Goal: Task Accomplishment & Management: Manage account settings

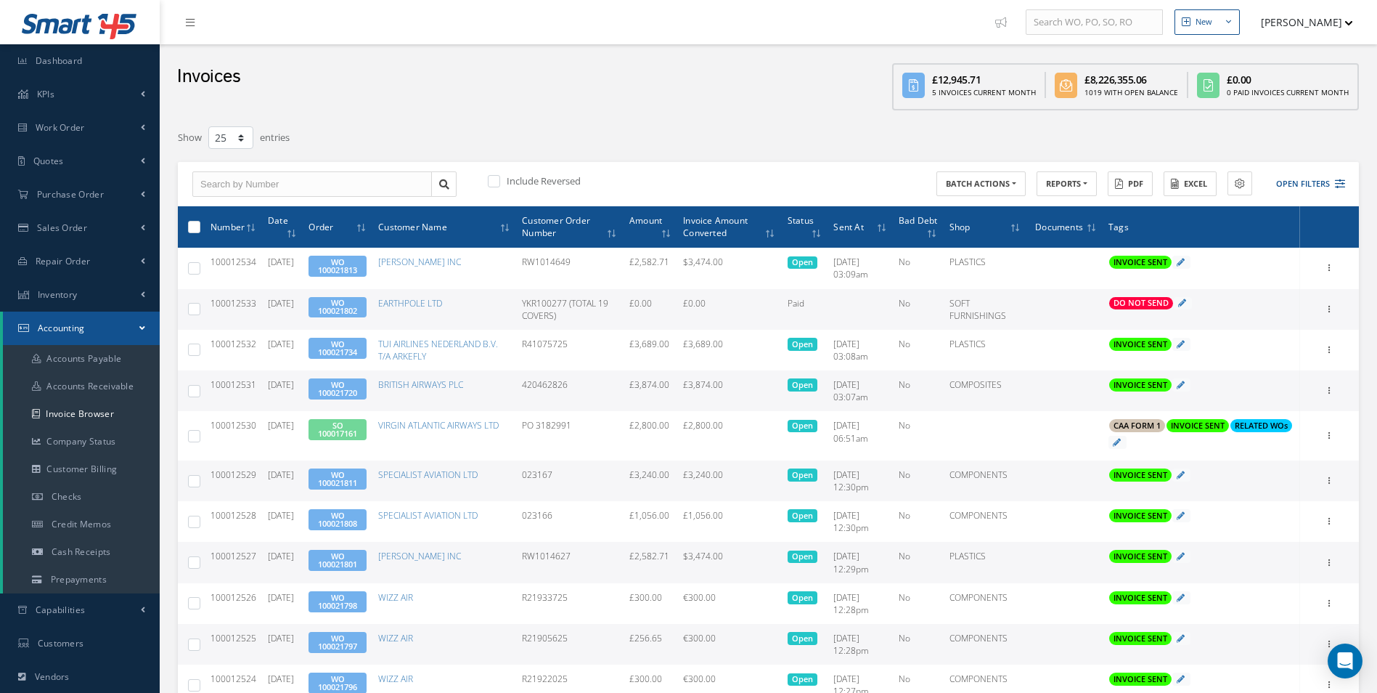
select select "25"
drag, startPoint x: 0, startPoint y: 0, endPoint x: 79, endPoint y: 205, distance: 219.5
click at [80, 204] on link "Purchase Order" at bounding box center [80, 194] width 160 height 33
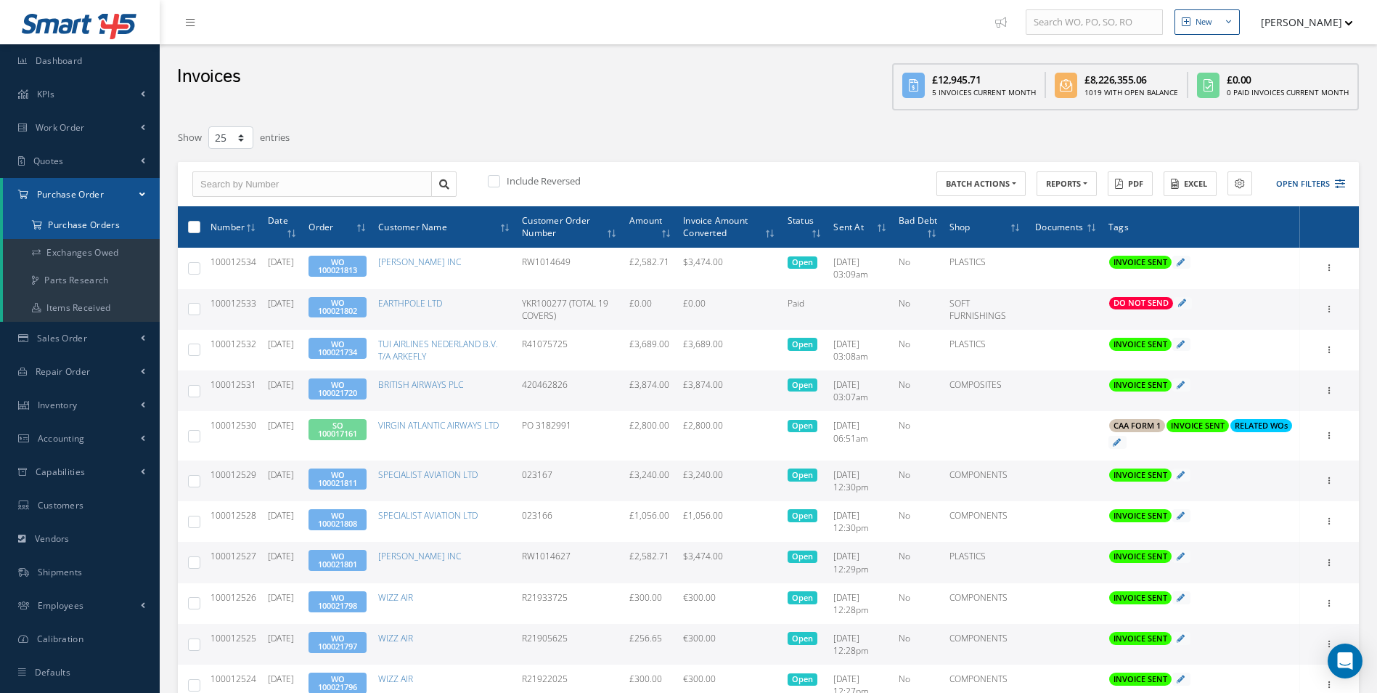
click at [78, 230] on a=1&status_id=2&status_id=3&status_id=5&collapsedFilters"] "Purchase Orders" at bounding box center [81, 225] width 157 height 28
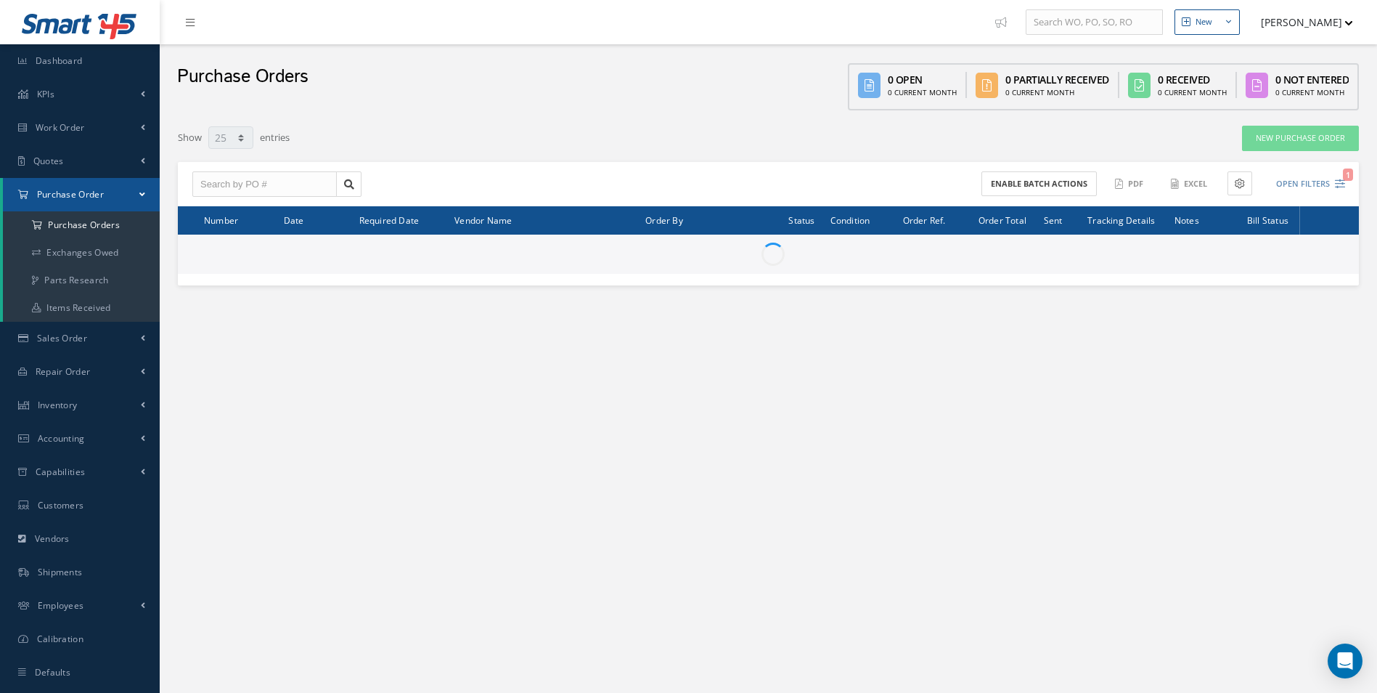
select select "25"
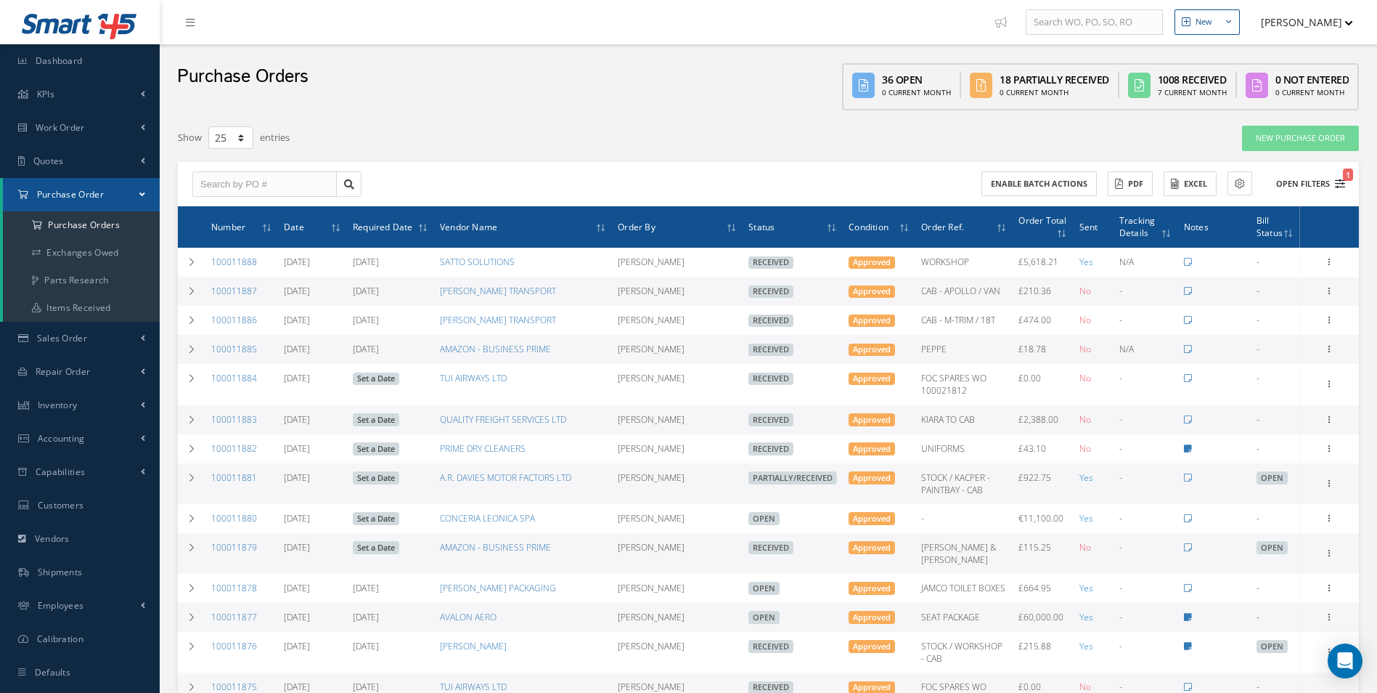
click at [1302, 190] on button "Open Filters 1" at bounding box center [1304, 184] width 82 height 24
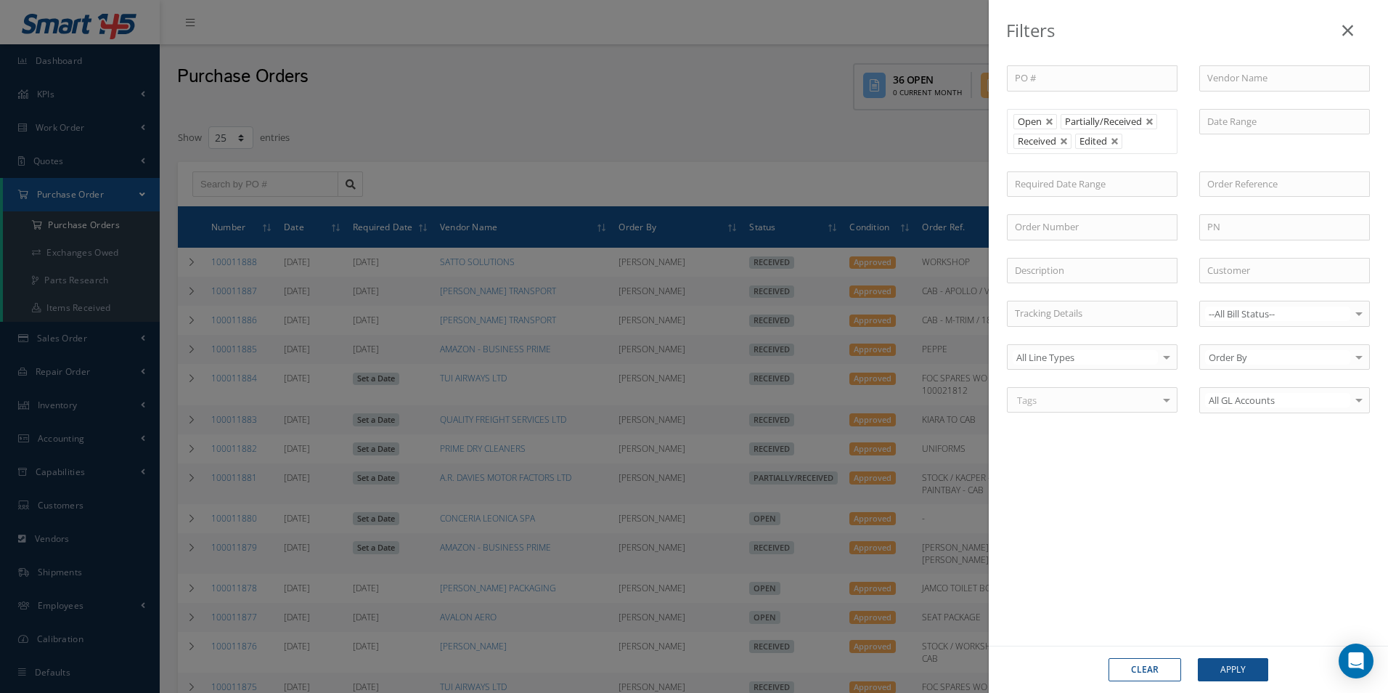
click at [1350, 29] on icon at bounding box center [1347, 30] width 11 height 17
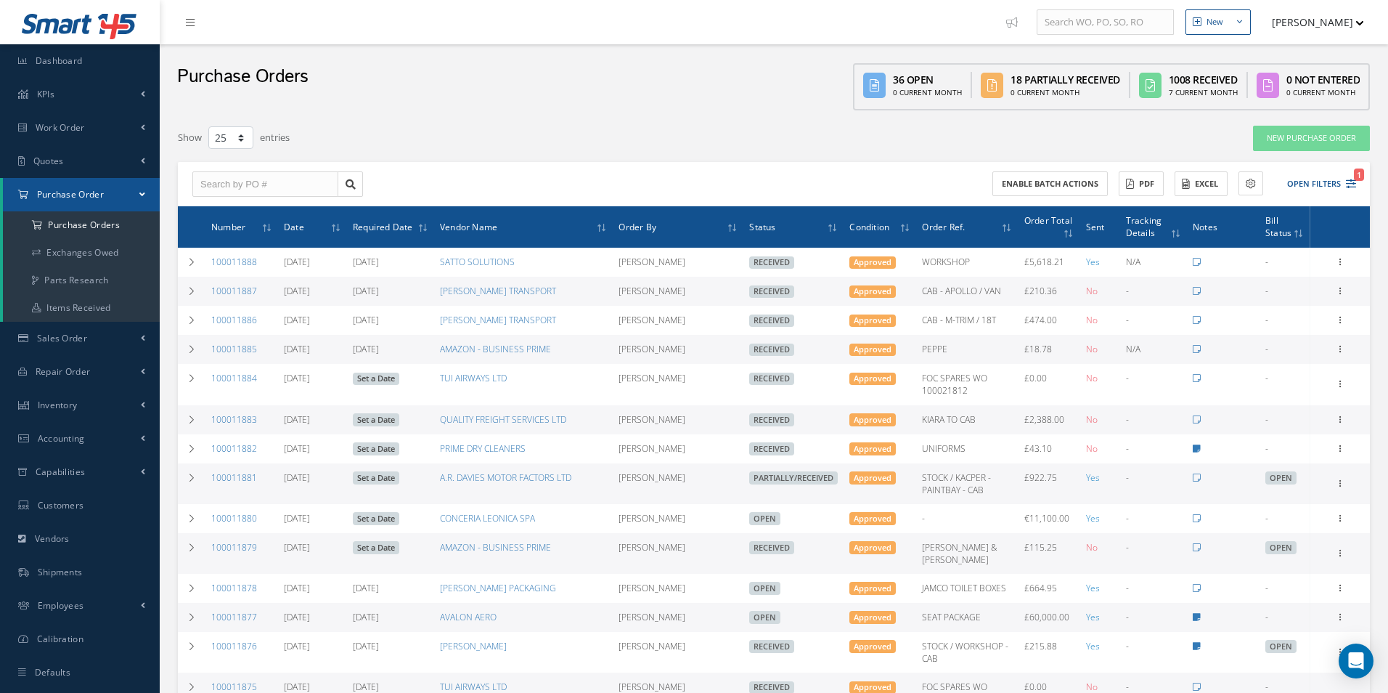
click at [263, 178] on div at bounding box center [694, 346] width 1388 height 693
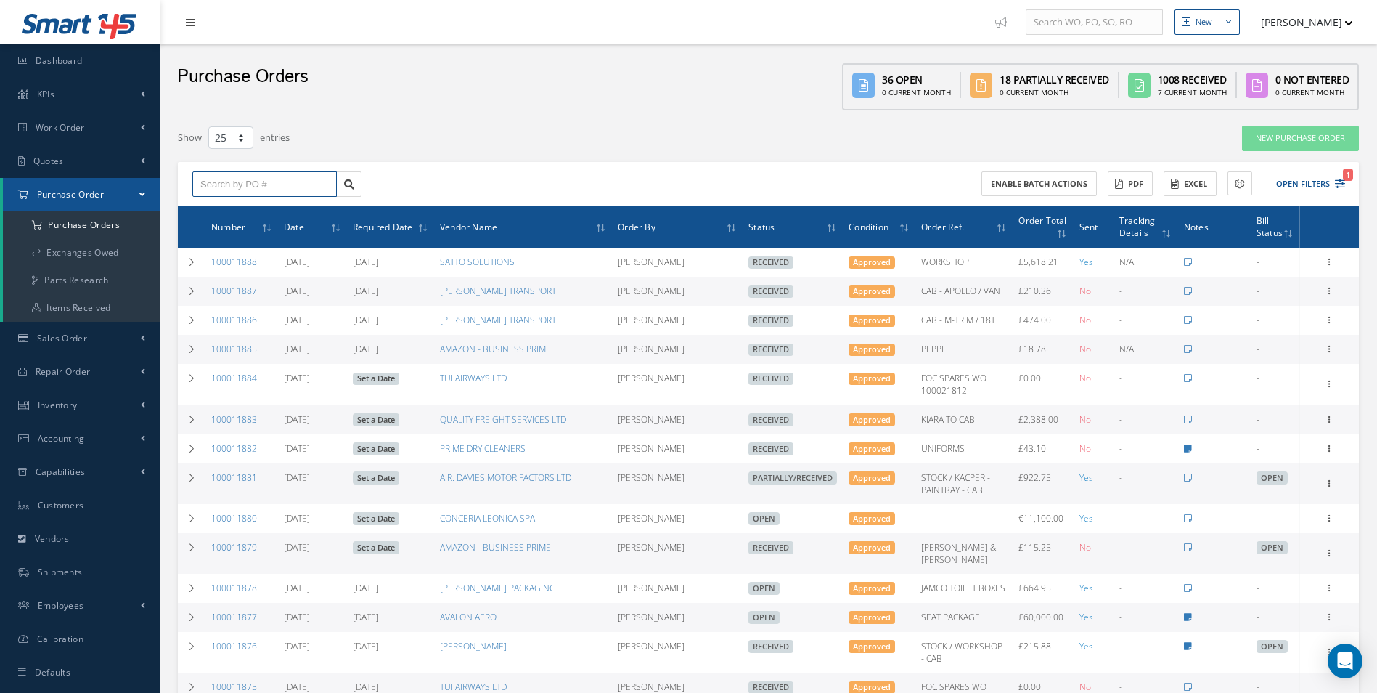
click at [284, 191] on input "text" at bounding box center [264, 184] width 144 height 26
type input "100011718"
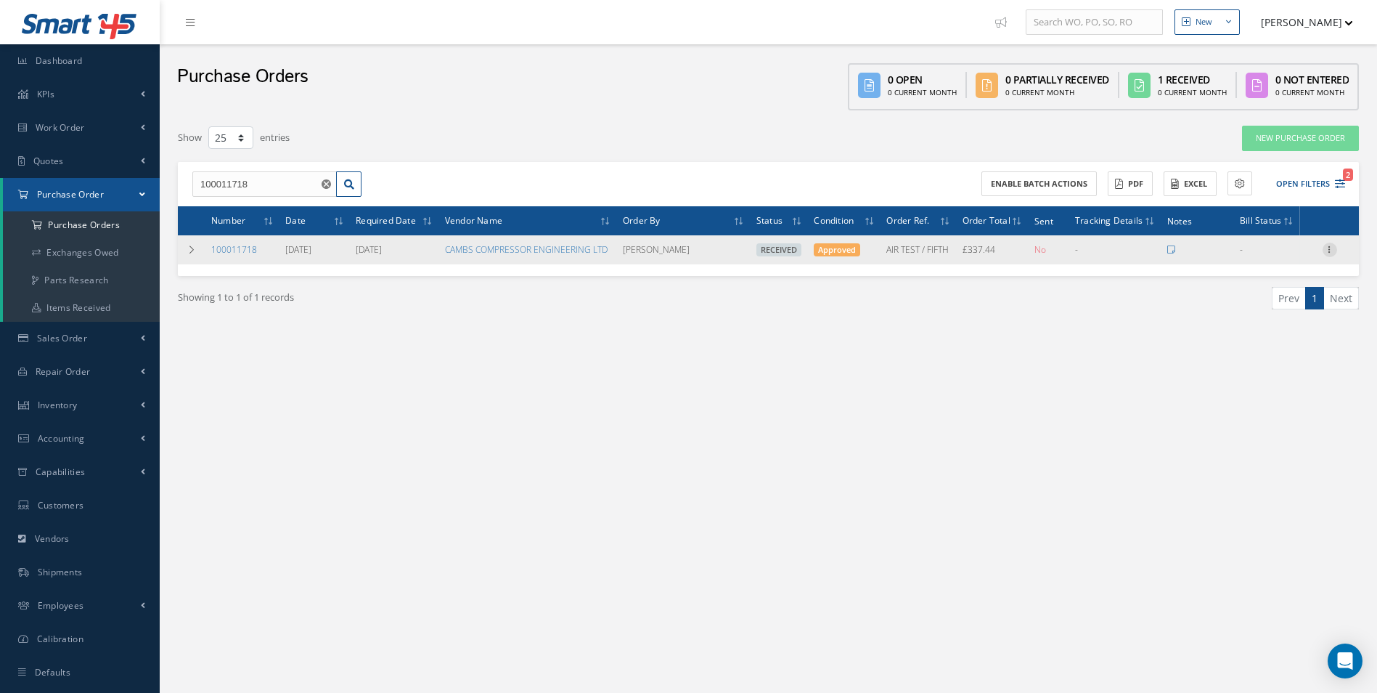
click at [1332, 245] on icon at bounding box center [1330, 248] width 15 height 12
click at [1265, 316] on link "Create Bill" at bounding box center [1263, 315] width 115 height 19
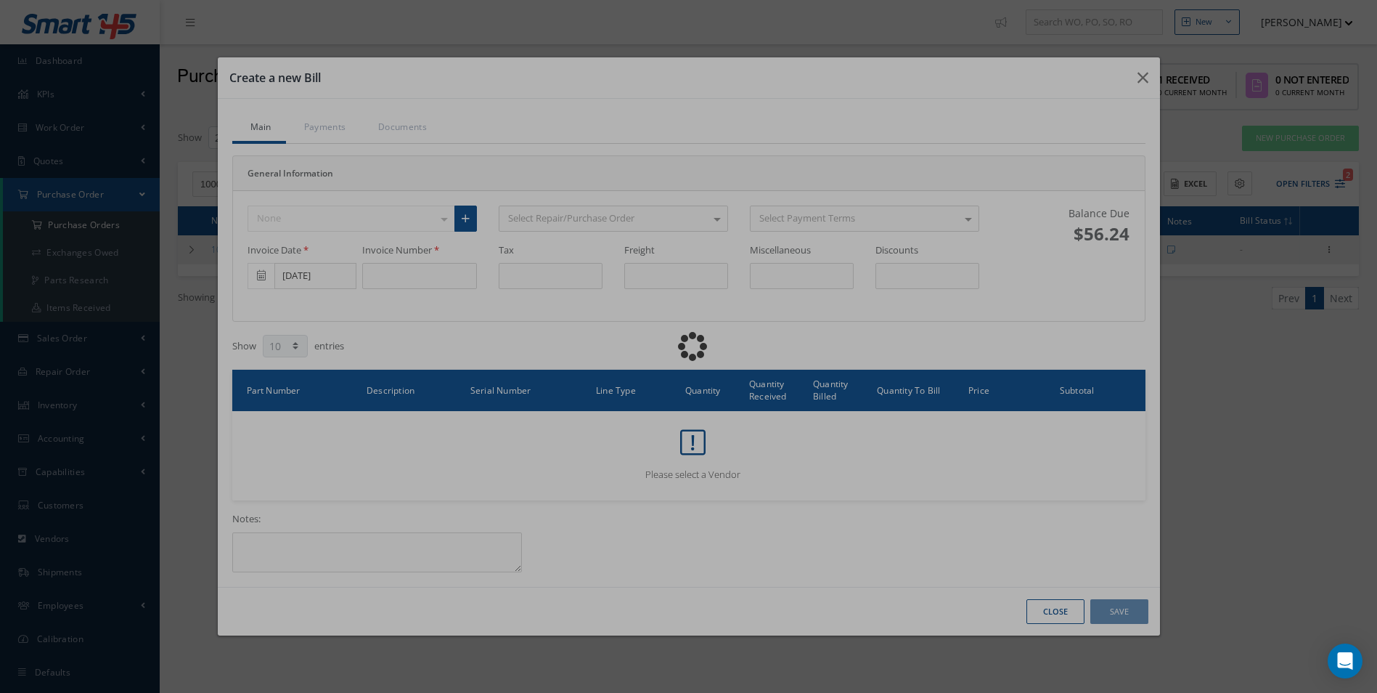
type input "56.24"
type input "0.00"
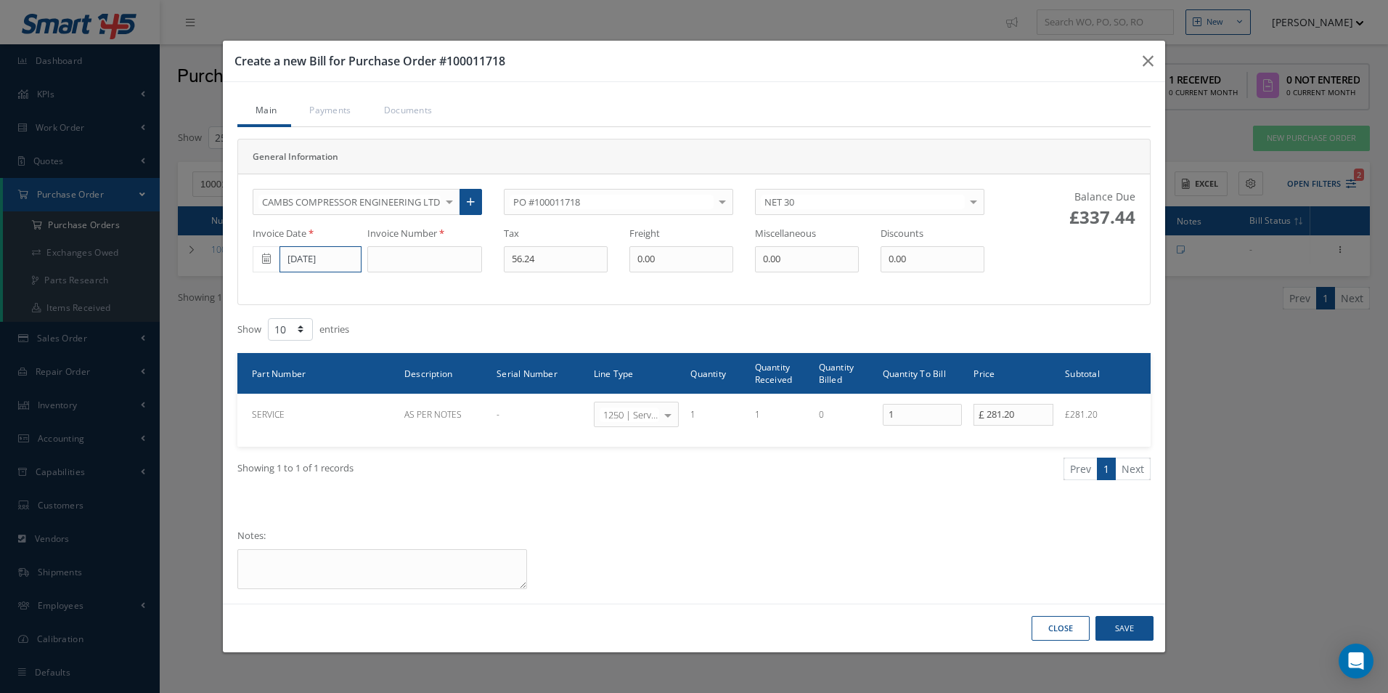
click at [290, 262] on input "[DATE]" at bounding box center [320, 259] width 82 height 26
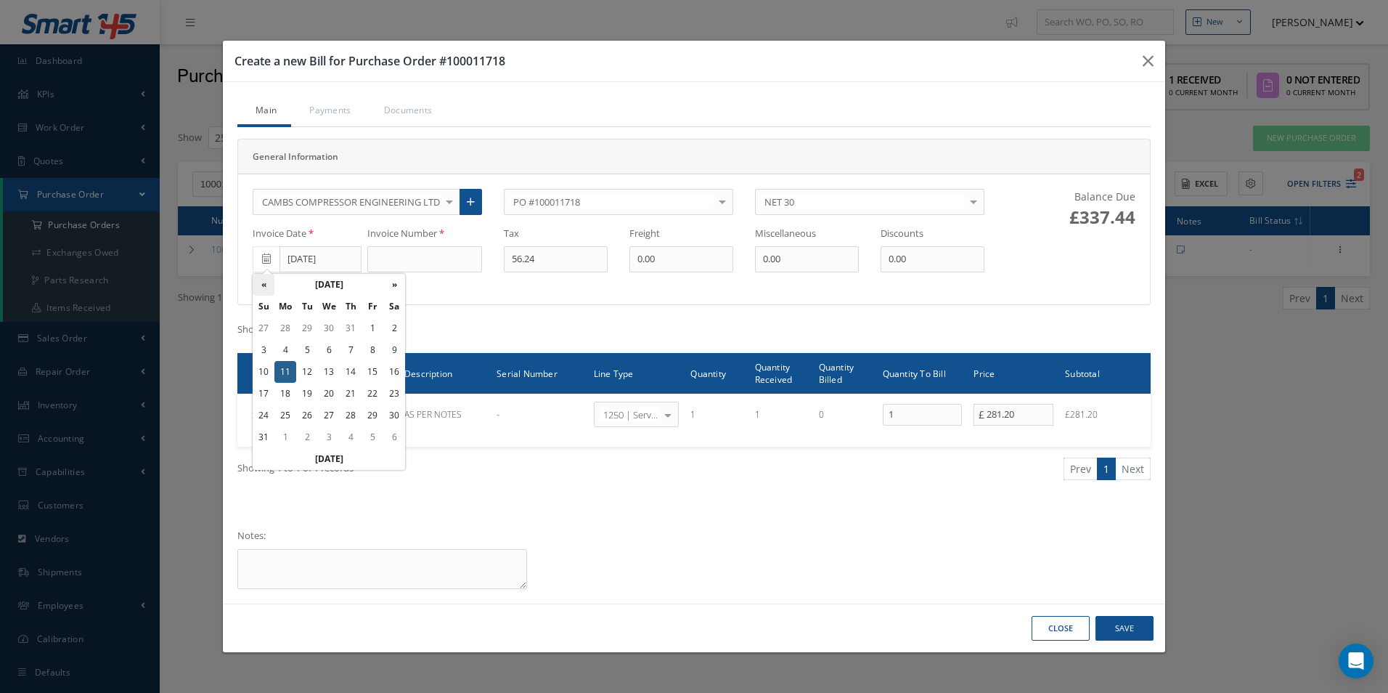
click at [265, 291] on th "«" at bounding box center [264, 285] width 22 height 22
click at [346, 355] on td "10" at bounding box center [351, 350] width 22 height 22
type input "07/10/2025"
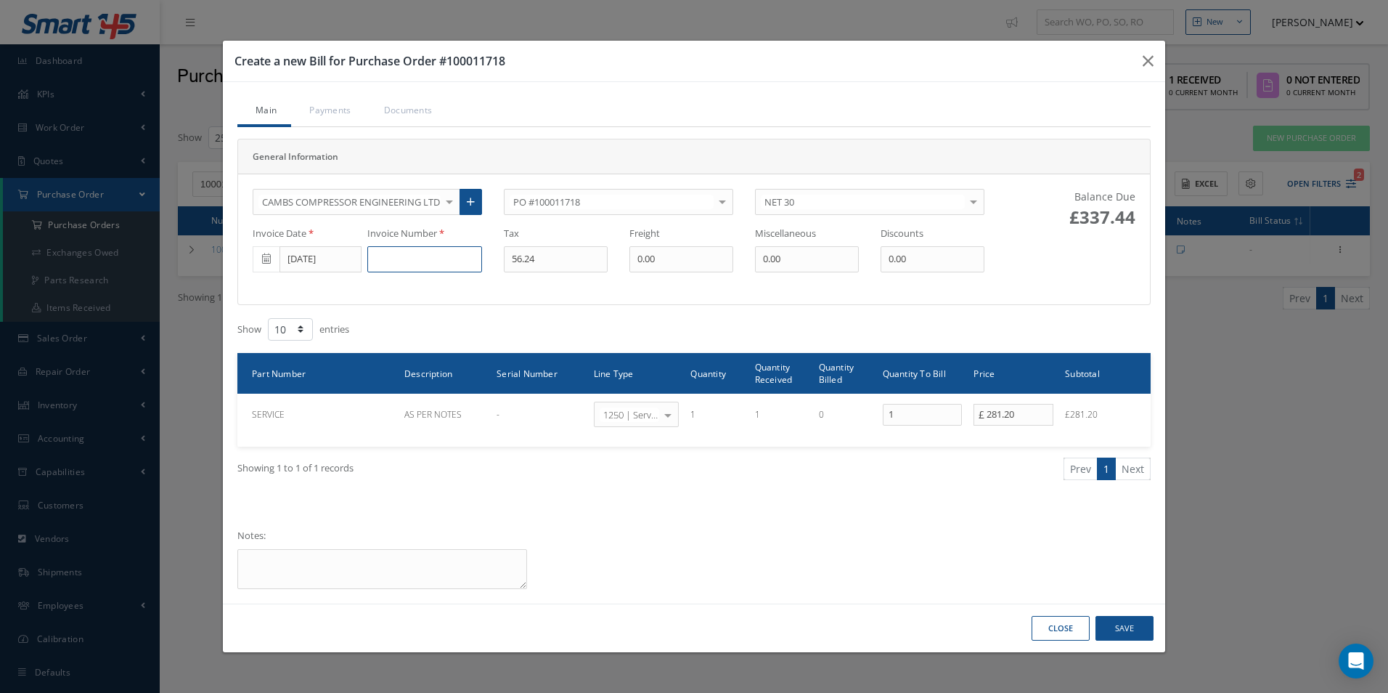
click at [402, 264] on input at bounding box center [424, 259] width 115 height 26
type input "67539"
click at [1127, 623] on button "Save" at bounding box center [1124, 628] width 58 height 25
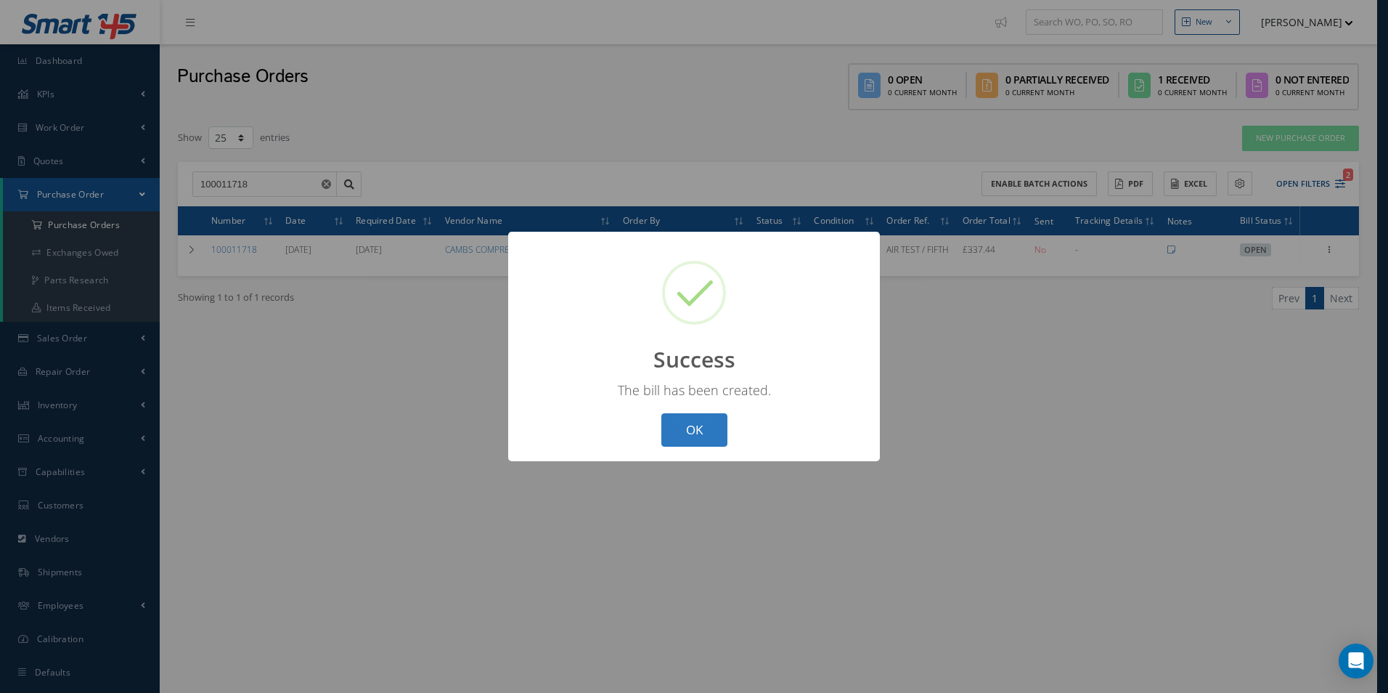
click at [716, 441] on button "OK" at bounding box center [694, 430] width 66 height 34
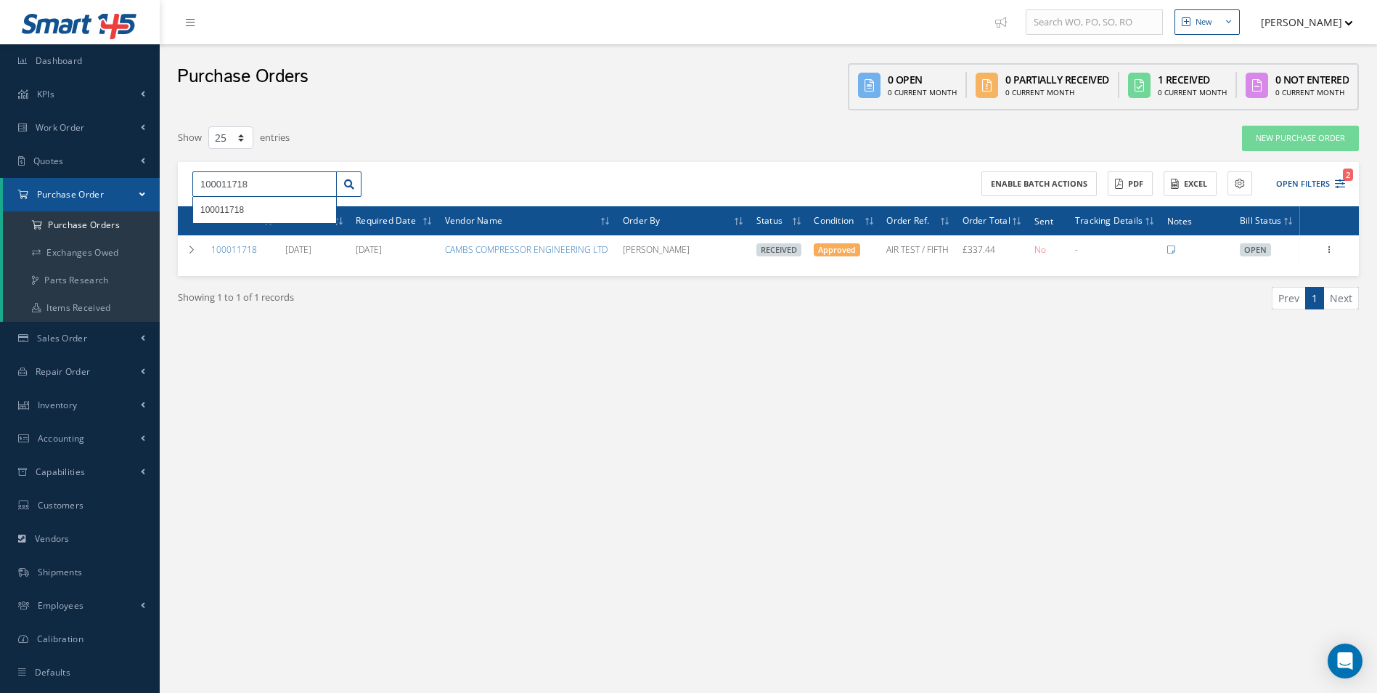
drag, startPoint x: 237, startPoint y: 189, endPoint x: 0, endPoint y: 200, distance: 237.7
click at [0, 198] on html "Smart 145 Dashboard KPIs Work Order Accounting Work Order Work Order Work Order…" at bounding box center [688, 346] width 1377 height 693
type input "100011796"
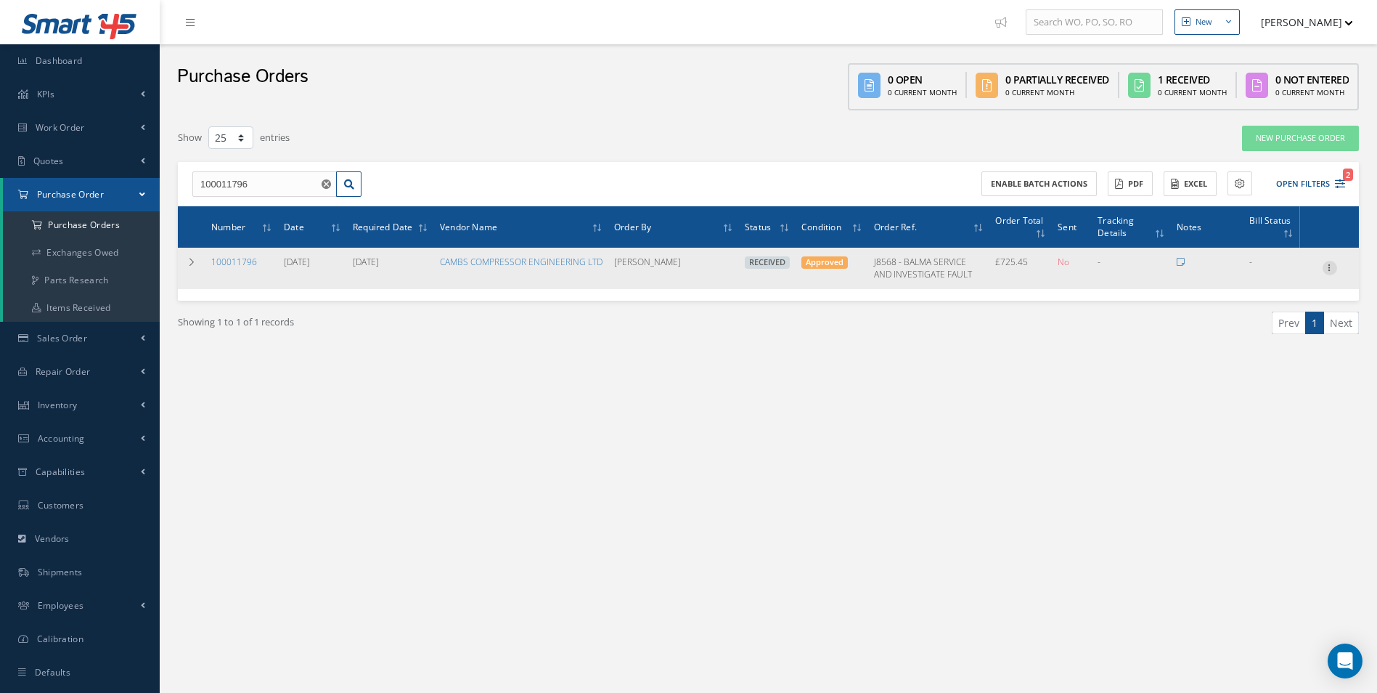
click at [1324, 266] on icon at bounding box center [1330, 267] width 15 height 12
click at [1274, 332] on link "Create Bill" at bounding box center [1263, 333] width 115 height 19
type input "120.91"
type input "0.00"
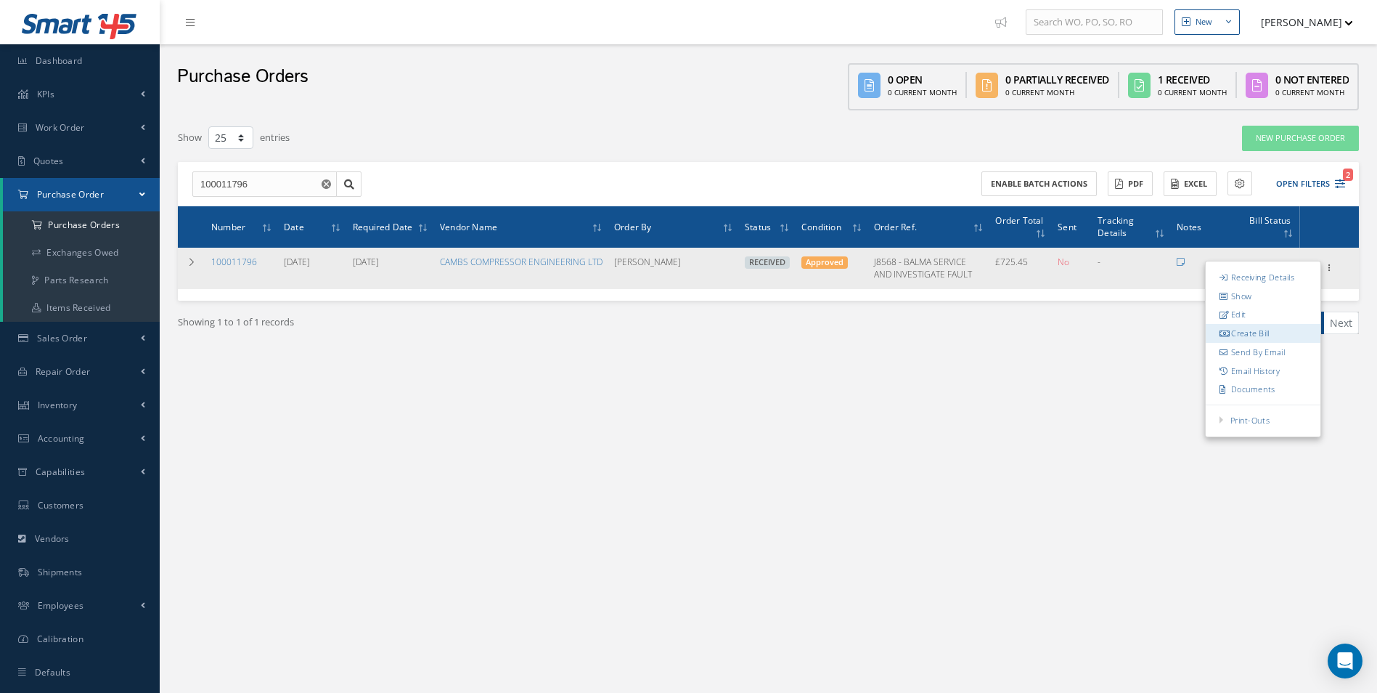
type input "0.00"
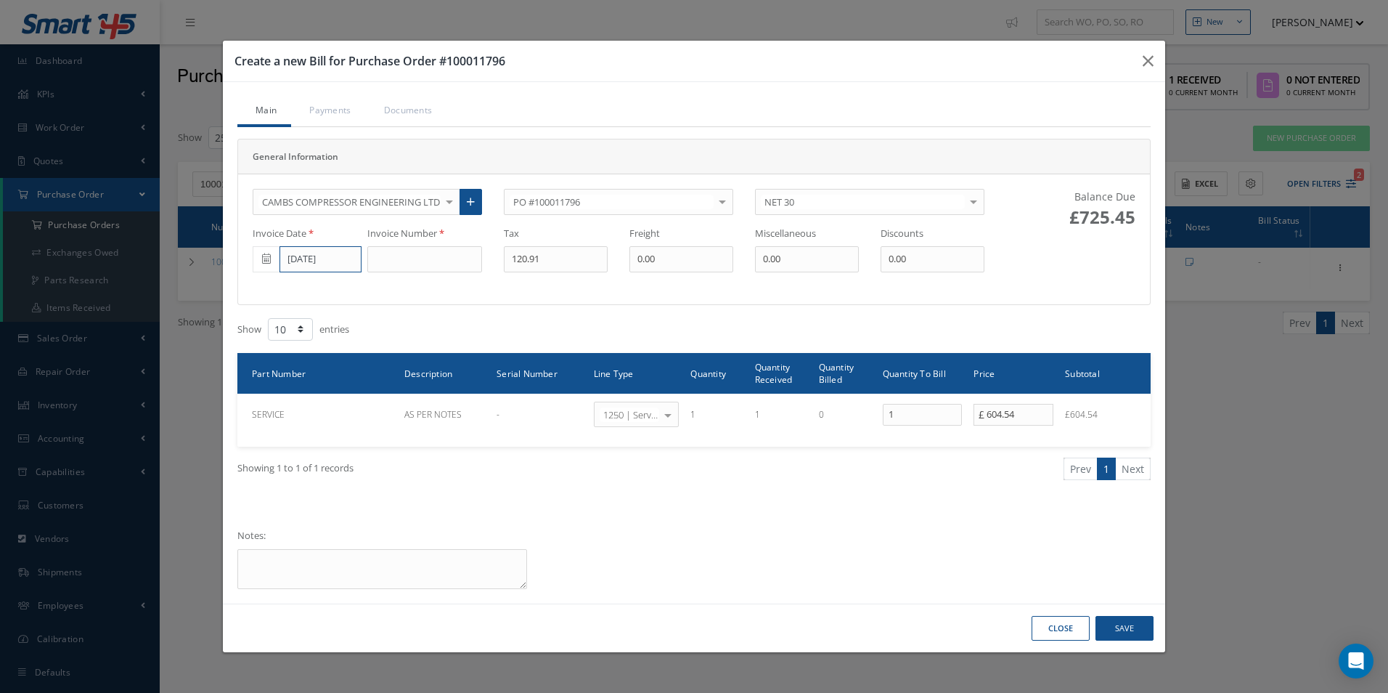
click at [352, 262] on input "07/10/2025" at bounding box center [320, 259] width 82 height 26
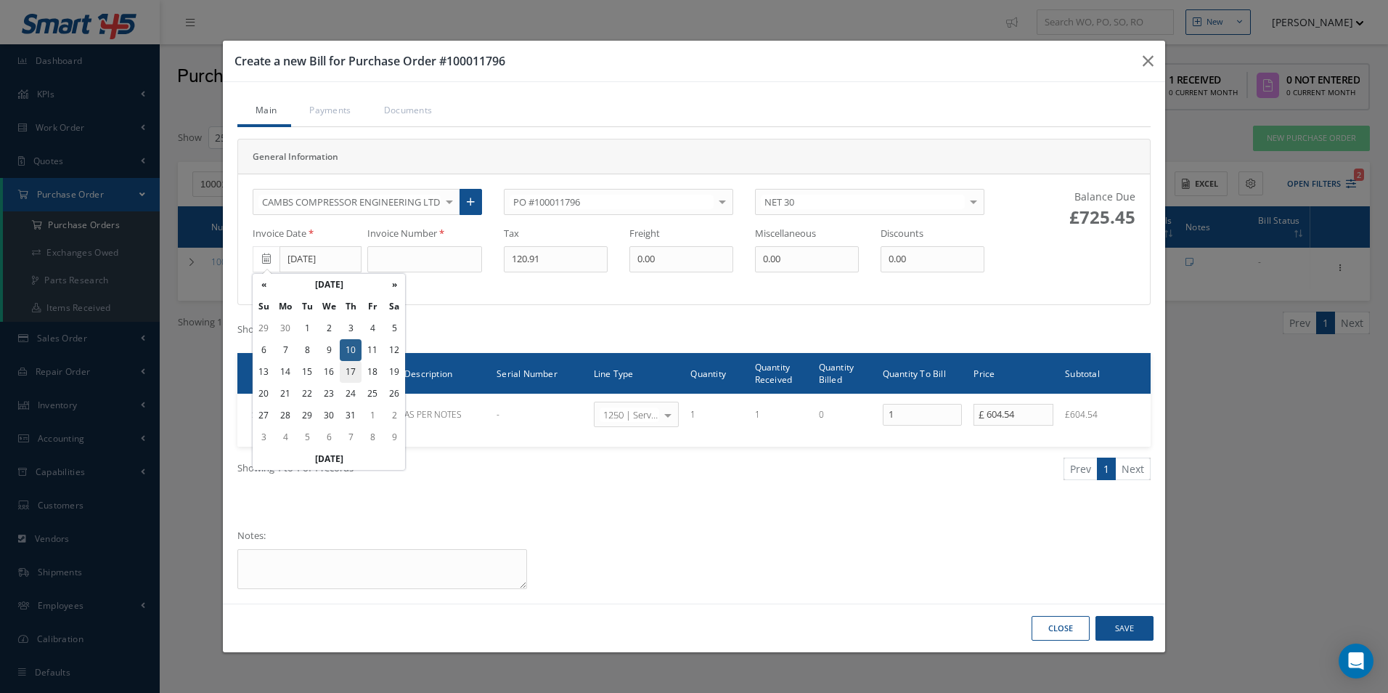
click at [354, 377] on td "17" at bounding box center [351, 372] width 22 height 22
type input "07/17/2025"
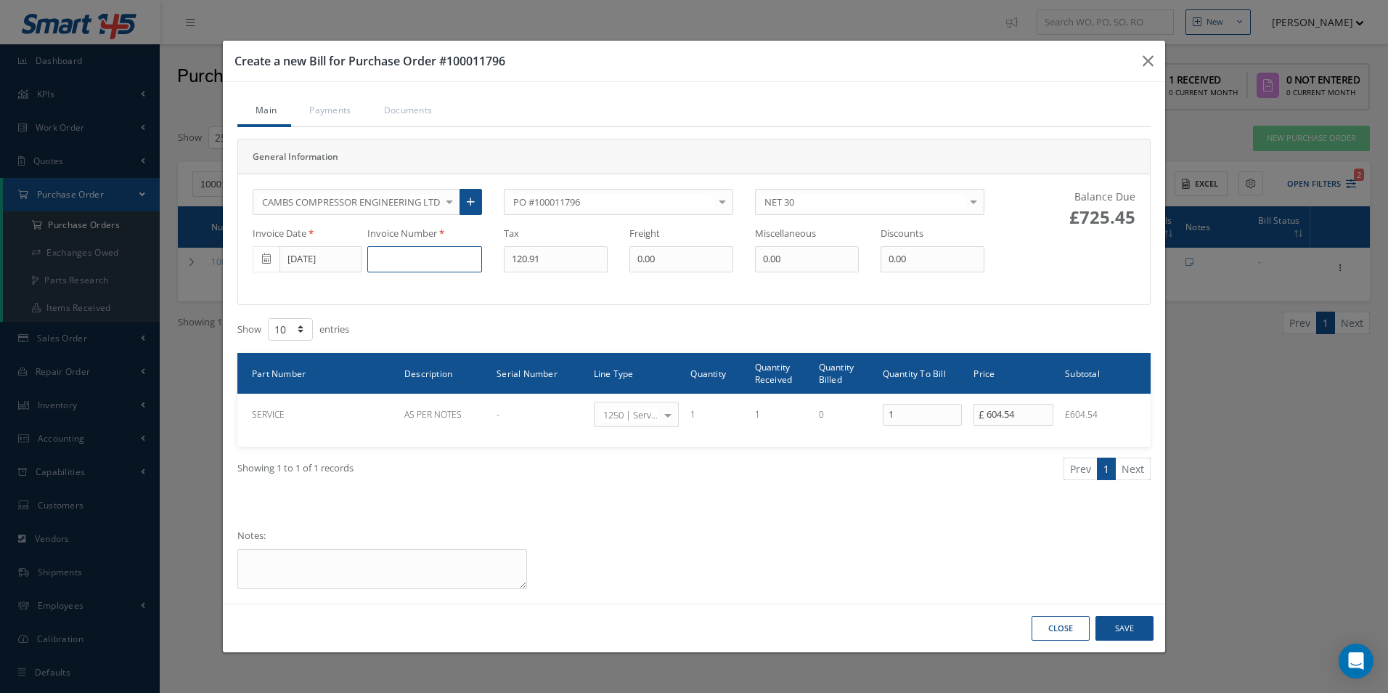
click at [414, 250] on input at bounding box center [424, 259] width 115 height 26
type input "67582"
click at [1124, 632] on button "Save" at bounding box center [1124, 628] width 58 height 25
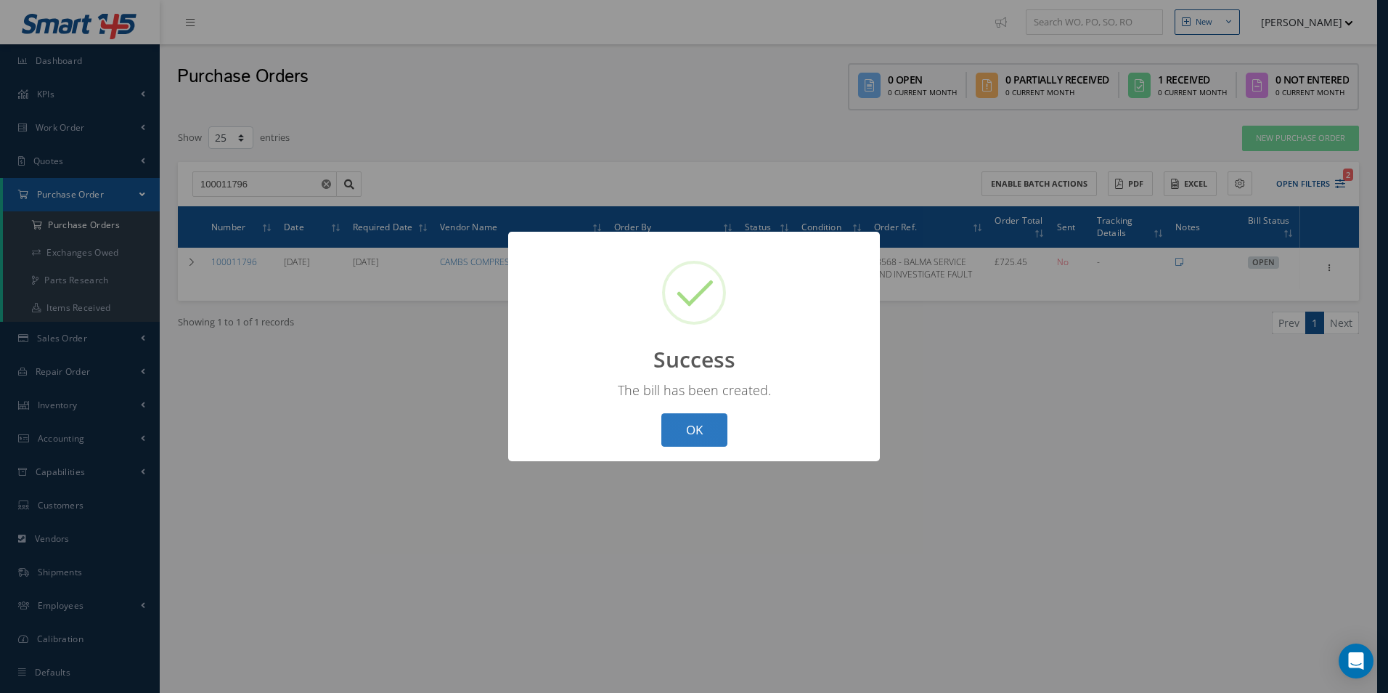
click at [677, 423] on button "OK" at bounding box center [694, 430] width 66 height 34
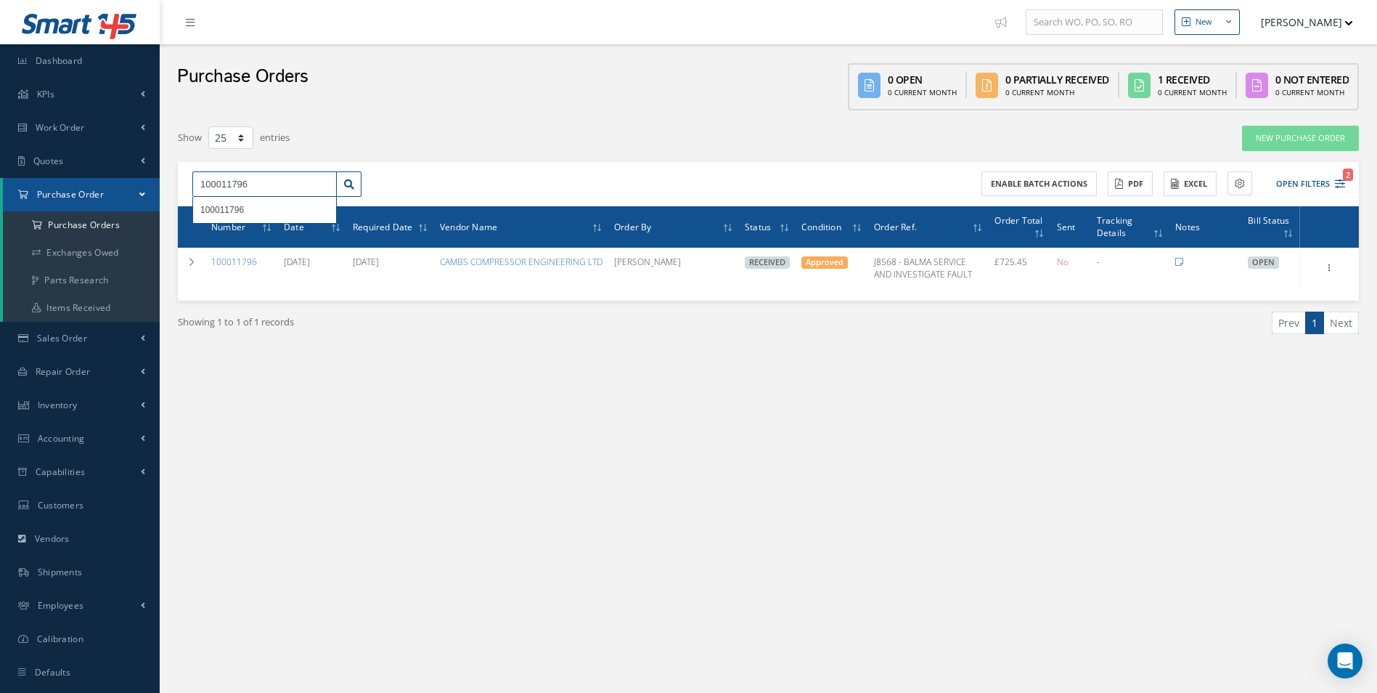
drag, startPoint x: 149, startPoint y: 181, endPoint x: 0, endPoint y: 192, distance: 149.3
click at [0, 195] on html "Smart 145 Dashboard KPIs Work Order Accounting Work Order Work Order Work Order…" at bounding box center [688, 346] width 1377 height 693
type input "100011829"
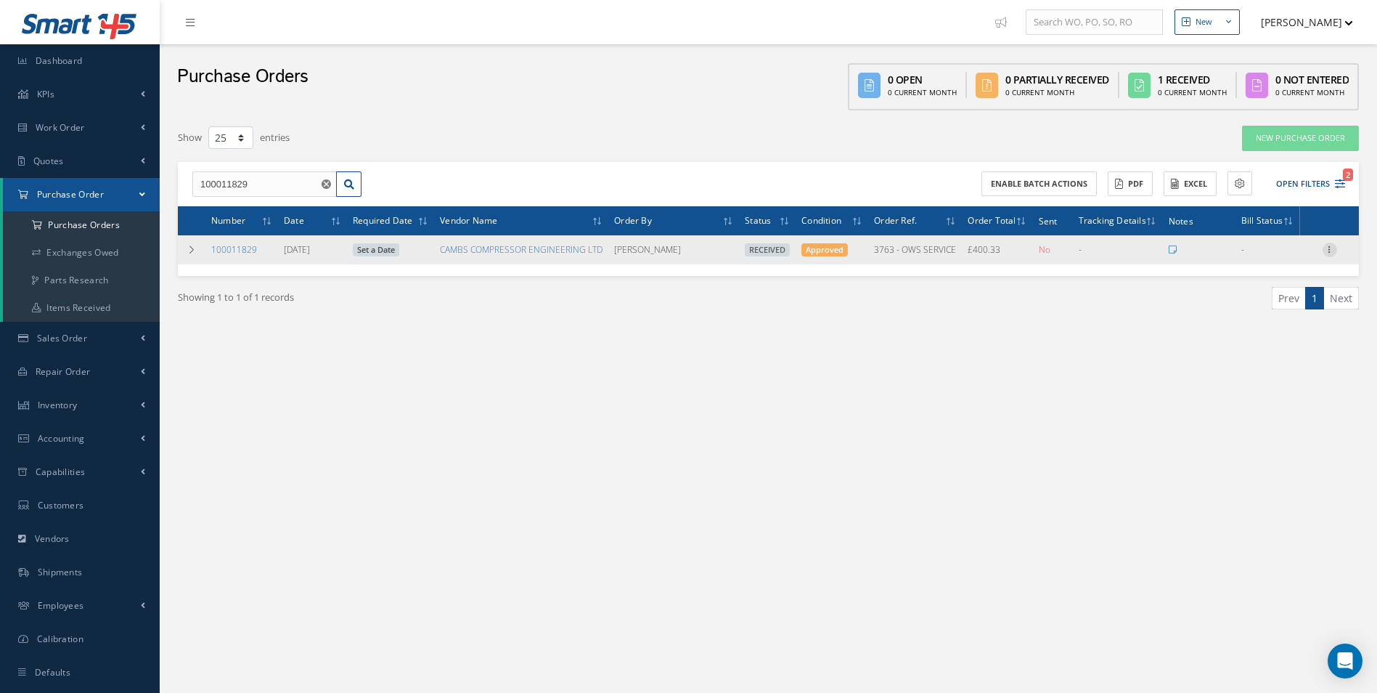
click at [1325, 253] on icon at bounding box center [1330, 248] width 15 height 12
click at [1259, 312] on link "Create Bill" at bounding box center [1263, 315] width 115 height 19
type input "66.72"
type input "0.00"
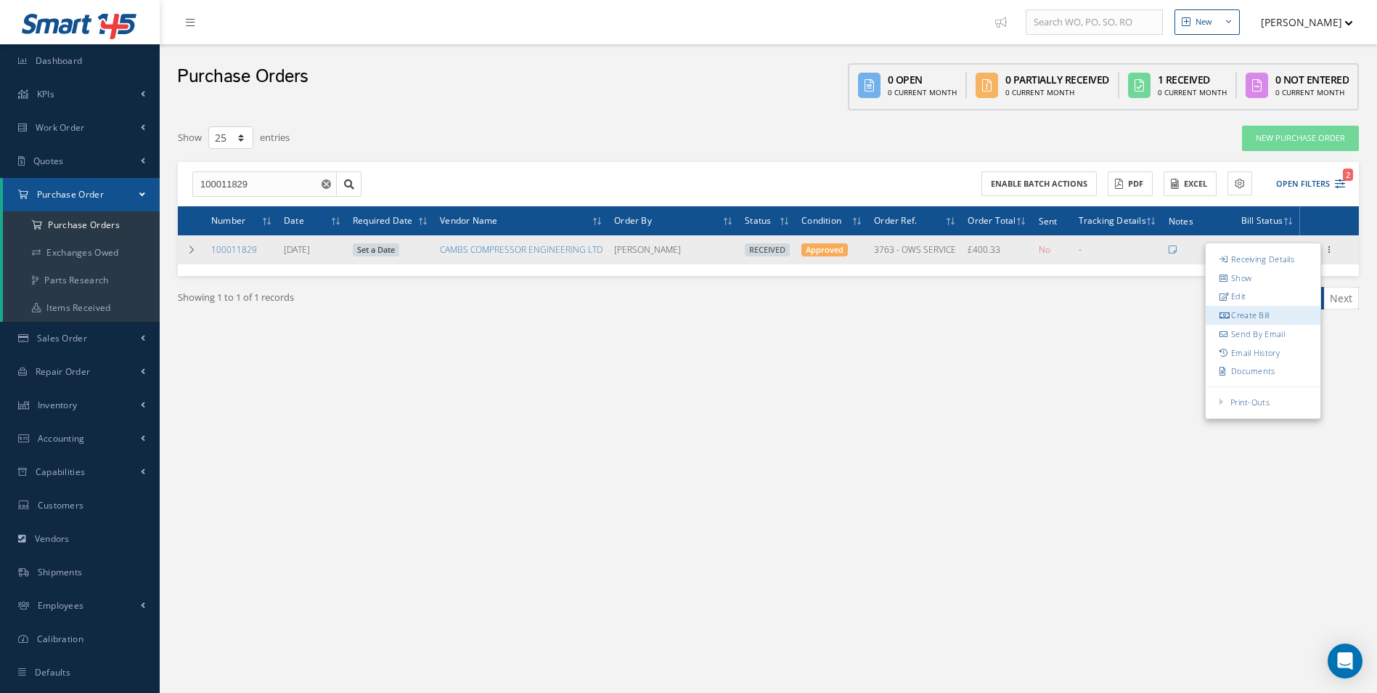
type input "0.00"
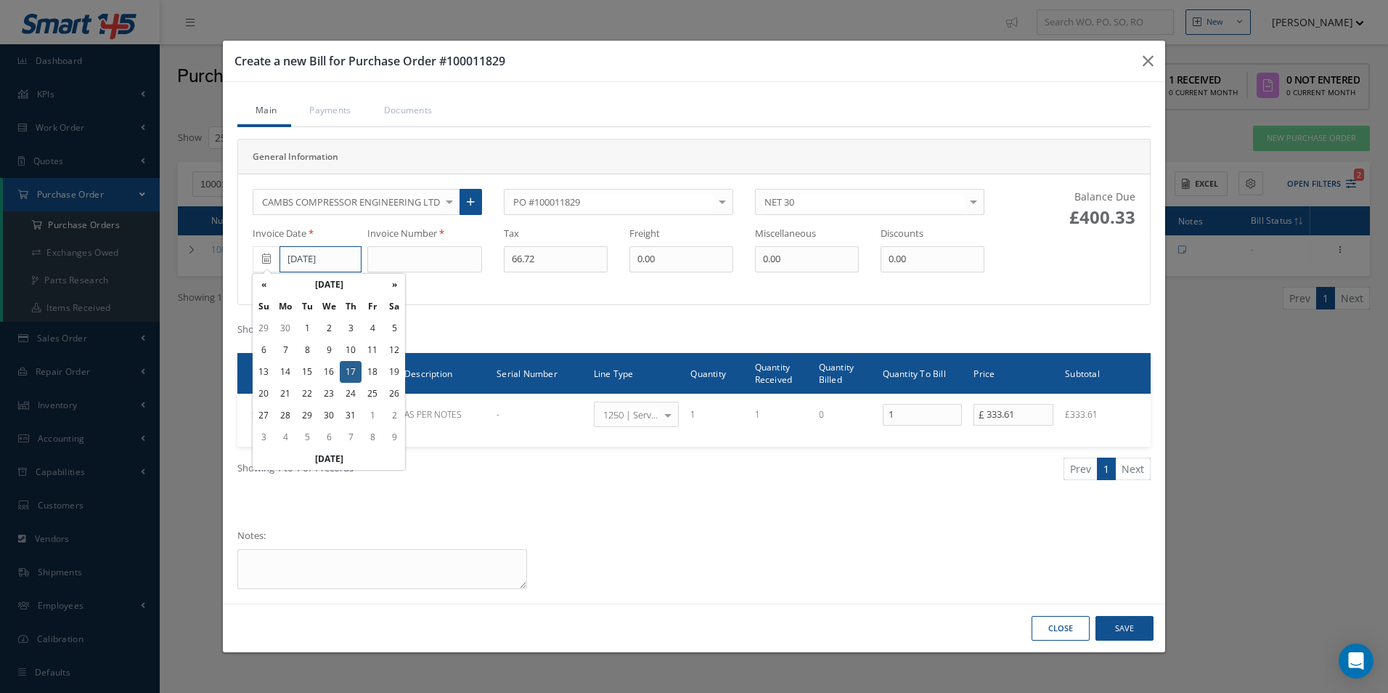
click at [316, 261] on input "07/17/2025" at bounding box center [320, 259] width 82 height 26
click at [313, 411] on td "29" at bounding box center [307, 415] width 22 height 22
type input "07/29/2025"
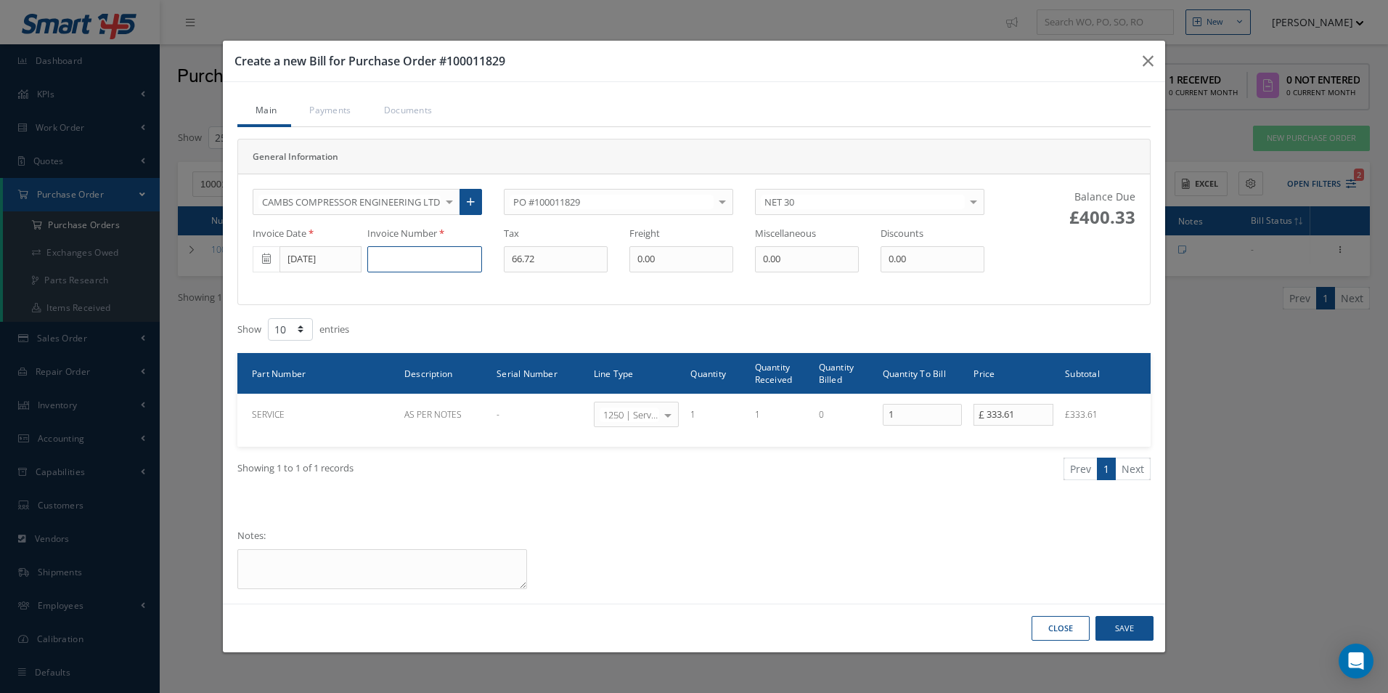
click at [410, 254] on input at bounding box center [424, 259] width 115 height 26
type input "67626"
click at [1136, 624] on button "Save" at bounding box center [1124, 628] width 58 height 25
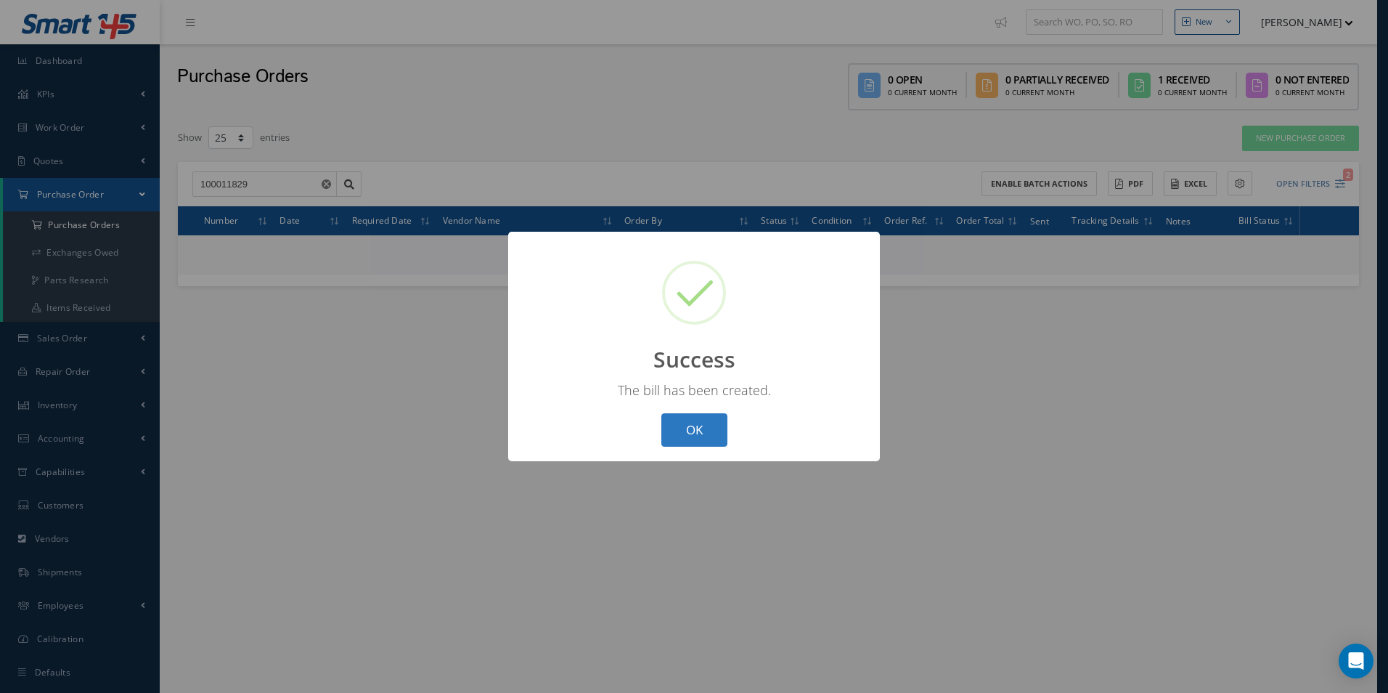
click at [692, 428] on button "OK" at bounding box center [694, 430] width 66 height 34
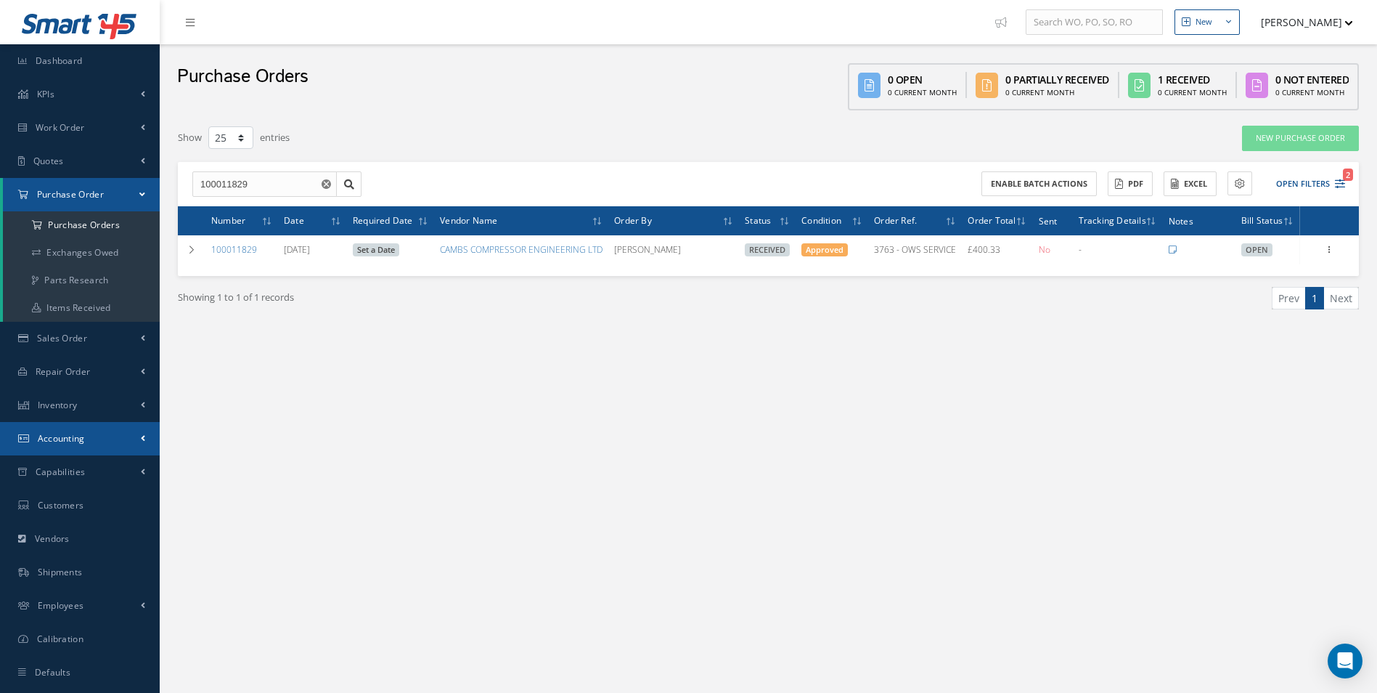
click at [86, 428] on link "Accounting" at bounding box center [80, 438] width 160 height 33
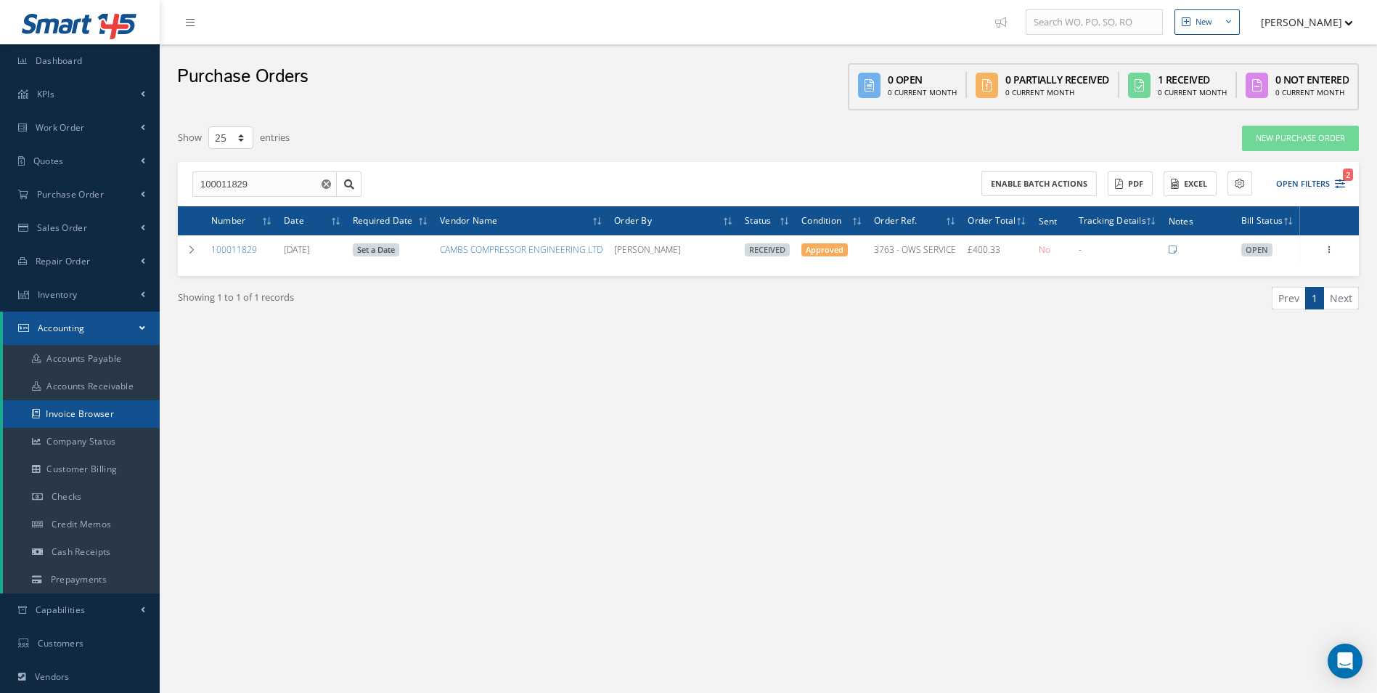
click at [90, 420] on link "Invoice Browser" at bounding box center [81, 414] width 157 height 28
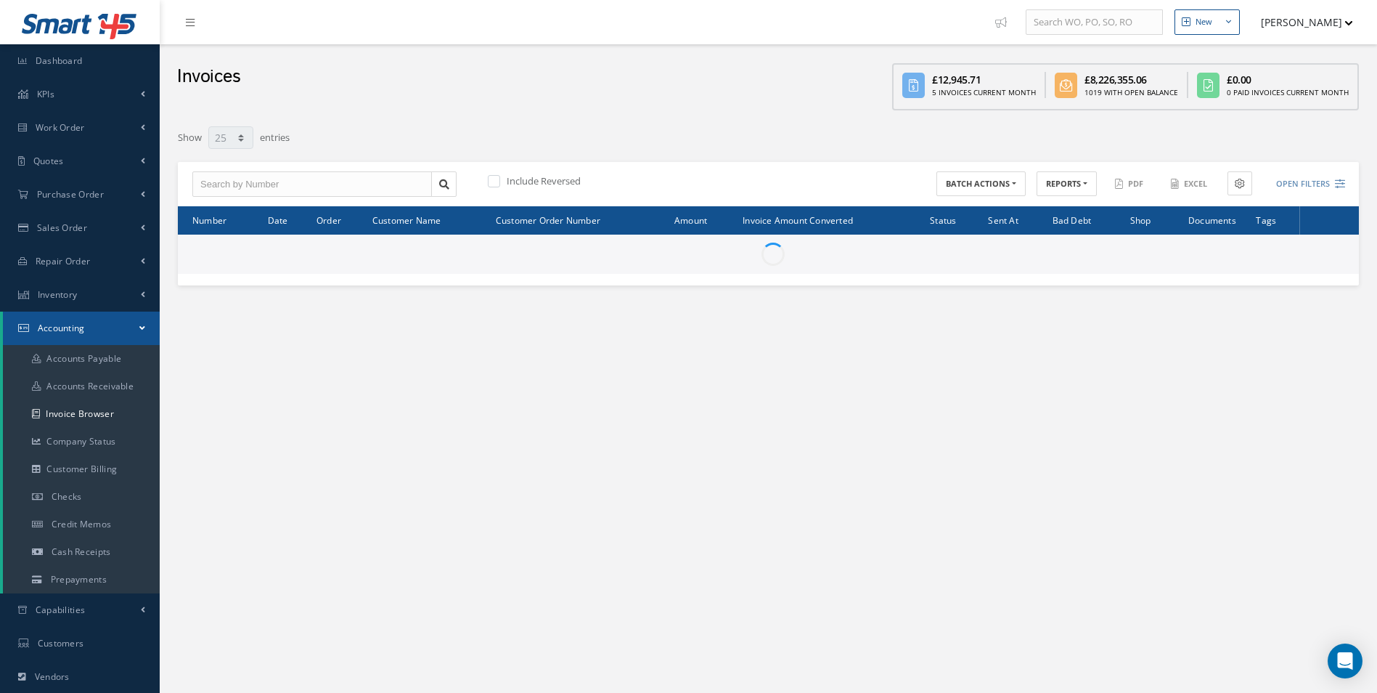
select select "25"
click at [251, 197] on div "Include Reversed BATCH ACTIONS Print selected items (0) Generating document 0% …" at bounding box center [768, 184] width 1181 height 45
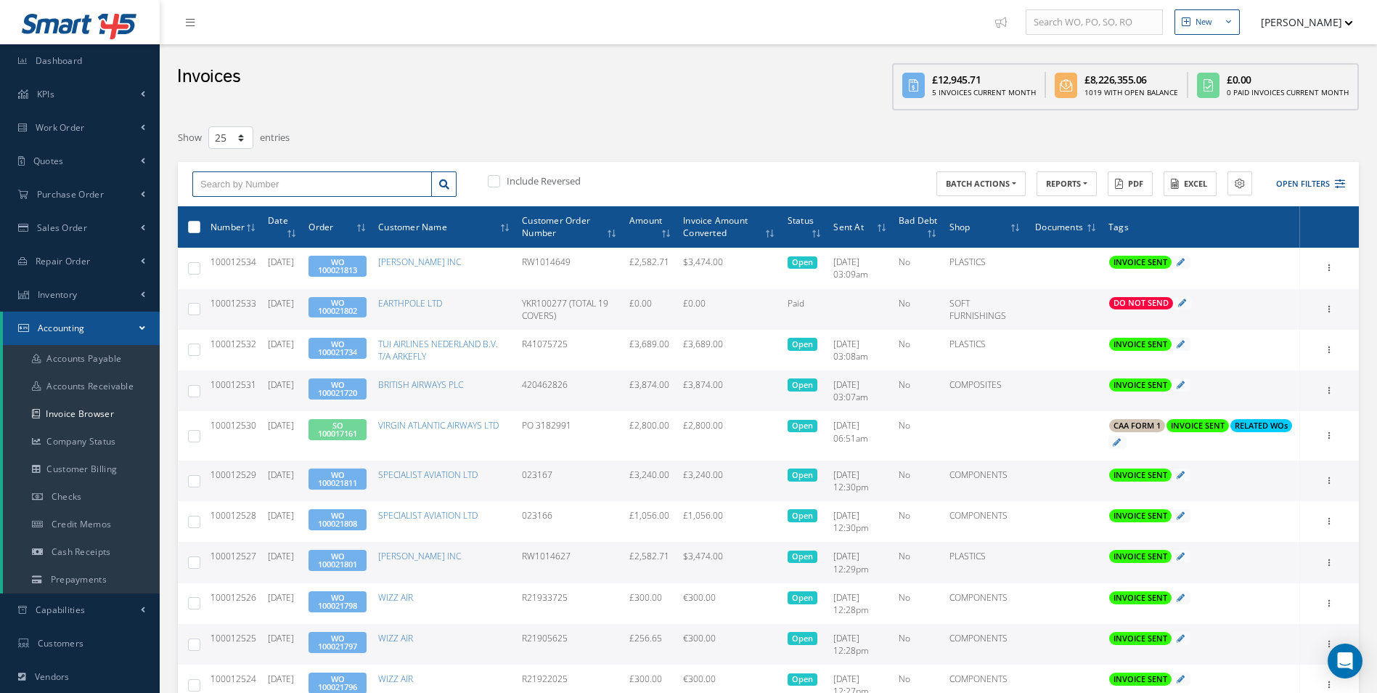
click at [273, 187] on input "text" at bounding box center [312, 184] width 240 height 26
paste input "100012491"
type input "100012491"
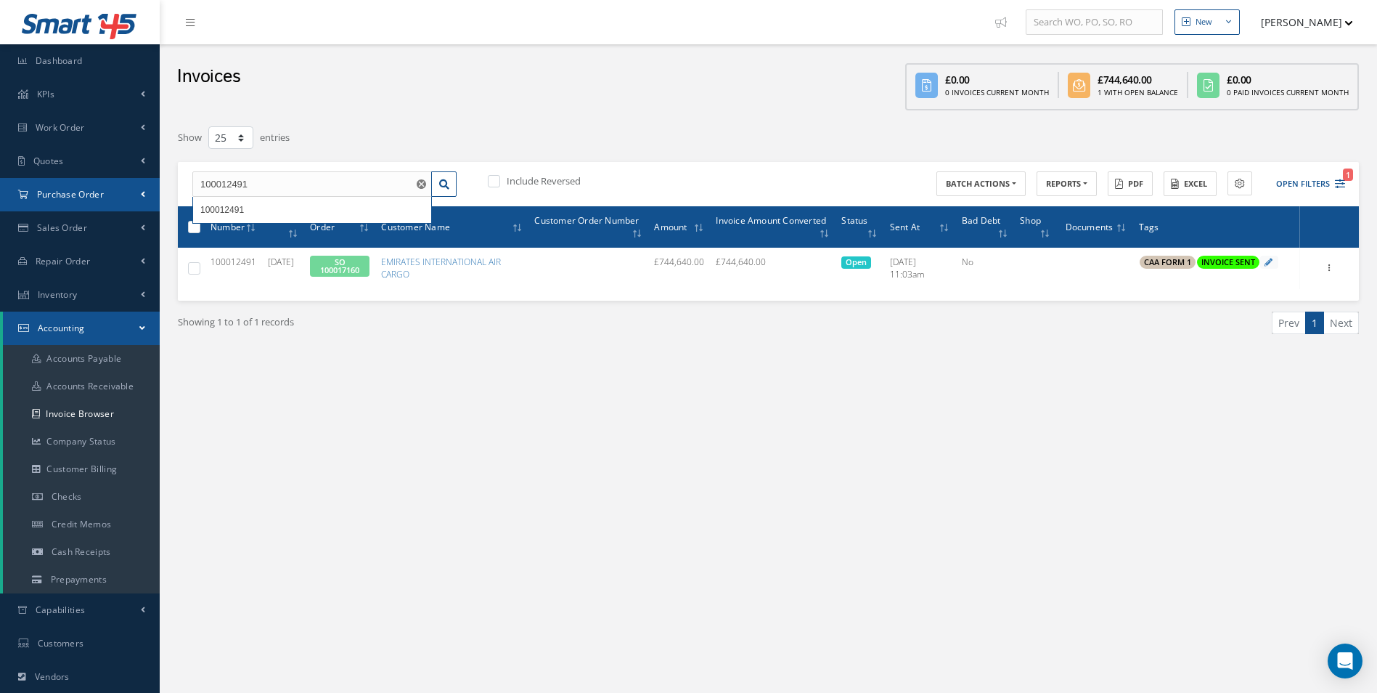
click at [106, 197] on link "Purchase Order" at bounding box center [80, 194] width 160 height 33
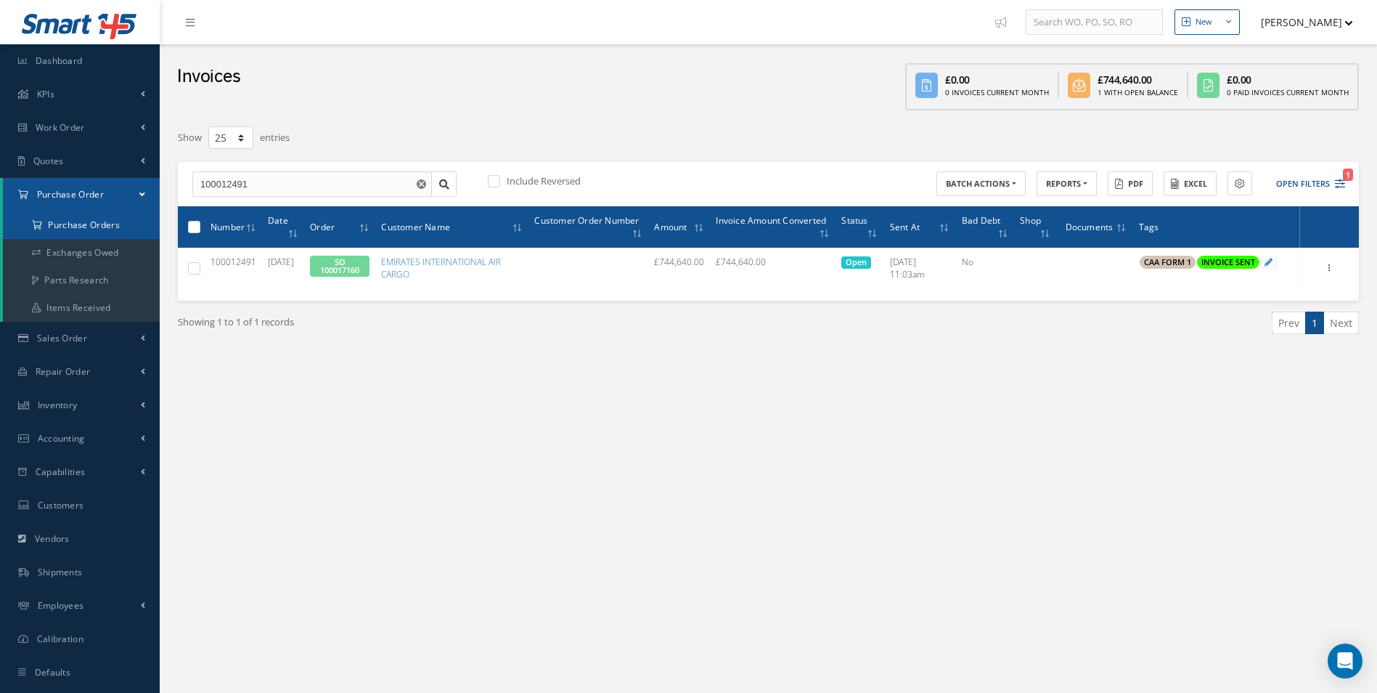
click at [100, 222] on a=1&status_id=2&status_id=3&status_id=5&collapsedFilters"] "Purchase Orders" at bounding box center [81, 225] width 157 height 28
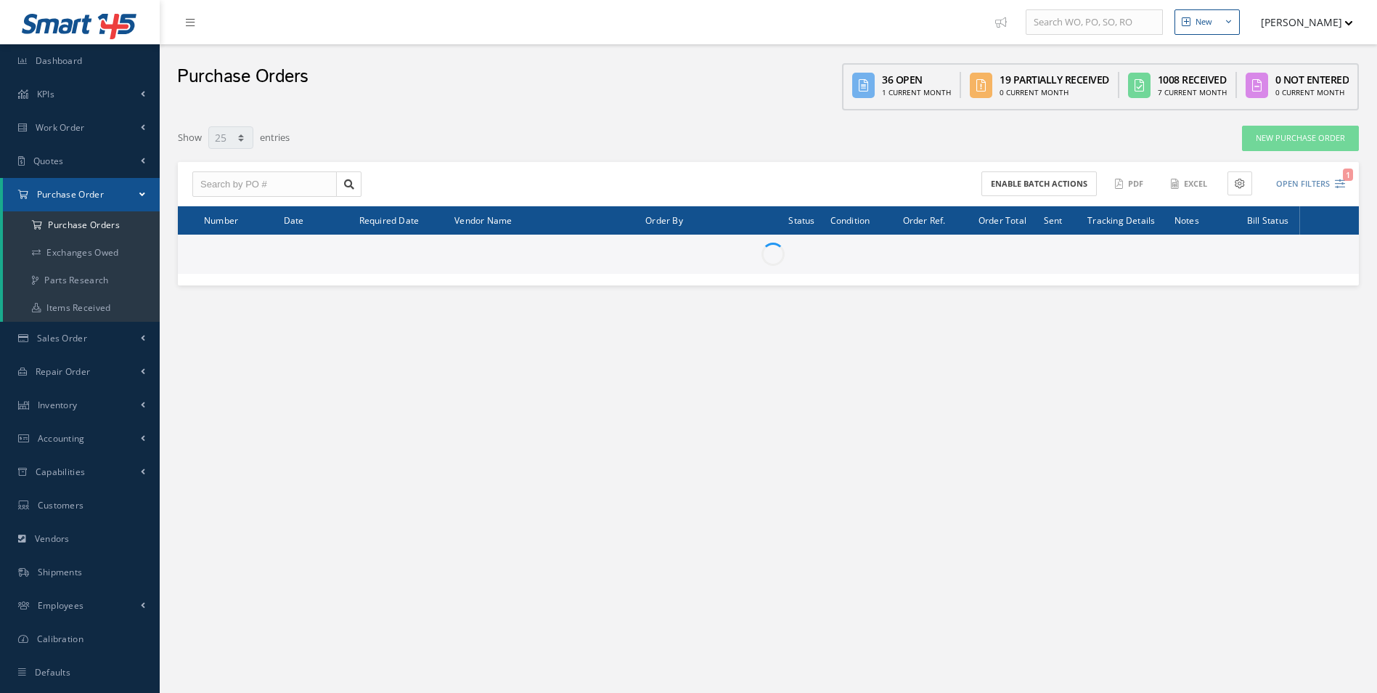
select select "25"
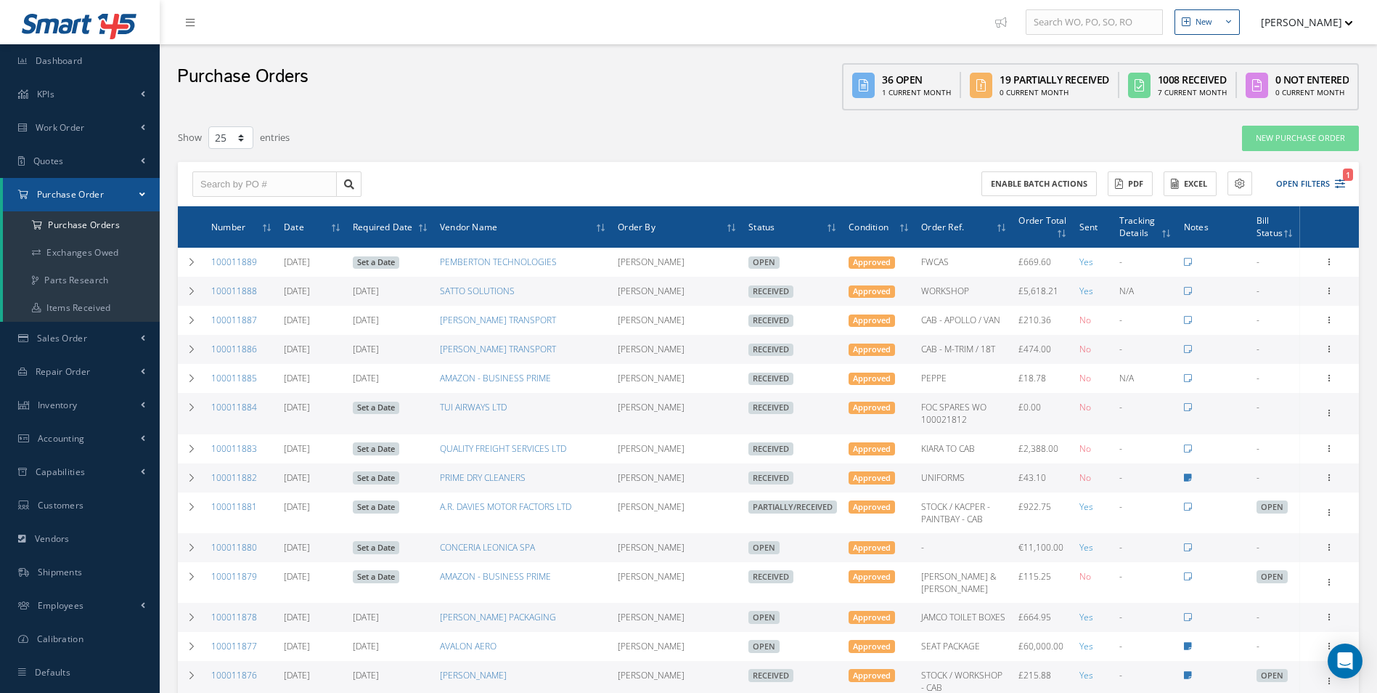
click at [273, 206] on th "Number" at bounding box center [241, 226] width 73 height 41
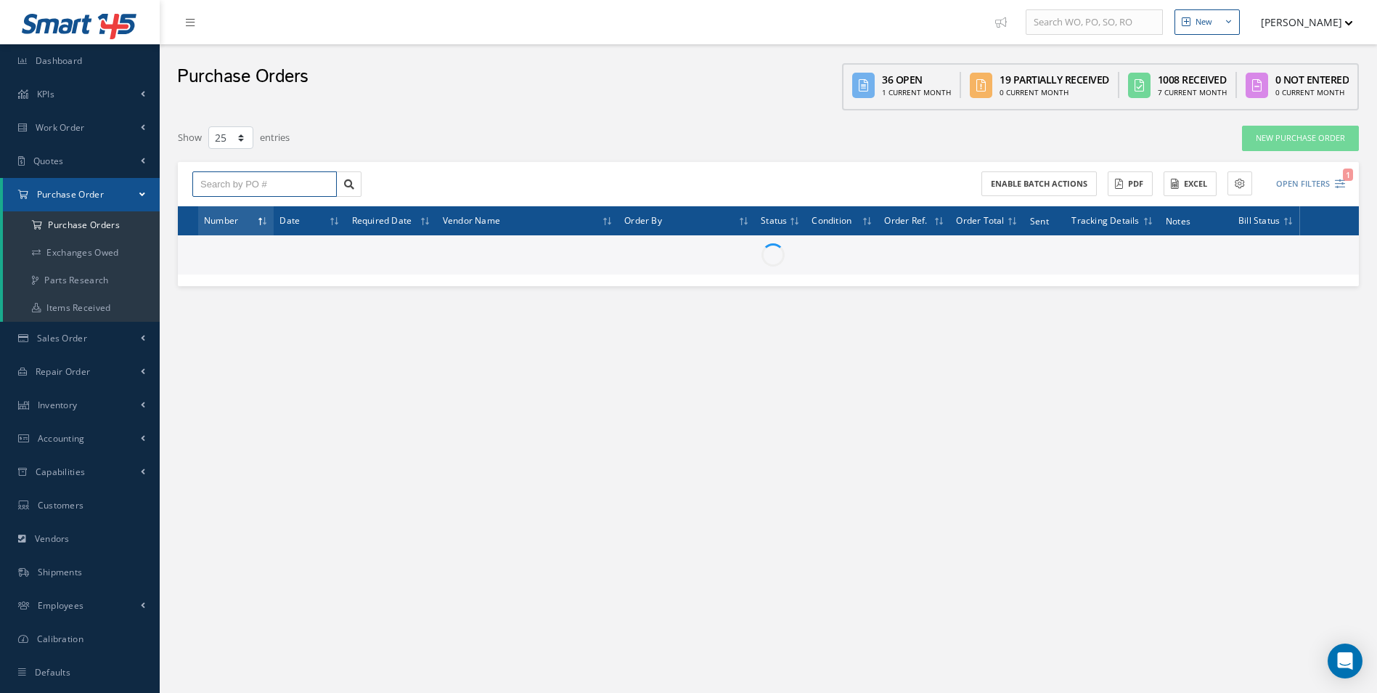
click at [277, 185] on input "text" at bounding box center [264, 184] width 144 height 26
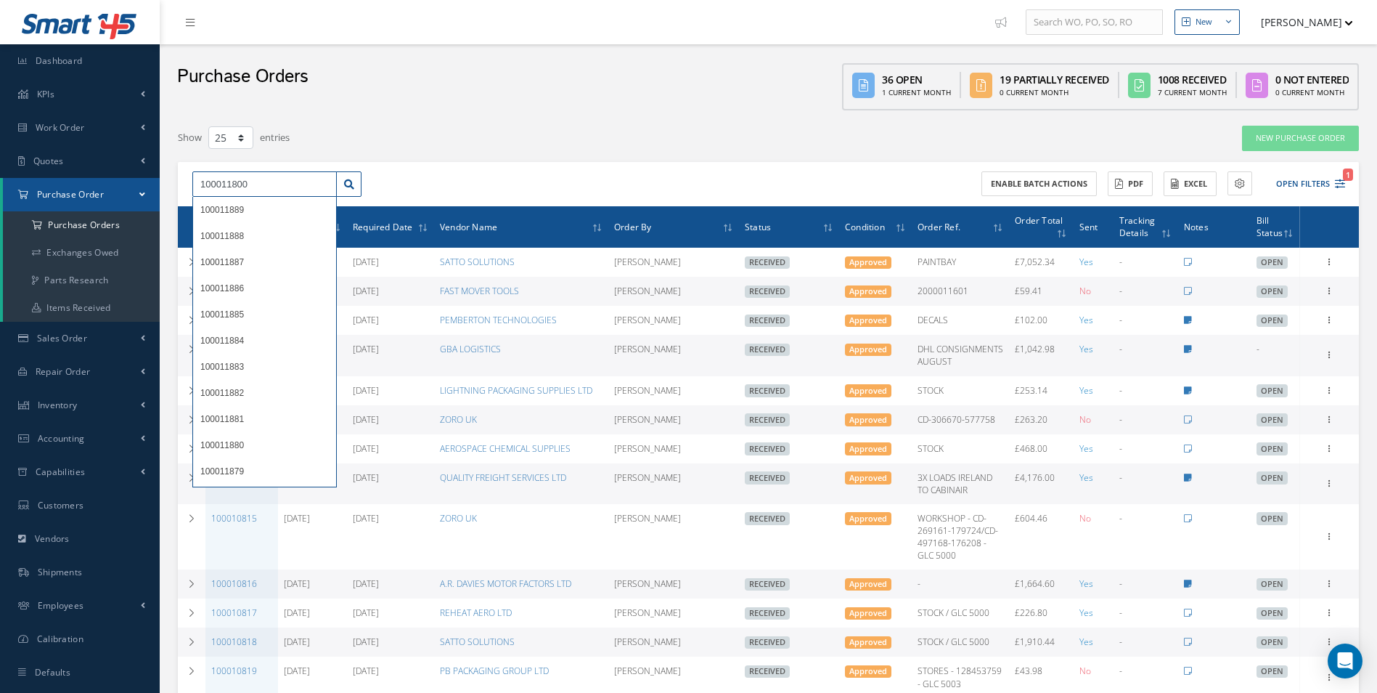
type input "100011800"
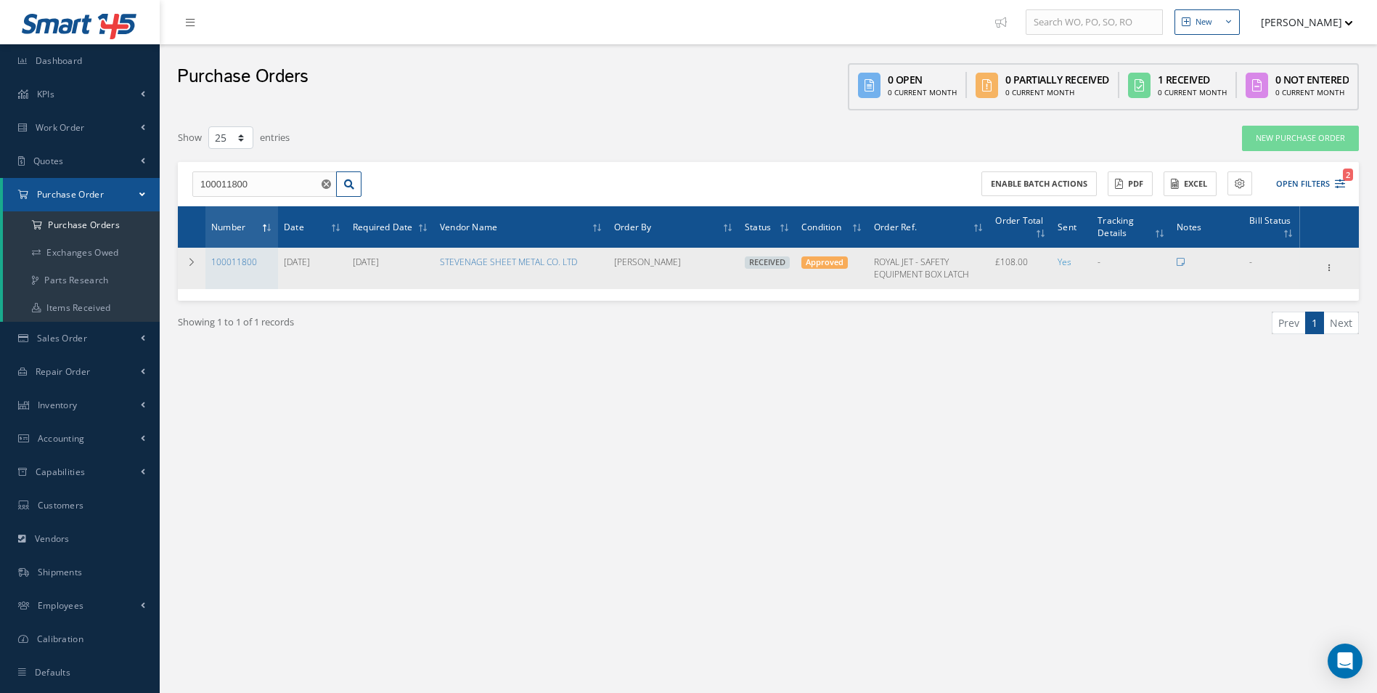
click at [1334, 260] on div "Receiving Details Show Edit Create Bill Send By Email Email History Documents P…" at bounding box center [1329, 267] width 17 height 17
click at [1325, 271] on icon at bounding box center [1330, 267] width 15 height 12
click at [1266, 334] on link "Create Bill" at bounding box center [1263, 333] width 115 height 19
type input "18.00"
type input "0.00"
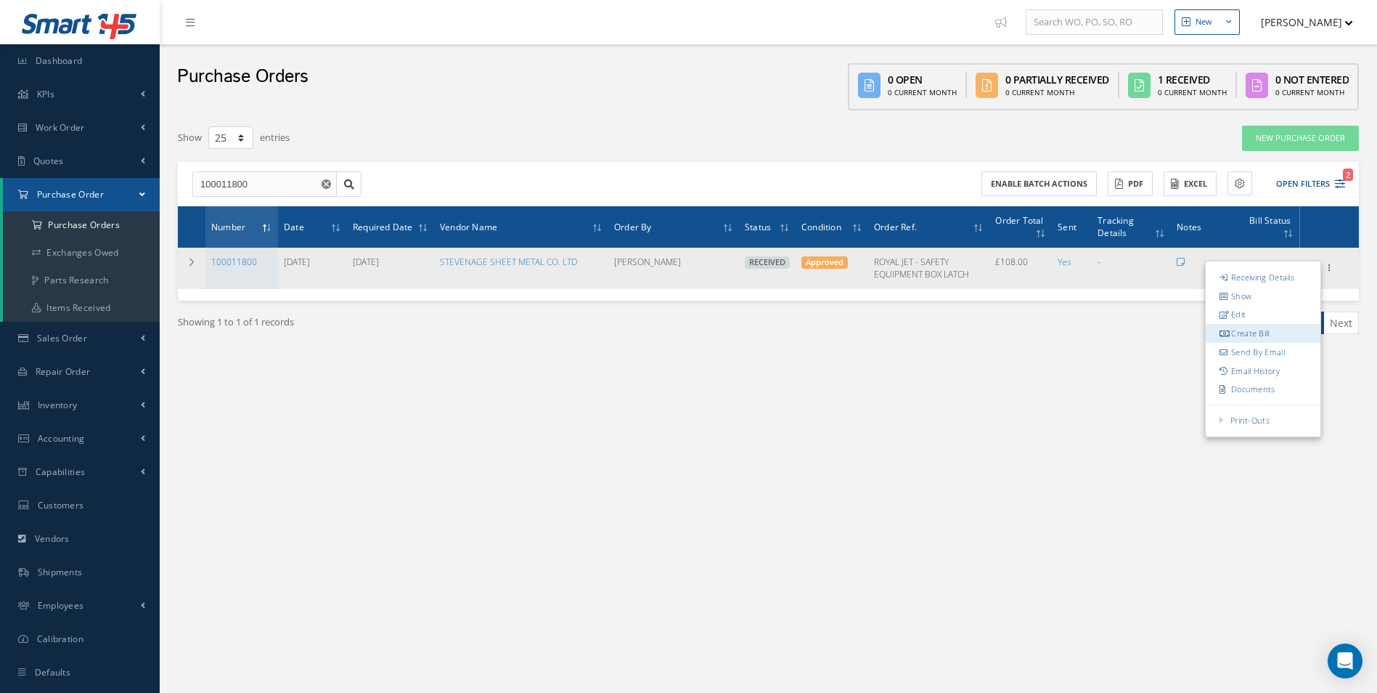
type input "0.00"
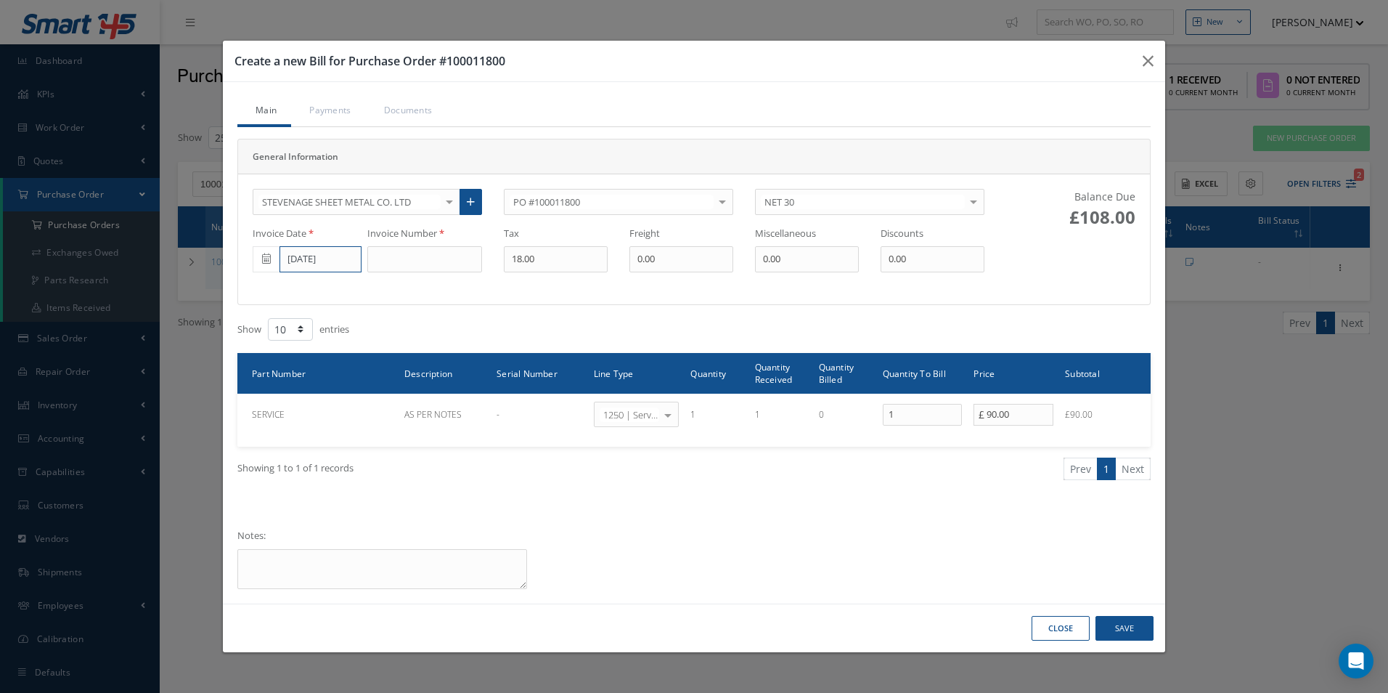
click at [331, 266] on input "[DATE]" at bounding box center [320, 259] width 82 height 26
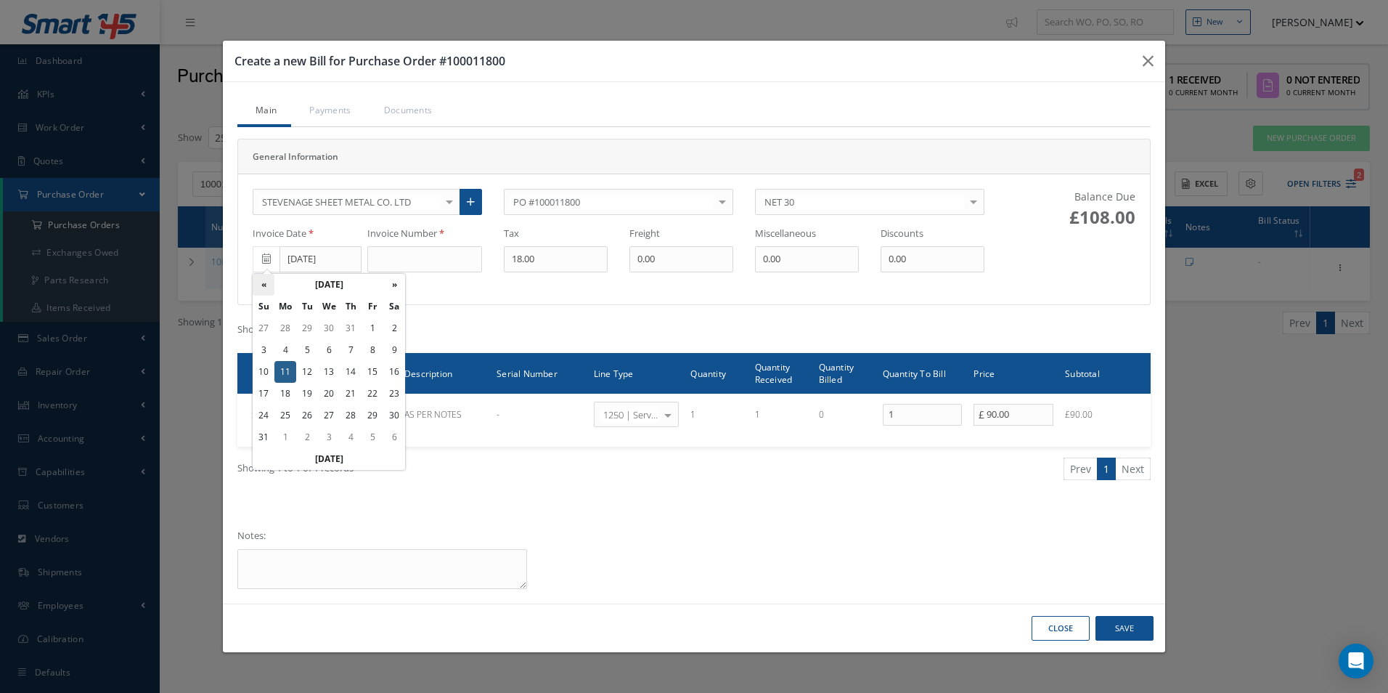
click at [266, 282] on th "«" at bounding box center [264, 285] width 22 height 22
click at [364, 376] on td "18" at bounding box center [372, 372] width 22 height 22
type input "07/18/2025"
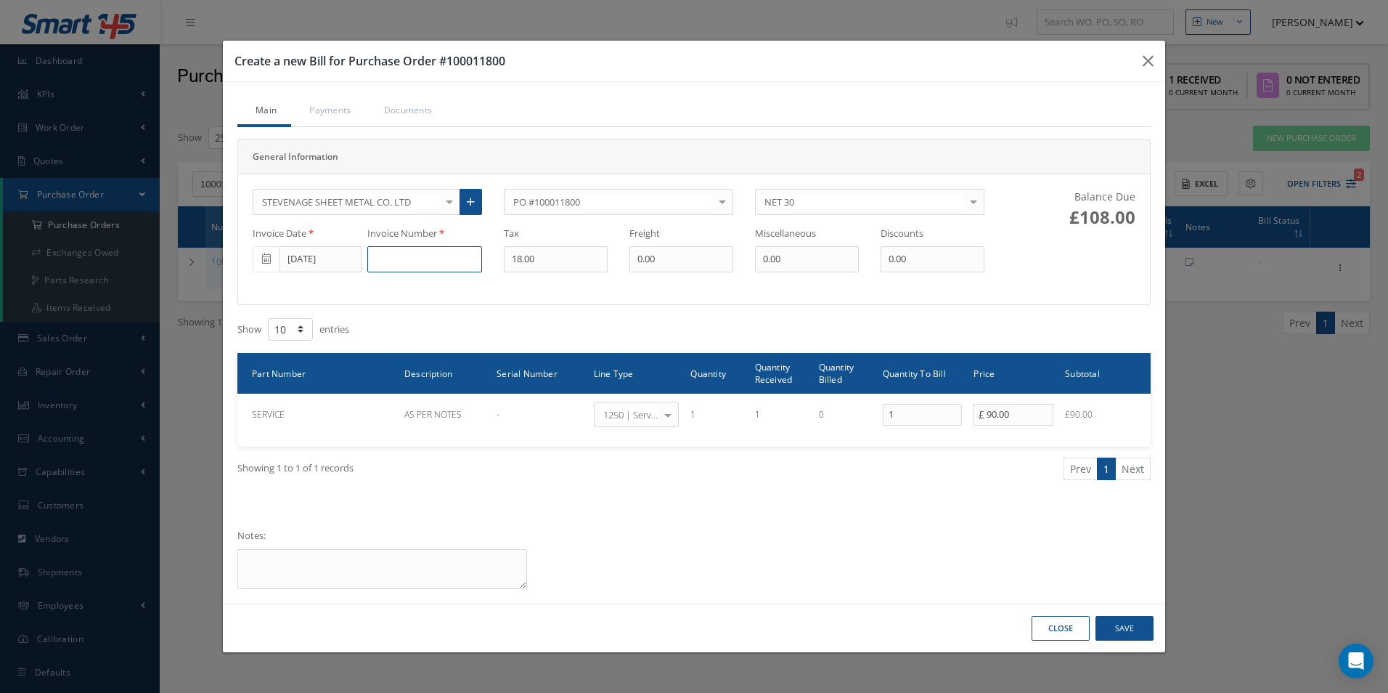
click at [422, 258] on input at bounding box center [424, 259] width 115 height 26
type input "151616"
click at [1132, 625] on button "Save" at bounding box center [1124, 628] width 58 height 25
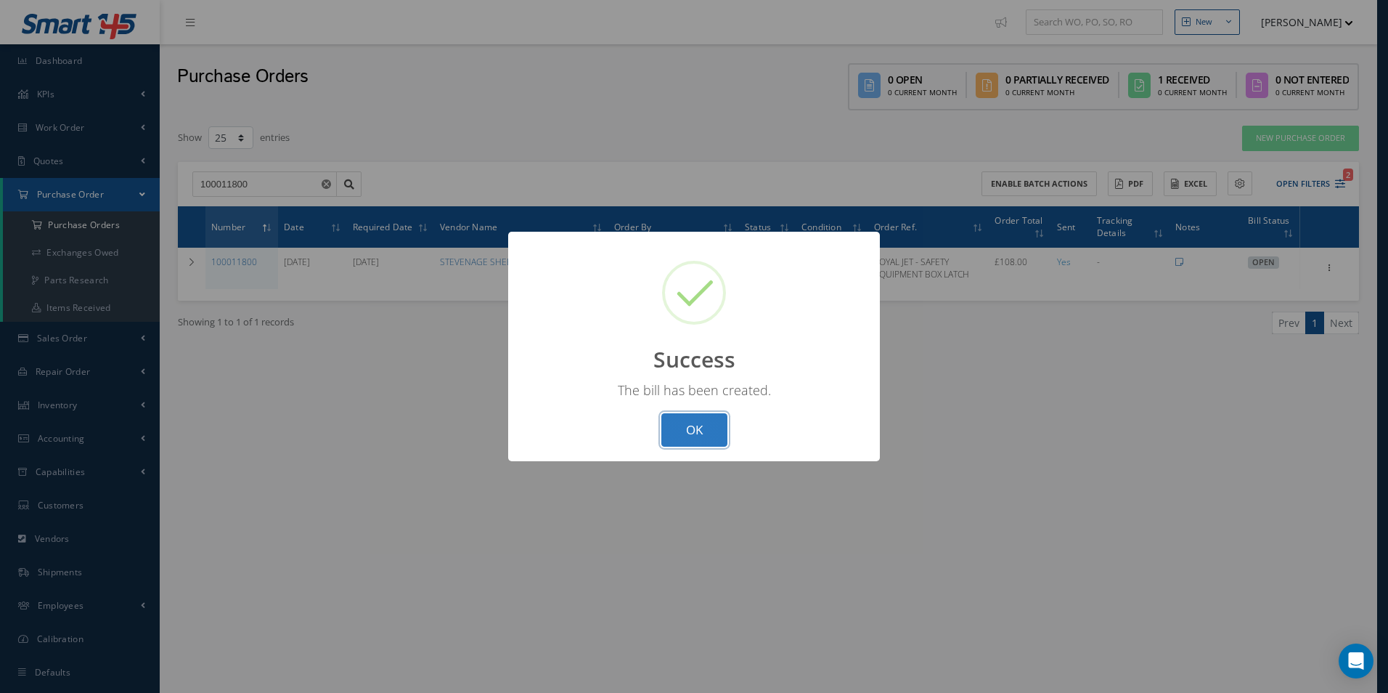
click at [679, 425] on button "OK" at bounding box center [694, 430] width 66 height 34
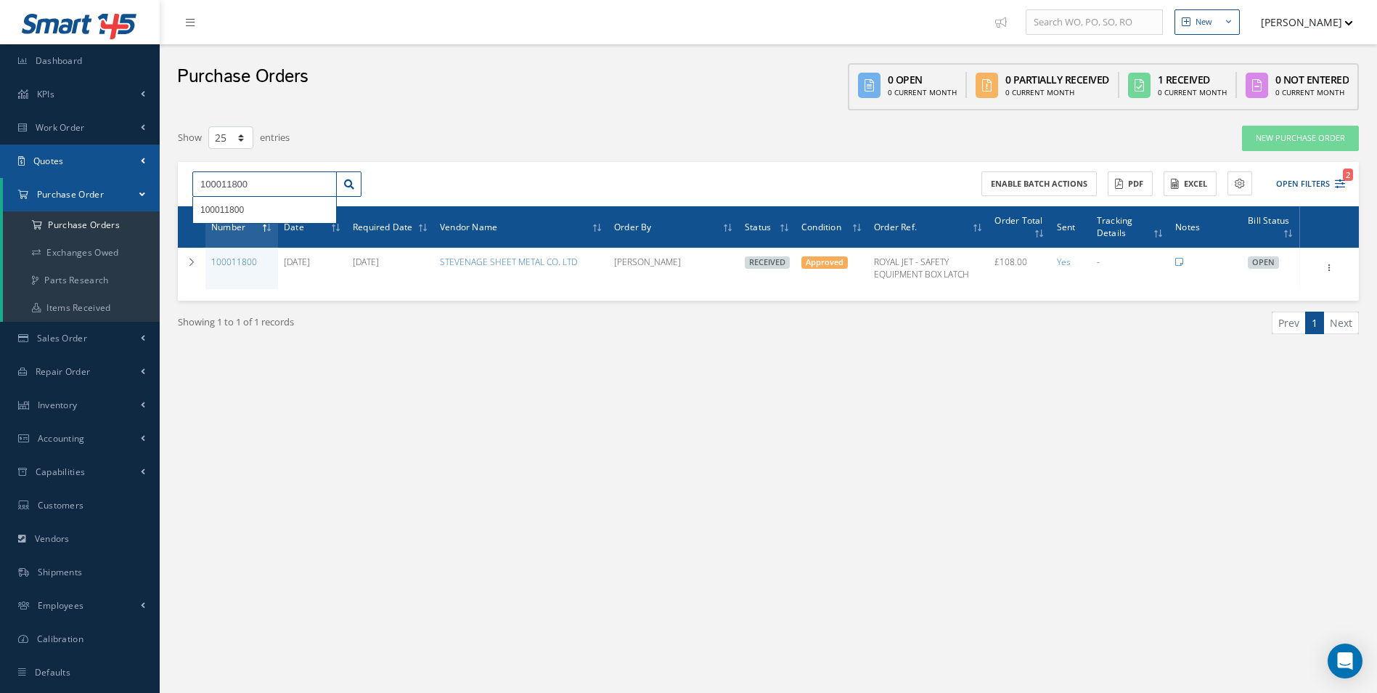
drag, startPoint x: 274, startPoint y: 186, endPoint x: 0, endPoint y: 177, distance: 273.8
click at [0, 177] on html "Smart 145 Dashboard KPIs Work Order Accounting Work Order Work Order Work Order…" at bounding box center [688, 346] width 1377 height 693
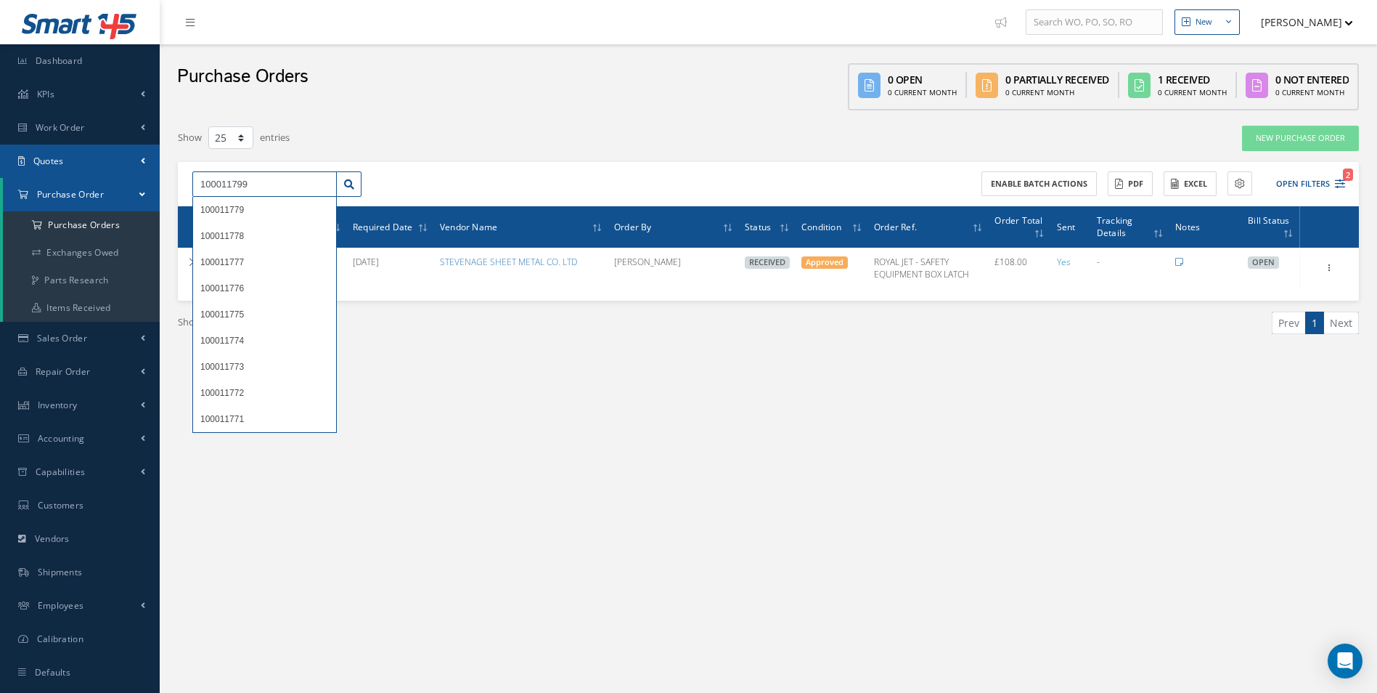
type input "100011799"
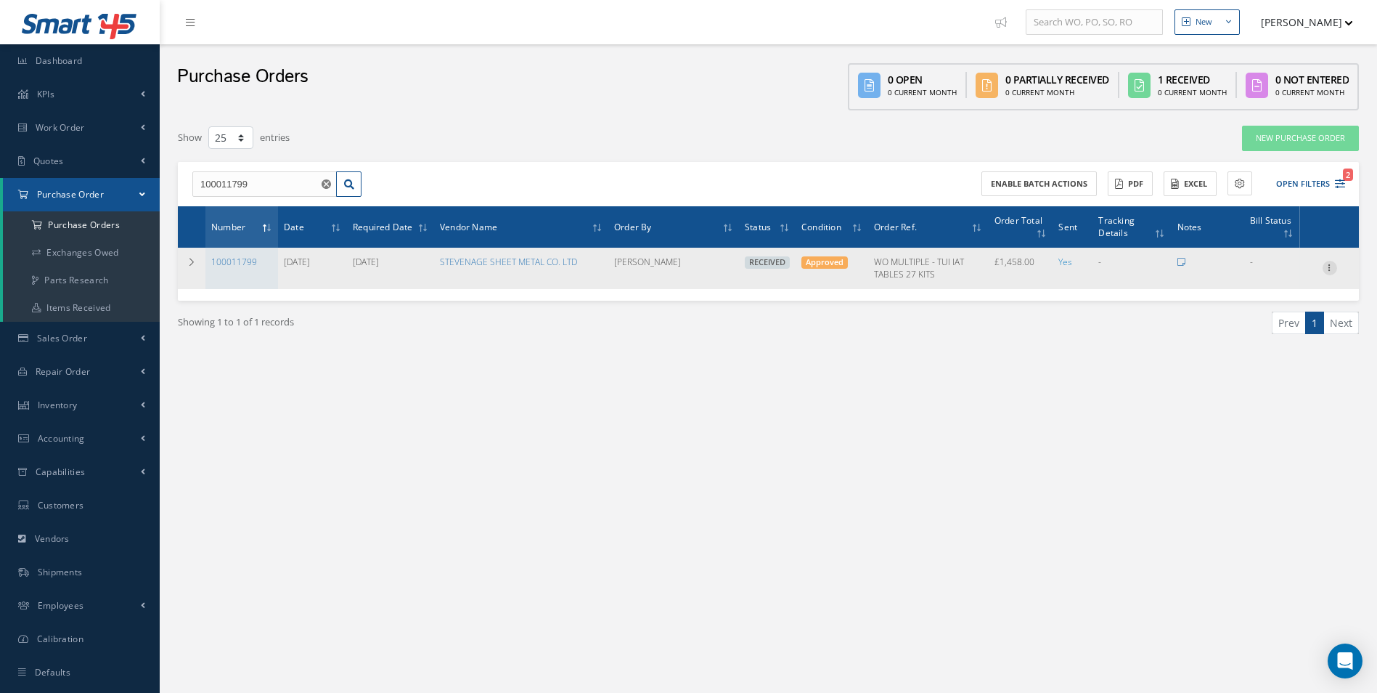
click at [1328, 267] on icon at bounding box center [1330, 267] width 15 height 12
click at [1272, 329] on link "Create Bill" at bounding box center [1263, 333] width 115 height 19
type input "243.00"
type input "0.00"
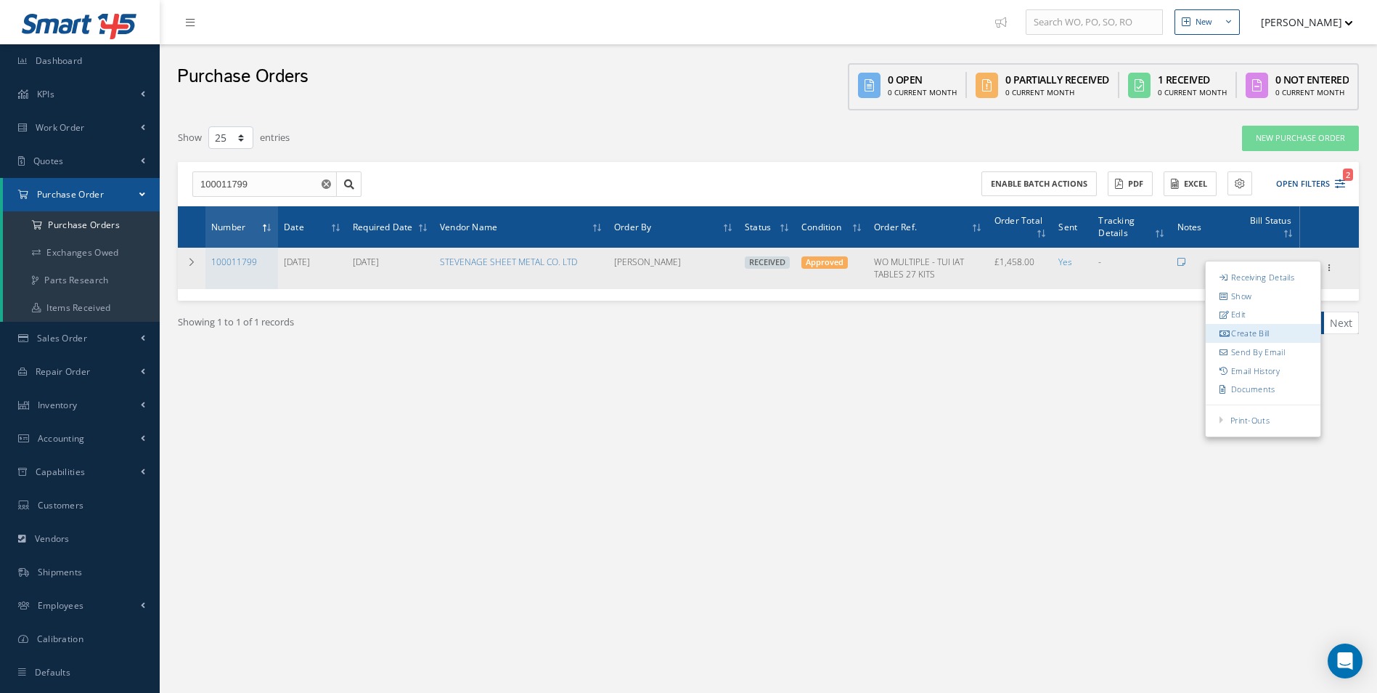
type input "0.00"
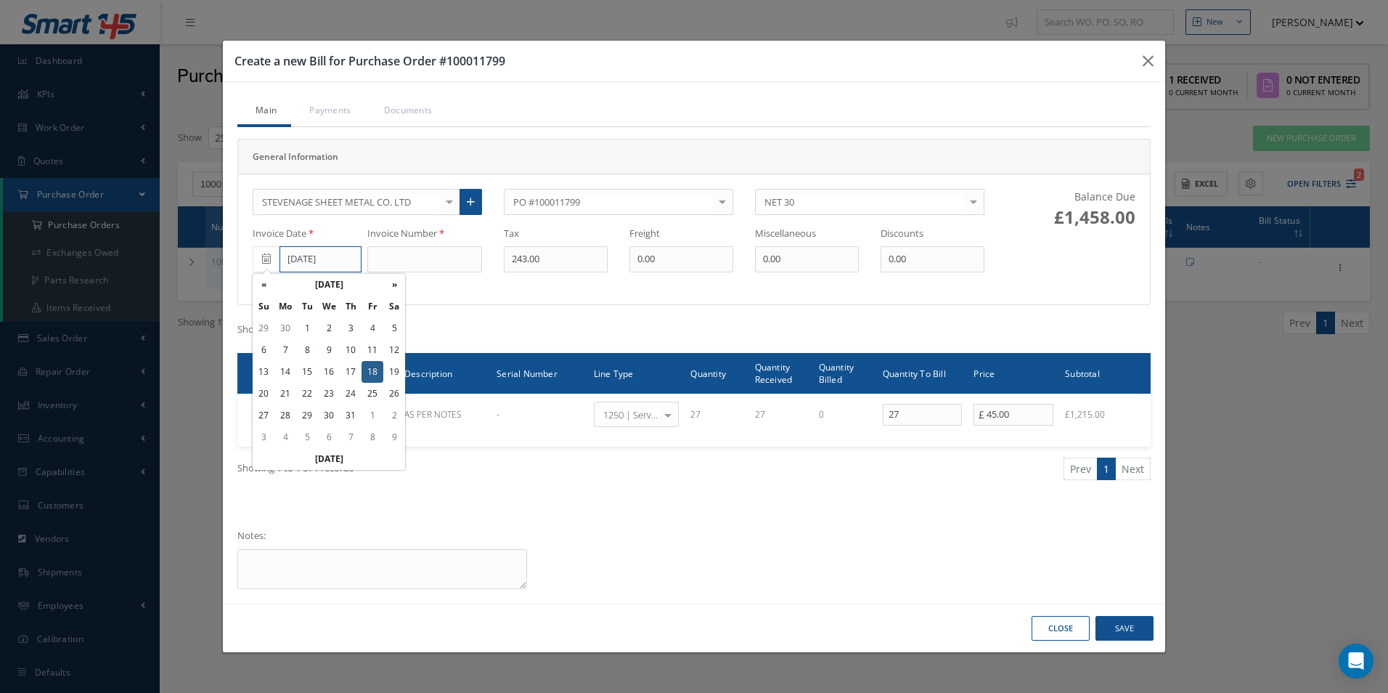
click at [316, 269] on input "07/18/2025" at bounding box center [320, 259] width 82 height 26
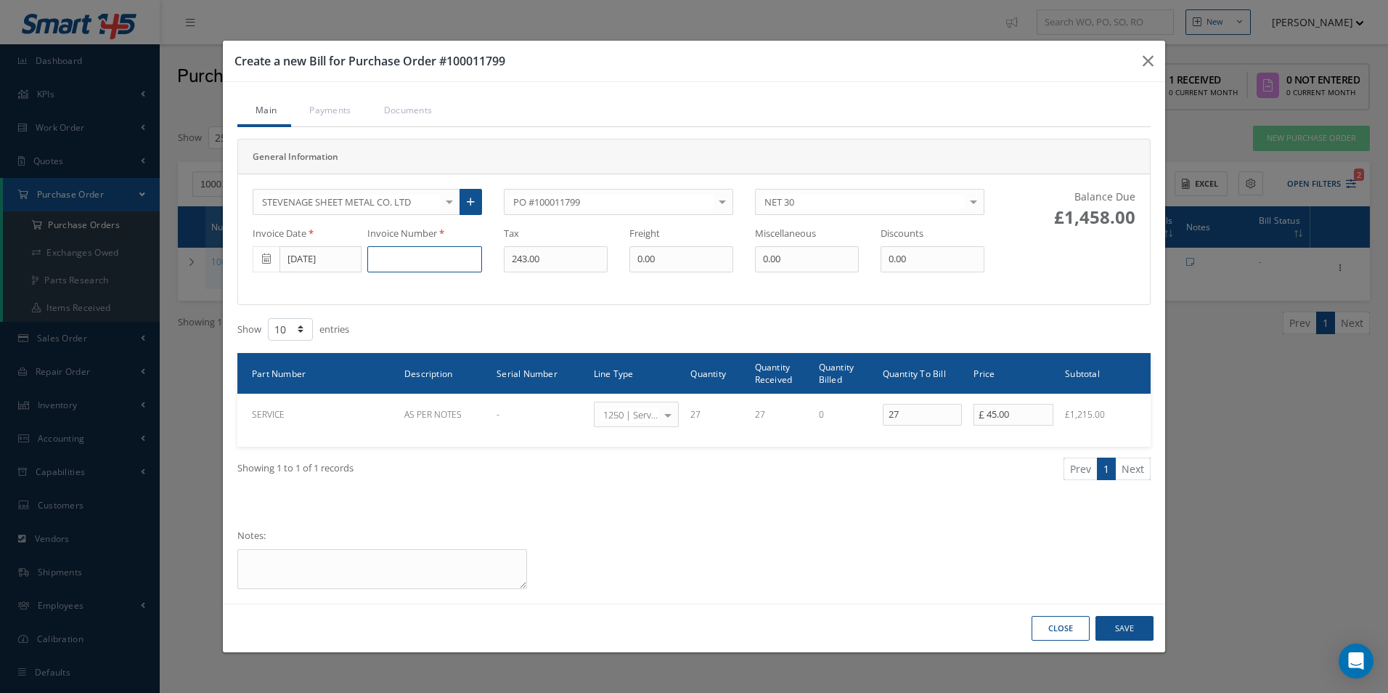
click at [419, 262] on input at bounding box center [424, 259] width 115 height 26
type input "151617"
click at [1135, 626] on button "Save" at bounding box center [1124, 628] width 58 height 25
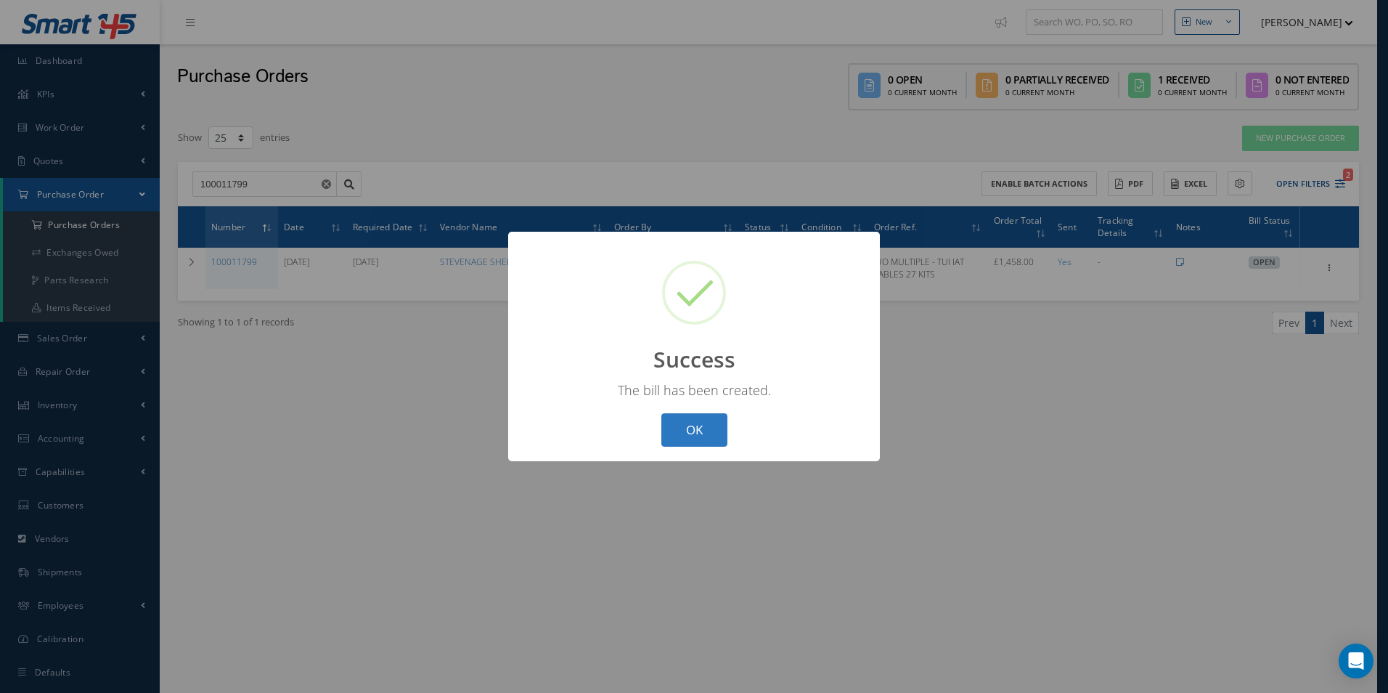
click at [715, 429] on button "OK" at bounding box center [694, 430] width 66 height 34
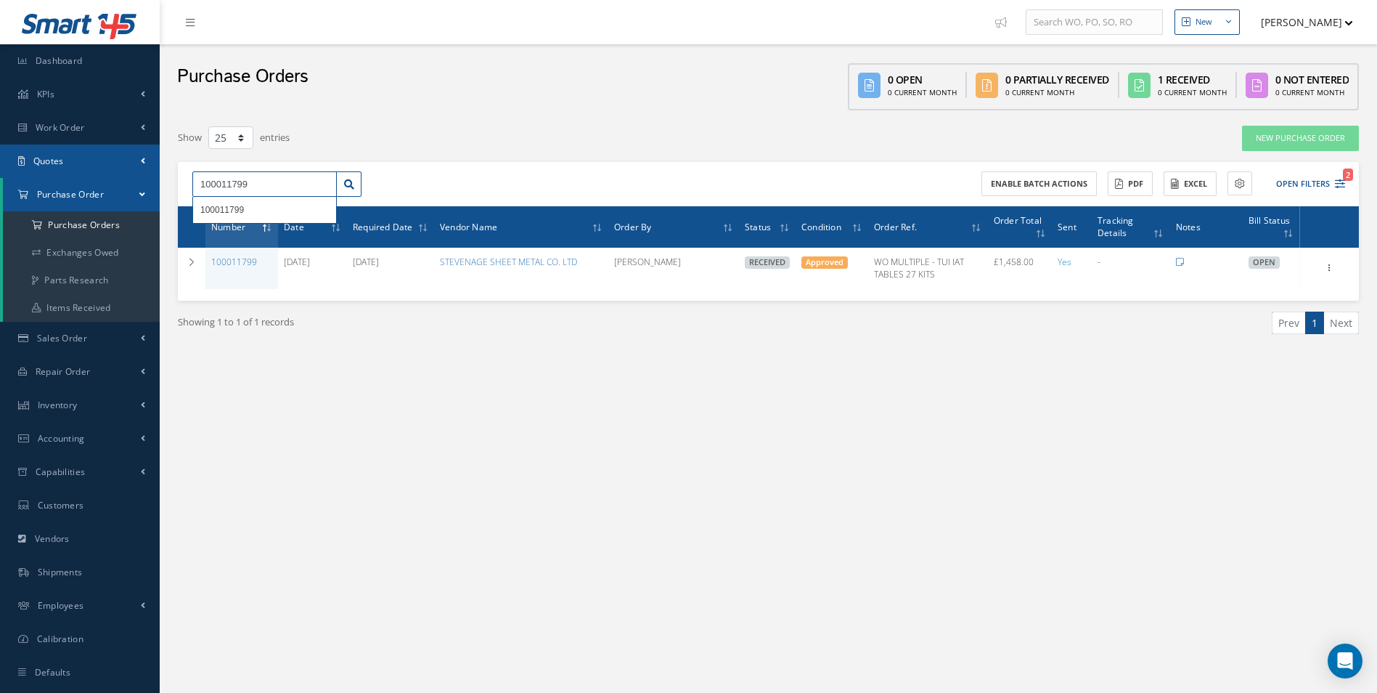
drag, startPoint x: 107, startPoint y: 179, endPoint x: 0, endPoint y: 170, distance: 107.8
click at [0, 170] on html "Smart 145 Dashboard KPIs Work Order Accounting Work Order Work Order Work Order…" at bounding box center [688, 346] width 1377 height 693
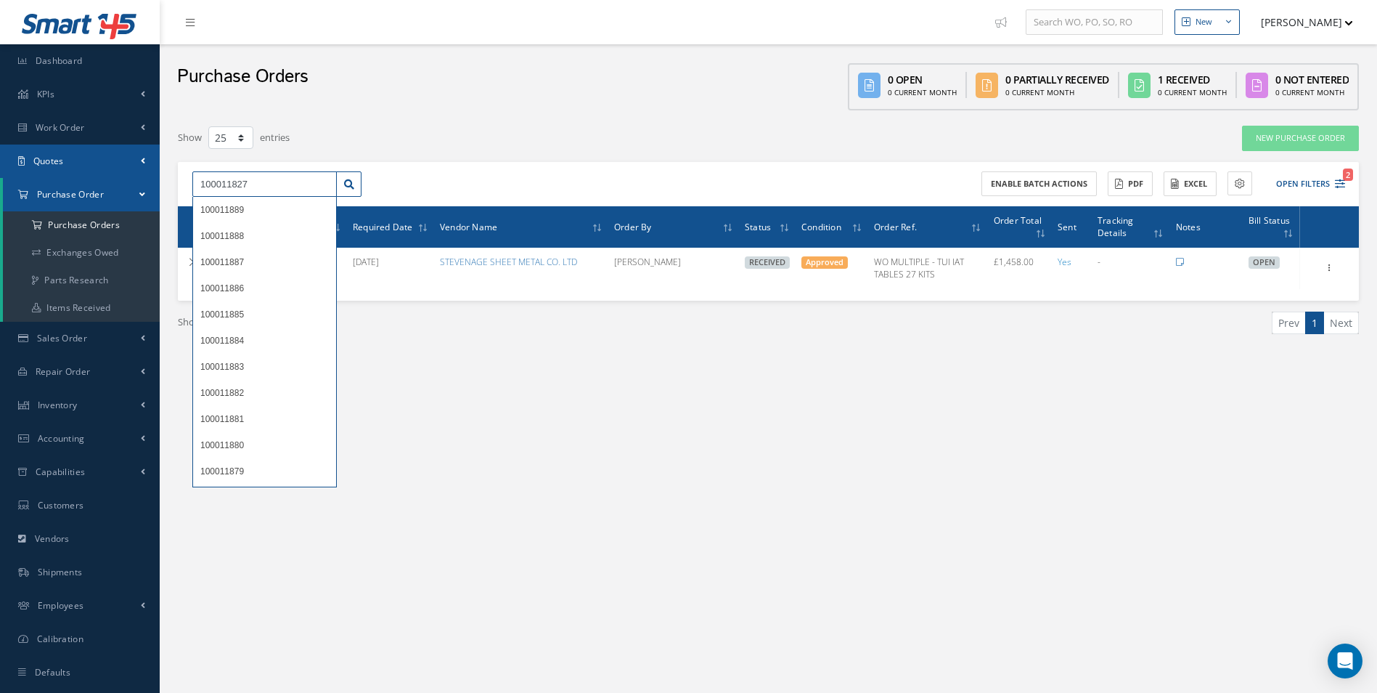
type input "100011827"
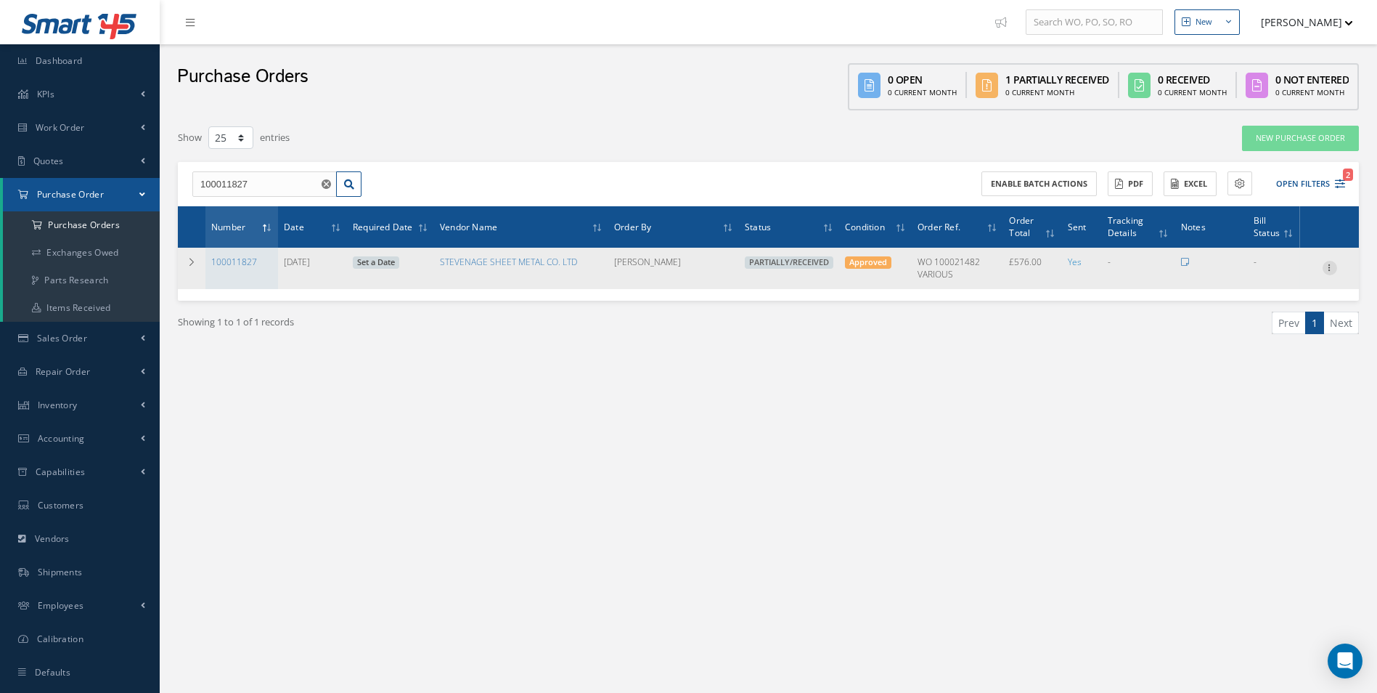
click at [1324, 264] on icon at bounding box center [1330, 267] width 15 height 12
click at [1272, 332] on link "Create Bill" at bounding box center [1263, 333] width 115 height 19
type input "96.00"
type input "0.00"
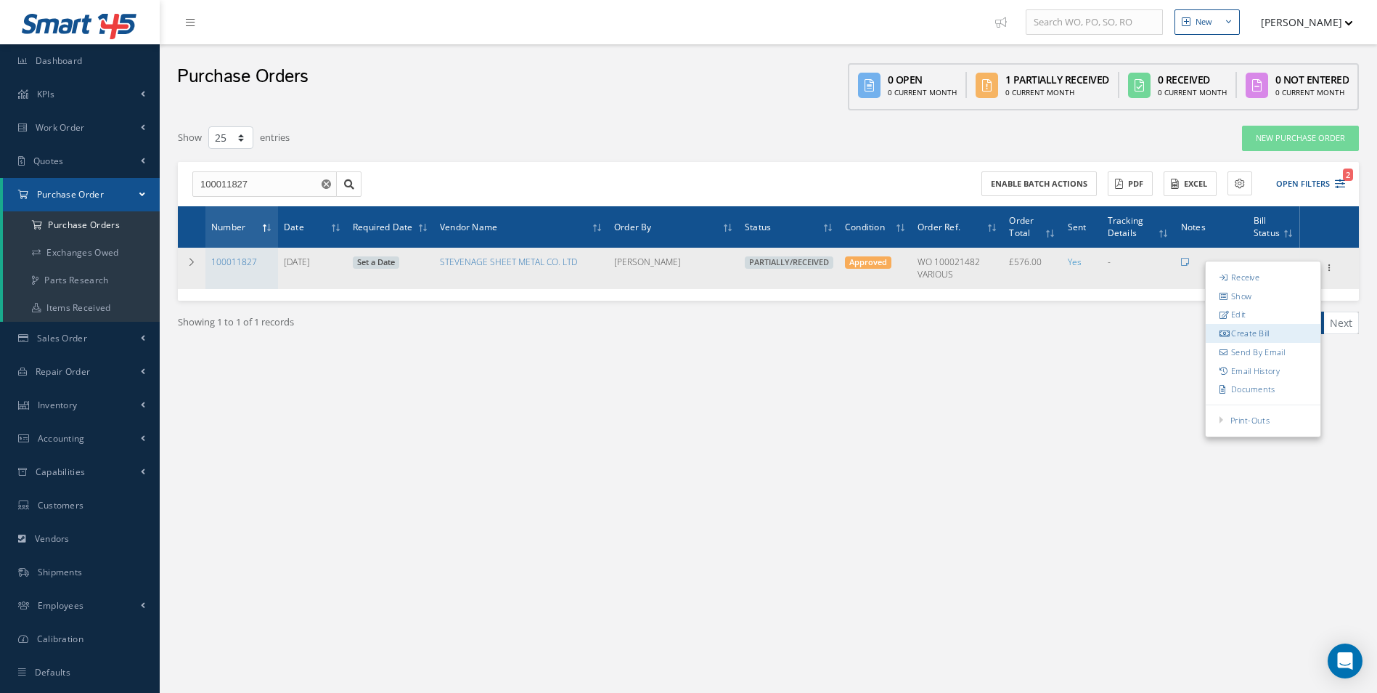
type input "0.00"
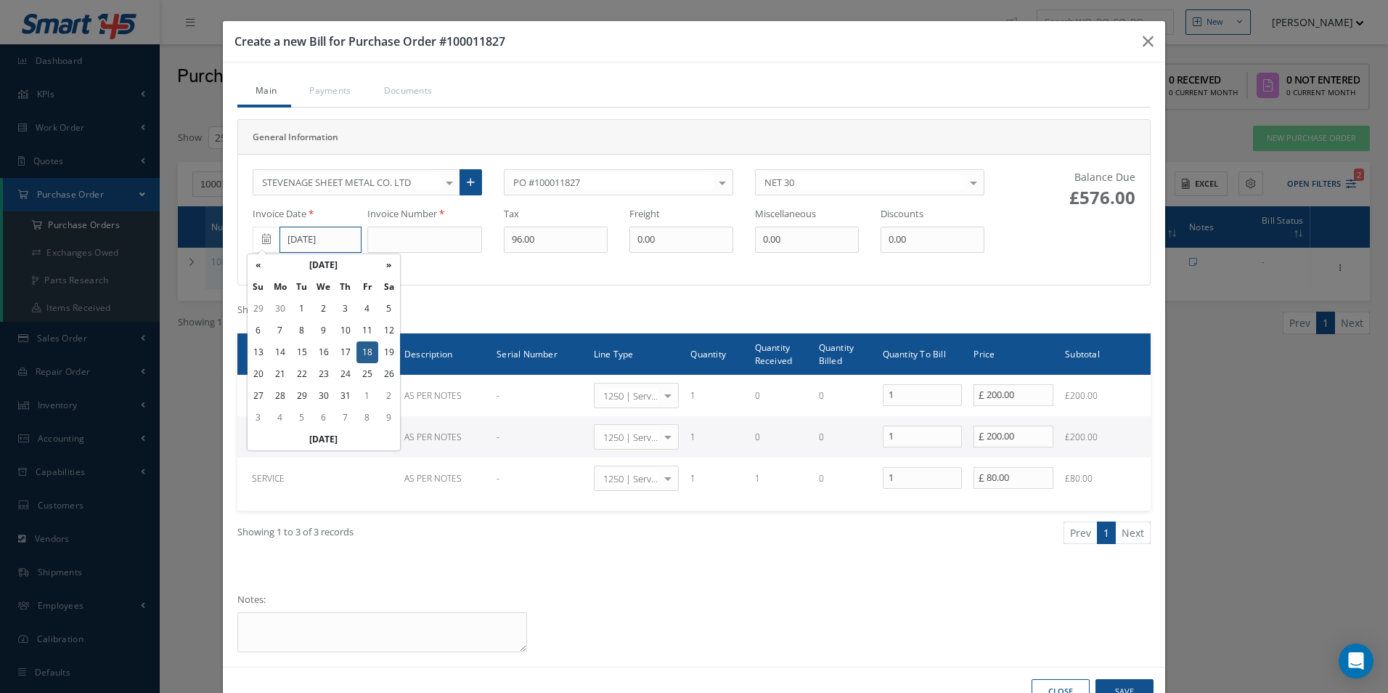
click at [321, 234] on input "07/18/2025" at bounding box center [320, 239] width 82 height 26
click at [344, 391] on td "31" at bounding box center [346, 396] width 22 height 22
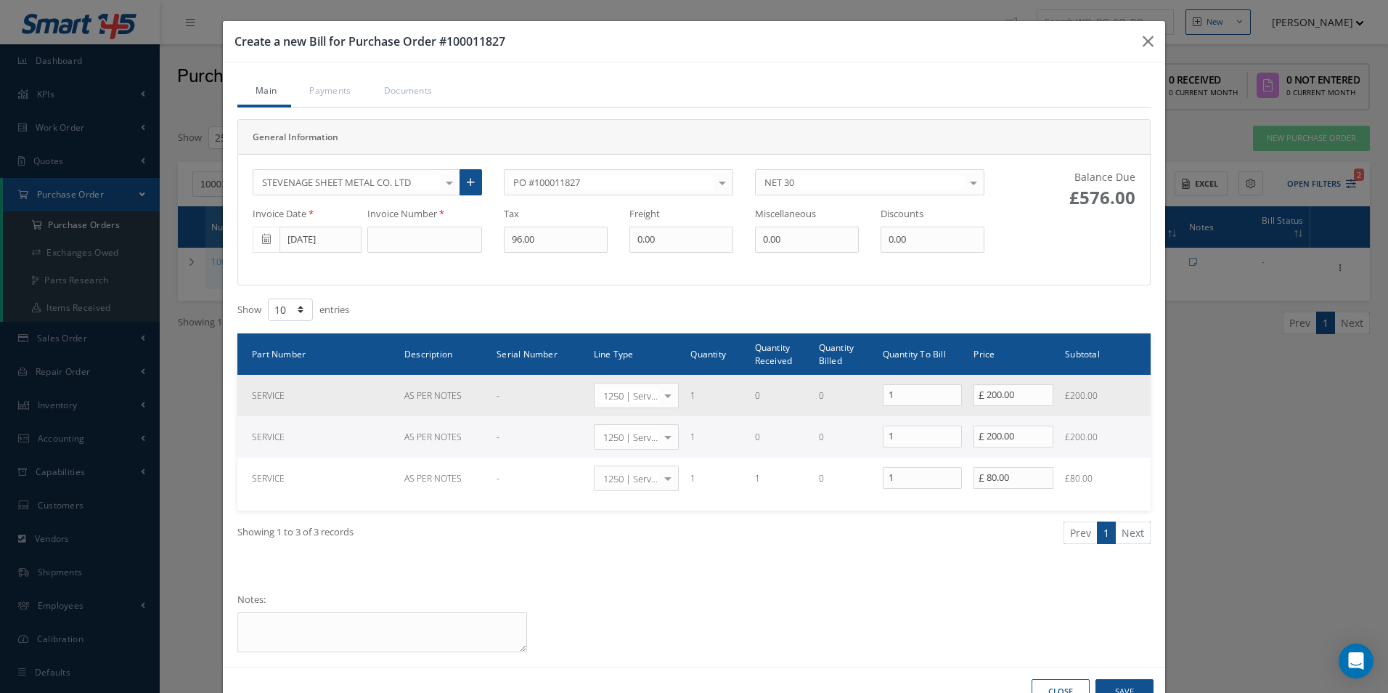
type input "[DATE]"
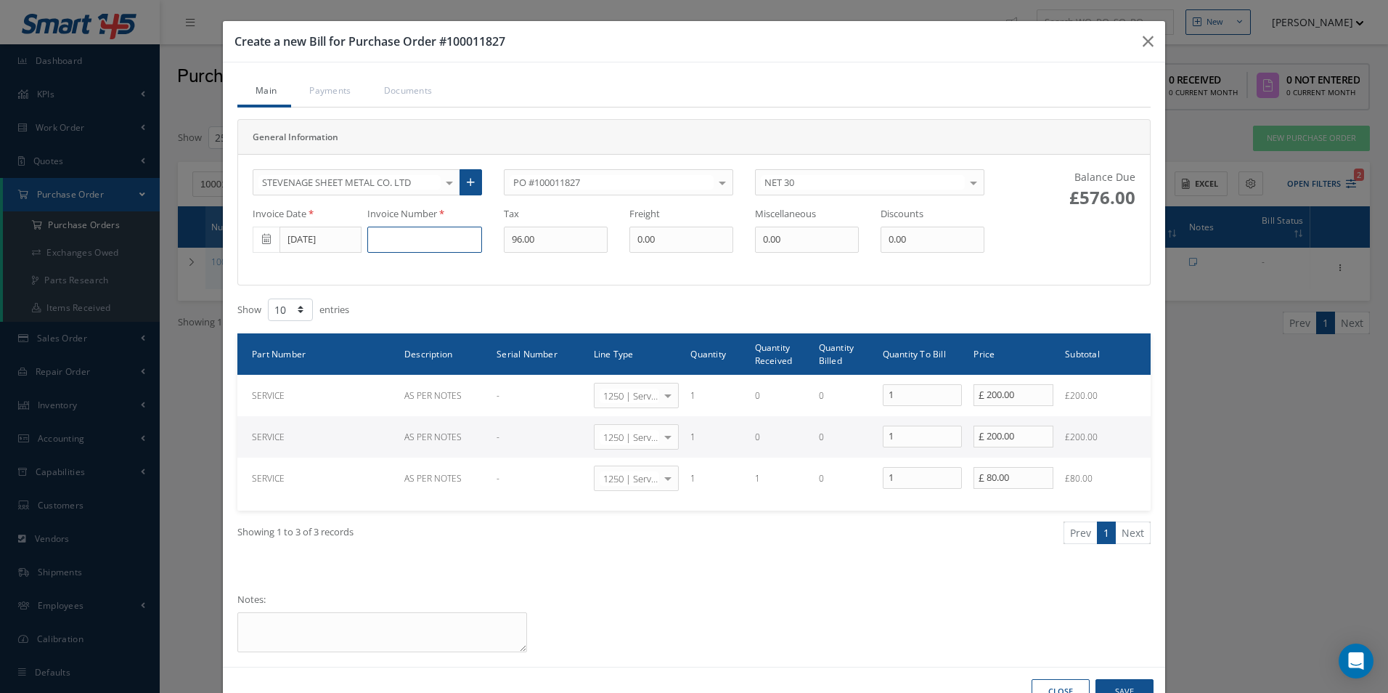
click at [421, 240] on input at bounding box center [424, 239] width 115 height 26
drag, startPoint x: 441, startPoint y: 247, endPoint x: 77, endPoint y: 230, distance: 364.1
click at [77, 229] on div "Create a new Bill for Purchase Order #100011827 Main Payments Documents General…" at bounding box center [694, 346] width 1388 height 693
type input "151832"
type input "16"
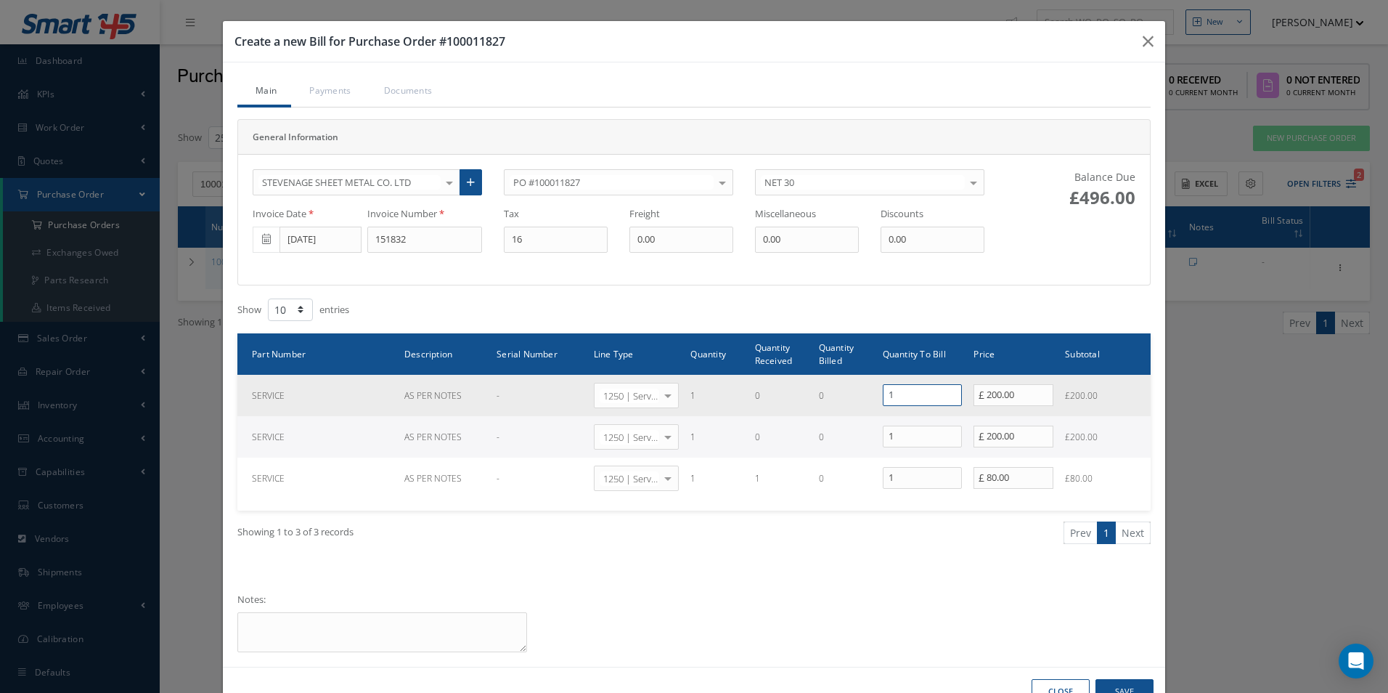
drag, startPoint x: 862, startPoint y: 398, endPoint x: 753, endPoint y: 388, distance: 109.4
click at [763, 396] on tr "SERVICE AS PER NOTES - 1250 | Service Charges Select General Ledger 4032 | Soft…" at bounding box center [693, 395] width 913 height 41
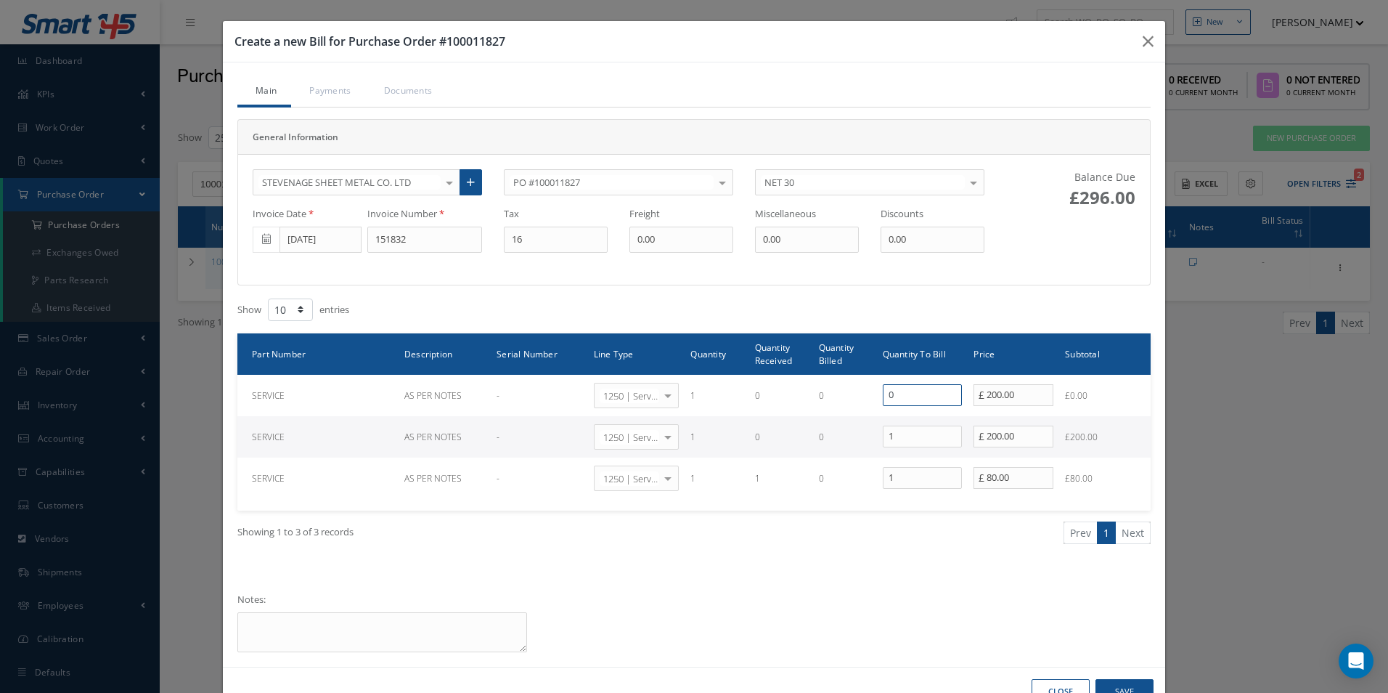
type input "0"
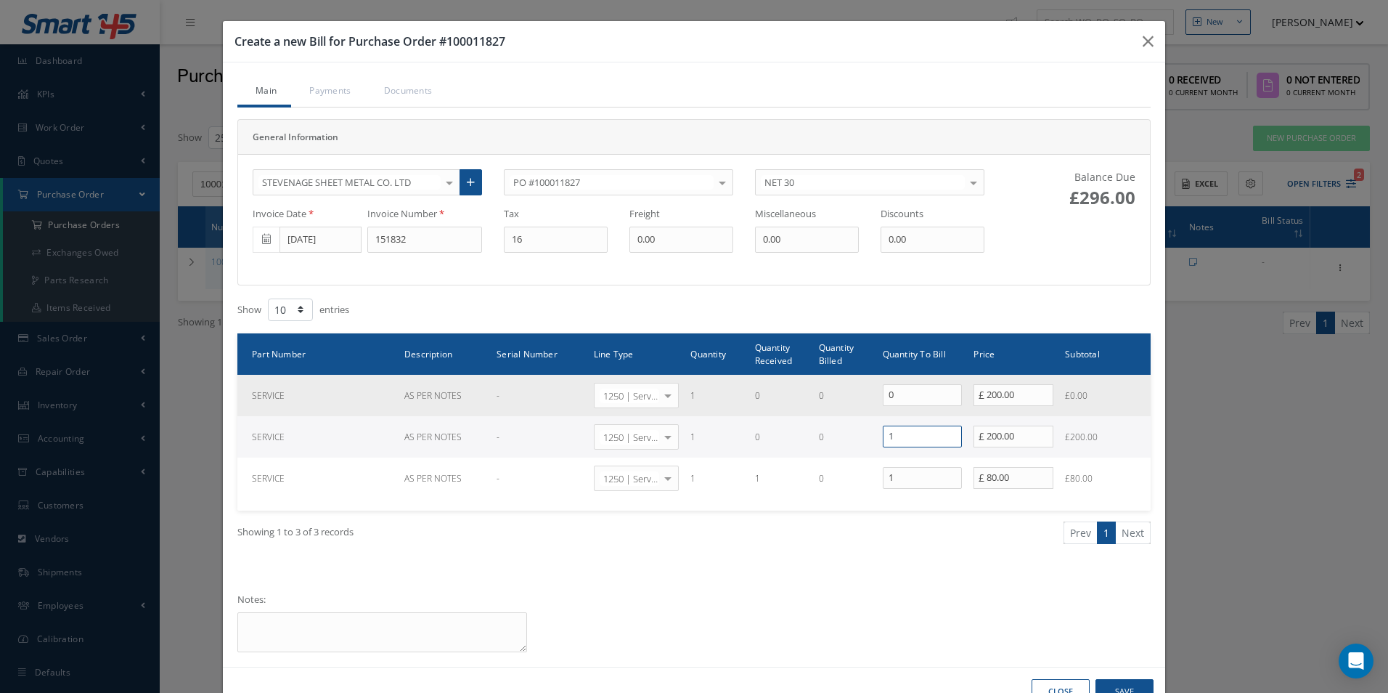
drag, startPoint x: 864, startPoint y: 434, endPoint x: 692, endPoint y: 411, distance: 173.6
click at [711, 421] on tr "SERVICE AS PER NOTES - 1250 | Service Charges Select General Ledger 4032 | Soft…" at bounding box center [693, 436] width 913 height 41
type input "0"
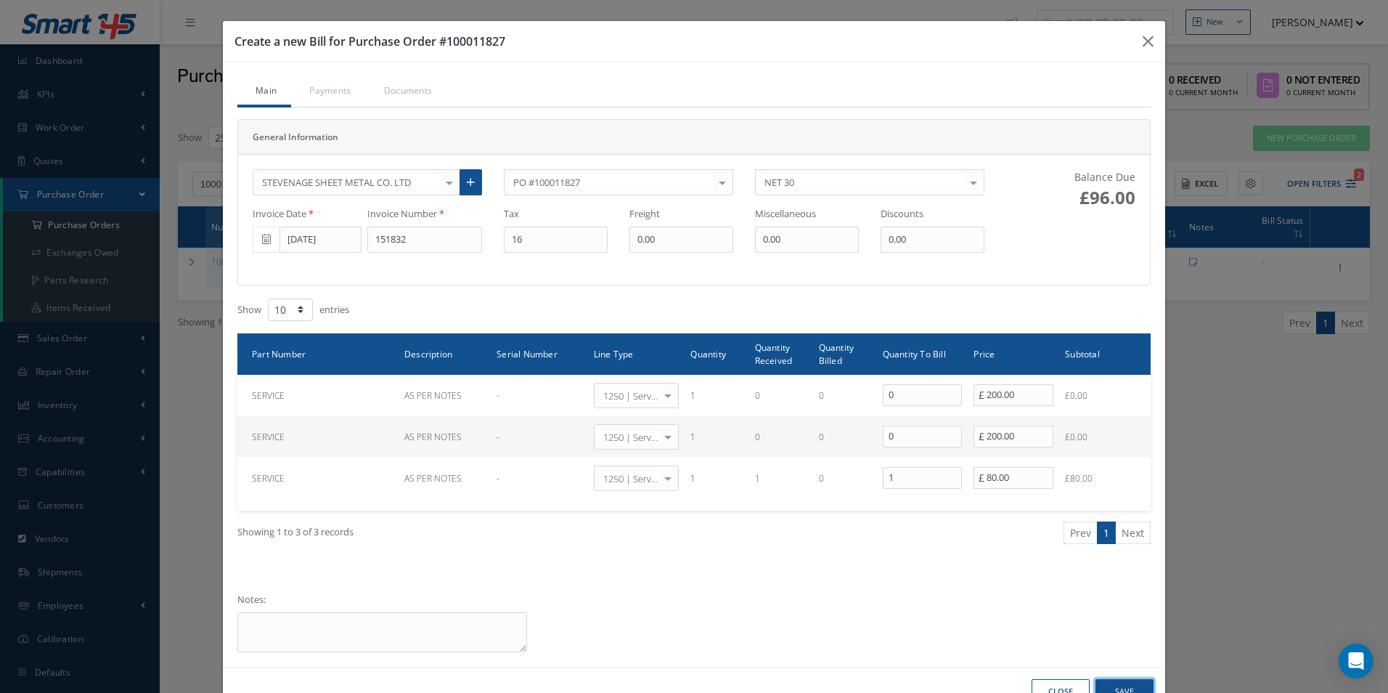
click at [1110, 686] on button "Save" at bounding box center [1124, 691] width 58 height 25
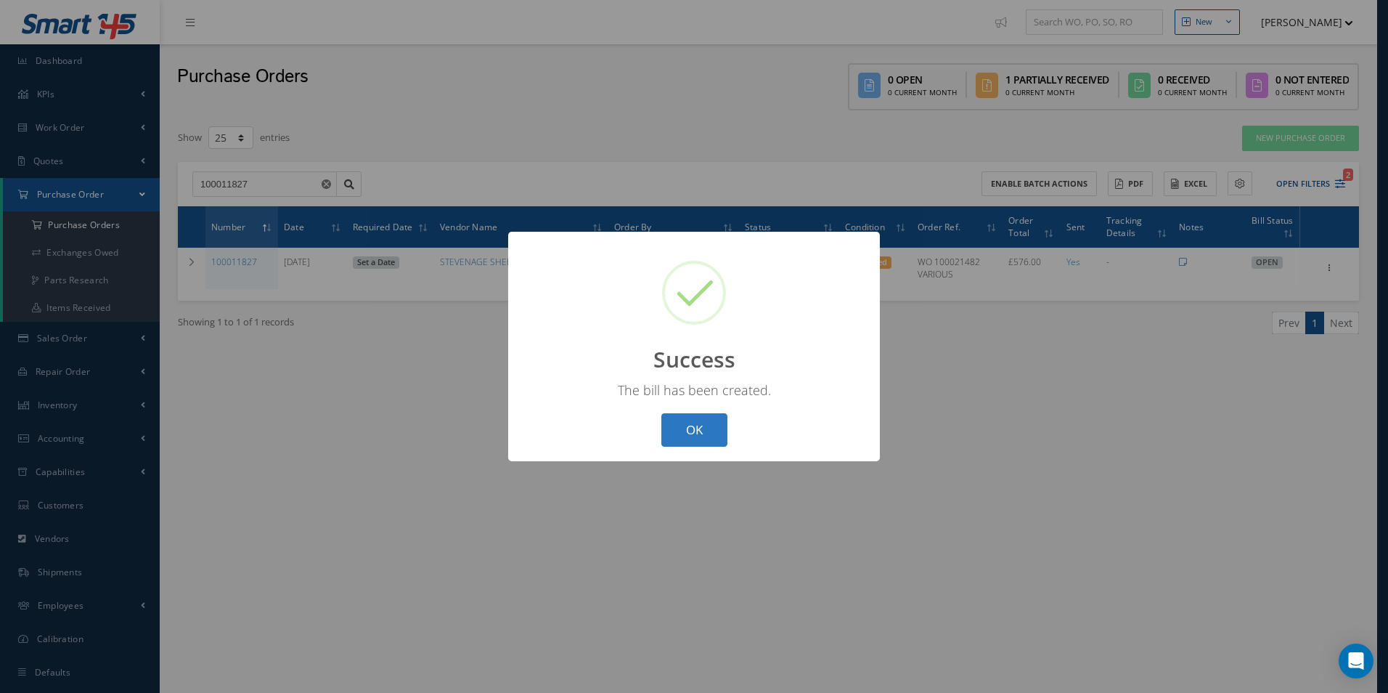
click at [680, 420] on button "OK" at bounding box center [694, 430] width 66 height 34
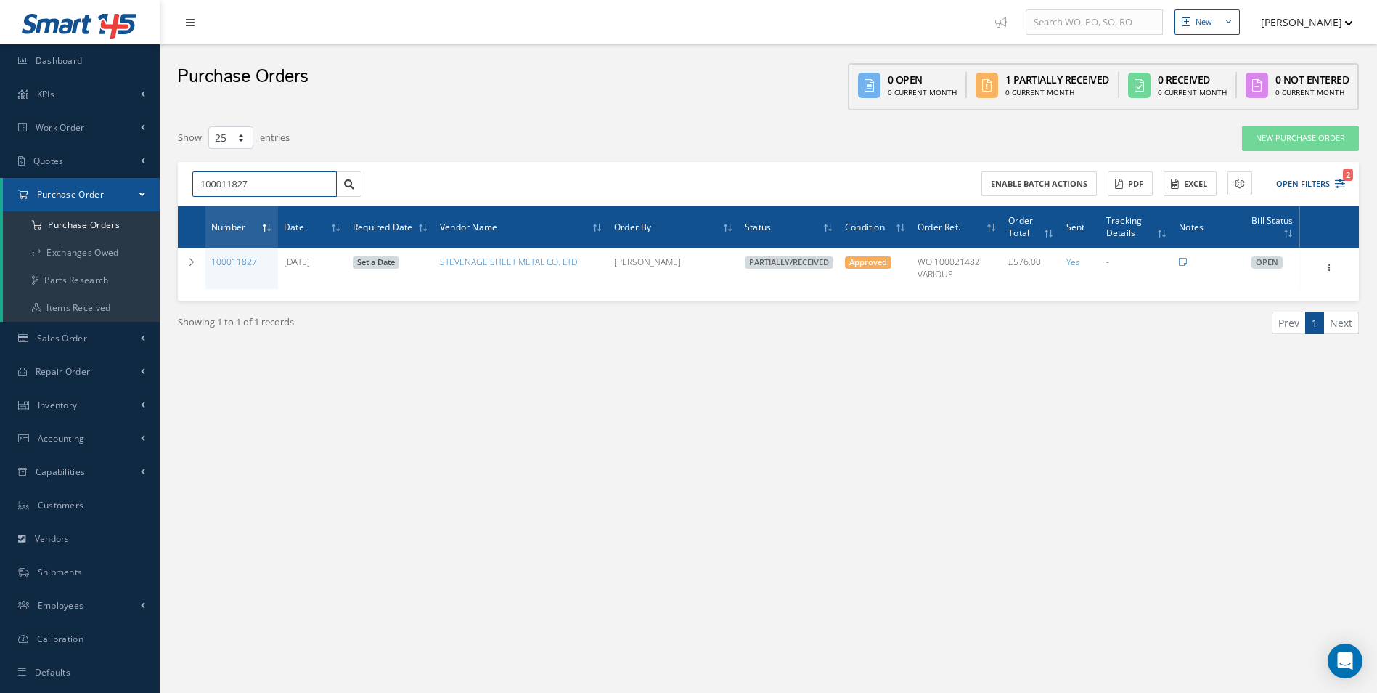
drag, startPoint x: 157, startPoint y: 184, endPoint x: -3, endPoint y: 170, distance: 160.4
click at [0, 170] on html "Smart 145 Dashboard KPIs Work Order Accounting Work Order Work Order Work Order…" at bounding box center [688, 346] width 1377 height 693
type input "100011854"
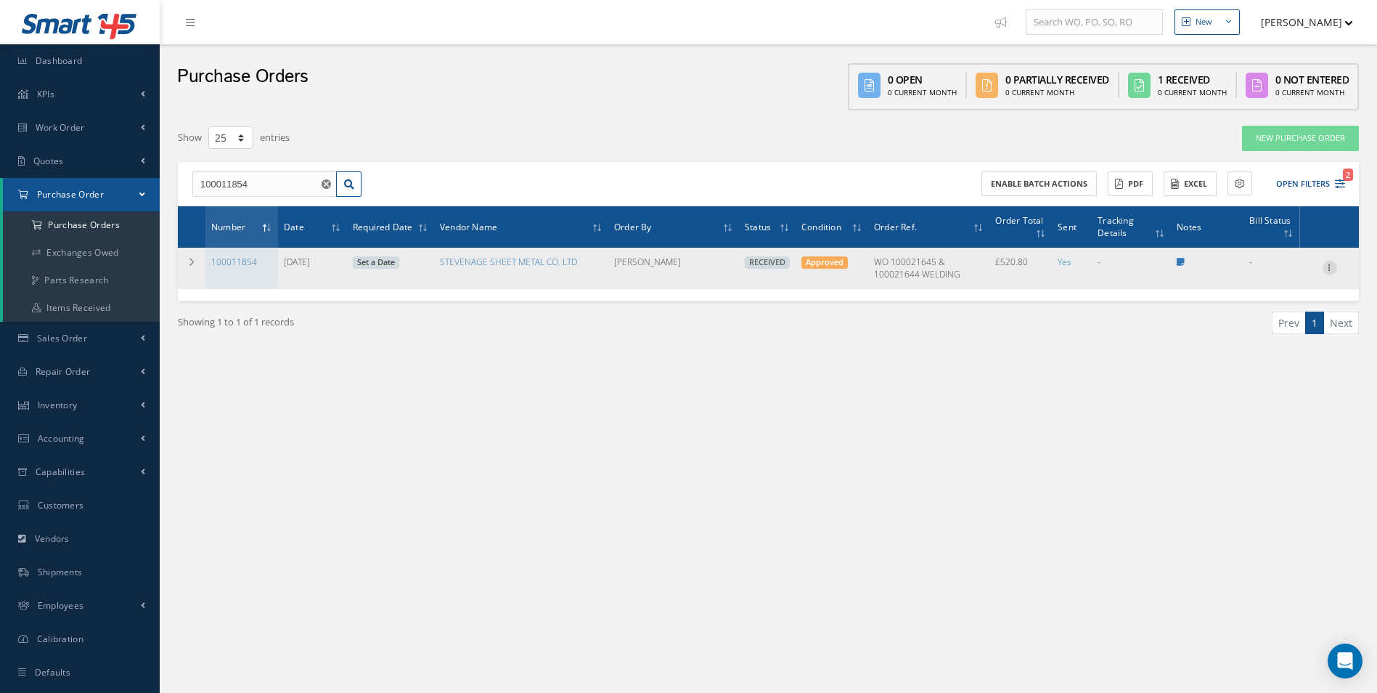
click at [1333, 267] on icon at bounding box center [1330, 267] width 15 height 12
click at [1259, 330] on link "Create Bill" at bounding box center [1263, 333] width 115 height 19
type input "86.80"
type input "0.00"
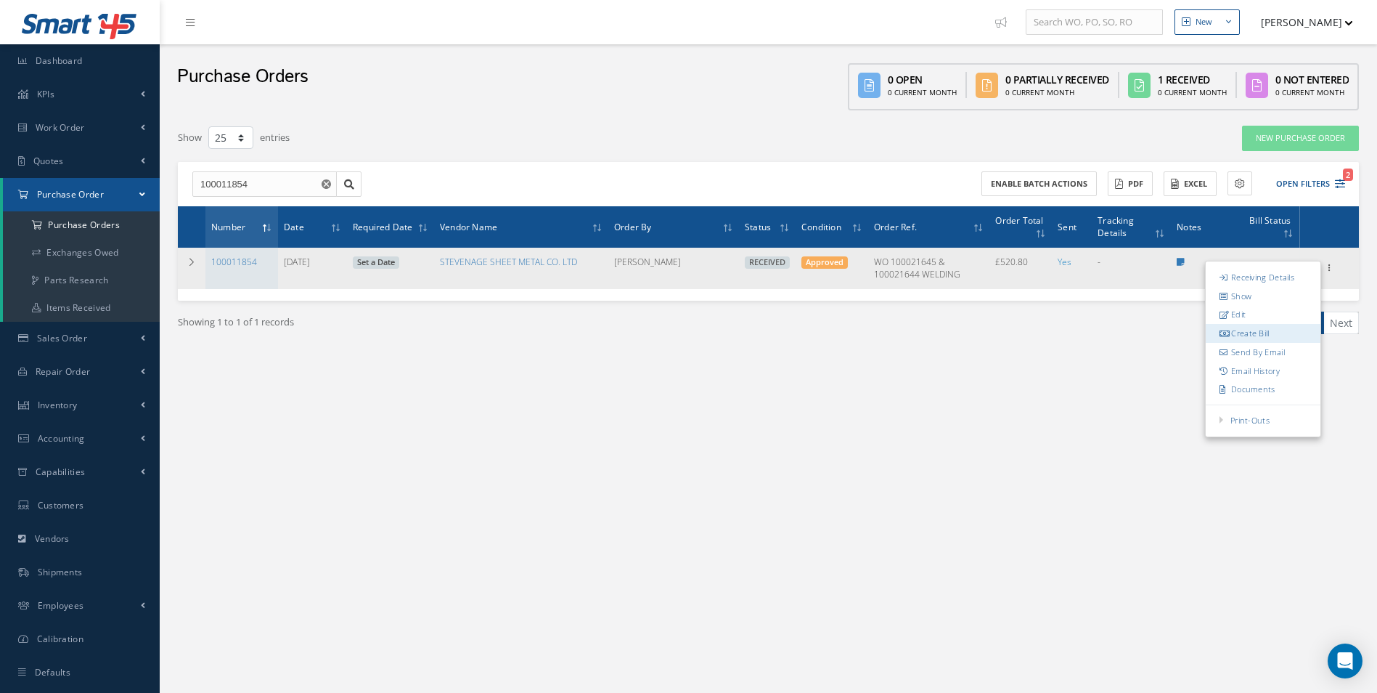
type input "0.00"
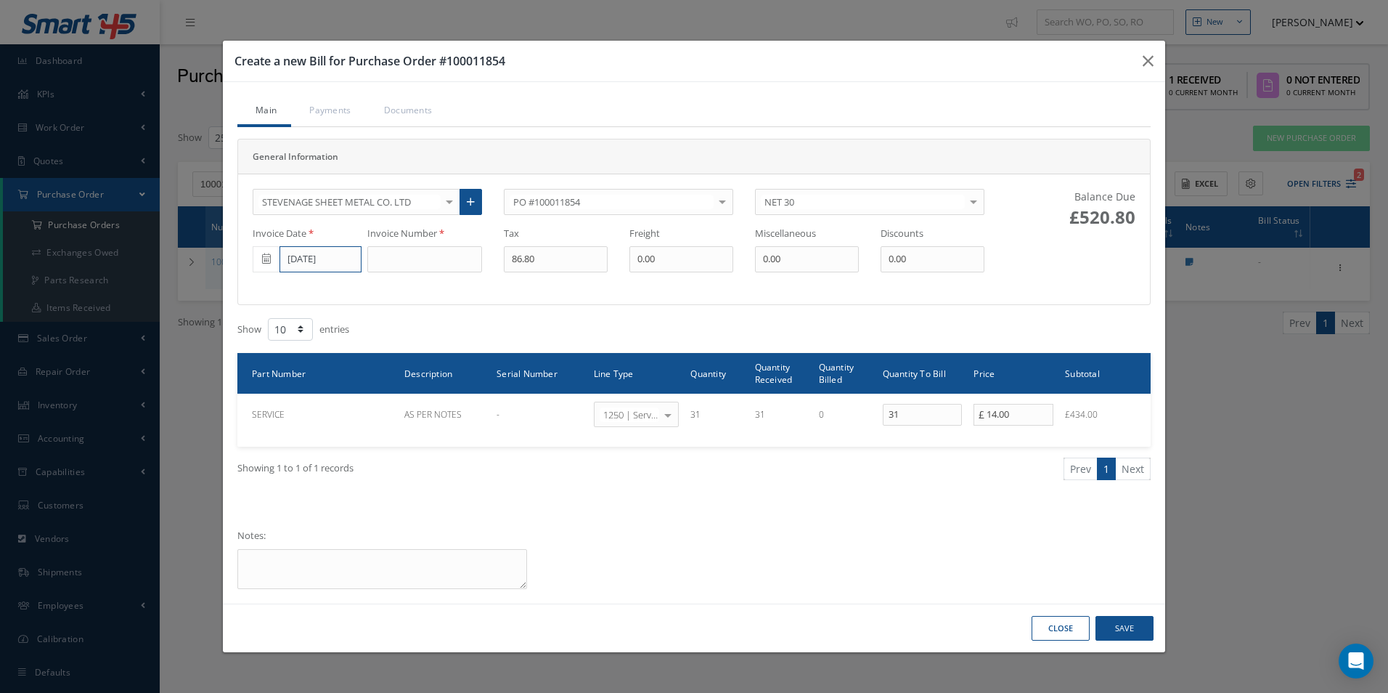
click at [329, 262] on input "[DATE]" at bounding box center [320, 259] width 82 height 26
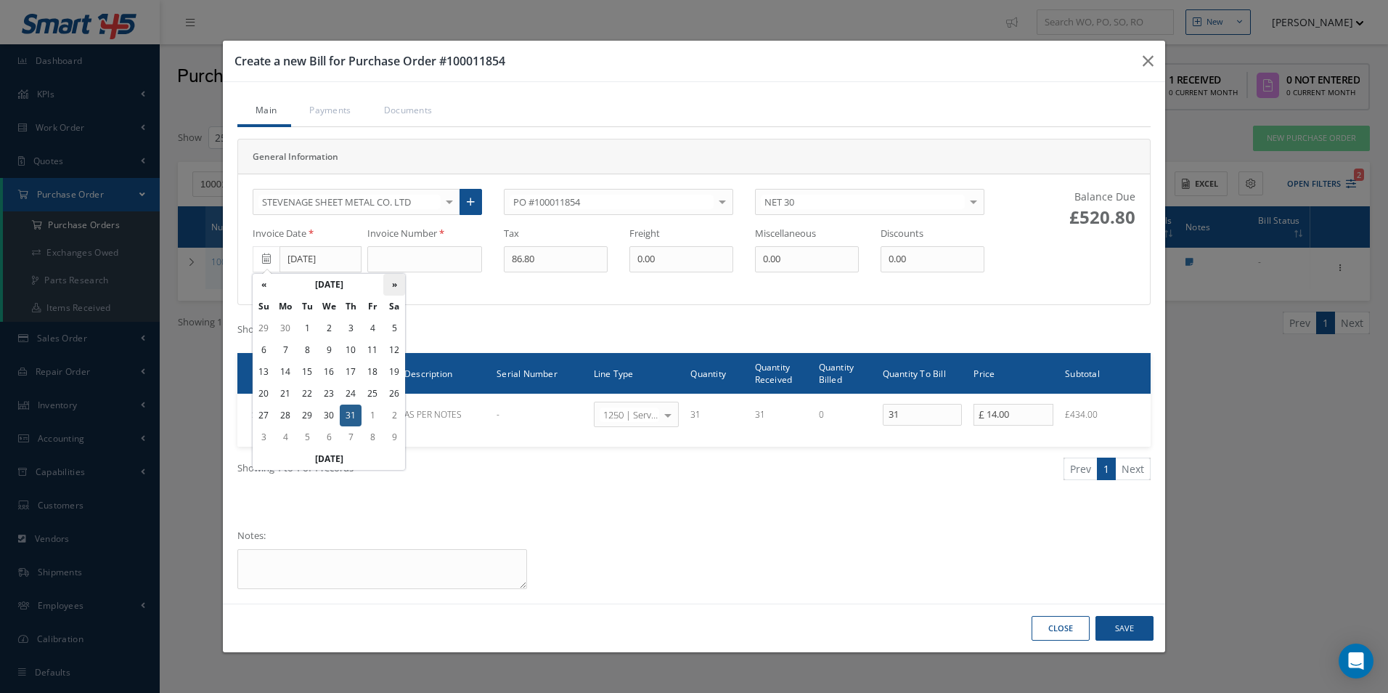
click at [395, 276] on th "»" at bounding box center [394, 285] width 22 height 22
click at [373, 352] on td "8" at bounding box center [372, 350] width 22 height 22
type input "[DATE]"
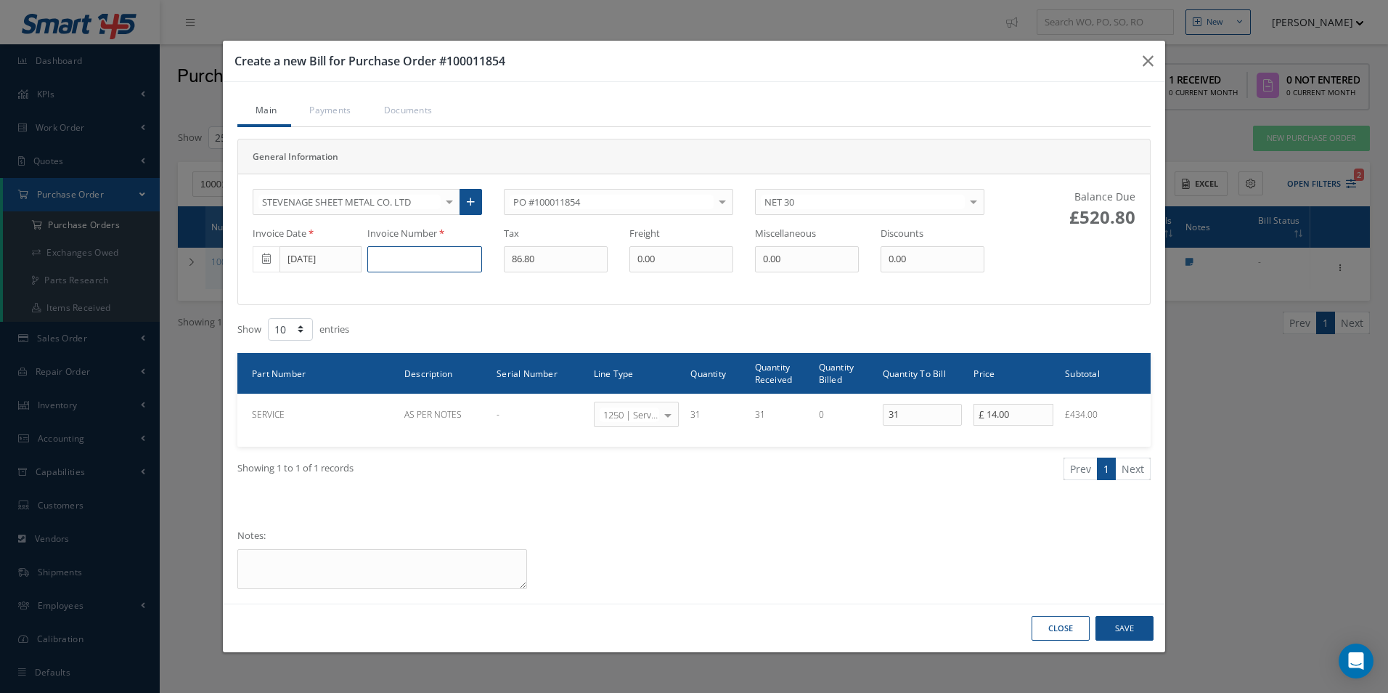
click at [433, 258] on input at bounding box center [424, 259] width 115 height 26
type input "151922"
click at [1122, 624] on button "Save" at bounding box center [1124, 628] width 58 height 25
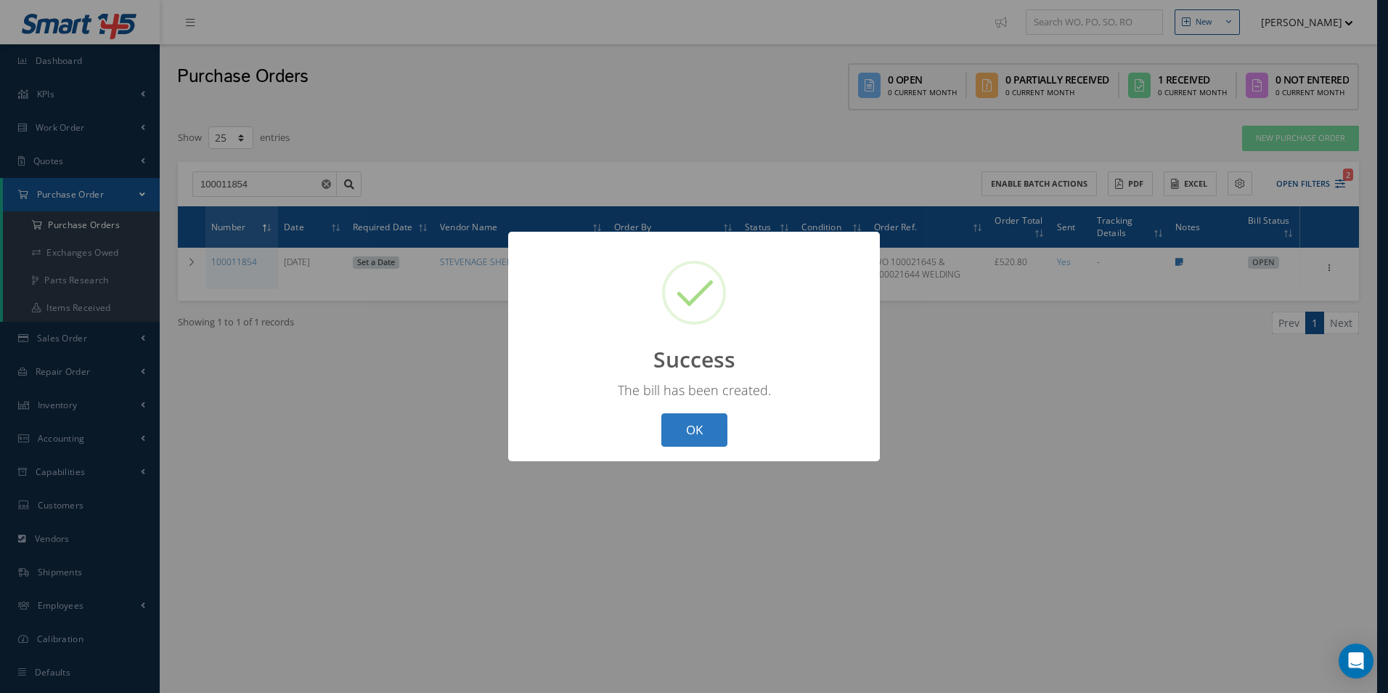
click at [697, 426] on button "OK" at bounding box center [694, 430] width 66 height 34
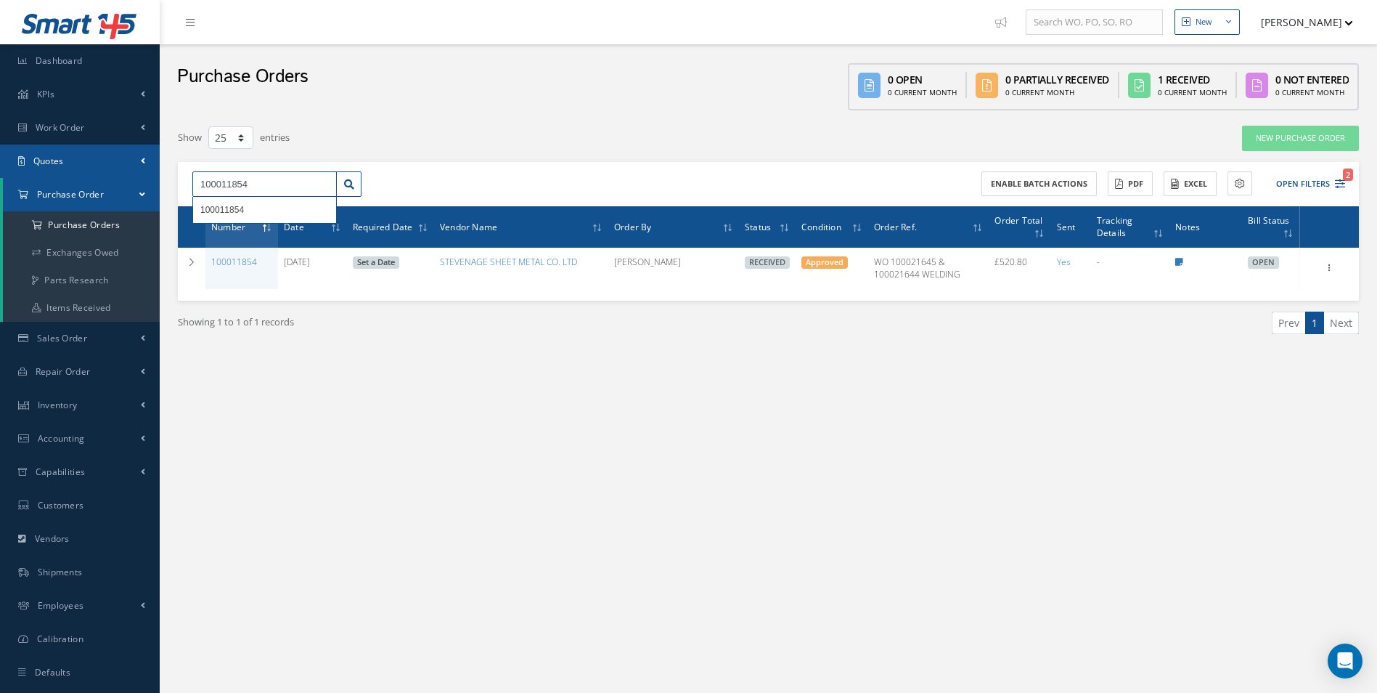
drag, startPoint x: 251, startPoint y: 183, endPoint x: 0, endPoint y: 175, distance: 251.3
click at [0, 175] on html "Smart 145 Dashboard KPIs Work Order Accounting Work Order Work Order Work Order…" at bounding box center [688, 346] width 1377 height 693
type input "100011860"
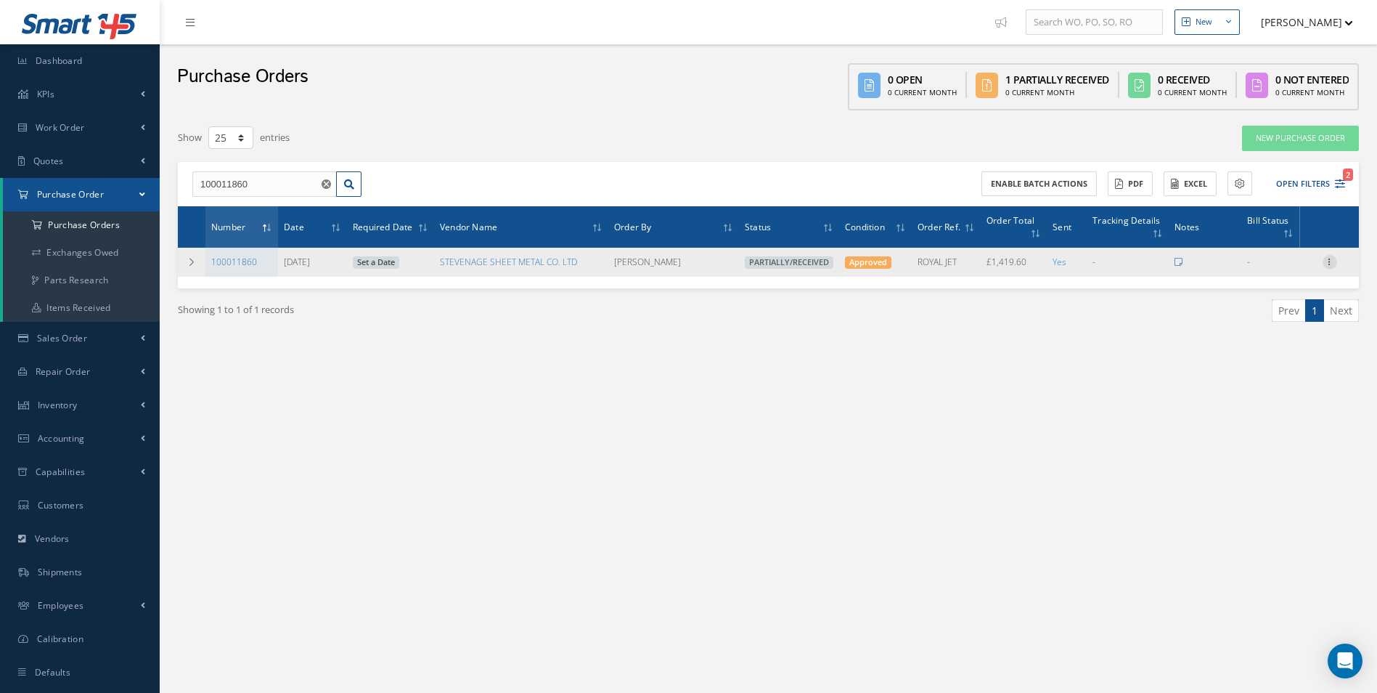
click at [1324, 265] on icon at bounding box center [1330, 261] width 15 height 12
click at [1268, 325] on link "Create Bill" at bounding box center [1263, 327] width 115 height 19
type input "236.60"
type input "0.00"
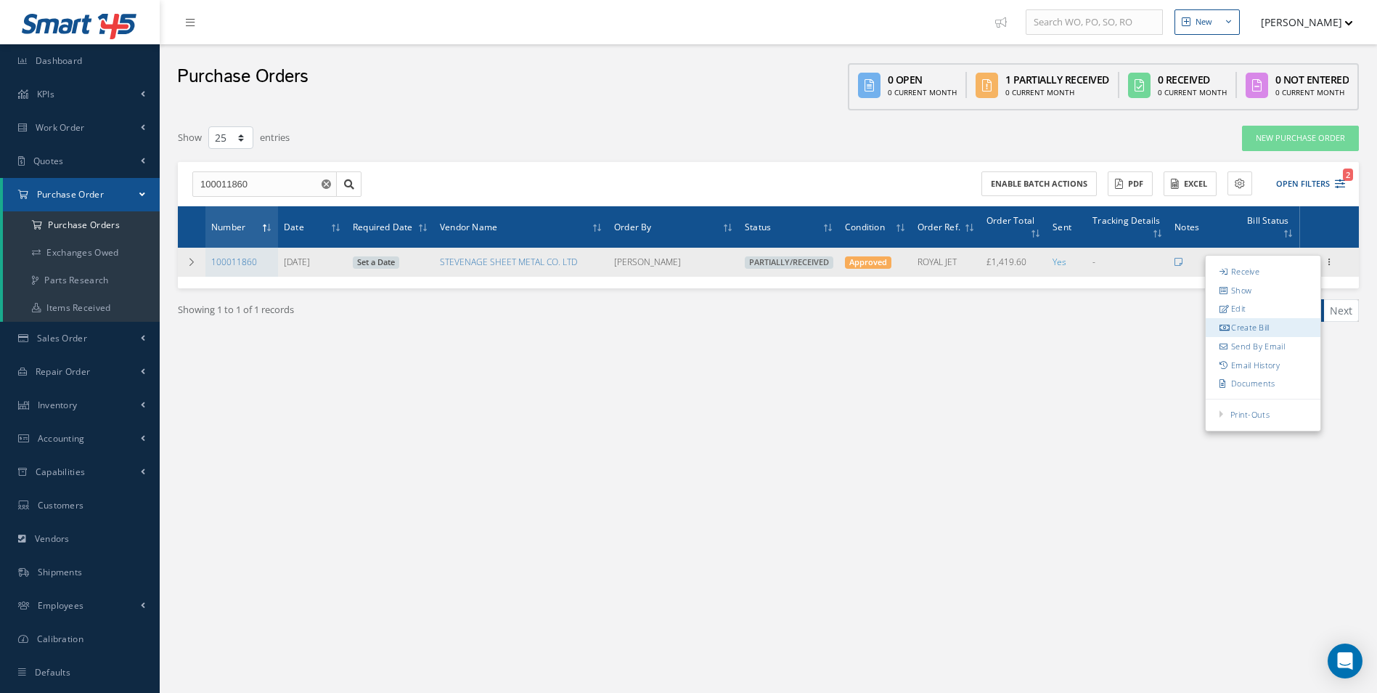
type input "0.00"
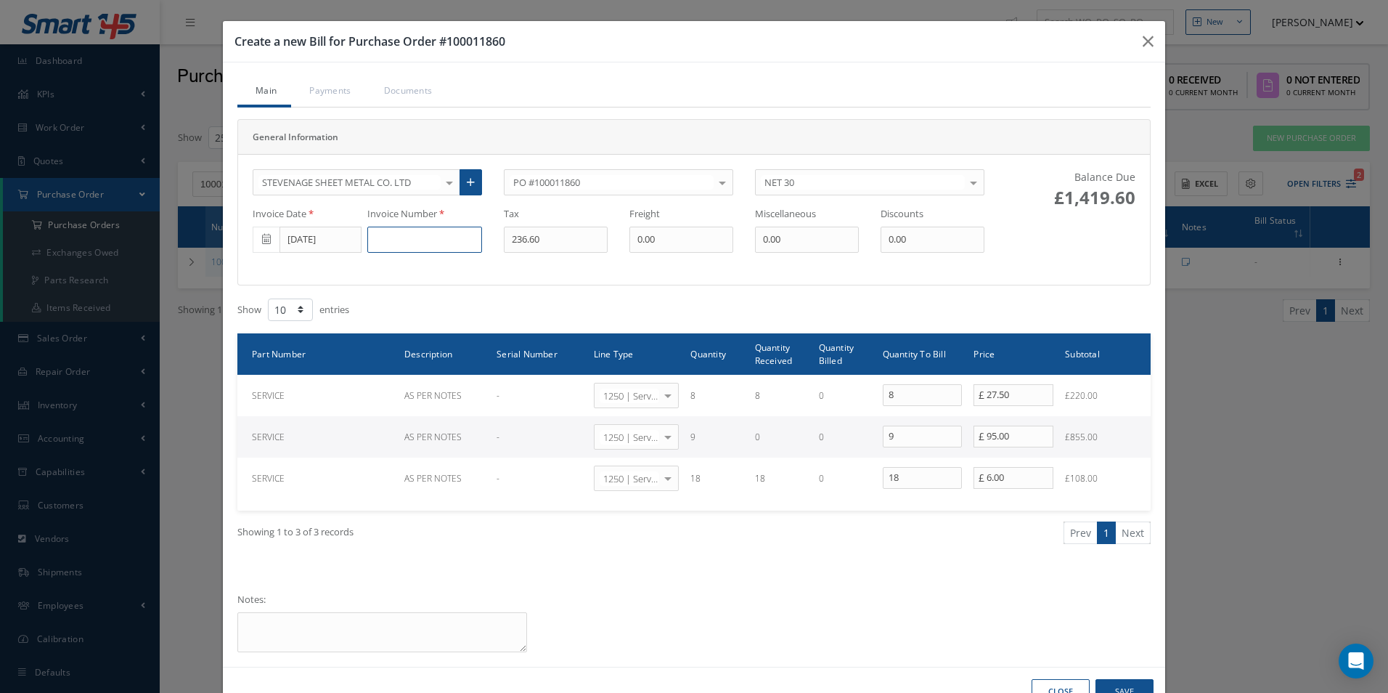
click at [396, 240] on input at bounding box center [424, 239] width 115 height 26
type input "151923"
type input "44"
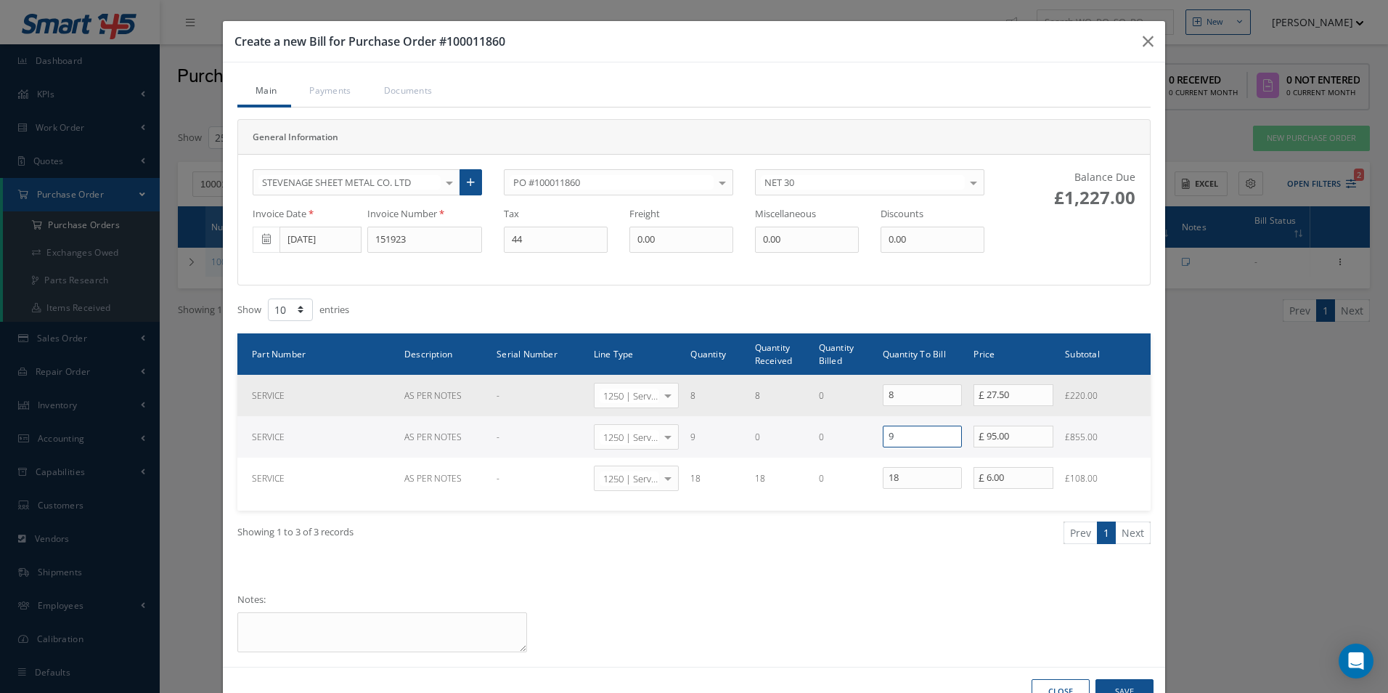
drag, startPoint x: 905, startPoint y: 443, endPoint x: 647, endPoint y: 412, distance: 260.2
click at [663, 413] on tbody "SERVICE AS PER NOTES - 1250 | Service Charges Select General Ledger 4032 | Soft…" at bounding box center [693, 437] width 913 height 124
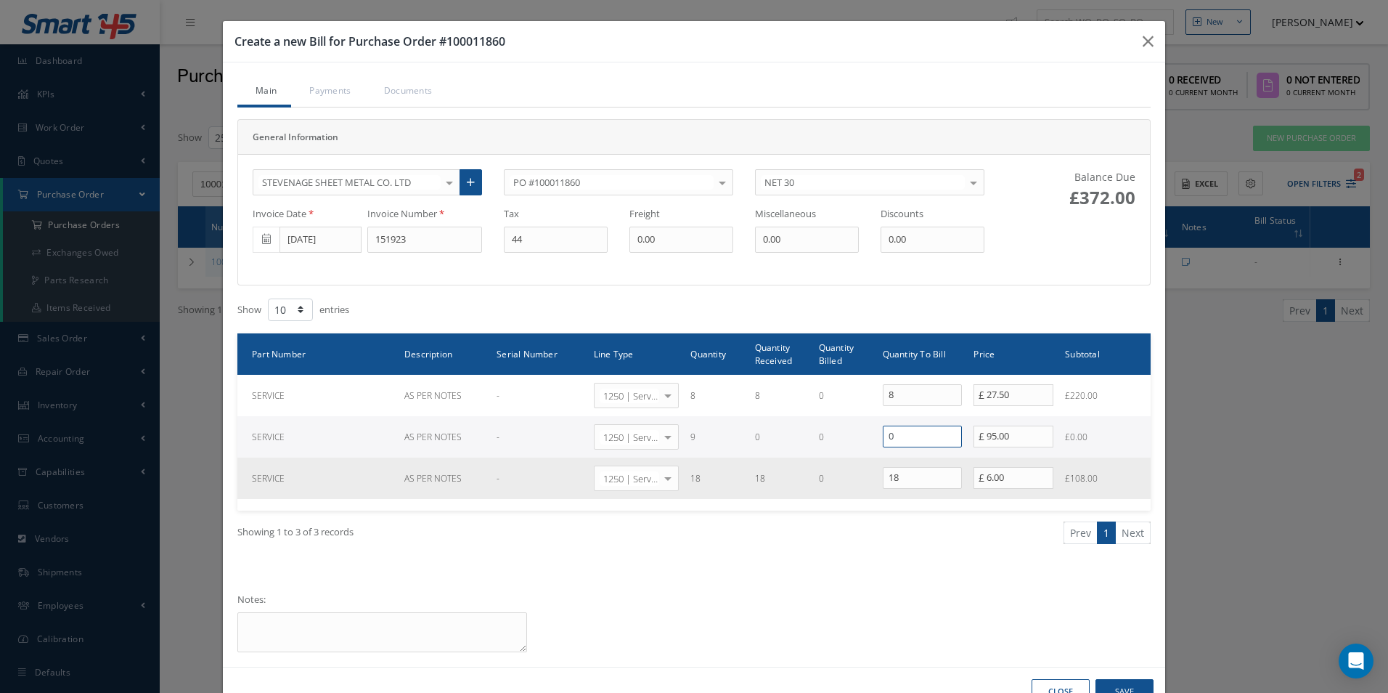
type input "0"
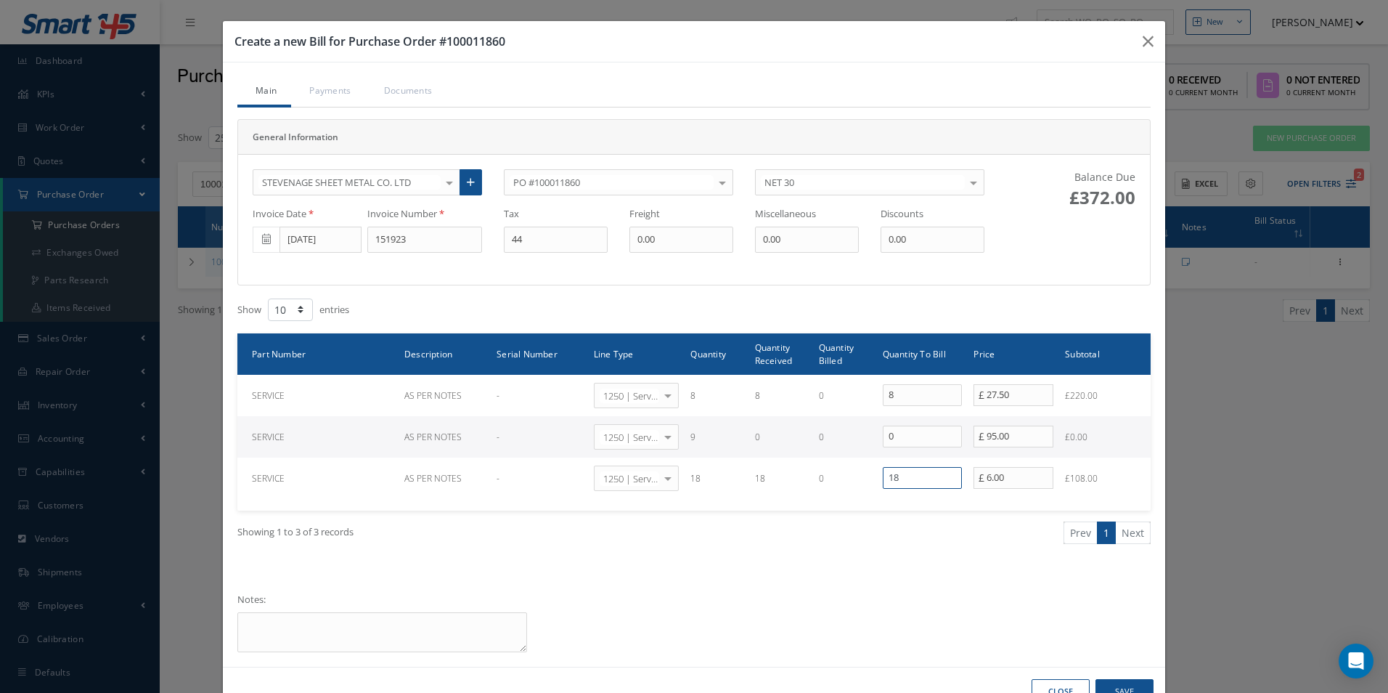
drag, startPoint x: 911, startPoint y: 479, endPoint x: 654, endPoint y: 442, distance: 259.6
click at [711, 454] on tbody "SERVICE AS PER NOTES - 1250 | Service Charges Select General Ledger 4032 | Soft…" at bounding box center [693, 437] width 913 height 124
type input "0"
drag, startPoint x: 422, startPoint y: 245, endPoint x: 294, endPoint y: 237, distance: 128.7
click at [294, 237] on div "Invoice Date 08/08/2025 Invoice Number 151923 Tax 44 Freight 0.00 Miscellaneous…" at bounding box center [618, 230] width 753 height 46
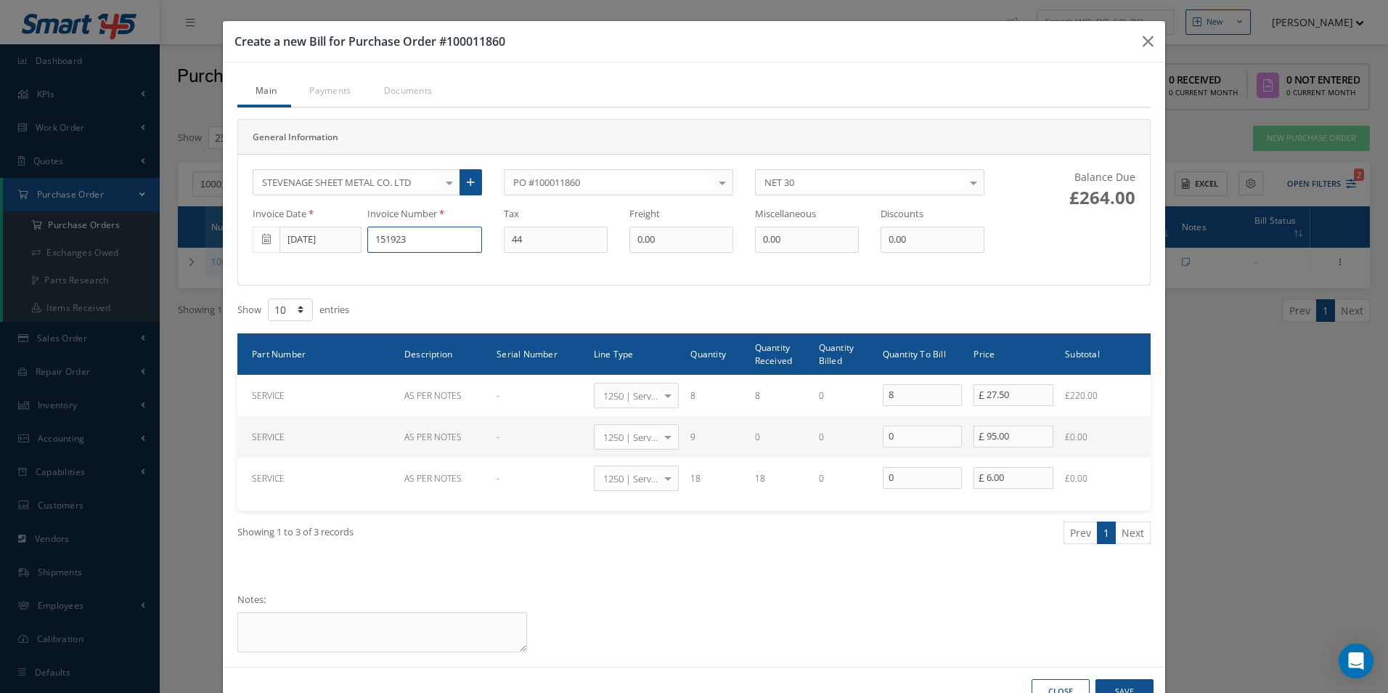
scroll to position [44, 0]
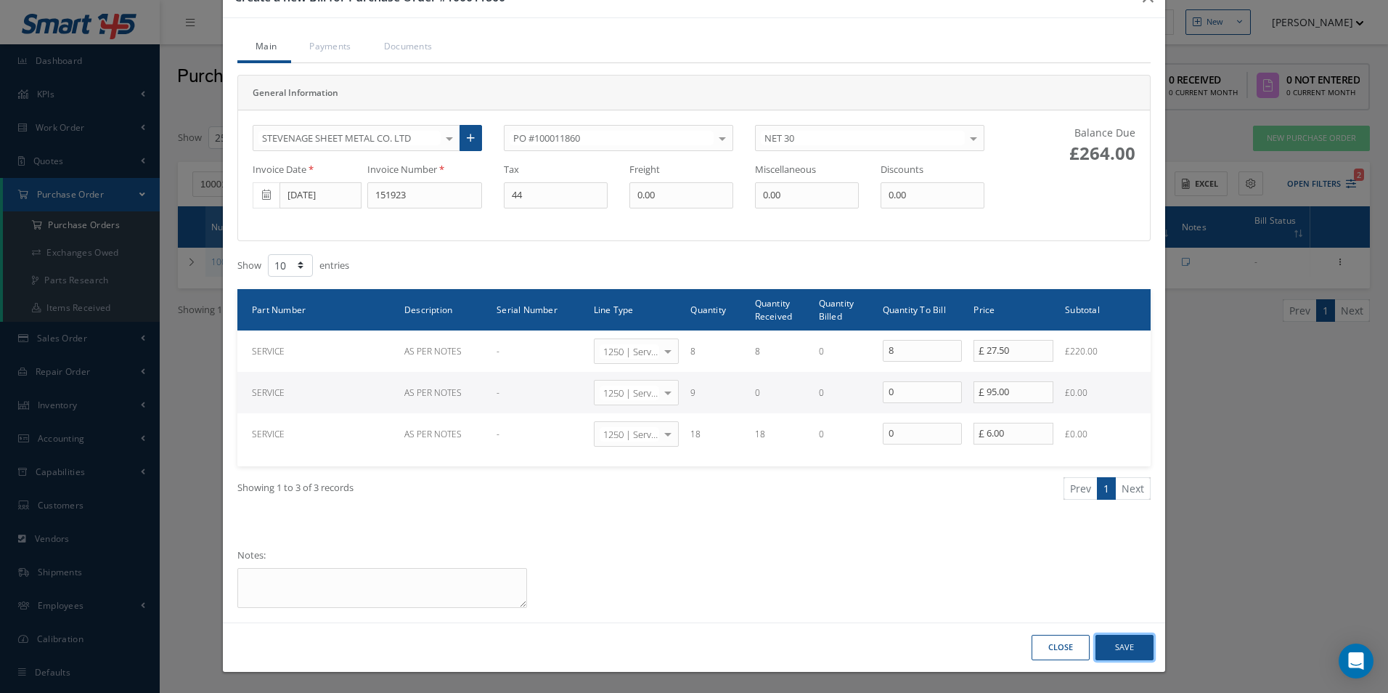
click at [1111, 647] on button "Save" at bounding box center [1124, 646] width 58 height 25
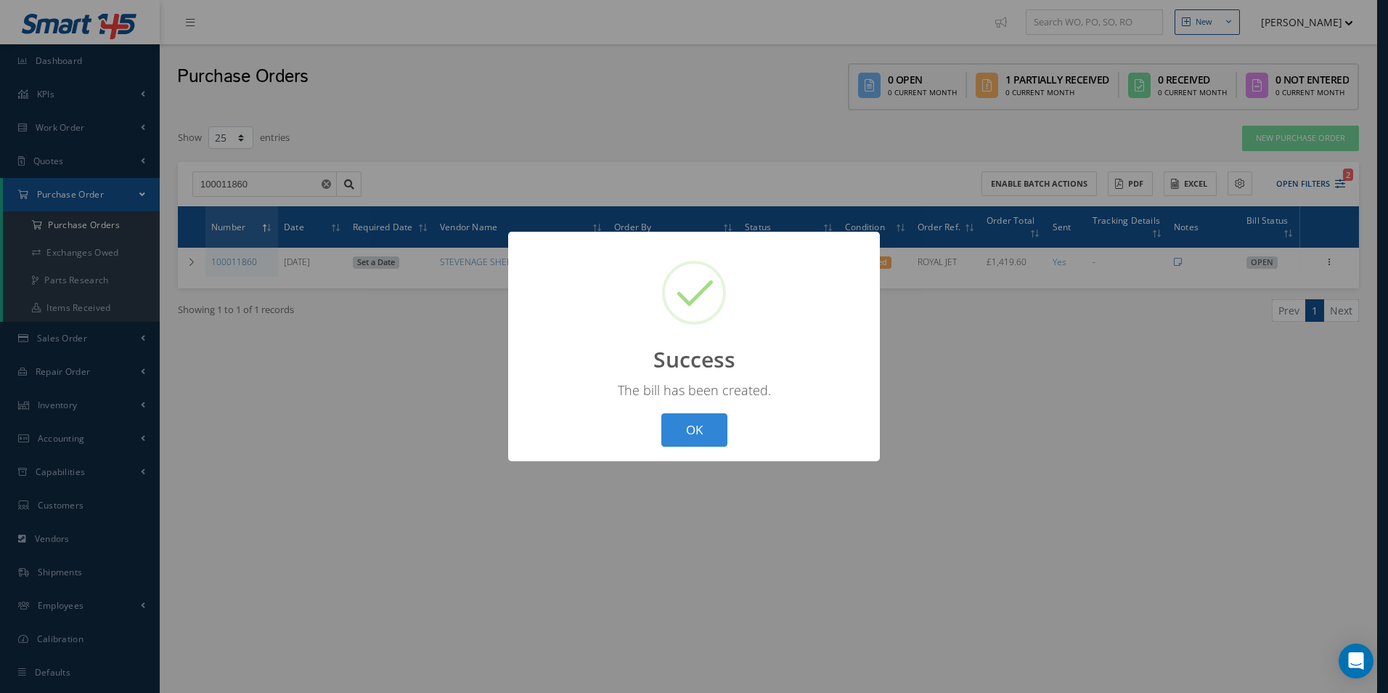
click at [735, 425] on div "? ! i Success × The bill has been created. OK Cancel" at bounding box center [694, 347] width 372 height 230
click at [720, 425] on button "OK" at bounding box center [694, 430] width 66 height 34
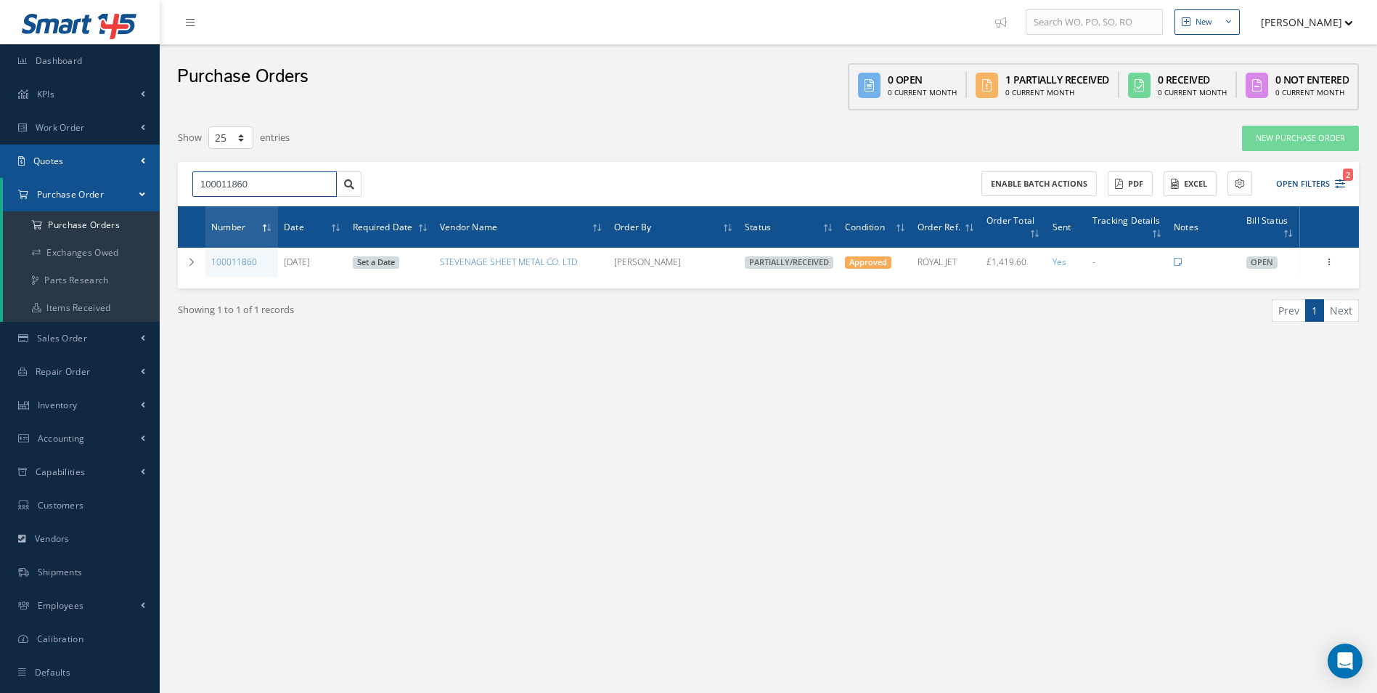
drag, startPoint x: 268, startPoint y: 183, endPoint x: 0, endPoint y: 145, distance: 270.5
click at [0, 146] on html "Smart 145 Dashboard KPIs Work Order Accounting Work Order Work Order Work Order…" at bounding box center [688, 346] width 1377 height 693
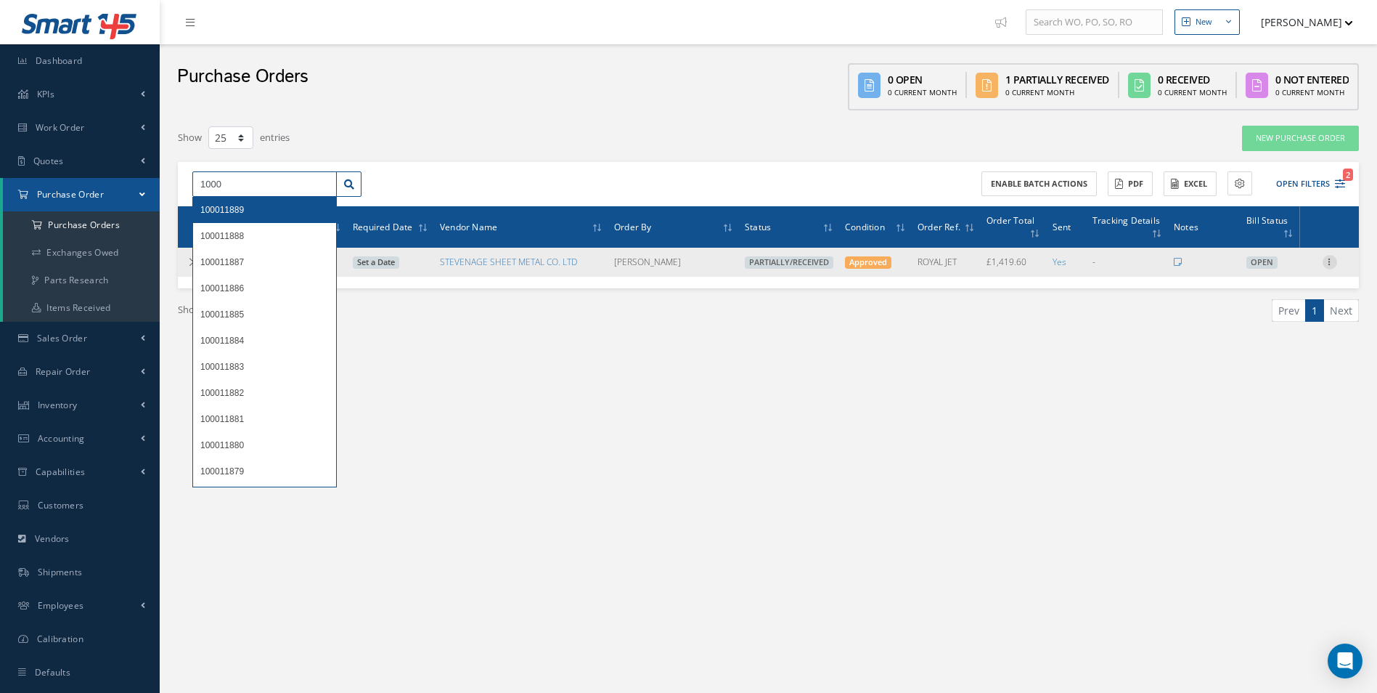
type input "1000"
click at [1335, 264] on icon at bounding box center [1330, 261] width 15 height 12
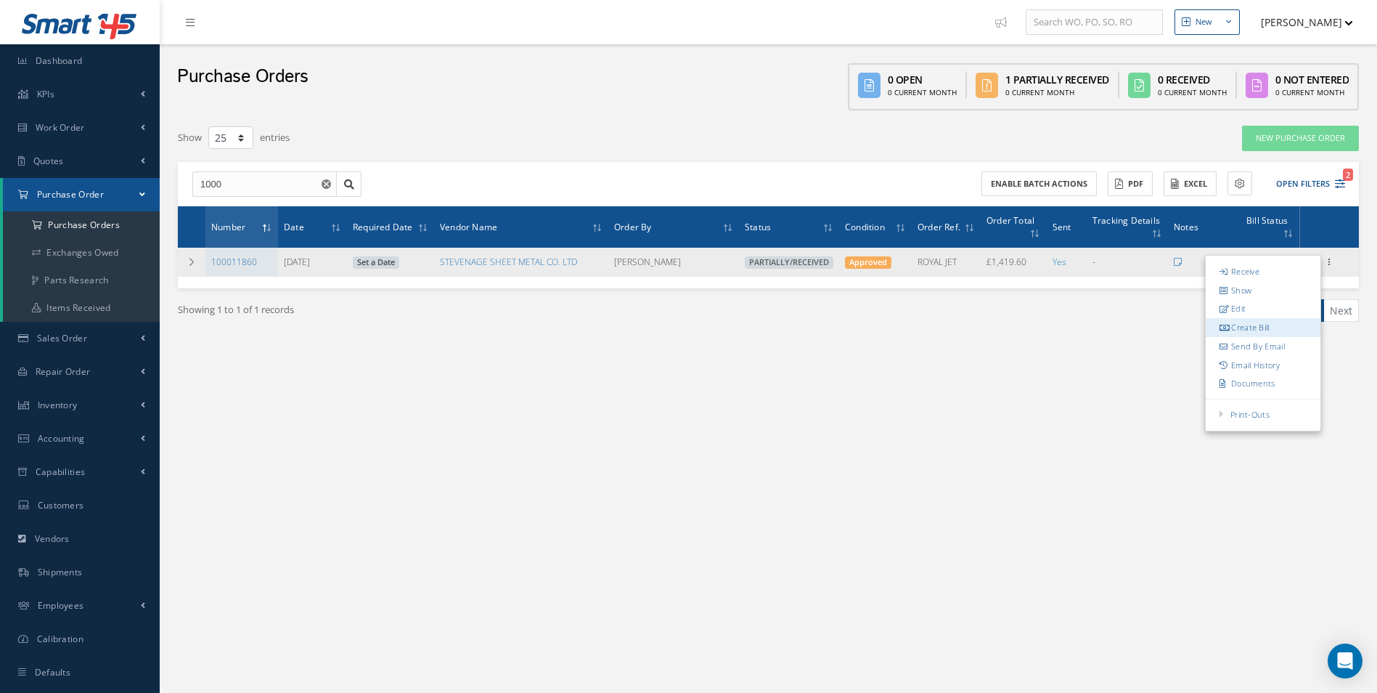
click at [1278, 327] on link "Create Bill" at bounding box center [1263, 327] width 115 height 19
type input "236.60"
type input "0.00"
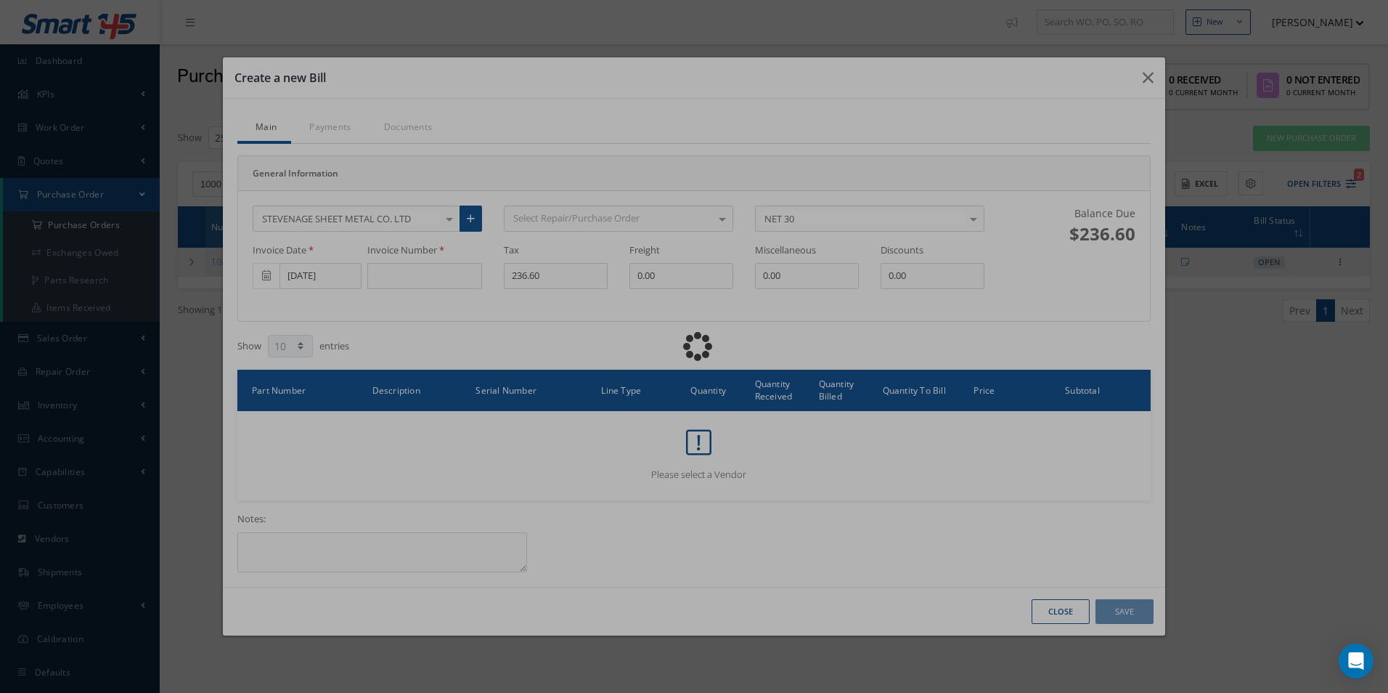
scroll to position [0, 0]
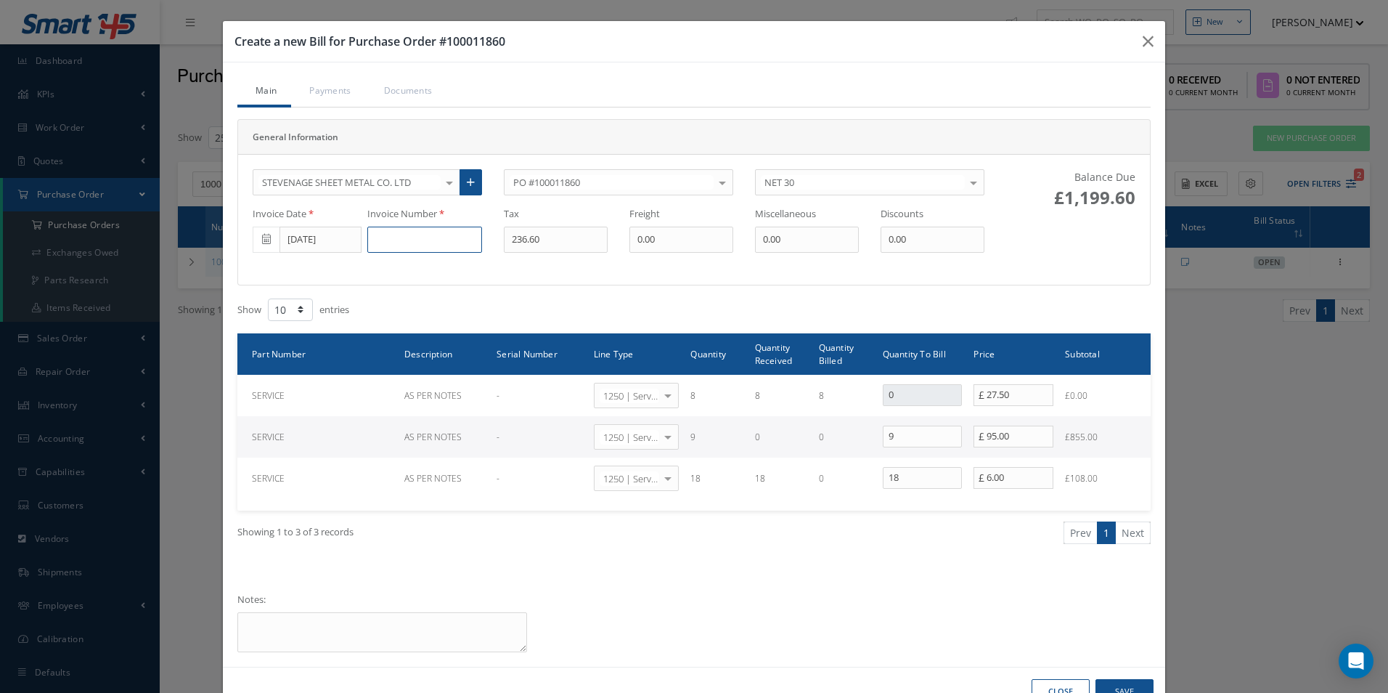
click at [396, 240] on input at bounding box center [424, 239] width 115 height 26
type input "151924"
type input "21.60"
drag, startPoint x: 899, startPoint y: 440, endPoint x: 813, endPoint y: 440, distance: 86.4
click at [826, 440] on tr "SERVICE AS PER NOTES - 1250 | Service Charges Select General Ledger 4032 | Soft…" at bounding box center [693, 436] width 913 height 41
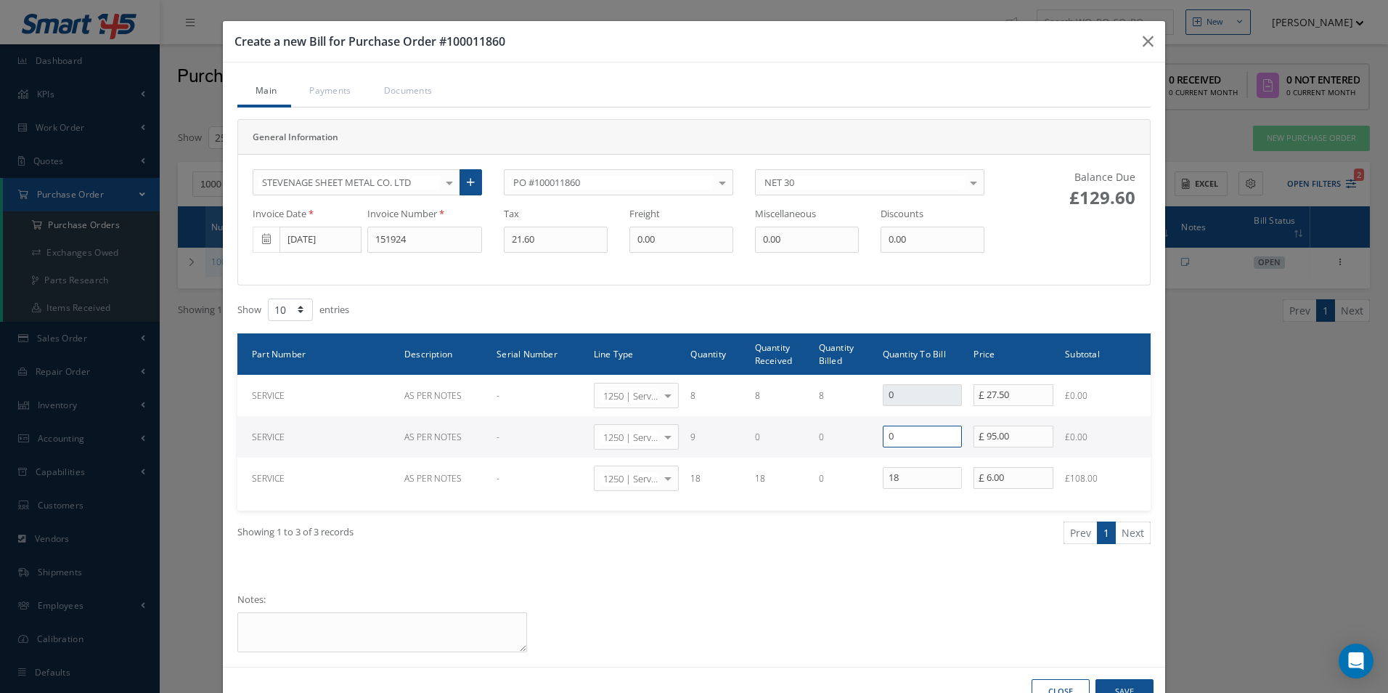
type input "0"
click at [1116, 681] on button "Save" at bounding box center [1124, 691] width 58 height 25
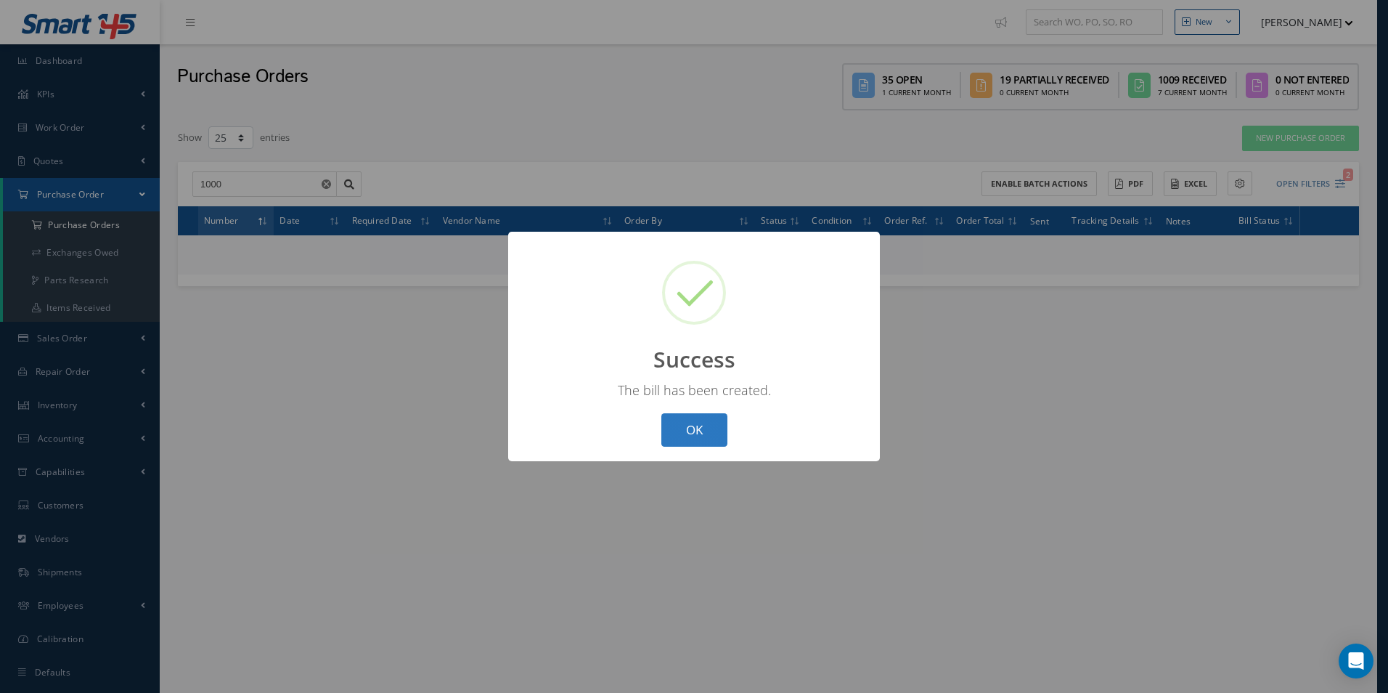
click at [711, 437] on button "OK" at bounding box center [694, 430] width 66 height 34
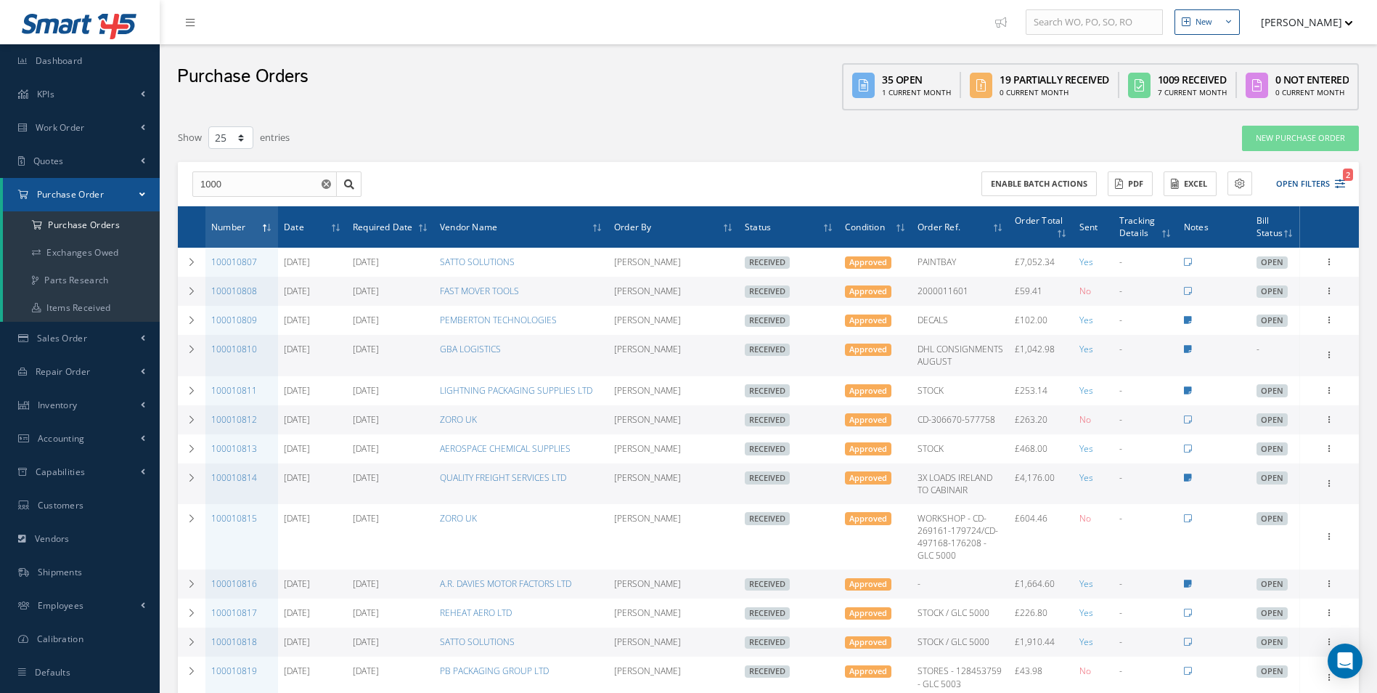
click at [239, 233] on span "Number" at bounding box center [228, 226] width 34 height 14
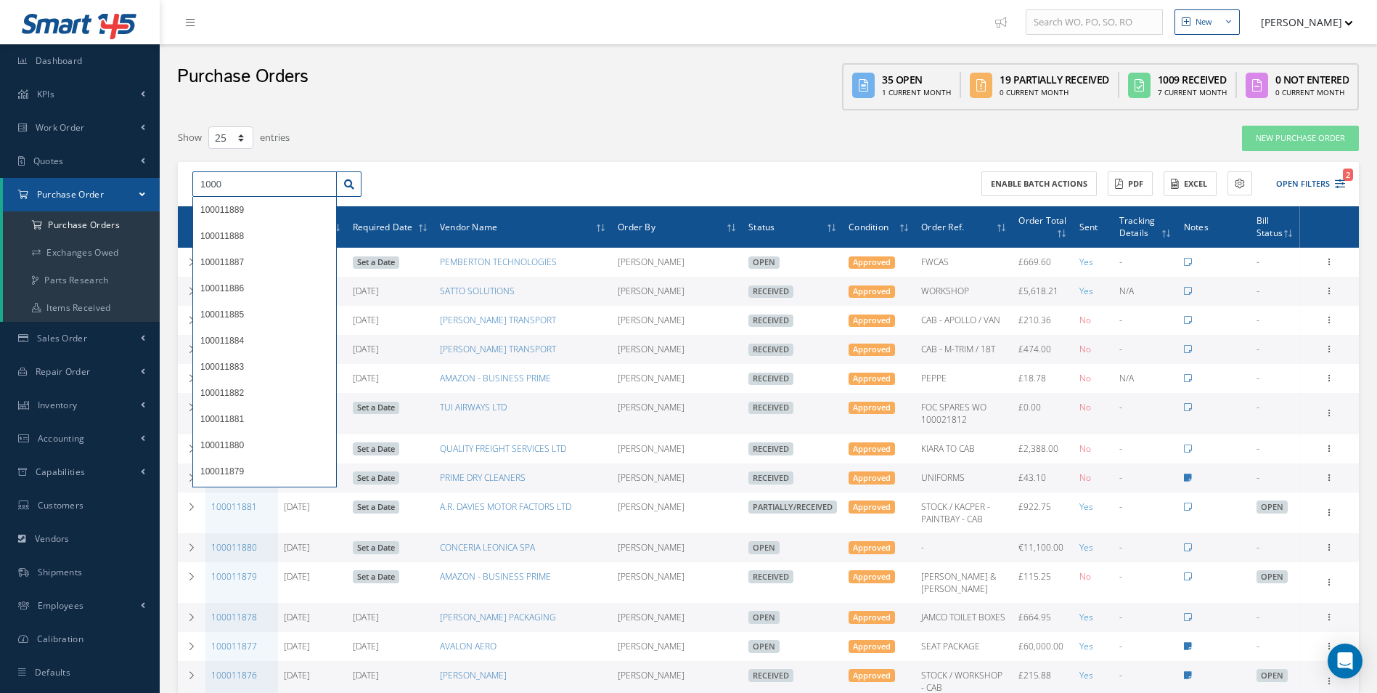
drag, startPoint x: 251, startPoint y: 189, endPoint x: 126, endPoint y: 189, distance: 124.9
click at [126, 189] on div "Smart 145 Dashboard KPIs Work Order Accounting Work Order Work Order Work Order…" at bounding box center [688, 607] width 1377 height 1215
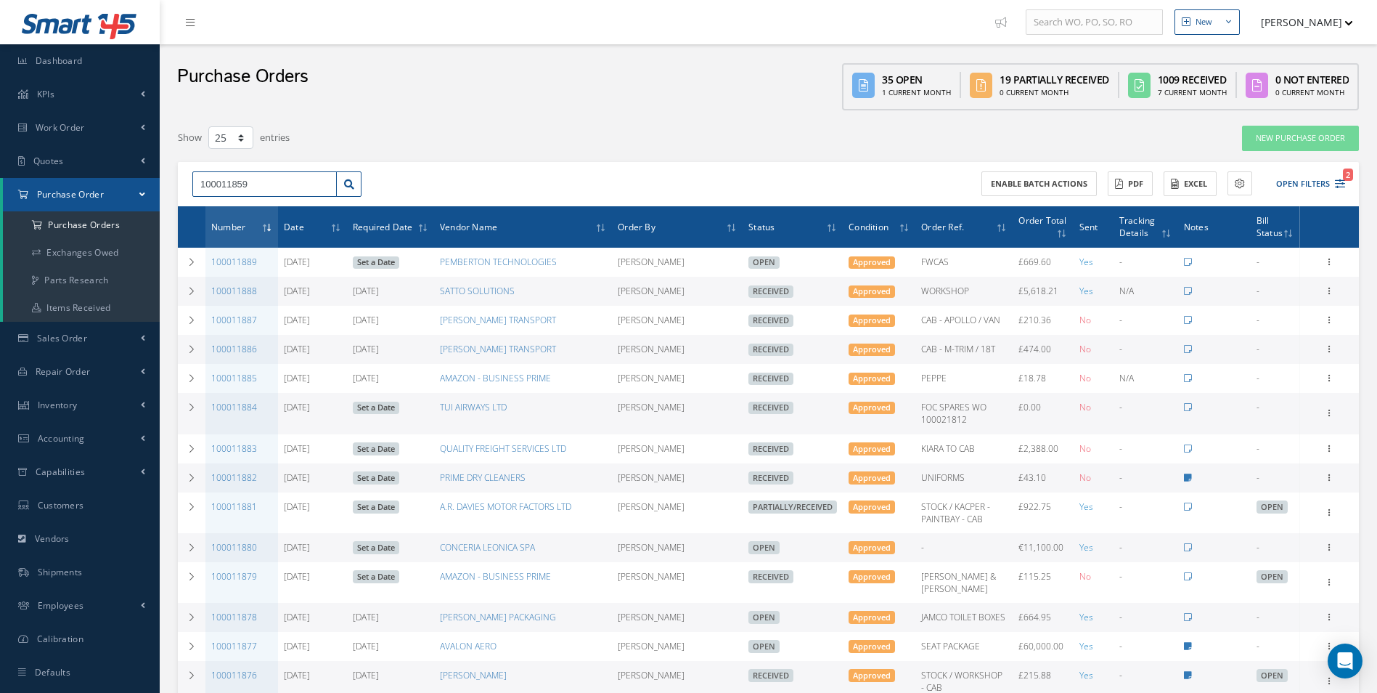
type input "100011859"
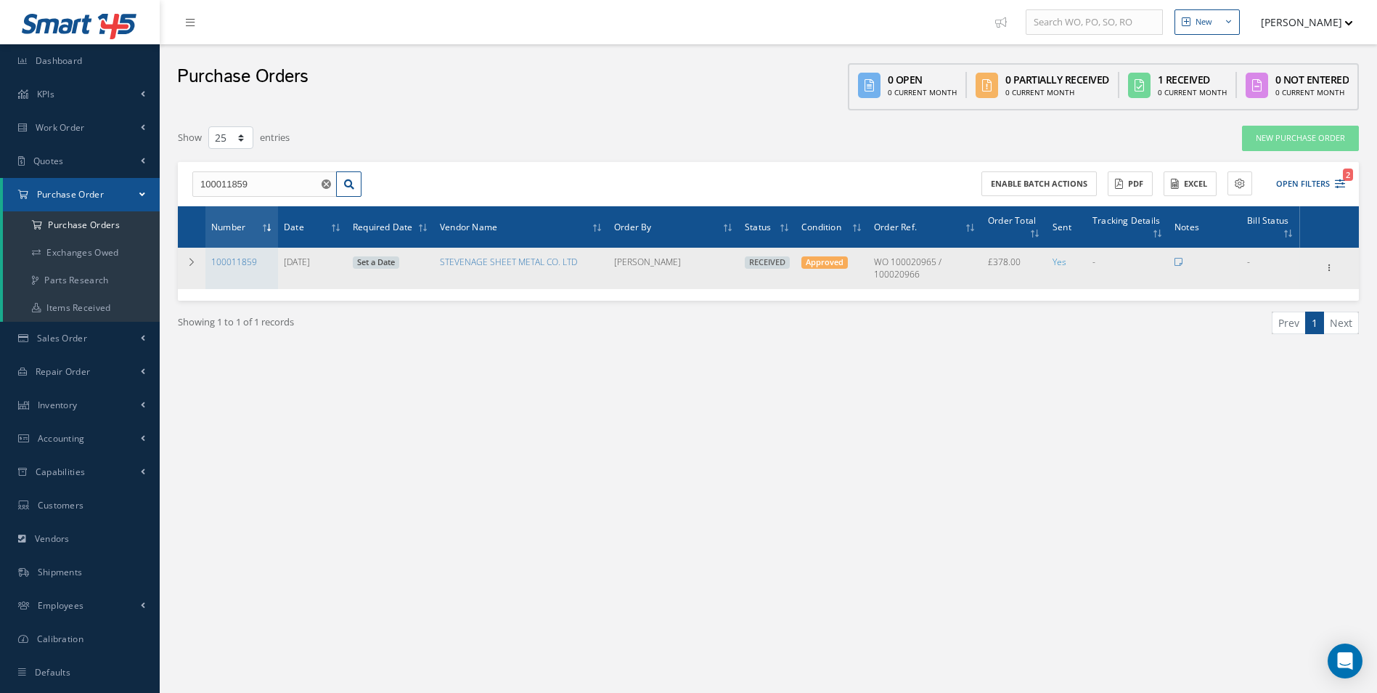
click at [1339, 266] on div "Receiving Details Show Edit Create Bill Send By Email Email History Documents P…" at bounding box center [1329, 267] width 54 height 17
click at [1337, 271] on div "Receiving Details Show Edit Create Bill Send By Email Email History Documents P…" at bounding box center [1329, 267] width 17 height 17
click at [1328, 269] on icon at bounding box center [1330, 267] width 15 height 12
click at [1288, 347] on link "Send By Email" at bounding box center [1263, 352] width 115 height 19
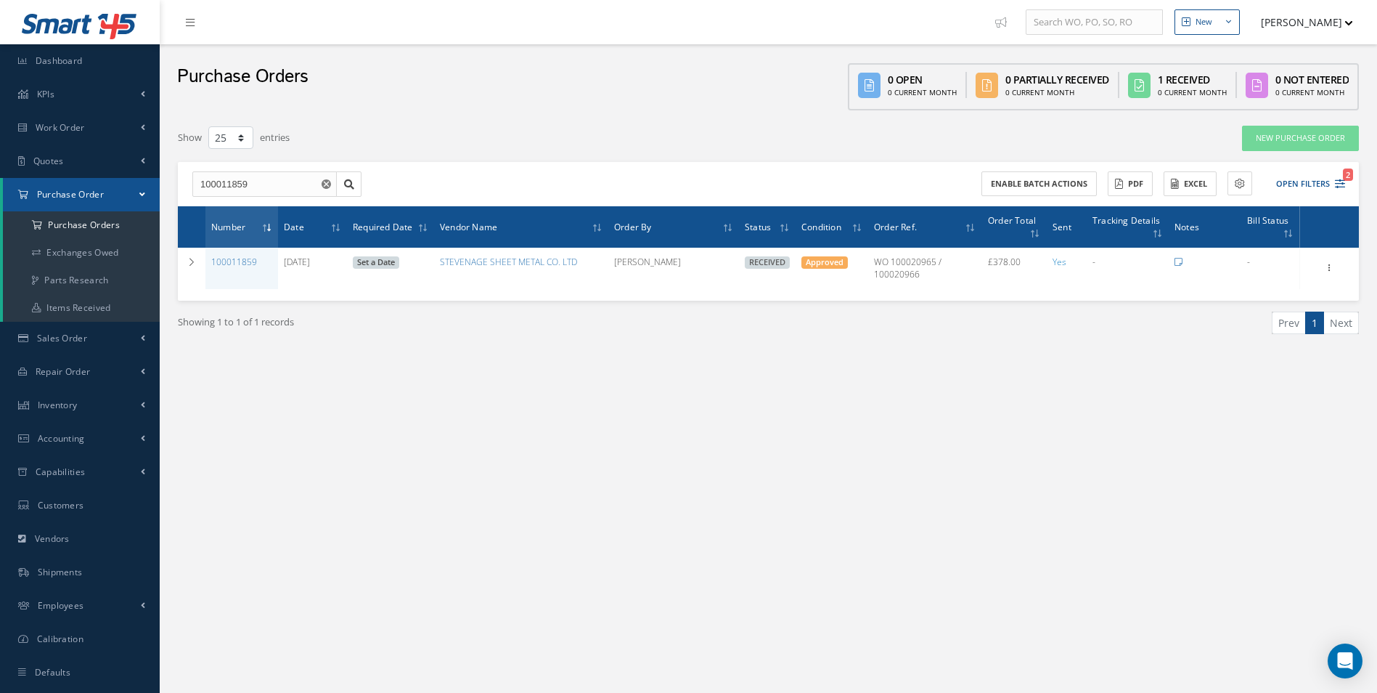
type input "Reports from Purchase Order #100011859"
type textarea "Hiya, Please find Attached, our Purchase Order #100011859. If you have any ques…"
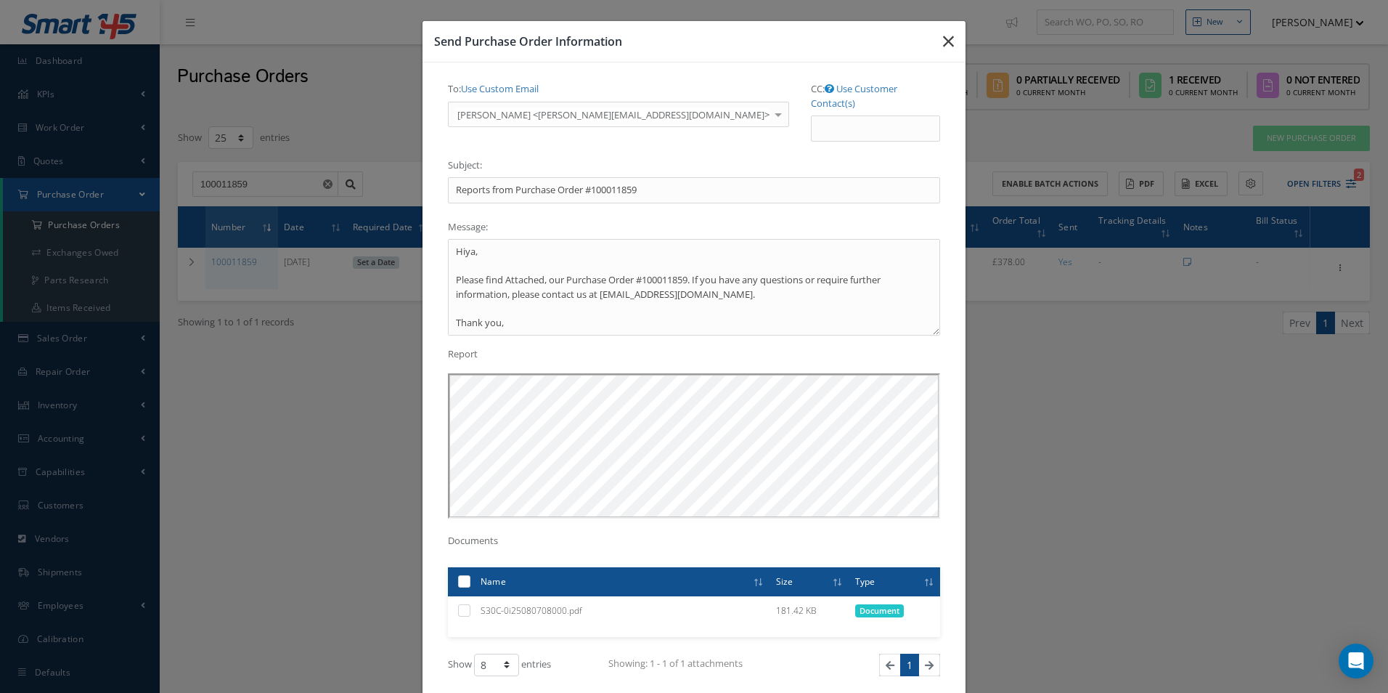
click at [943, 39] on icon "button" at bounding box center [948, 41] width 11 height 17
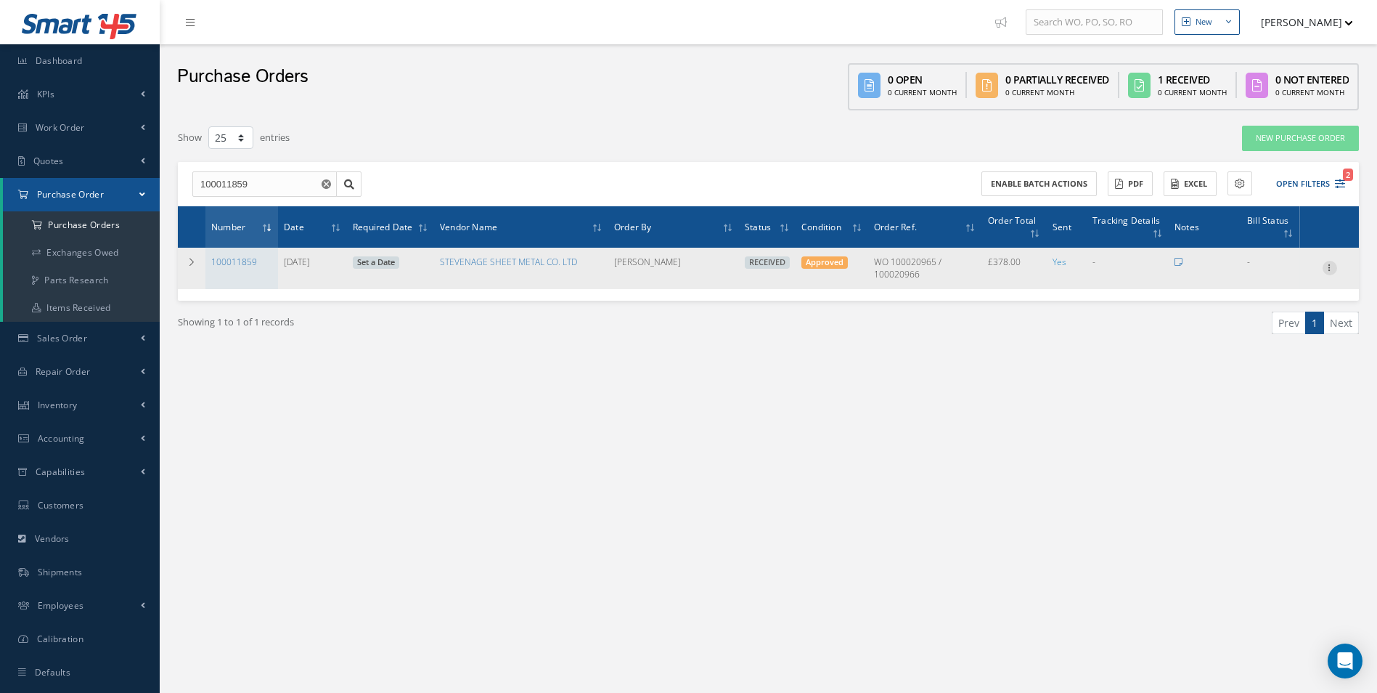
click at [1325, 264] on icon at bounding box center [1330, 267] width 15 height 12
click at [1278, 327] on link "Create Bill" at bounding box center [1263, 333] width 115 height 19
type input "63.00"
type input "0.00"
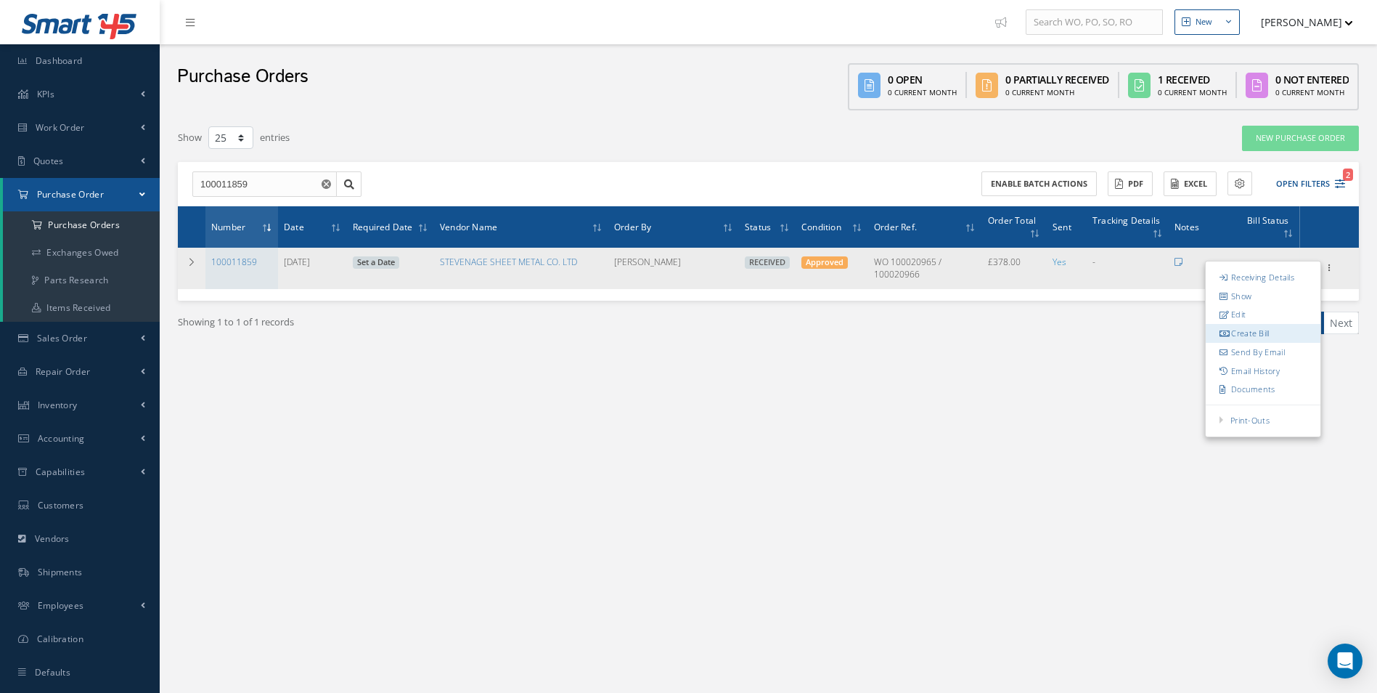
type input "0.00"
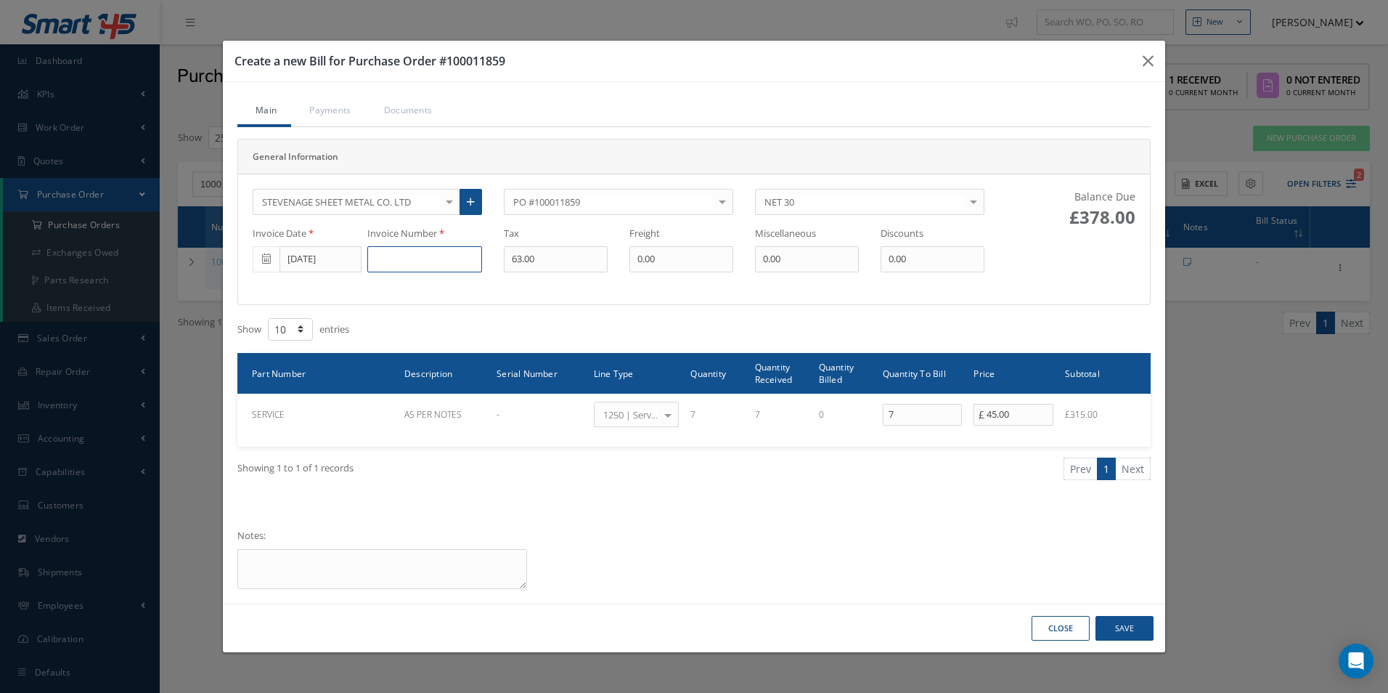
click at [426, 264] on input at bounding box center [424, 259] width 115 height 26
type input "151925"
click at [1111, 633] on button "Save" at bounding box center [1124, 628] width 58 height 25
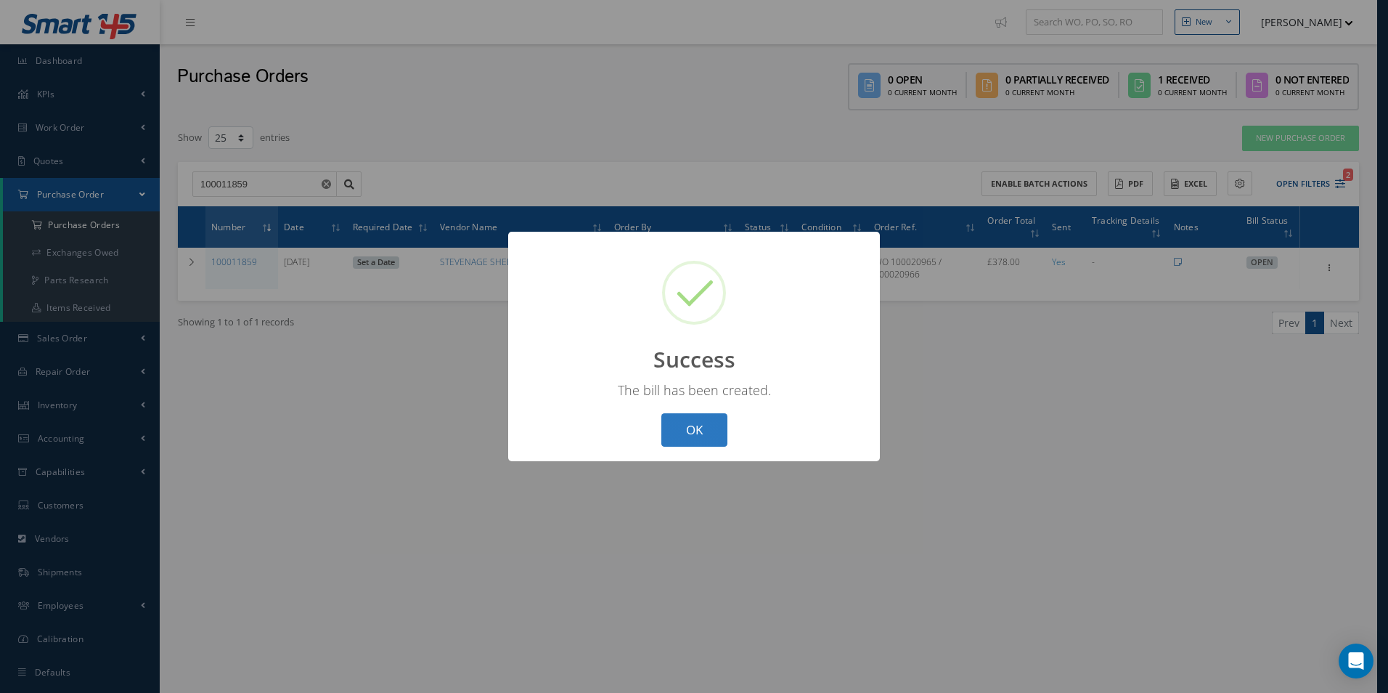
click at [700, 439] on button "OK" at bounding box center [694, 430] width 66 height 34
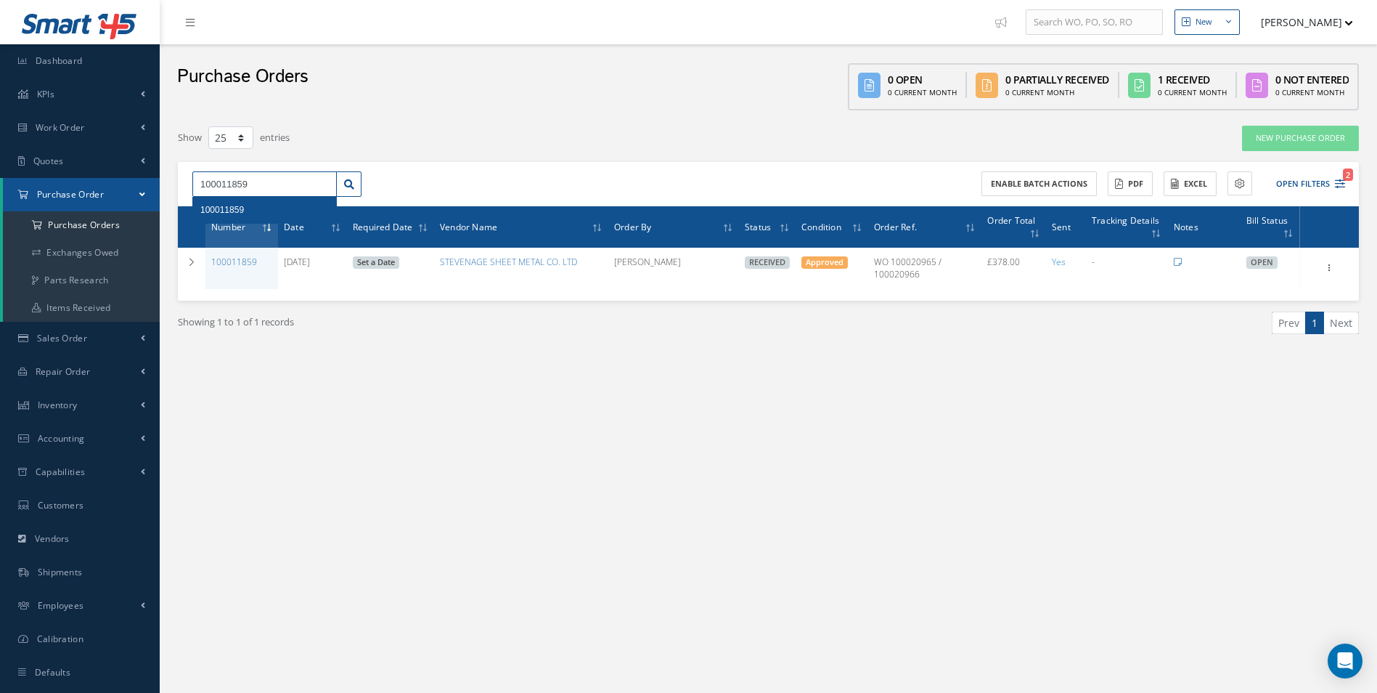
drag, startPoint x: 274, startPoint y: 192, endPoint x: 232, endPoint y: 197, distance: 41.8
click at [232, 197] on div "100011859 100011859" at bounding box center [264, 184] width 144 height 26
type input "100011753"
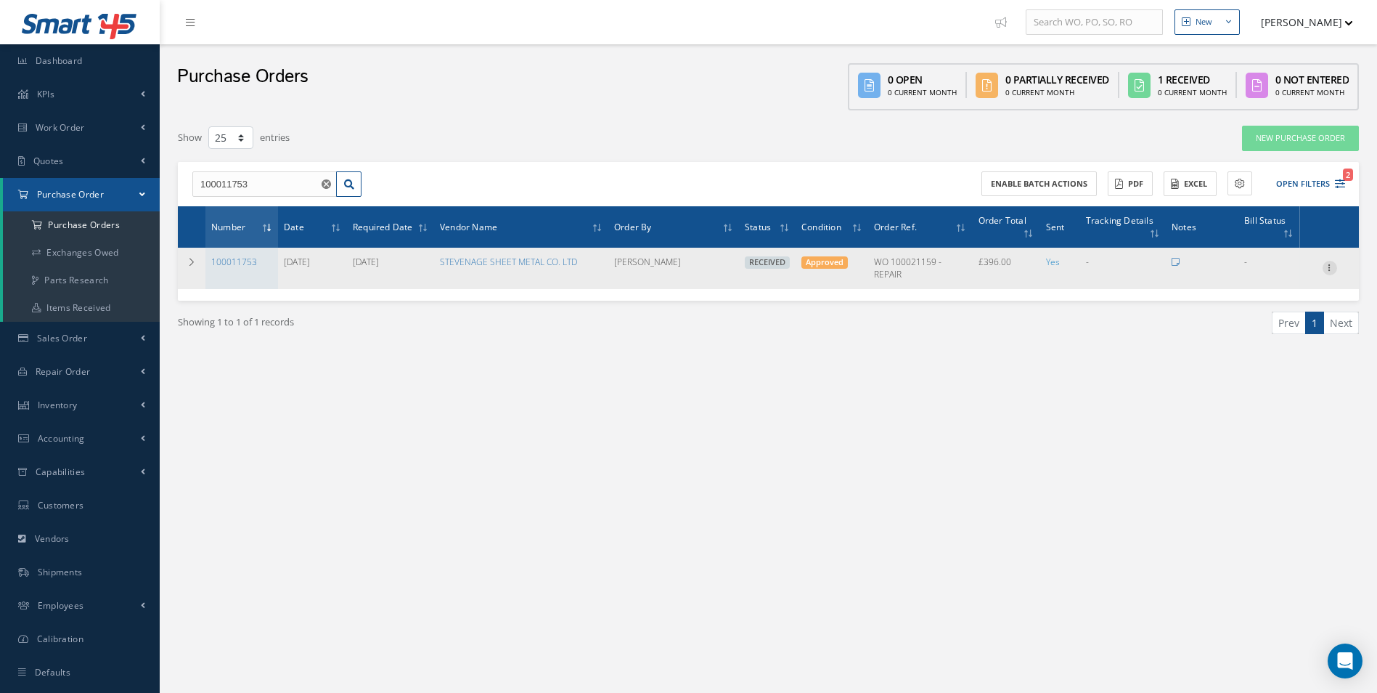
click at [1323, 272] on icon at bounding box center [1330, 267] width 15 height 12
click at [1269, 336] on link "Create Bill" at bounding box center [1263, 333] width 115 height 19
type input "66.00"
type input "0.00"
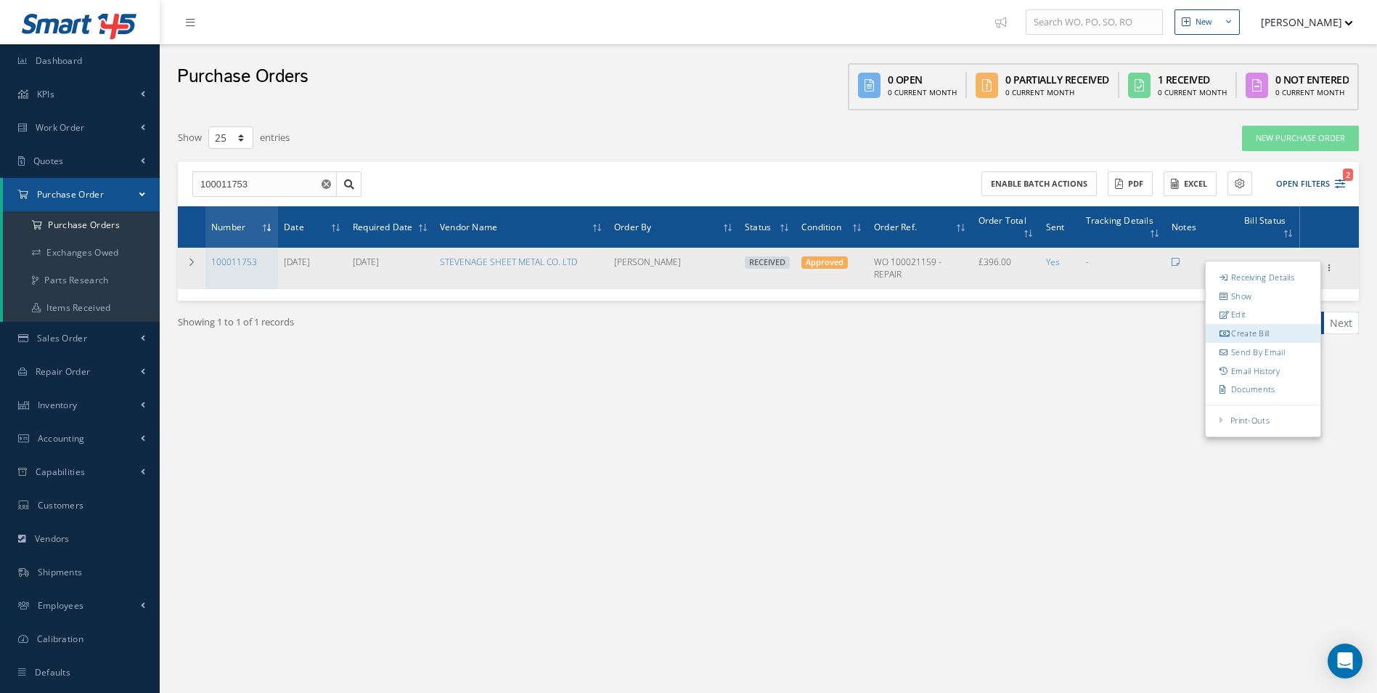
type input "0.00"
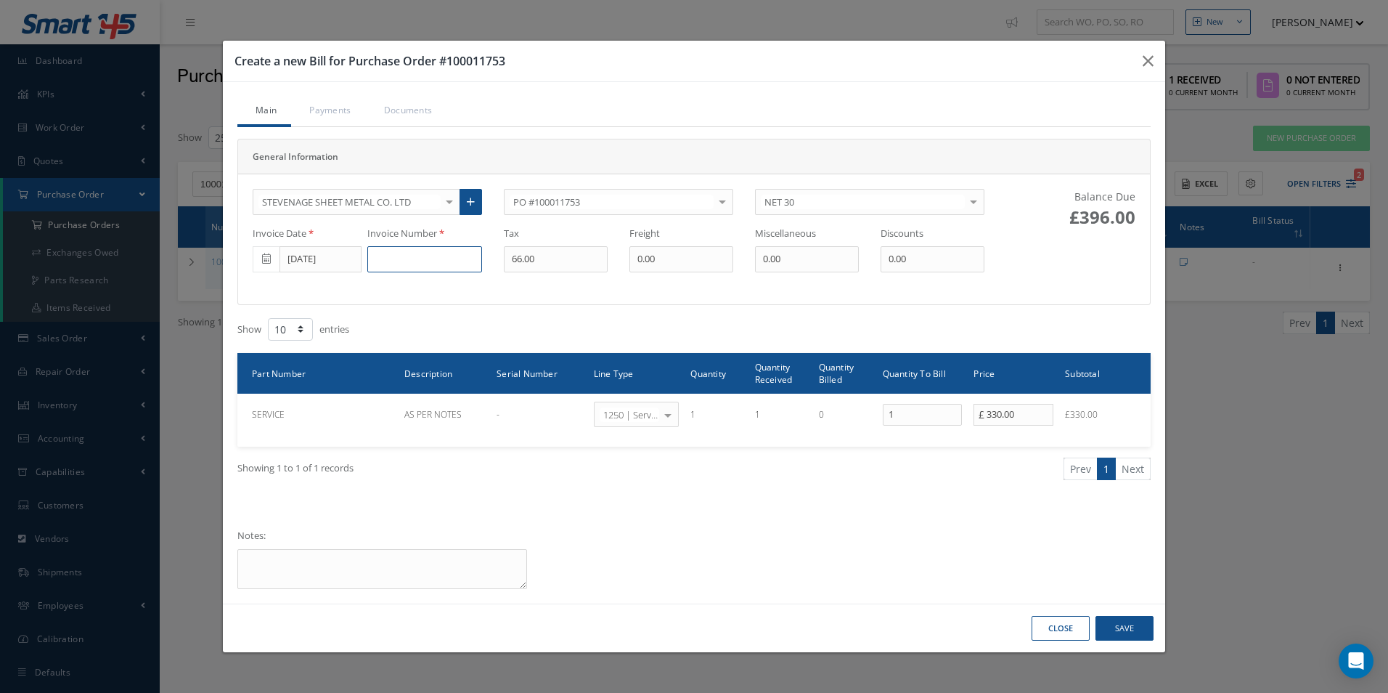
click at [418, 252] on input at bounding box center [424, 259] width 115 height 26
type input "151935"
click at [1131, 627] on button "Save" at bounding box center [1124, 628] width 58 height 25
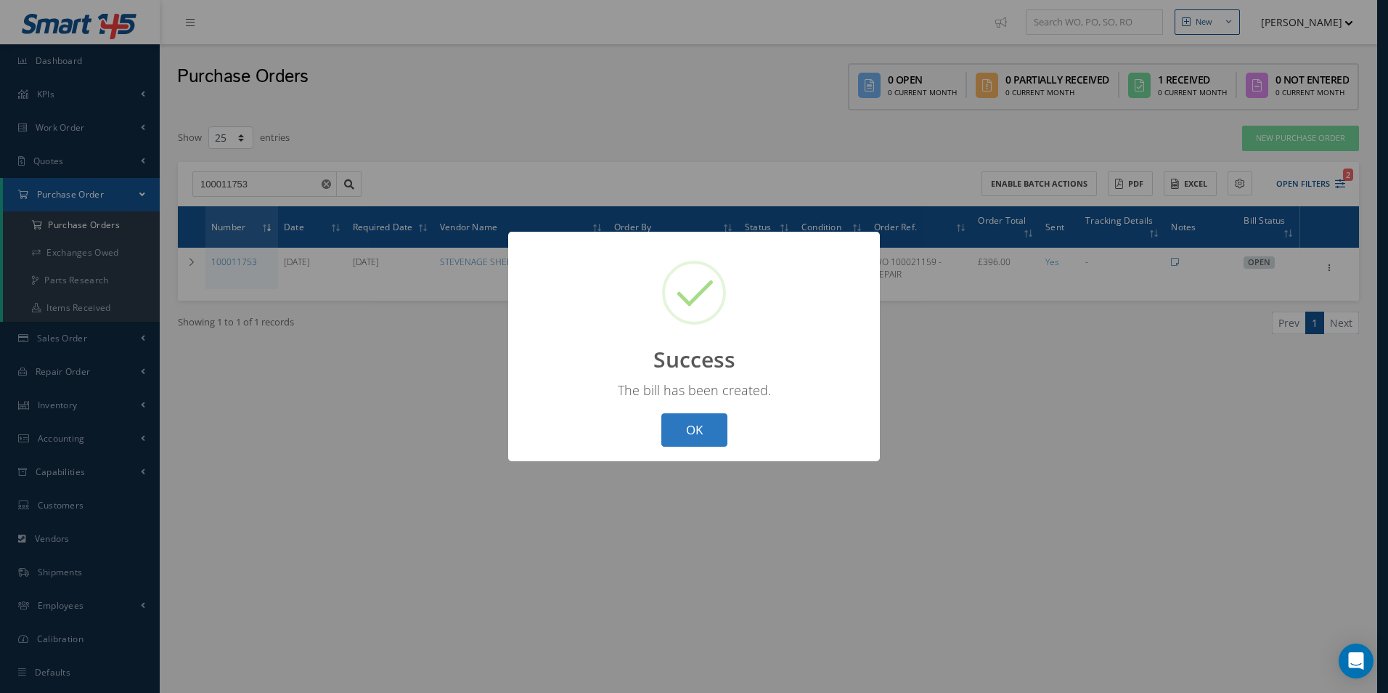
click at [699, 422] on button "OK" at bounding box center [694, 430] width 66 height 34
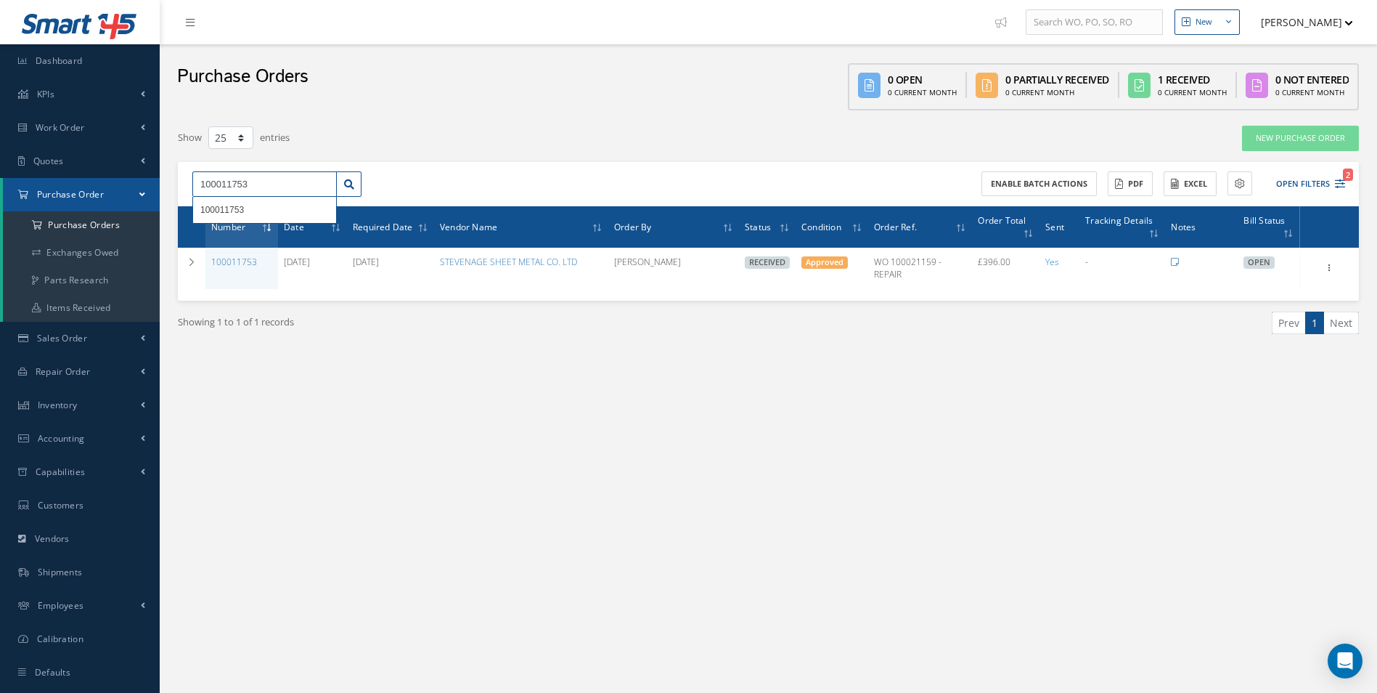
drag, startPoint x: 256, startPoint y: 183, endPoint x: 232, endPoint y: 189, distance: 24.6
click at [232, 189] on input "100011753" at bounding box center [264, 184] width 144 height 26
type input "100011860"
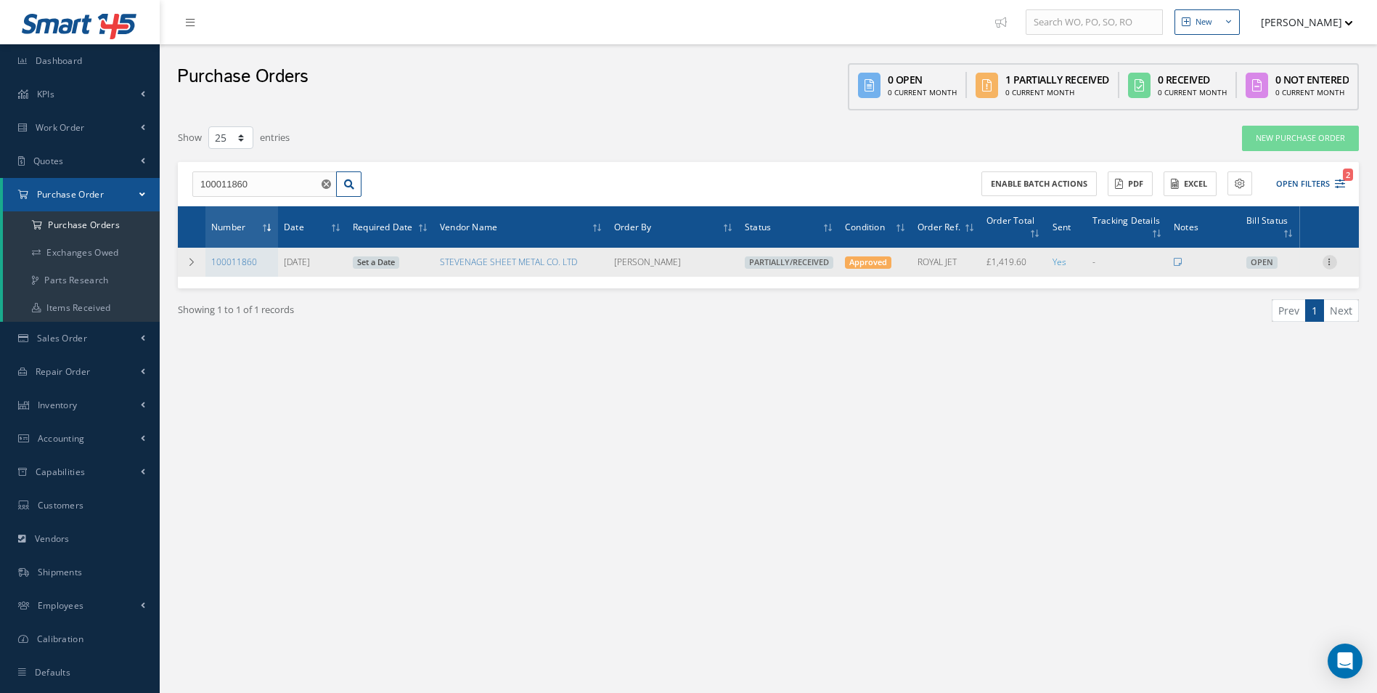
click at [1329, 263] on icon at bounding box center [1330, 261] width 15 height 12
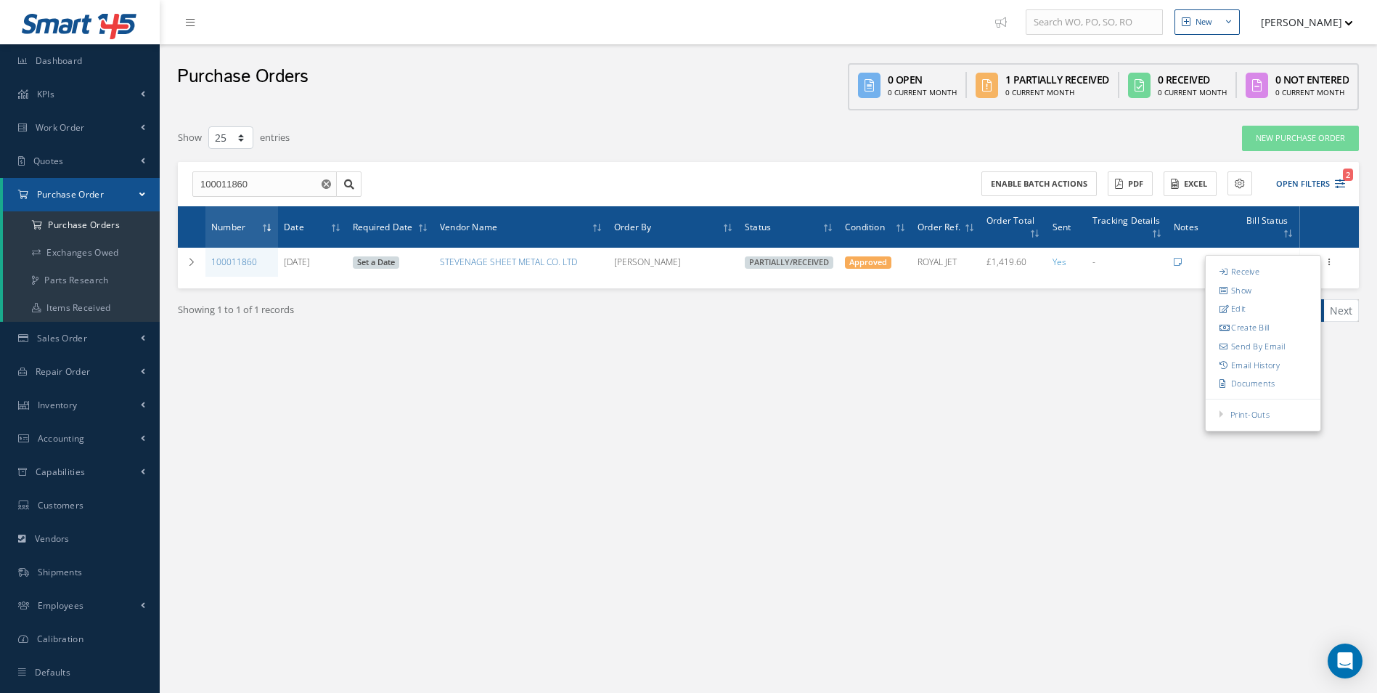
click at [1264, 332] on link "Create Bill" at bounding box center [1263, 327] width 115 height 19
type input "236.60"
type input "0.00"
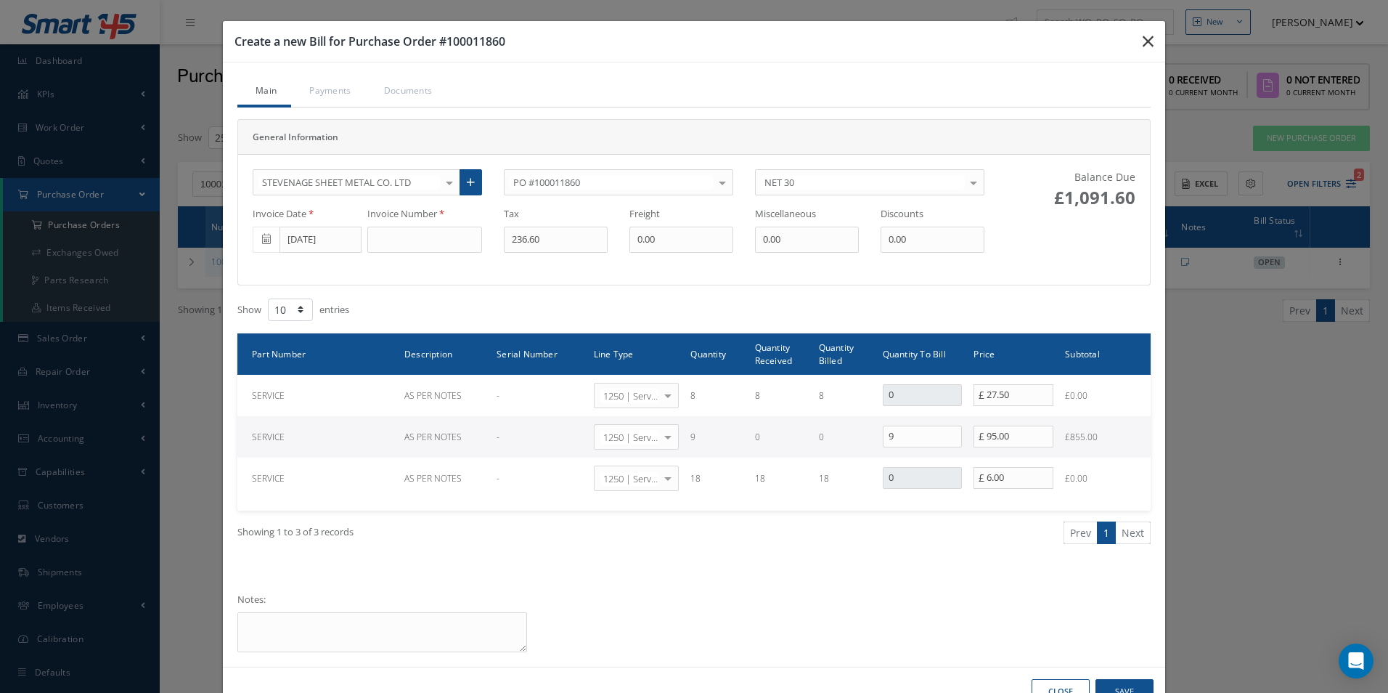
click at [1136, 47] on button "button" at bounding box center [1148, 41] width 34 height 41
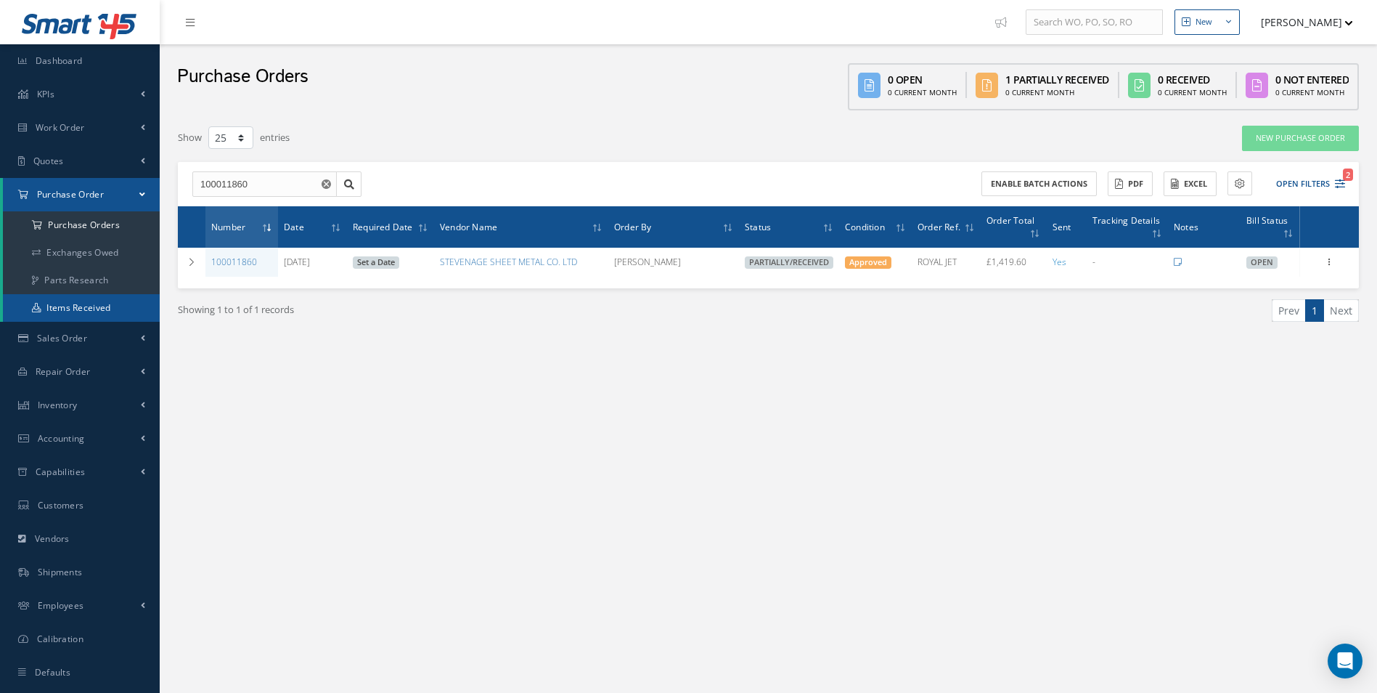
click at [89, 305] on link "Items Received" at bounding box center [81, 308] width 157 height 28
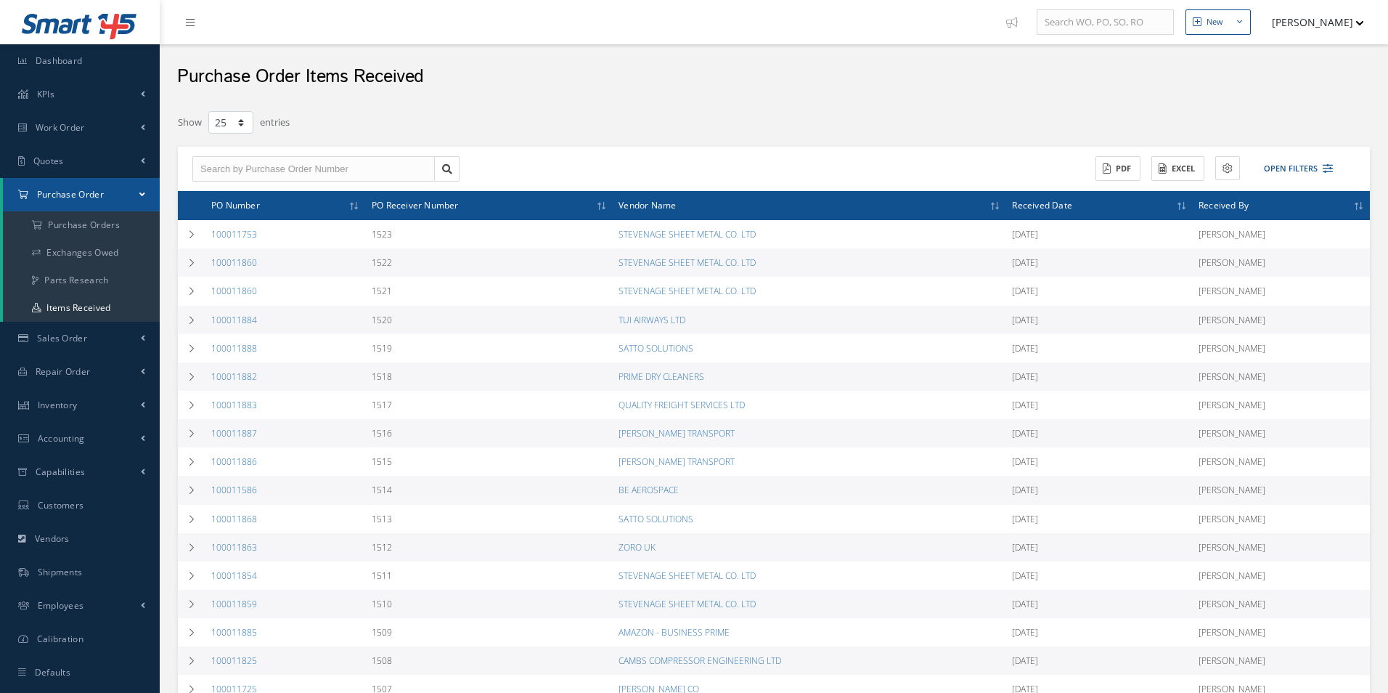
select select "25"
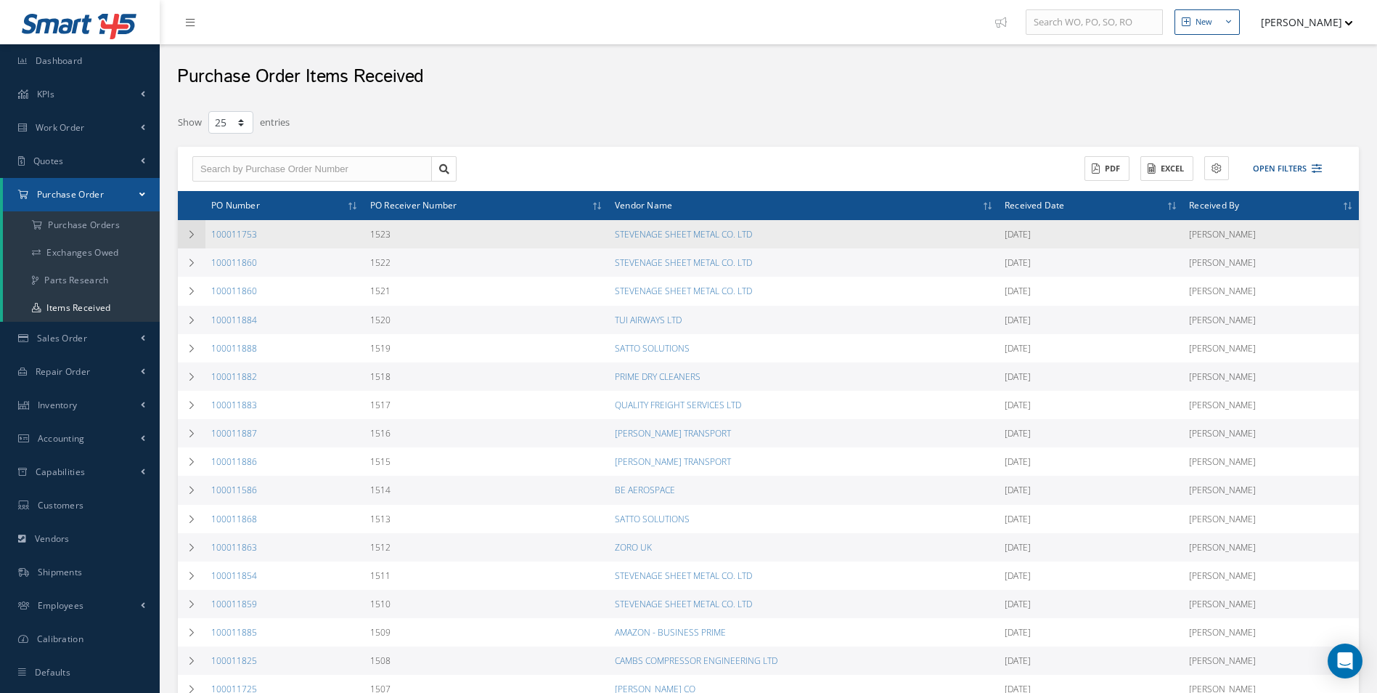
click at [193, 234] on icon at bounding box center [192, 234] width 10 height 9
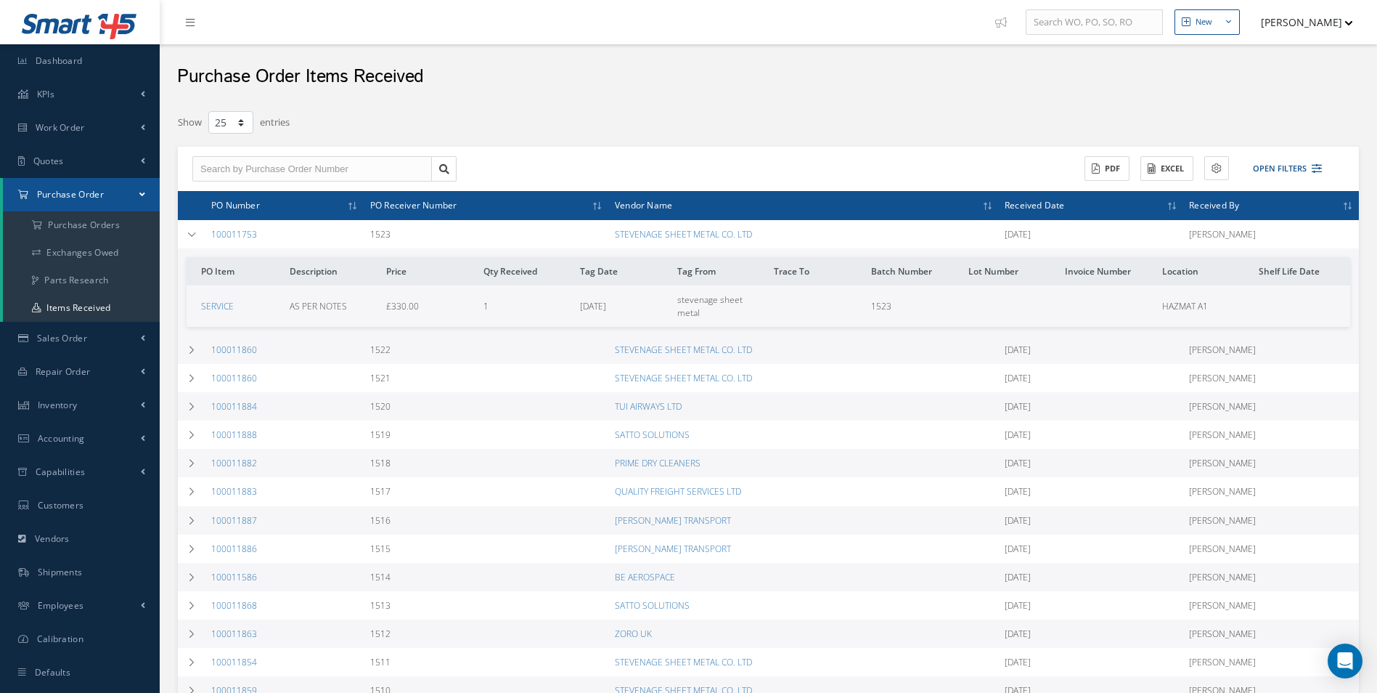
click at [145, 195] on span at bounding box center [142, 194] width 6 height 12
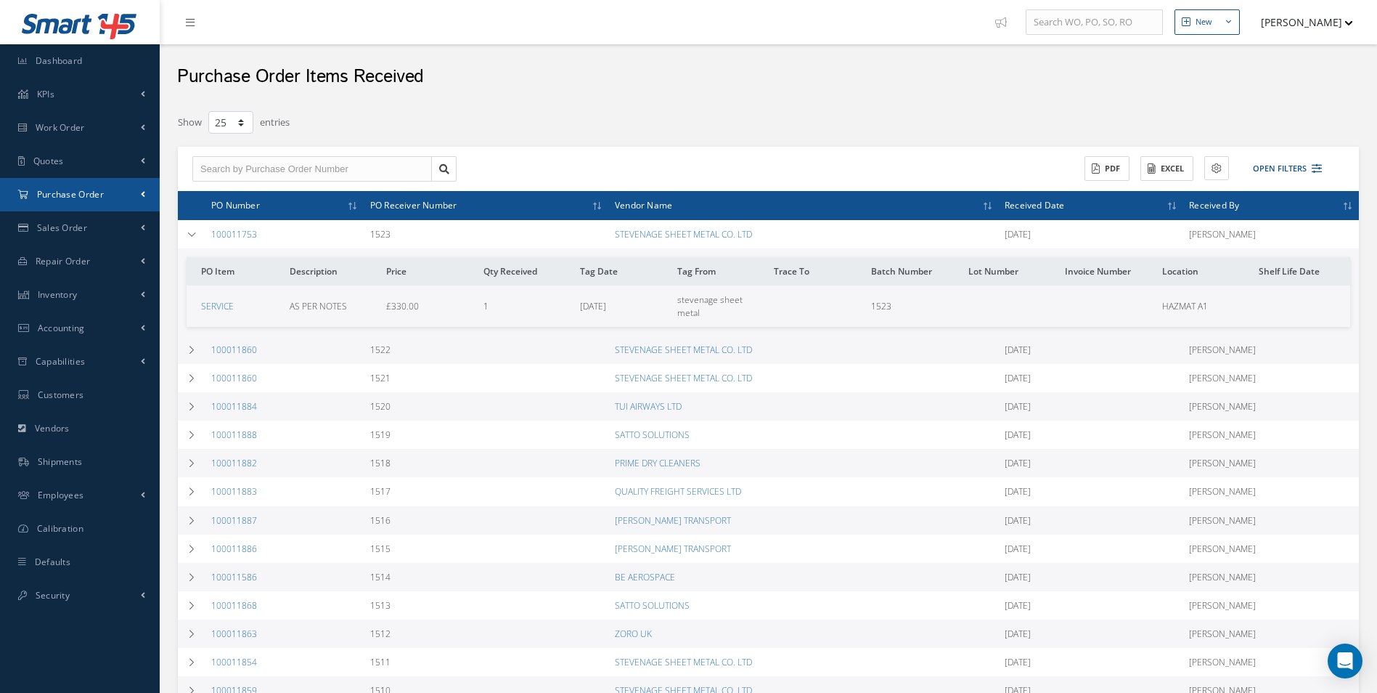
click at [92, 196] on span "Purchase Order" at bounding box center [70, 194] width 67 height 12
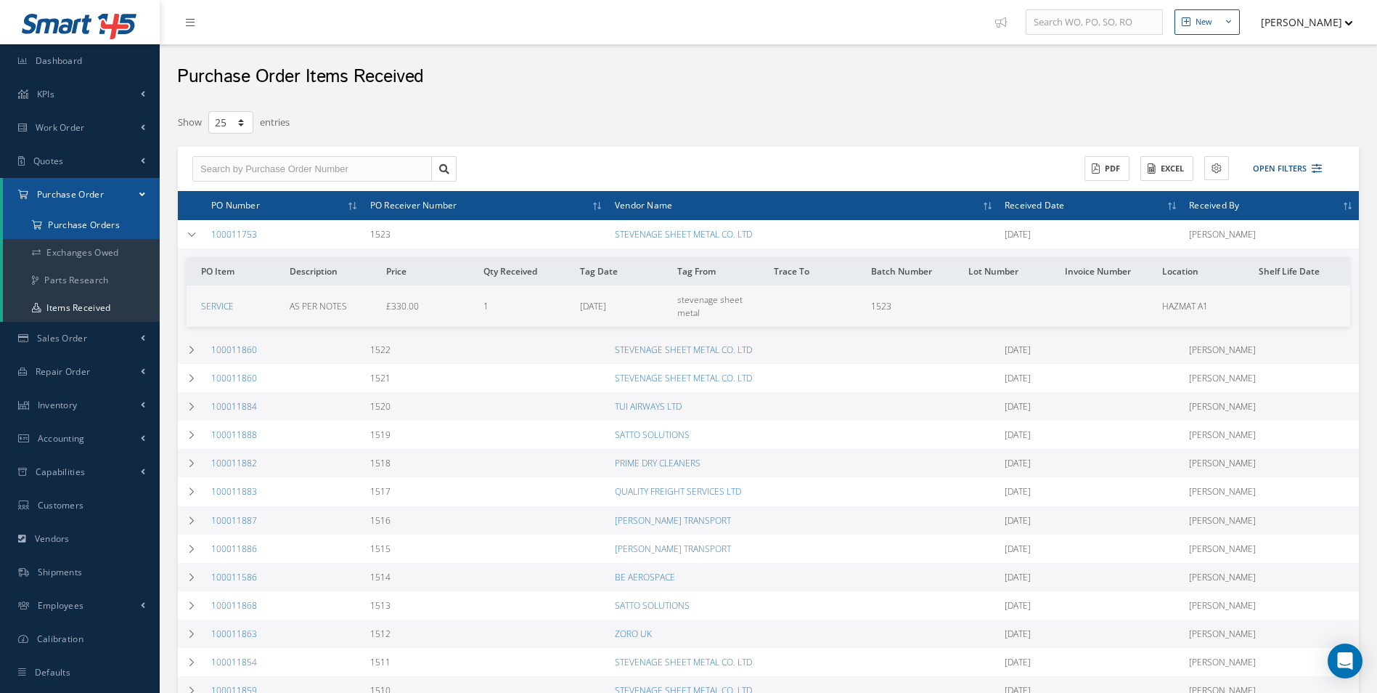
click at [83, 218] on a=1&status_id=2&status_id=3&status_id=5&collapsedFilters"] "Purchase Orders" at bounding box center [81, 225] width 157 height 28
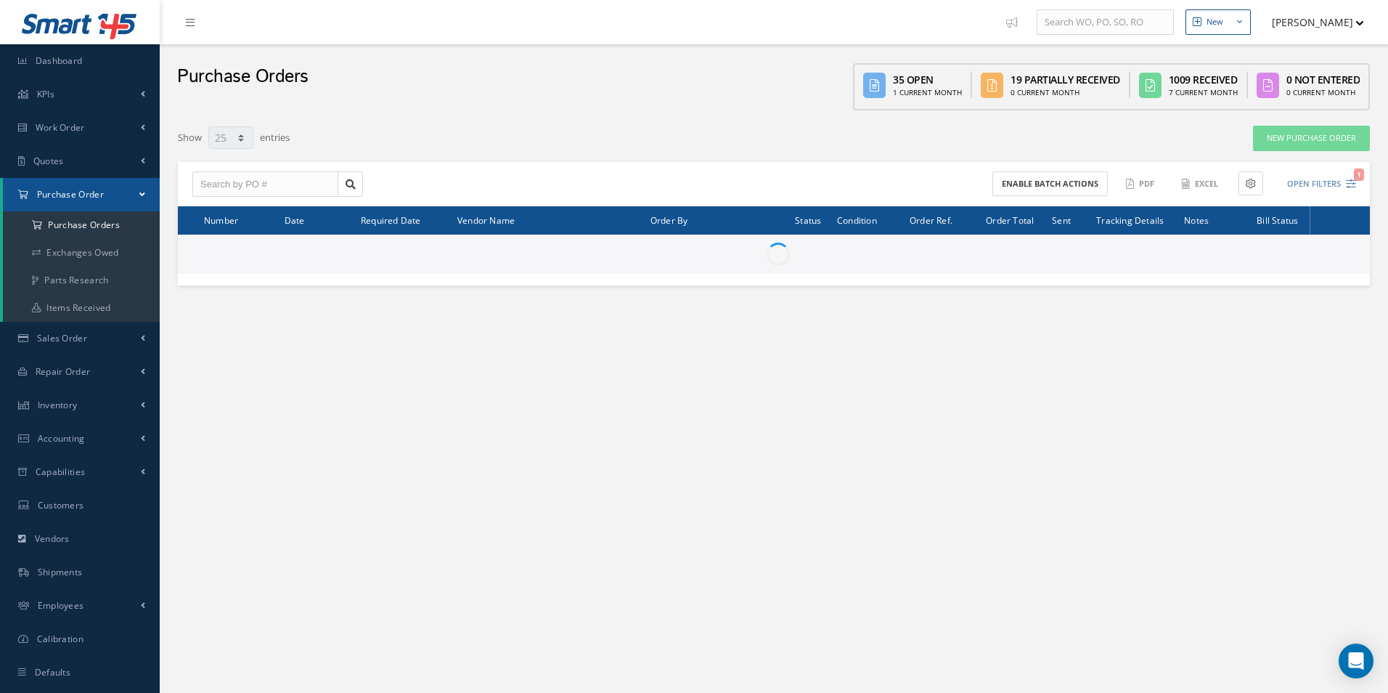
select select "25"
click at [245, 187] on input "text" at bounding box center [265, 184] width 146 height 26
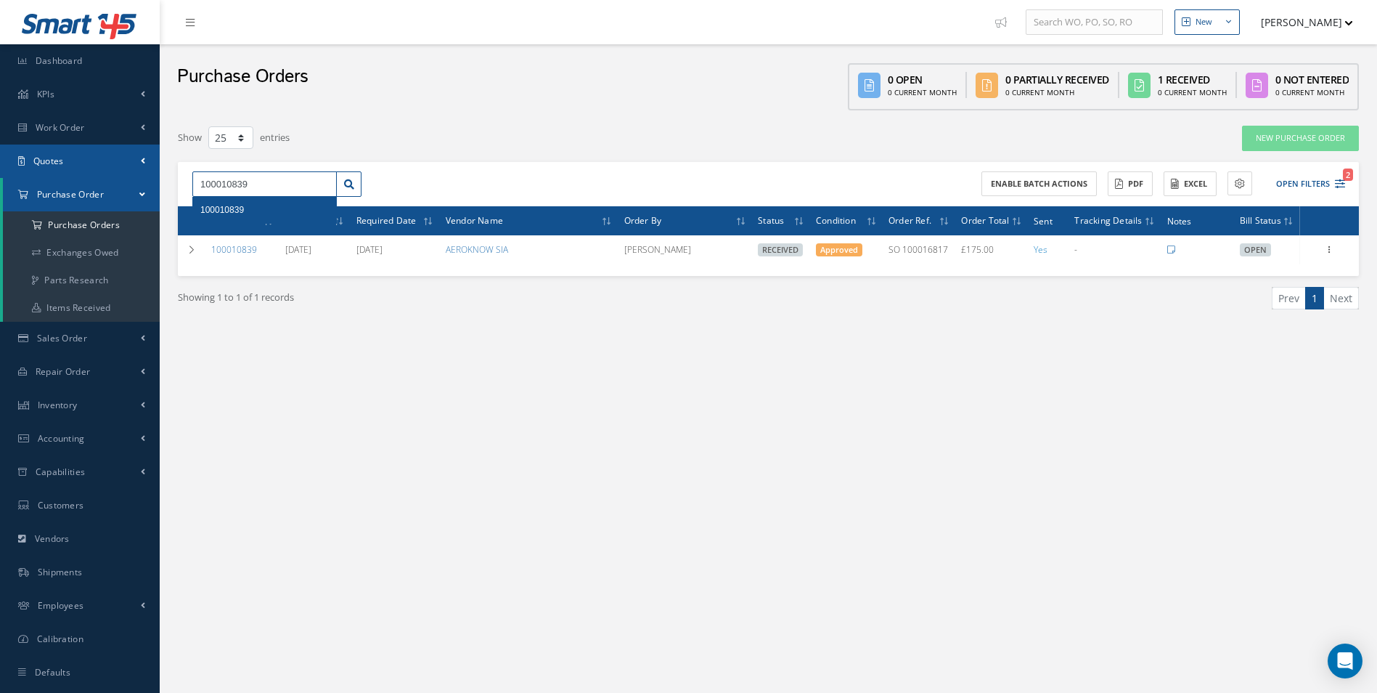
drag, startPoint x: 292, startPoint y: 184, endPoint x: 0, endPoint y: 176, distance: 291.9
click at [0, 176] on html "Smart 145 Dashboard KPIs Work Order Accounting Work Order Work Order Work Order…" at bounding box center [688, 346] width 1377 height 693
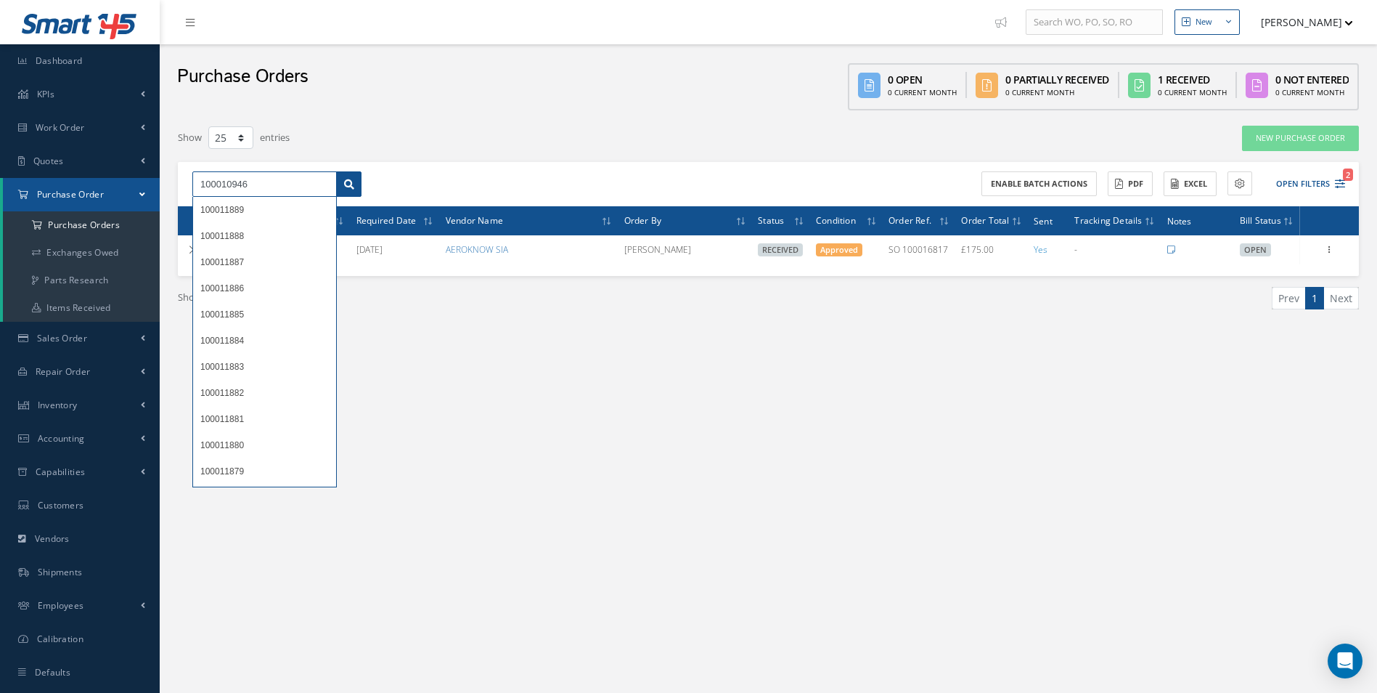
type input "100010946"
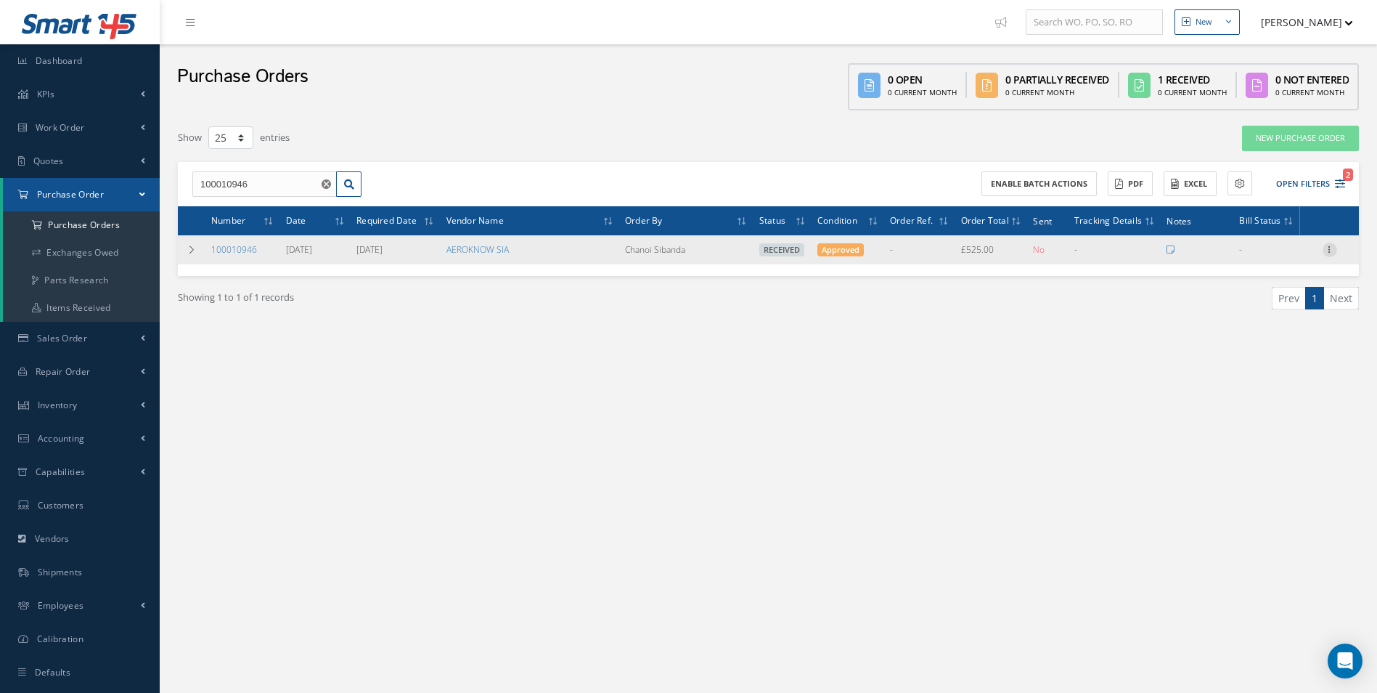
drag, startPoint x: 1331, startPoint y: 245, endPoint x: 1283, endPoint y: 295, distance: 69.3
click at [1331, 247] on icon at bounding box center [1330, 248] width 15 height 12
click at [1264, 316] on link "Create Bill" at bounding box center [1263, 315] width 115 height 19
type input "0.00"
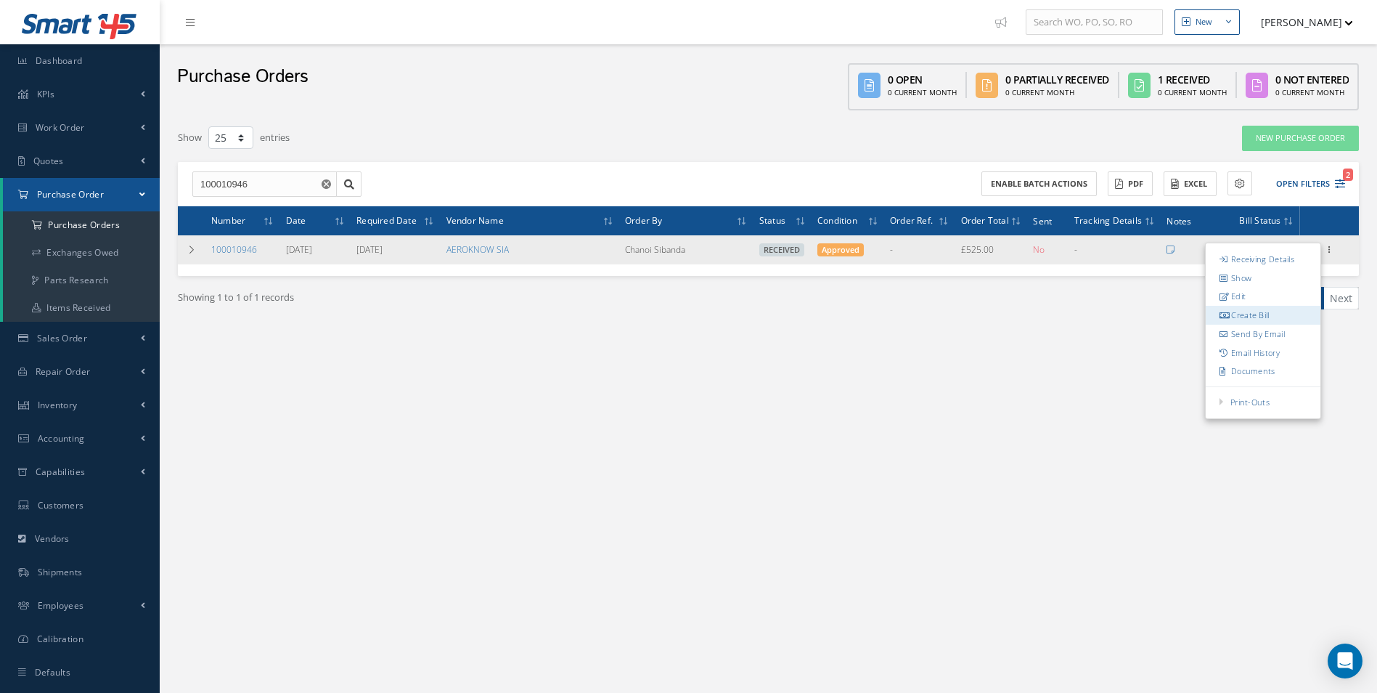
type input "0.00"
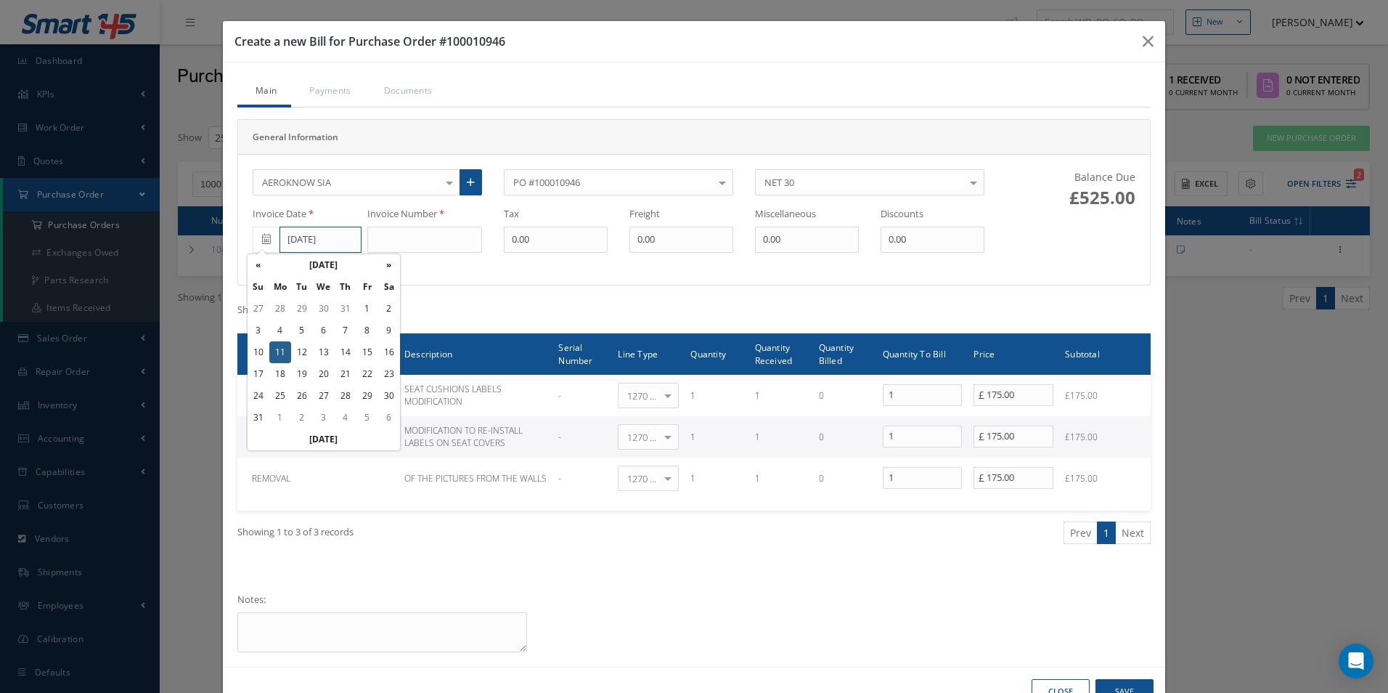
click at [324, 245] on input "[DATE]" at bounding box center [320, 239] width 82 height 26
click at [253, 266] on th "«" at bounding box center [259, 265] width 22 height 22
click at [307, 306] on td "1" at bounding box center [302, 309] width 22 height 22
type input "07/01/2025"
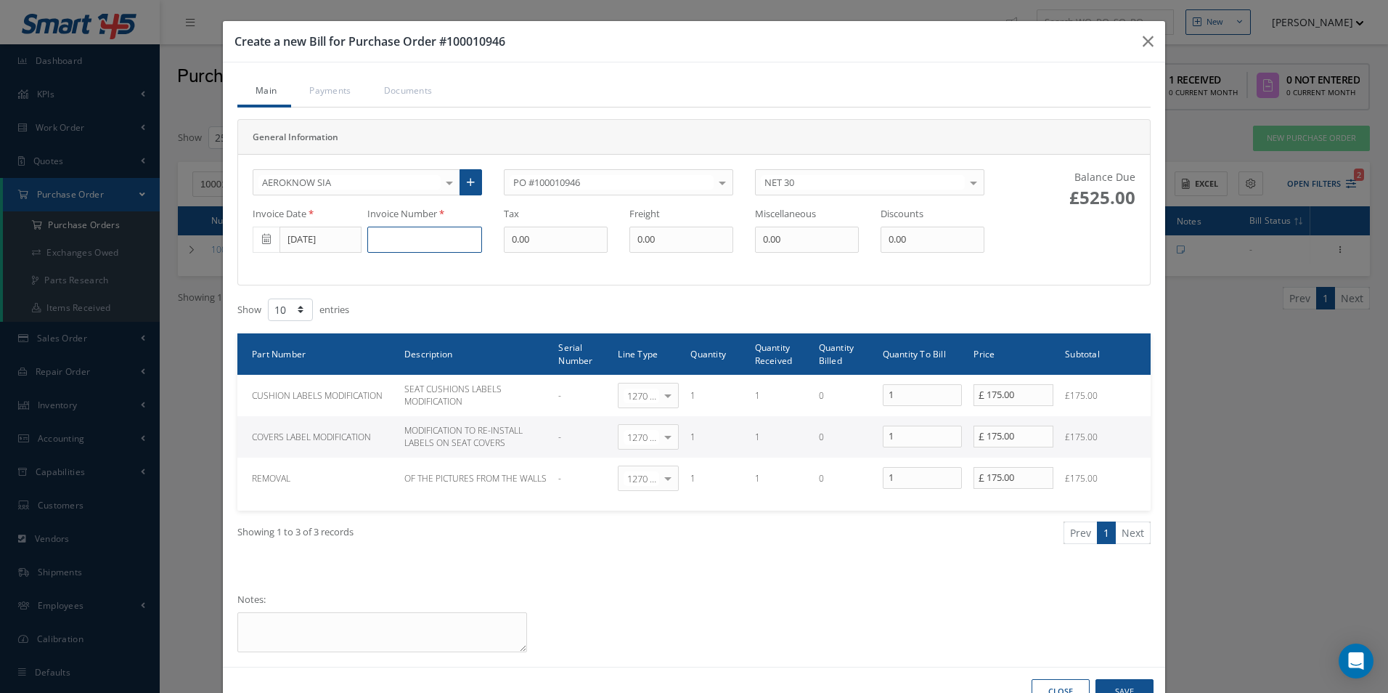
click at [409, 250] on input at bounding box center [424, 239] width 115 height 26
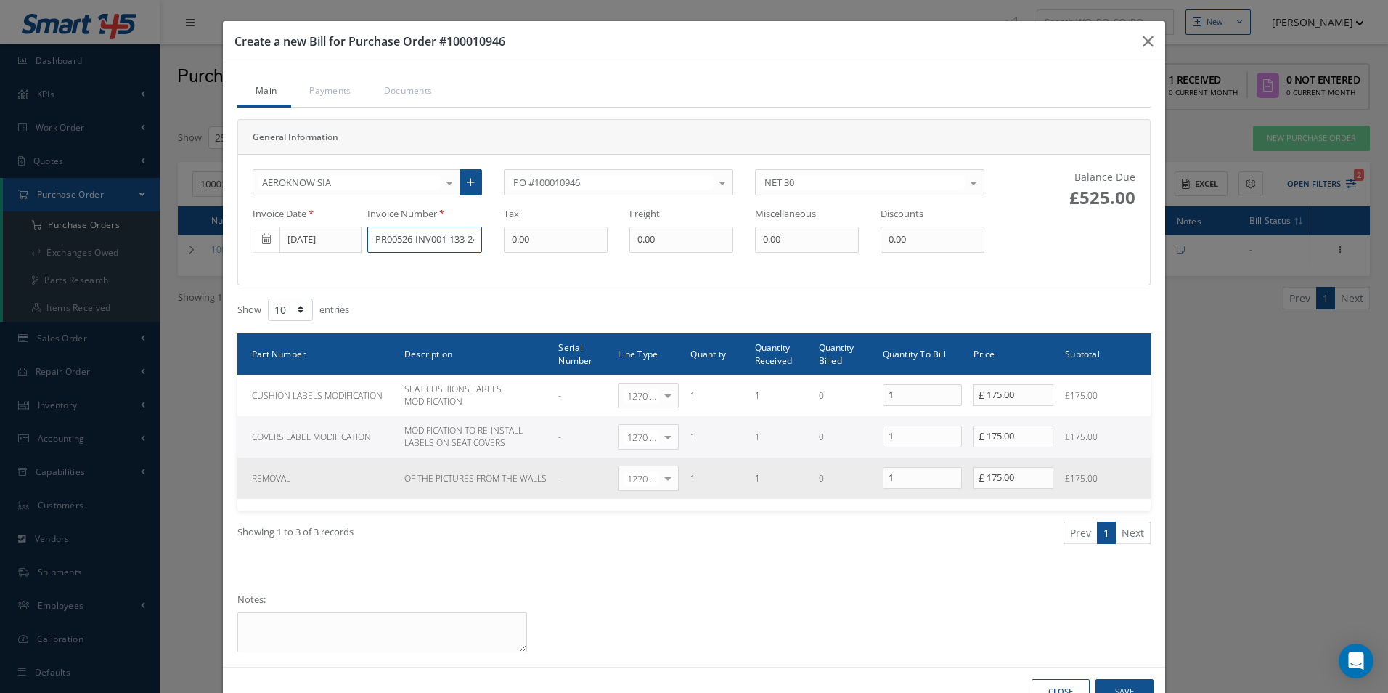
type input "PR00526-INV001-133-24"
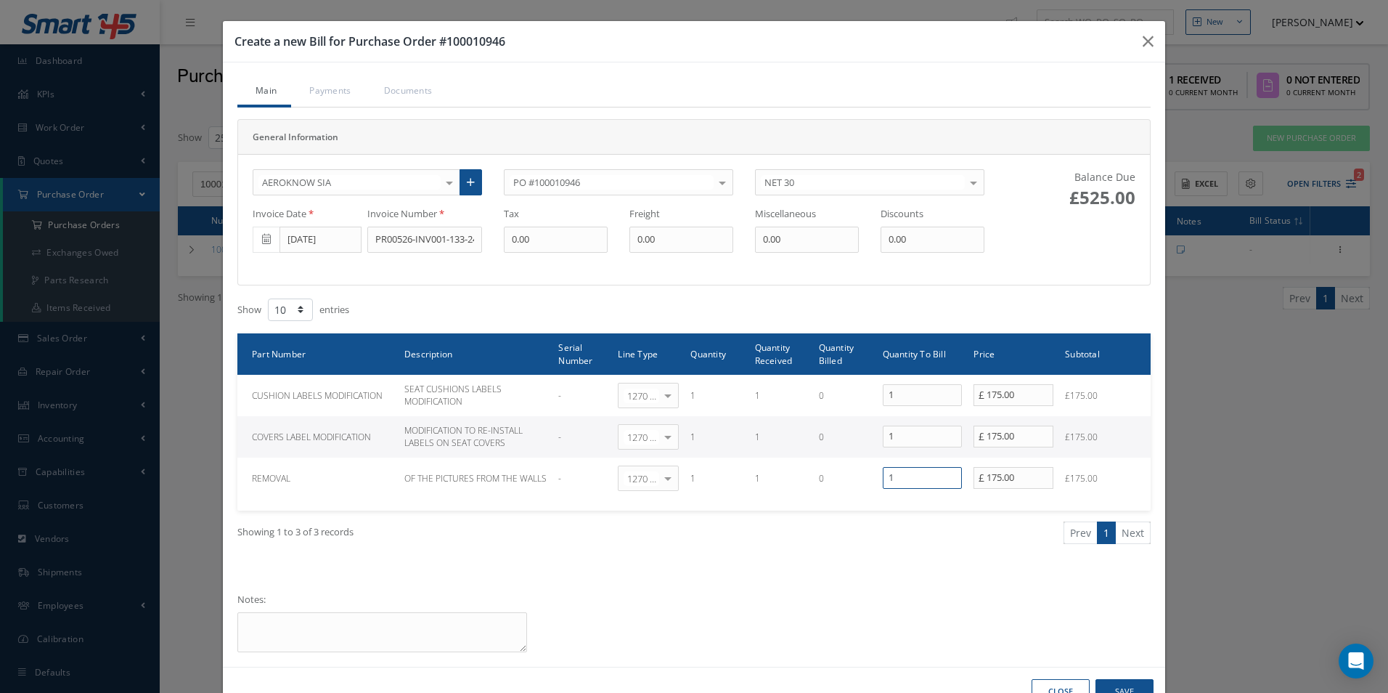
drag, startPoint x: 904, startPoint y: 475, endPoint x: 674, endPoint y: 447, distance: 232.5
click at [693, 463] on tr "REMOVAL OF THE PICTURES FROM THE WALLS - 1270 | Non-Inventory Item Select Gener…" at bounding box center [693, 477] width 913 height 41
type input "0"
click at [404, 247] on input "PR00526-INV001-133-24" at bounding box center [424, 239] width 115 height 26
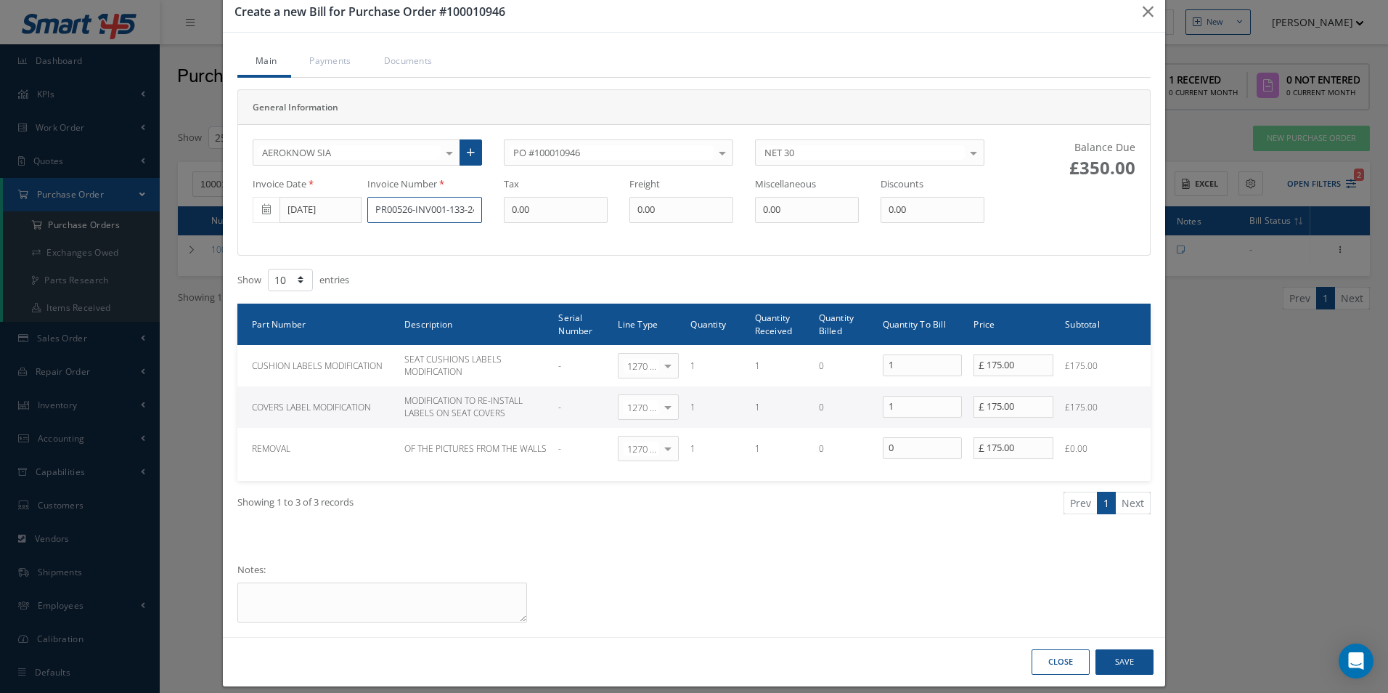
scroll to position [44, 0]
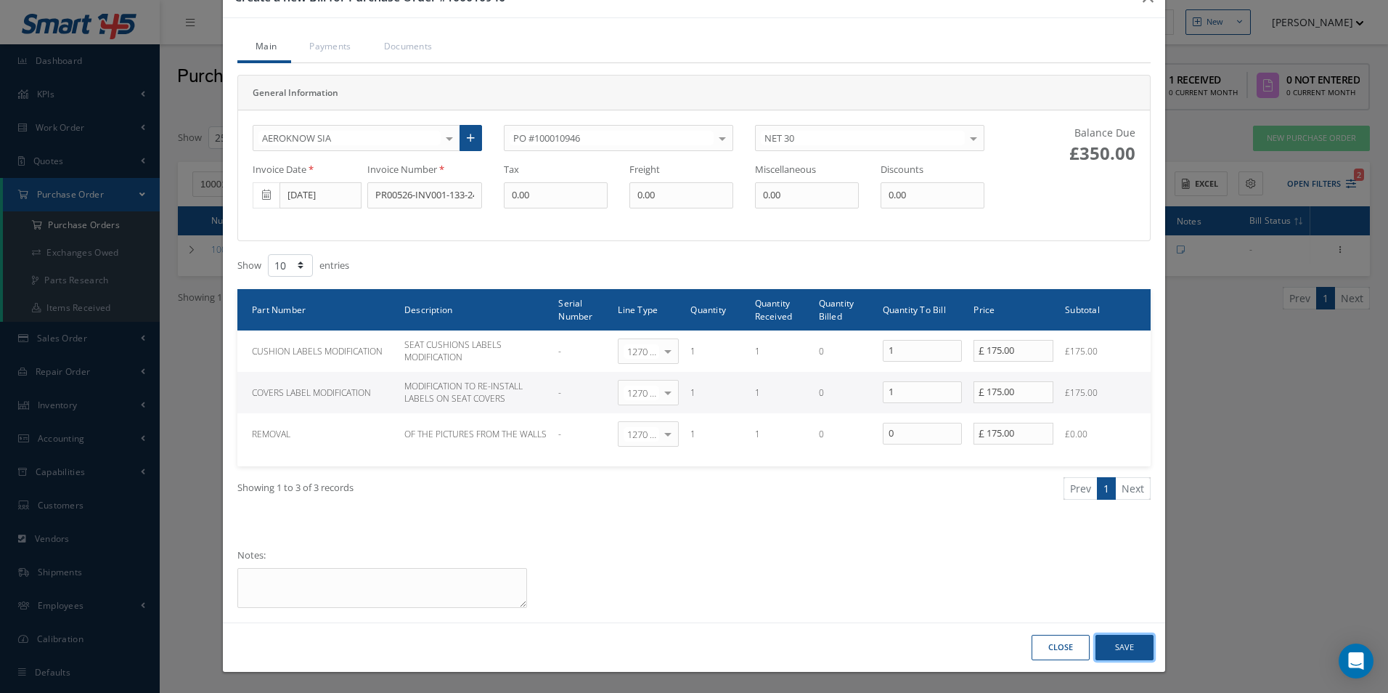
click at [1121, 645] on button "Save" at bounding box center [1124, 646] width 58 height 25
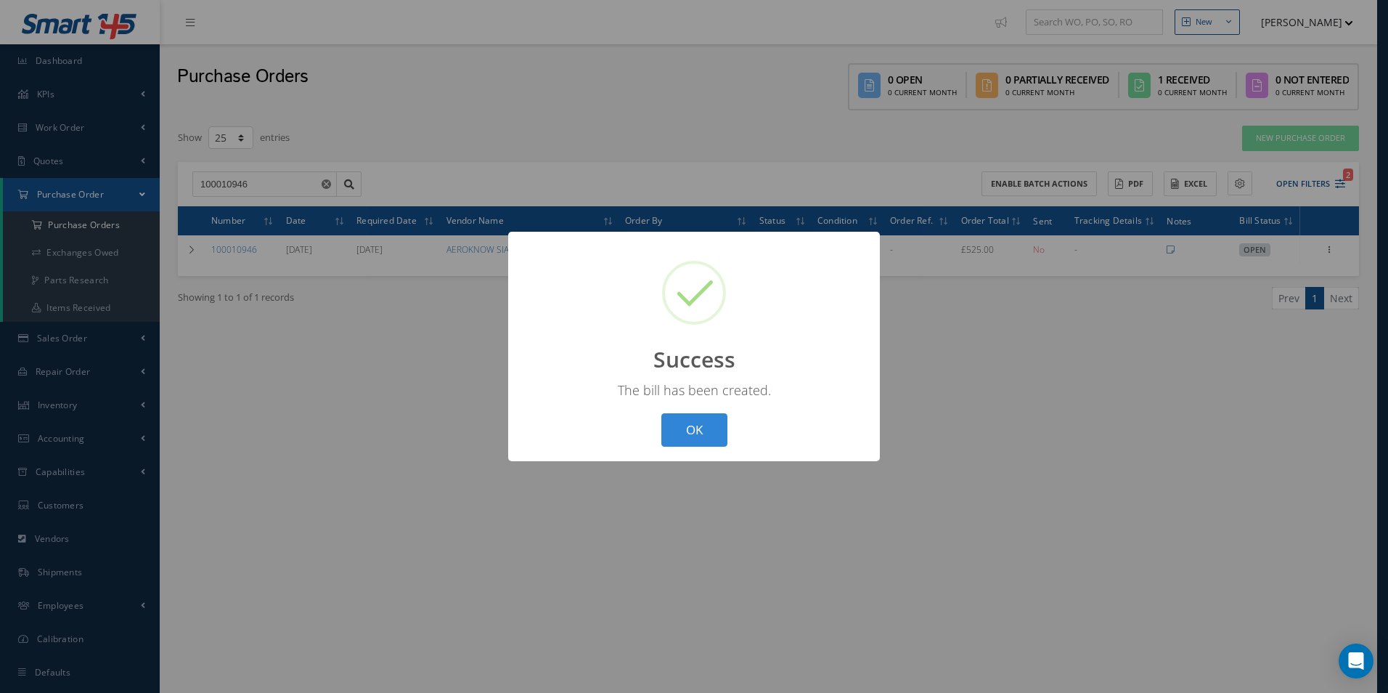
click at [644, 452] on div "? ! i Success × The bill has been created. OK Cancel" at bounding box center [694, 347] width 372 height 230
click at [712, 437] on button "OK" at bounding box center [694, 430] width 66 height 34
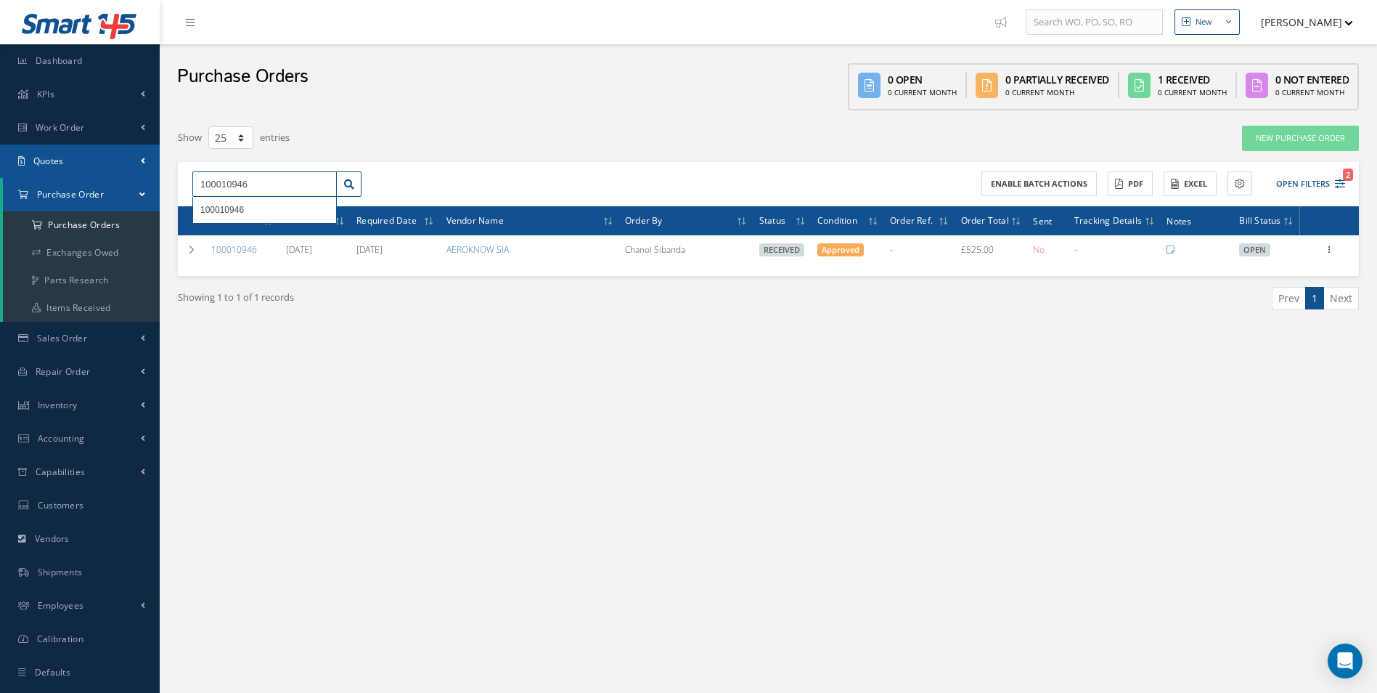
drag, startPoint x: 199, startPoint y: 180, endPoint x: 0, endPoint y: 150, distance: 201.2
click at [0, 150] on html "Smart 145 Dashboard KPIs Work Order Accounting Work Order Work Order Work Order…" at bounding box center [688, 346] width 1377 height 693
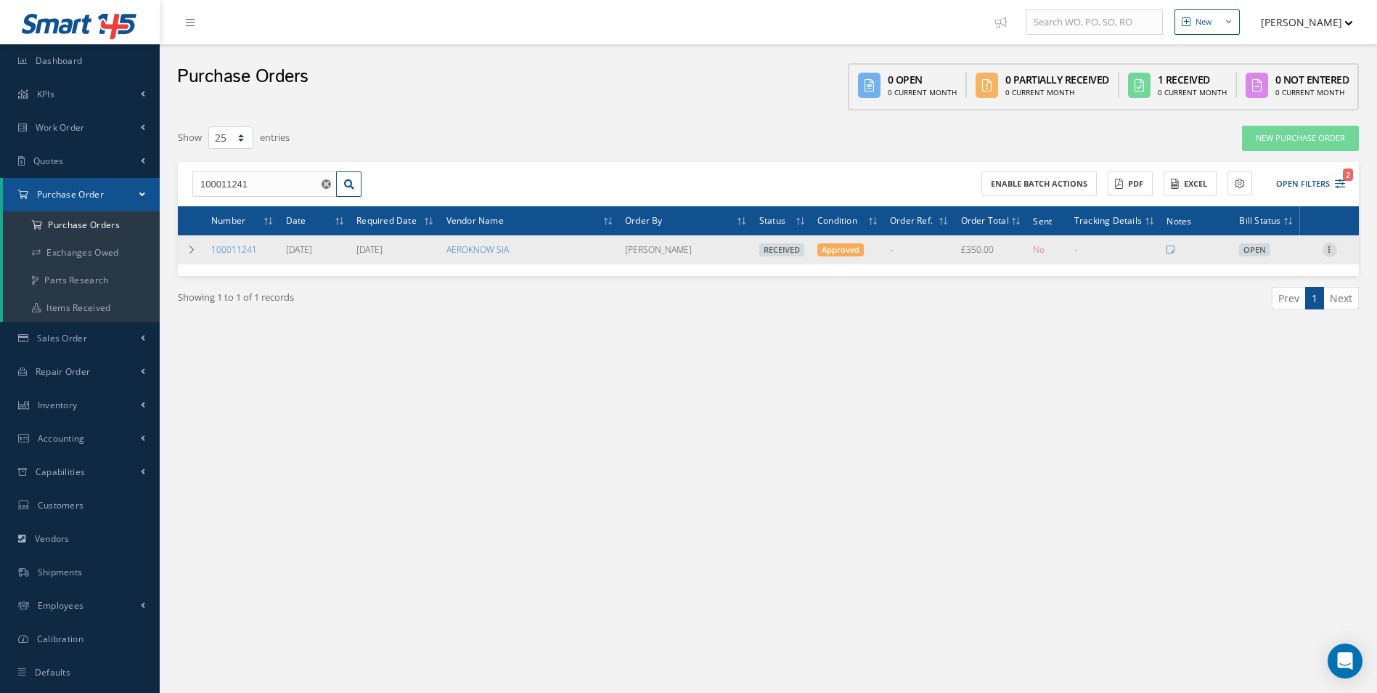
click at [1331, 255] on div at bounding box center [1330, 249] width 15 height 15
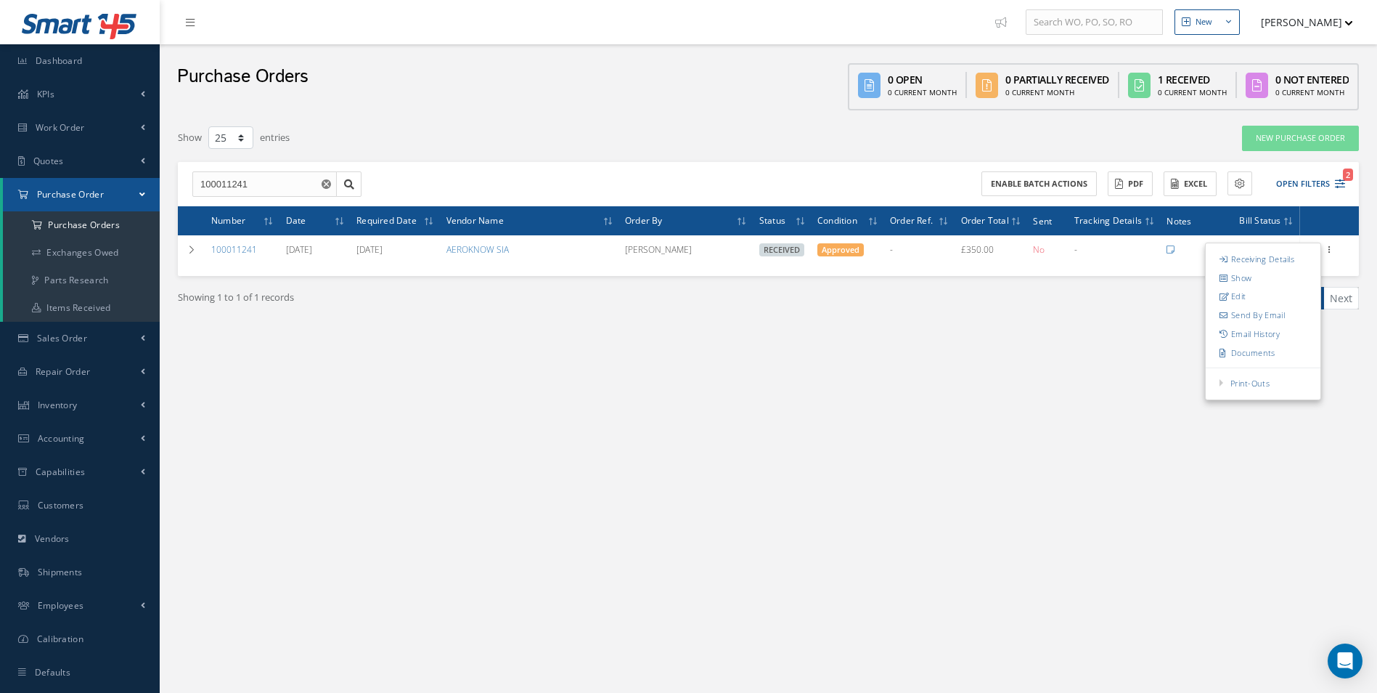
click at [836, 356] on div "Filters PO # 100011241 Vendor Name Open Partially/Received Received Canceled Ed…" at bounding box center [769, 247] width 1196 height 258
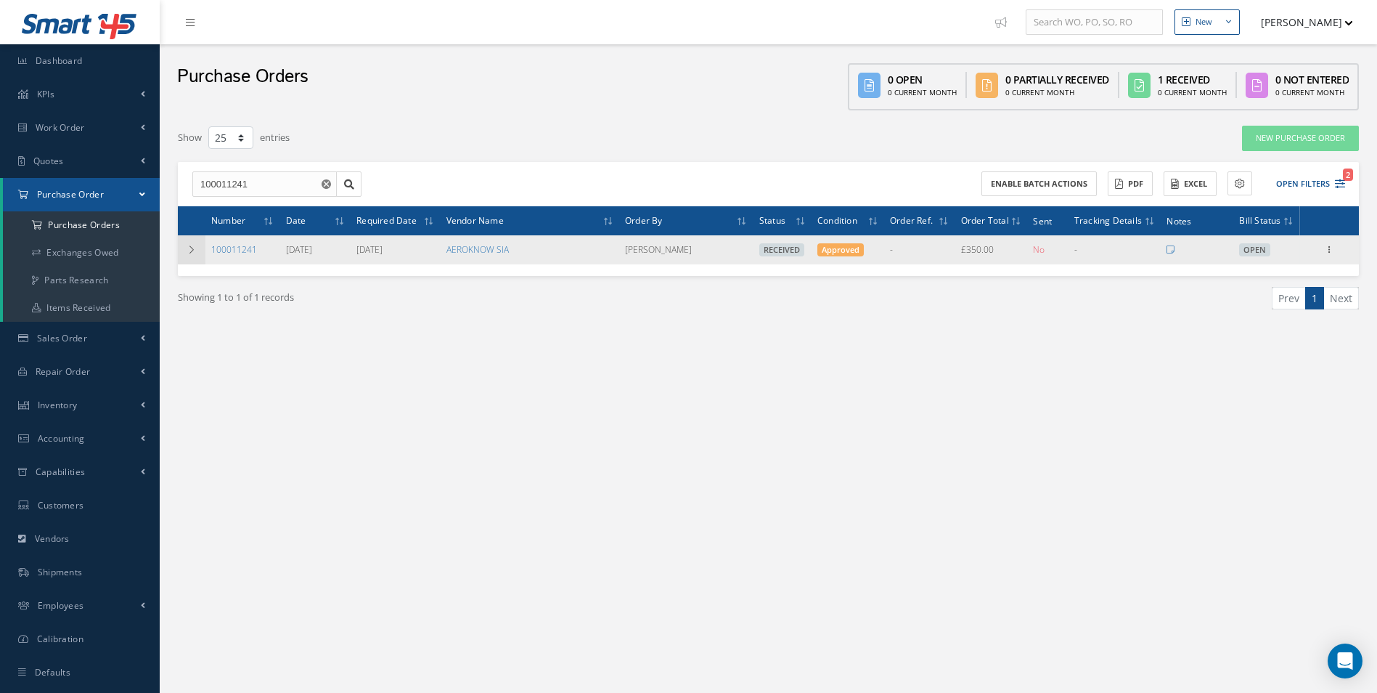
click at [185, 252] on td at bounding box center [192, 249] width 28 height 29
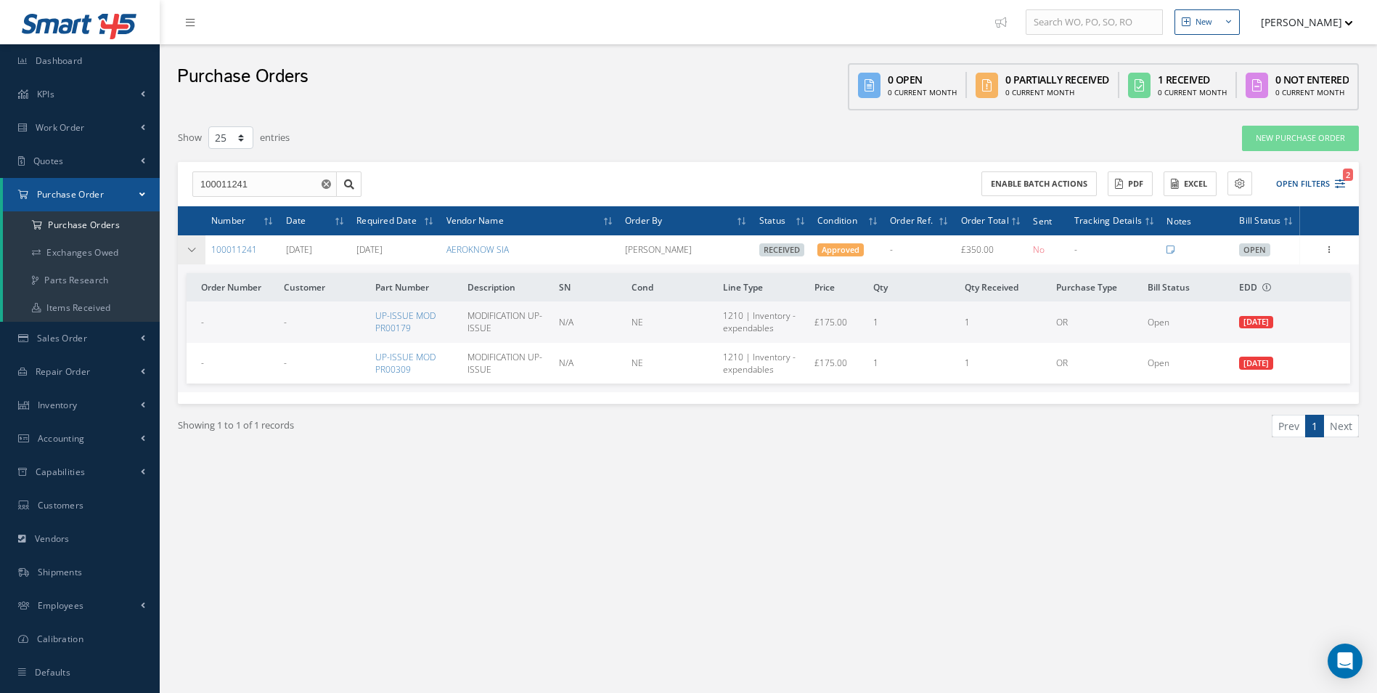
click at [194, 250] on icon at bounding box center [192, 249] width 10 height 9
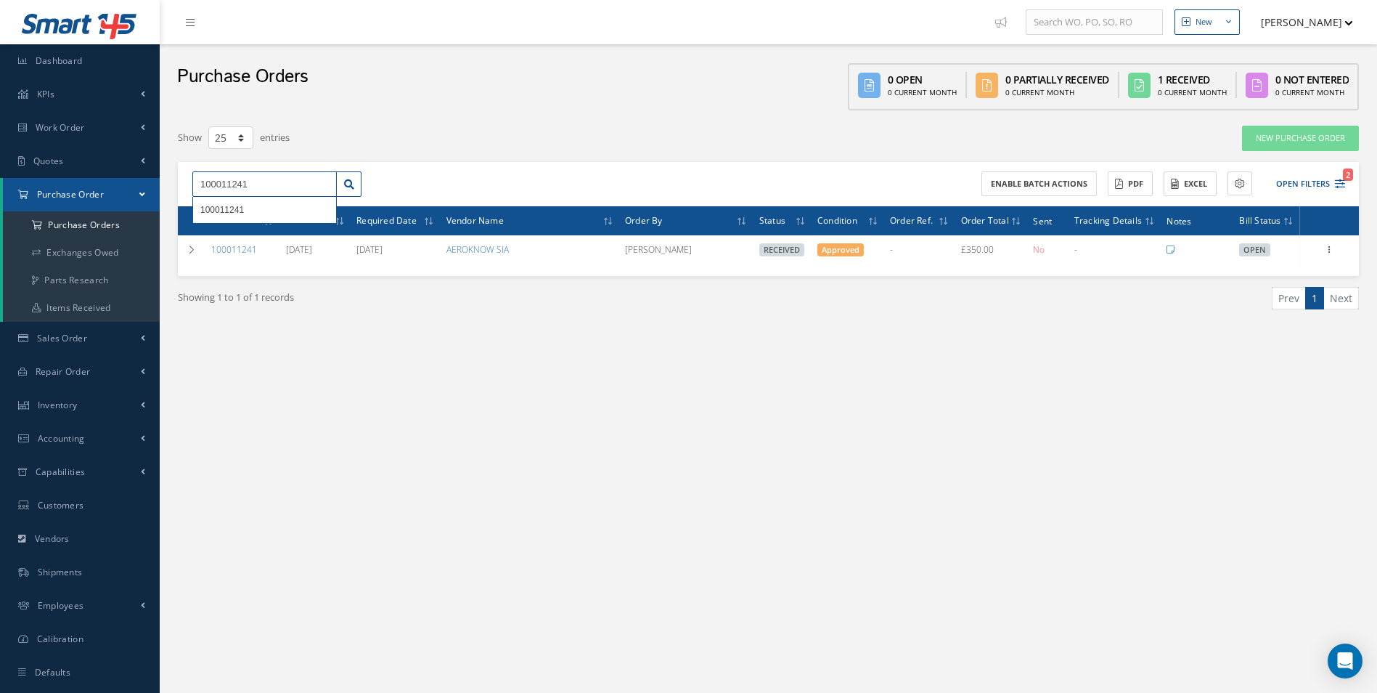
drag, startPoint x: 277, startPoint y: 187, endPoint x: 0, endPoint y: 176, distance: 277.5
click at [0, 177] on html "Smart 145 Dashboard KPIs Work Order Accounting Work Order Work Order Work Order…" at bounding box center [688, 346] width 1377 height 693
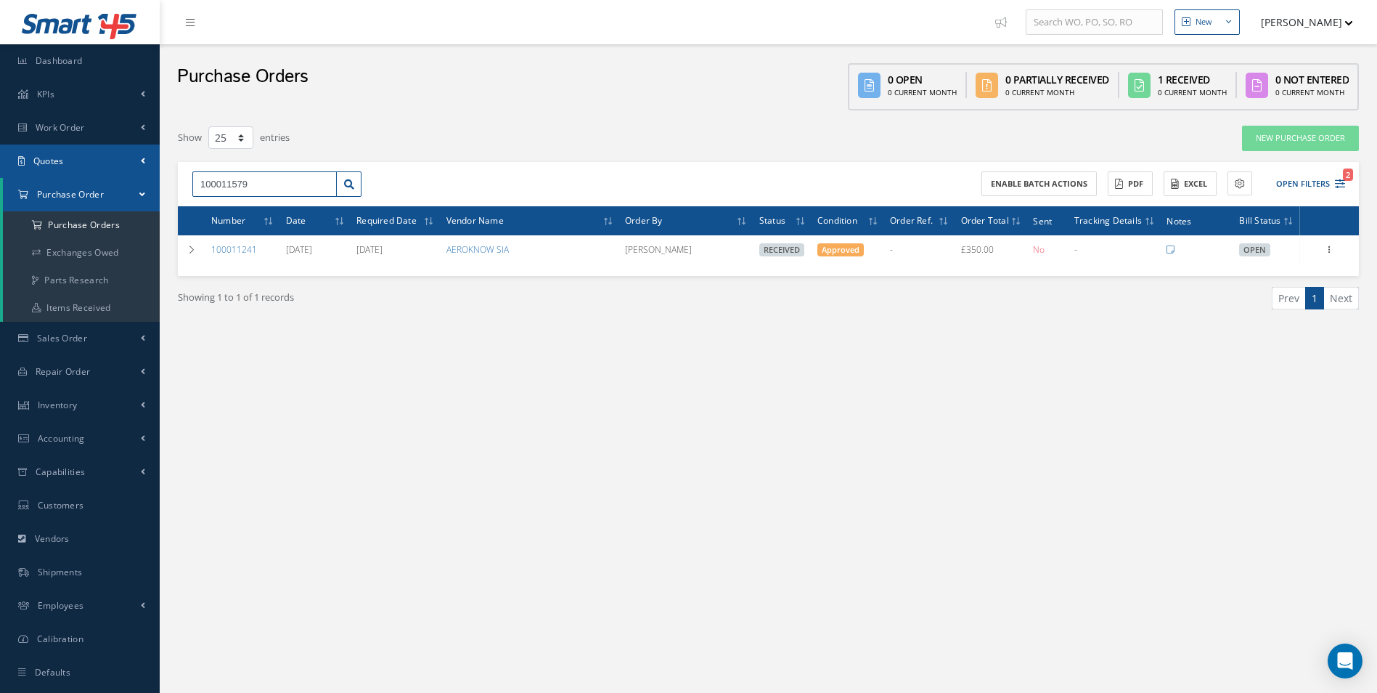
type input "100011579"
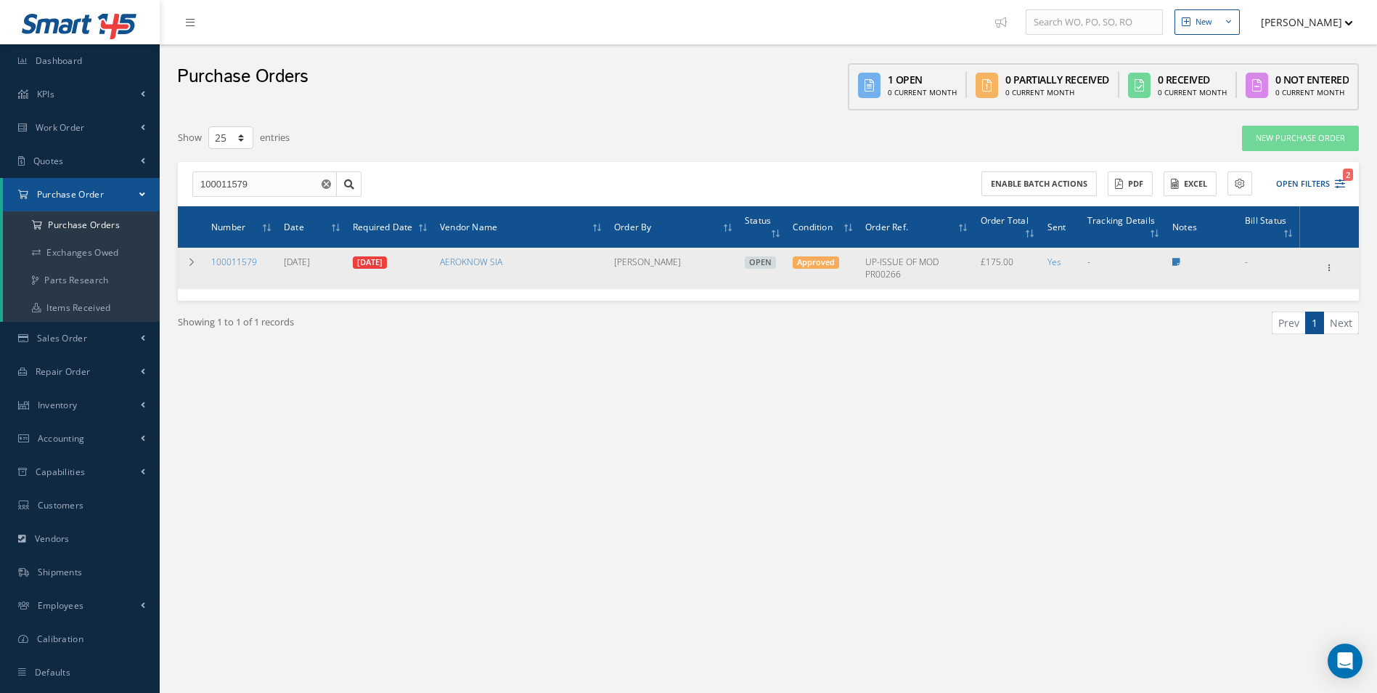
drag, startPoint x: 1331, startPoint y: 266, endPoint x: 1331, endPoint y: 275, distance: 8.7
click at [1331, 266] on icon at bounding box center [1330, 267] width 15 height 12
click at [1272, 335] on link "Create Bill" at bounding box center [1263, 333] width 115 height 19
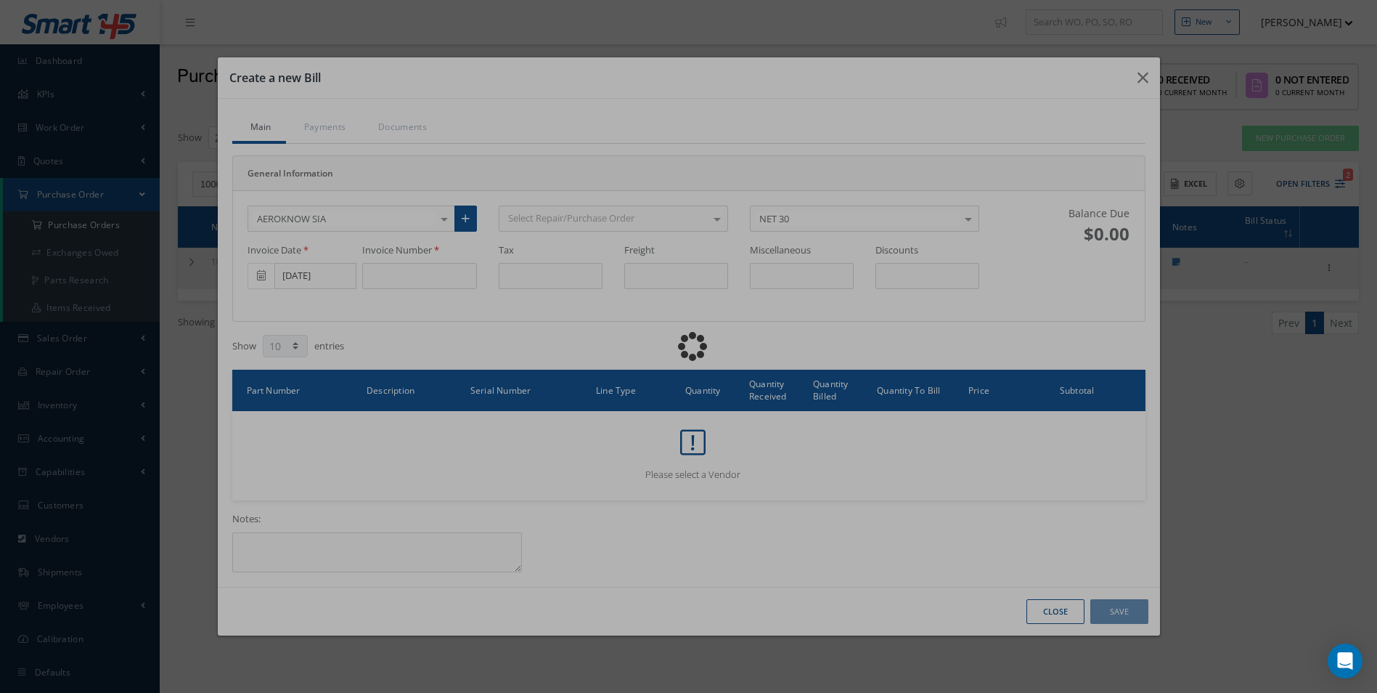
type input "0.00"
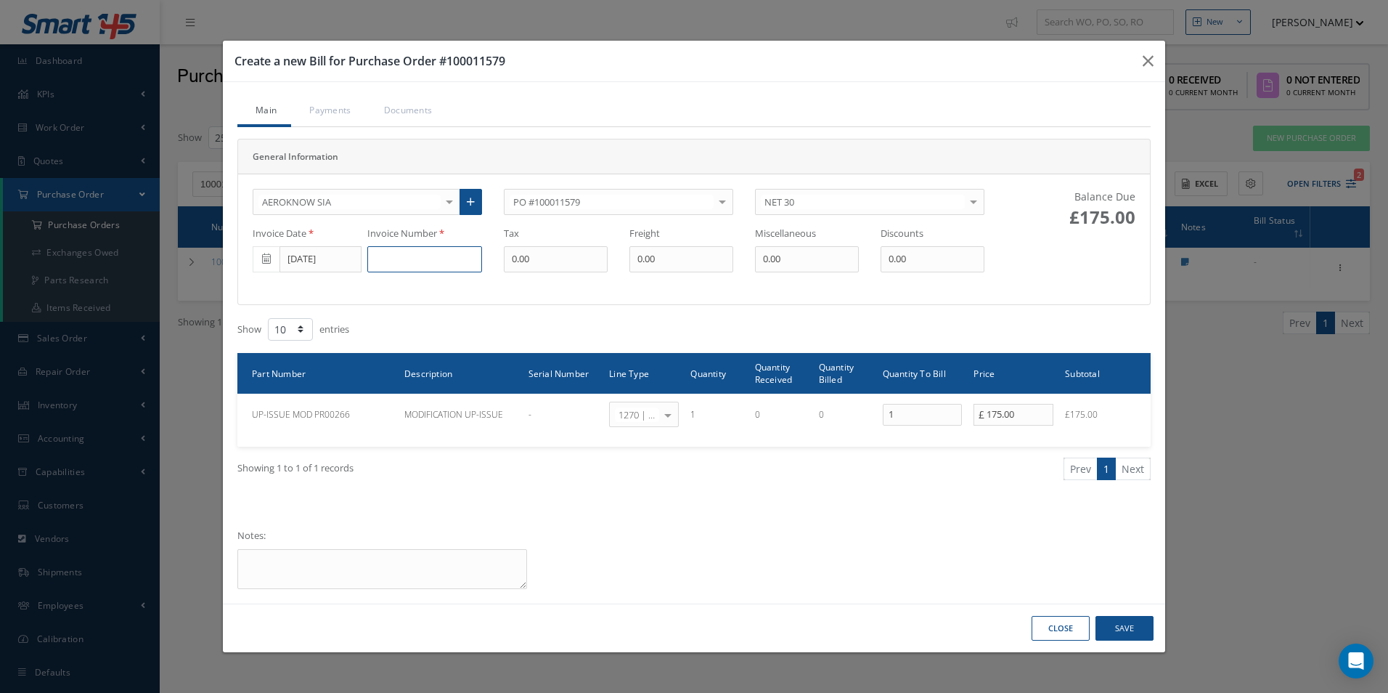
click at [402, 263] on input at bounding box center [424, 259] width 115 height 26
type input "PR00266-INV004-099-25"
click at [1137, 627] on button "Save" at bounding box center [1124, 628] width 58 height 25
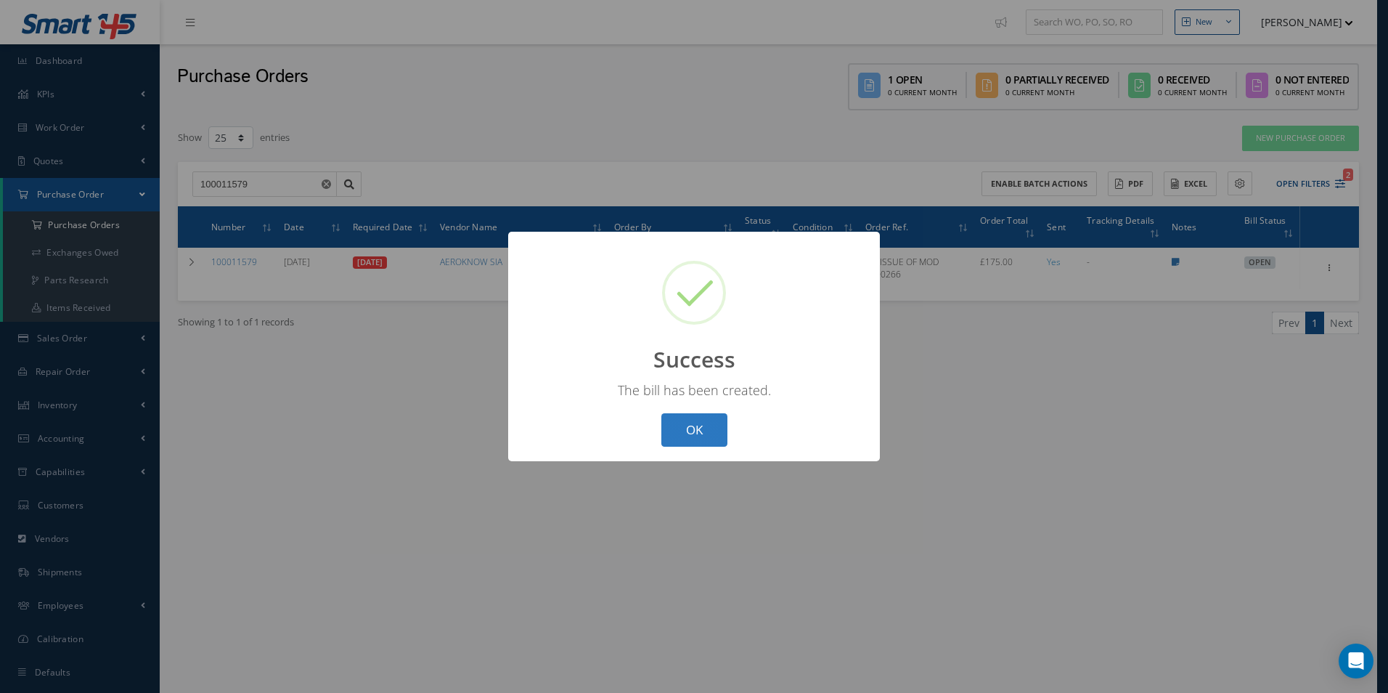
click at [690, 432] on button "OK" at bounding box center [694, 430] width 66 height 34
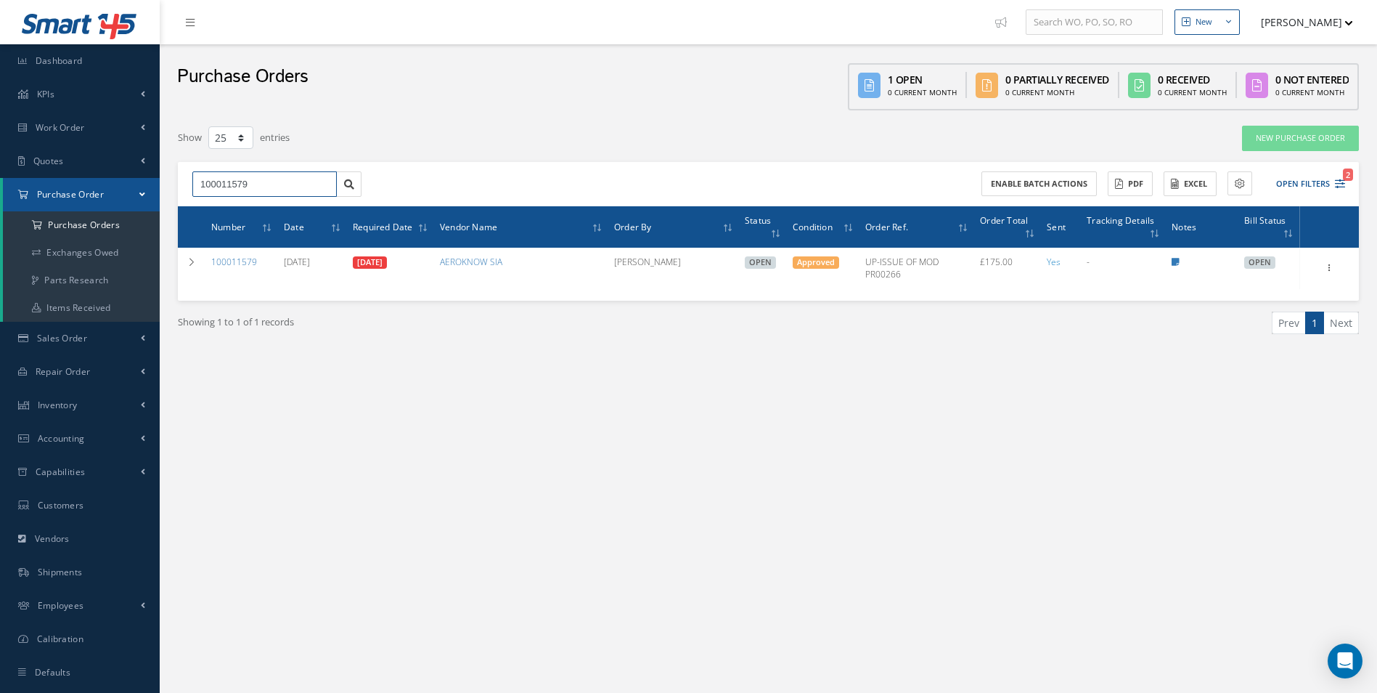
drag, startPoint x: 277, startPoint y: 178, endPoint x: 54, endPoint y: 178, distance: 222.9
click at [54, 178] on div "Smart 145 Dashboard KPIs Work Order Accounting Work Order Work Order Work Order…" at bounding box center [688, 361] width 1377 height 722
type input "100011486"
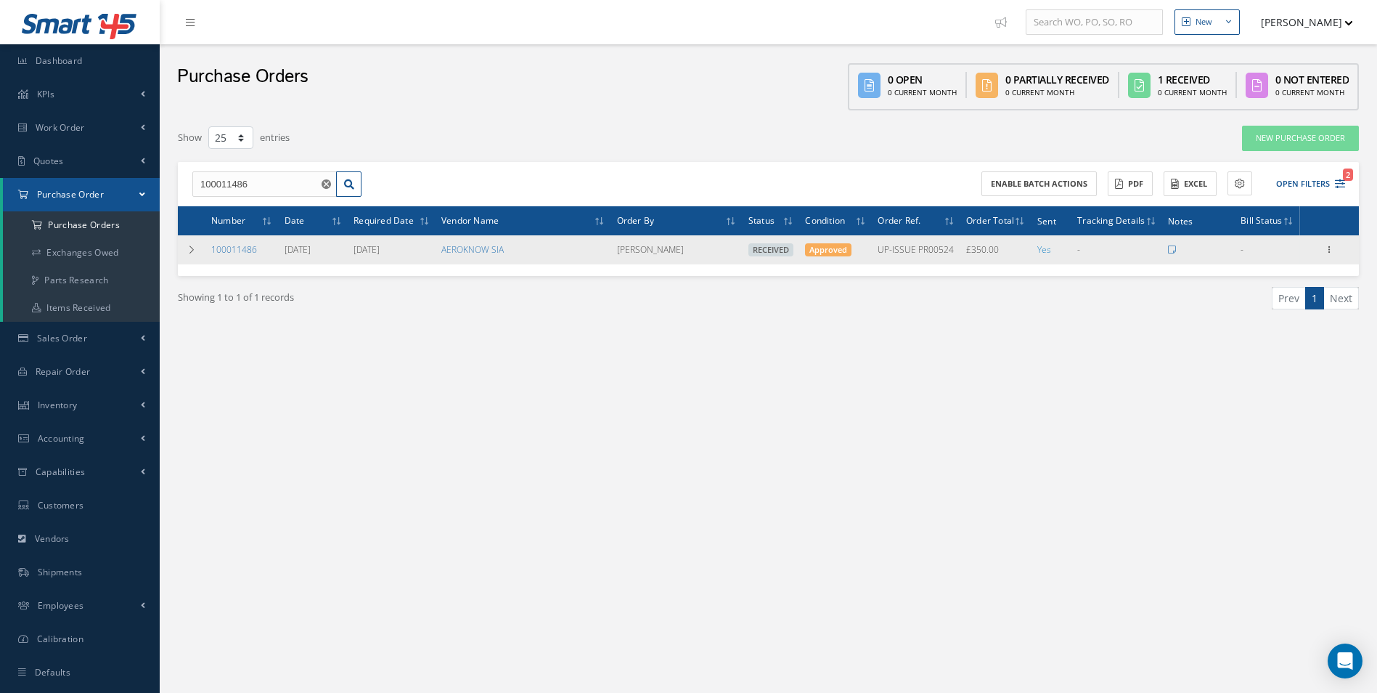
click at [1331, 241] on div "Receiving Details Show Edit Create Bill Send By Email Email History Documents P…" at bounding box center [1329, 249] width 17 height 17
click at [1326, 261] on td "Receiving Details Show Edit Create Bill Send By Email Email History Documents P…" at bounding box center [1329, 249] width 59 height 29
click at [1323, 259] on td "Receiving Details Show Edit Create Bill Send By Email Email History Documents P…" at bounding box center [1329, 249] width 59 height 29
click at [1322, 258] on div "Receiving Details Show Edit Create Bill Send By Email Email History Documents P…" at bounding box center [1329, 249] width 17 height 17
click at [1323, 257] on div "Receiving Details Show Edit Create Bill Send By Email Email History Documents P…" at bounding box center [1329, 249] width 17 height 17
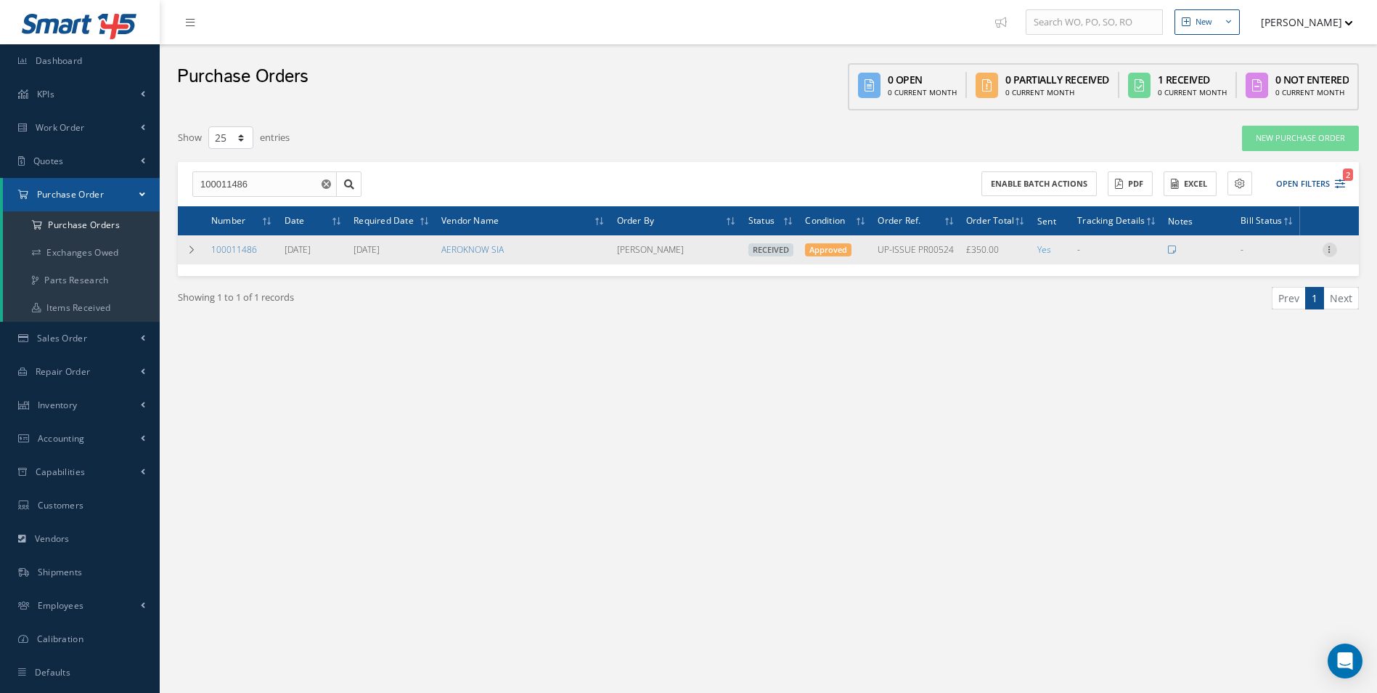
click at [1325, 252] on icon at bounding box center [1330, 248] width 15 height 12
click at [1278, 311] on link "Create Bill" at bounding box center [1263, 315] width 115 height 19
type input "0.00"
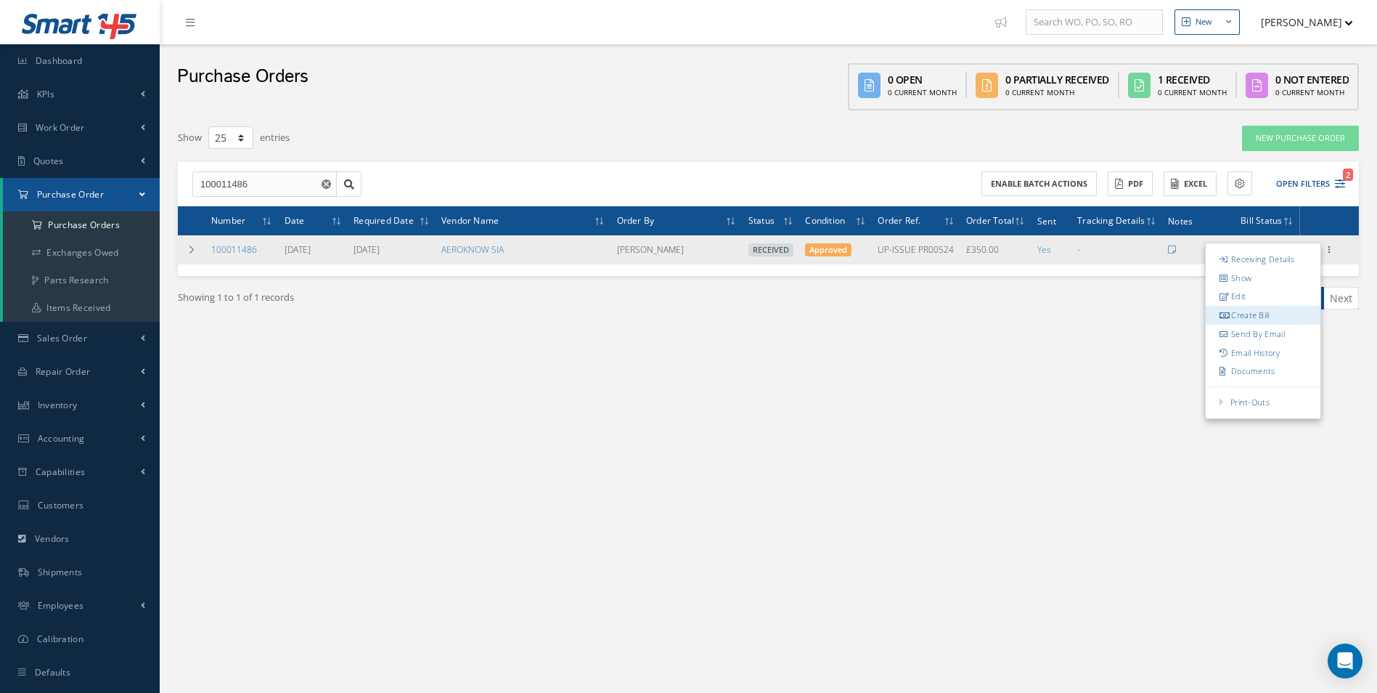
type input "0.00"
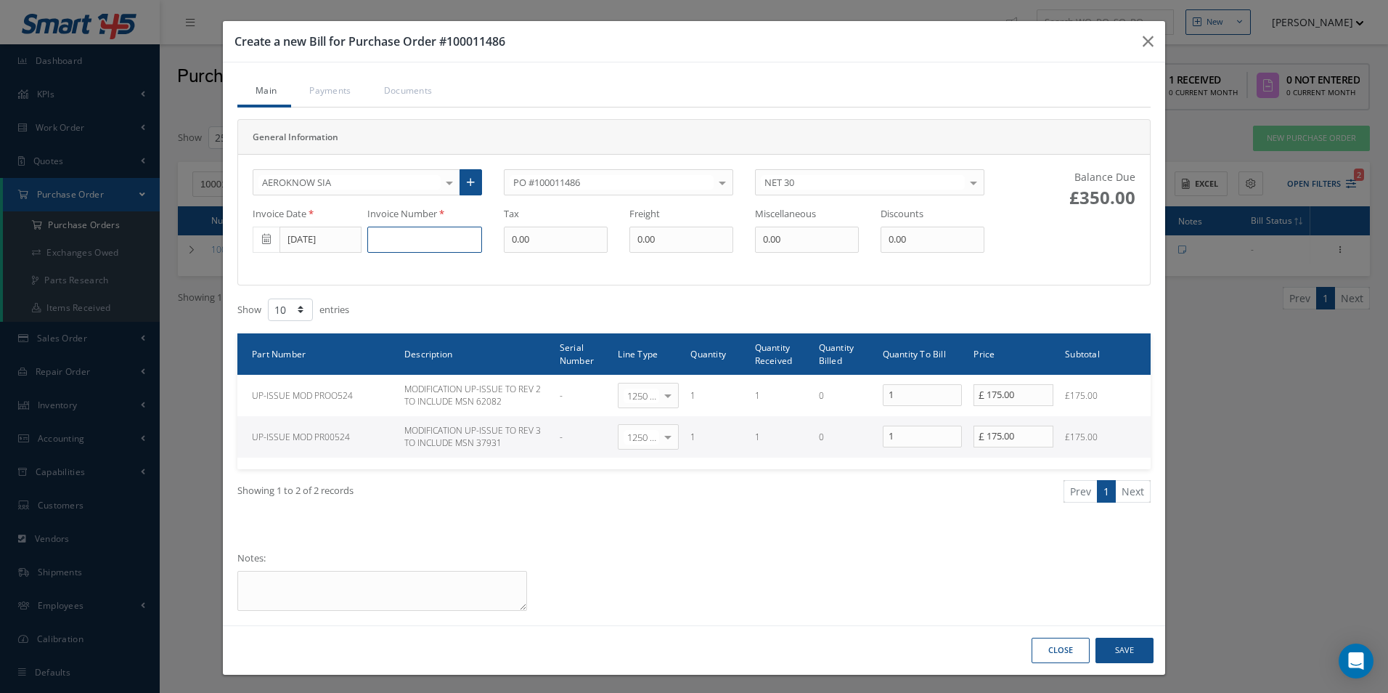
click at [391, 243] on input at bounding box center [424, 239] width 115 height 26
type input "PR00524-INV003-089-25"
click at [1132, 648] on button "Save" at bounding box center [1124, 649] width 58 height 25
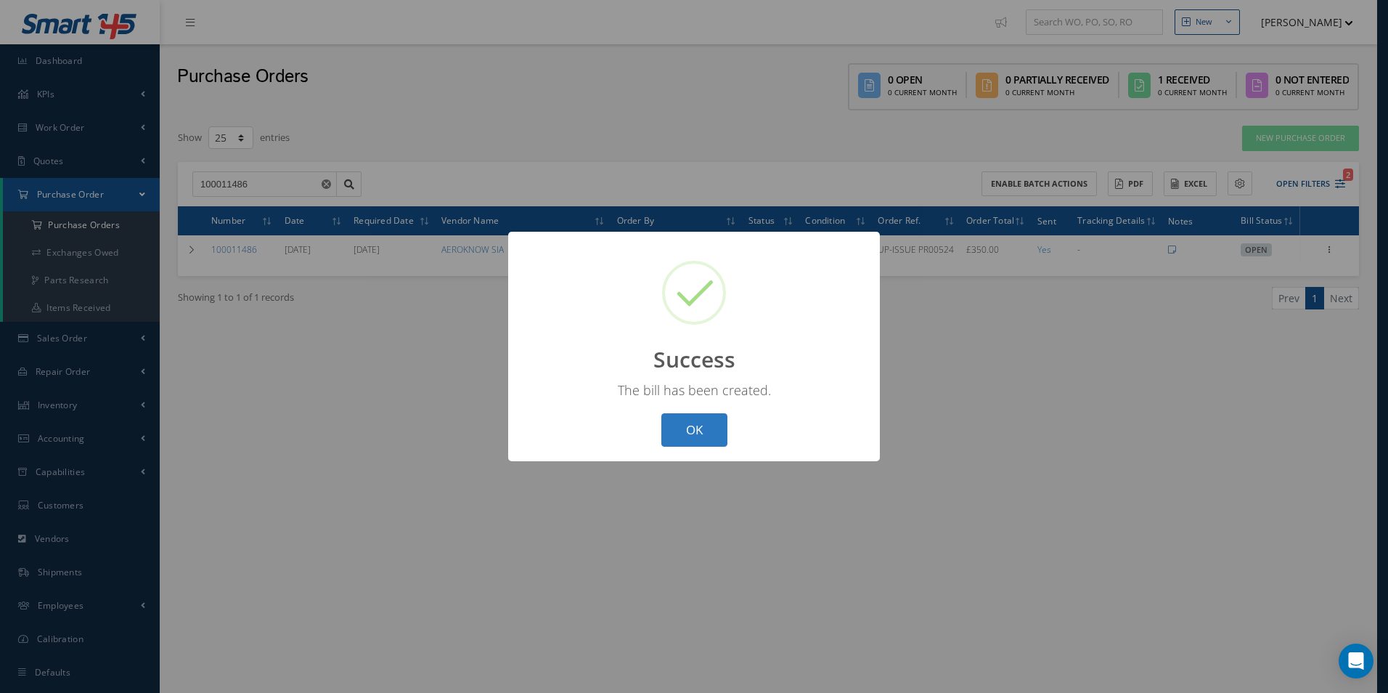
click at [704, 424] on button "OK" at bounding box center [694, 430] width 66 height 34
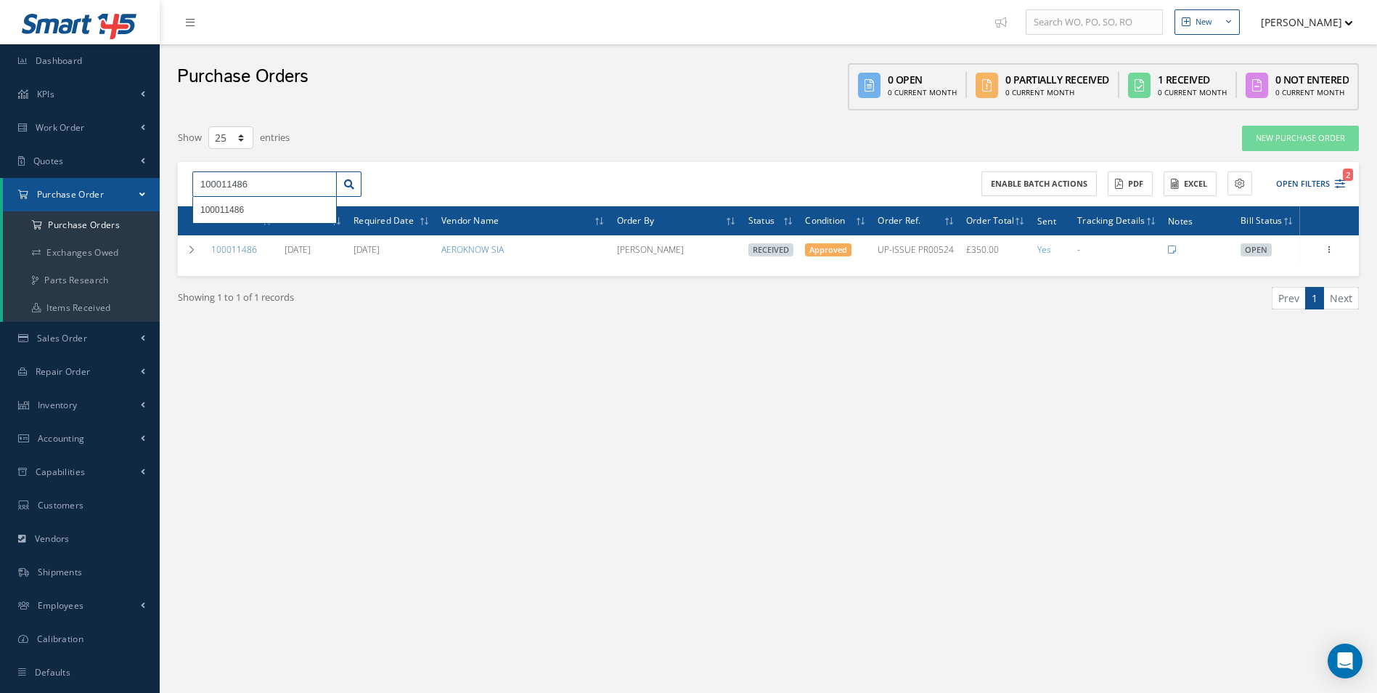
drag, startPoint x: 277, startPoint y: 181, endPoint x: 41, endPoint y: 170, distance: 236.2
click at [17, 184] on div "Smart 145 Dashboard KPIs Work Order Accounting Work Order Work Order Work Order…" at bounding box center [688, 361] width 1377 height 722
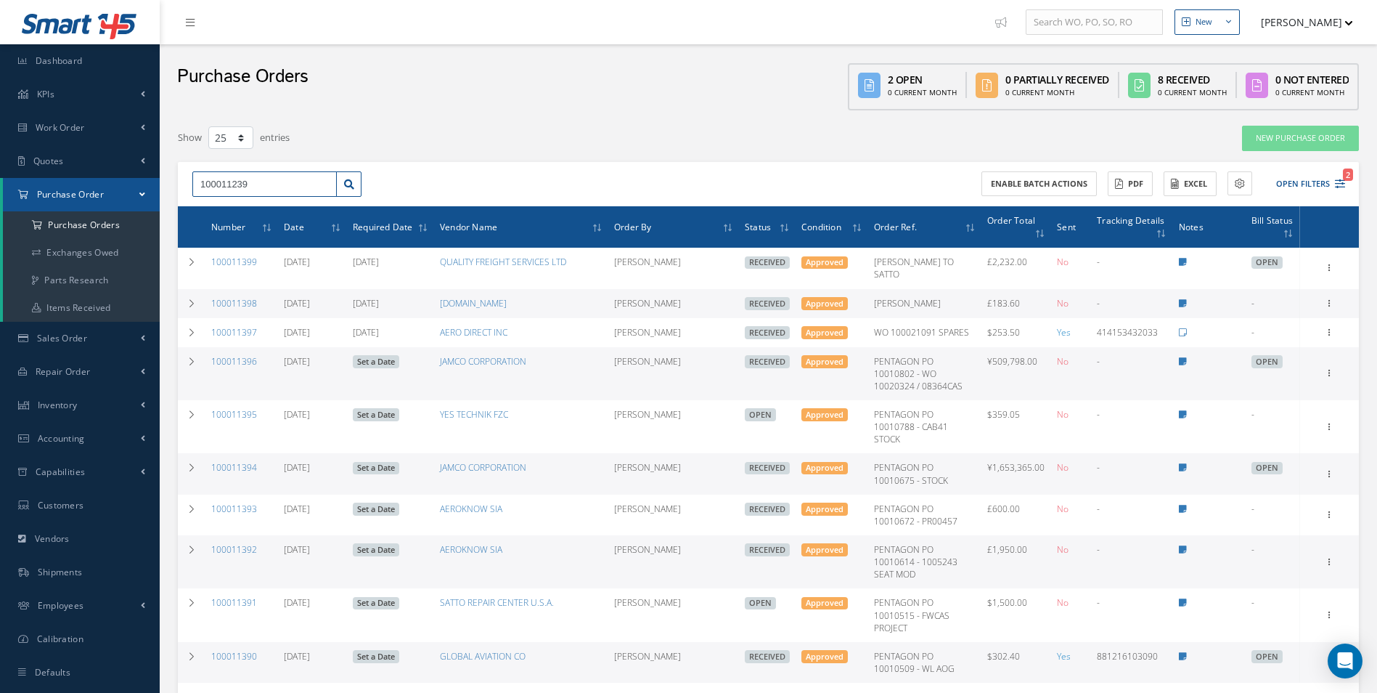
type input "100011239"
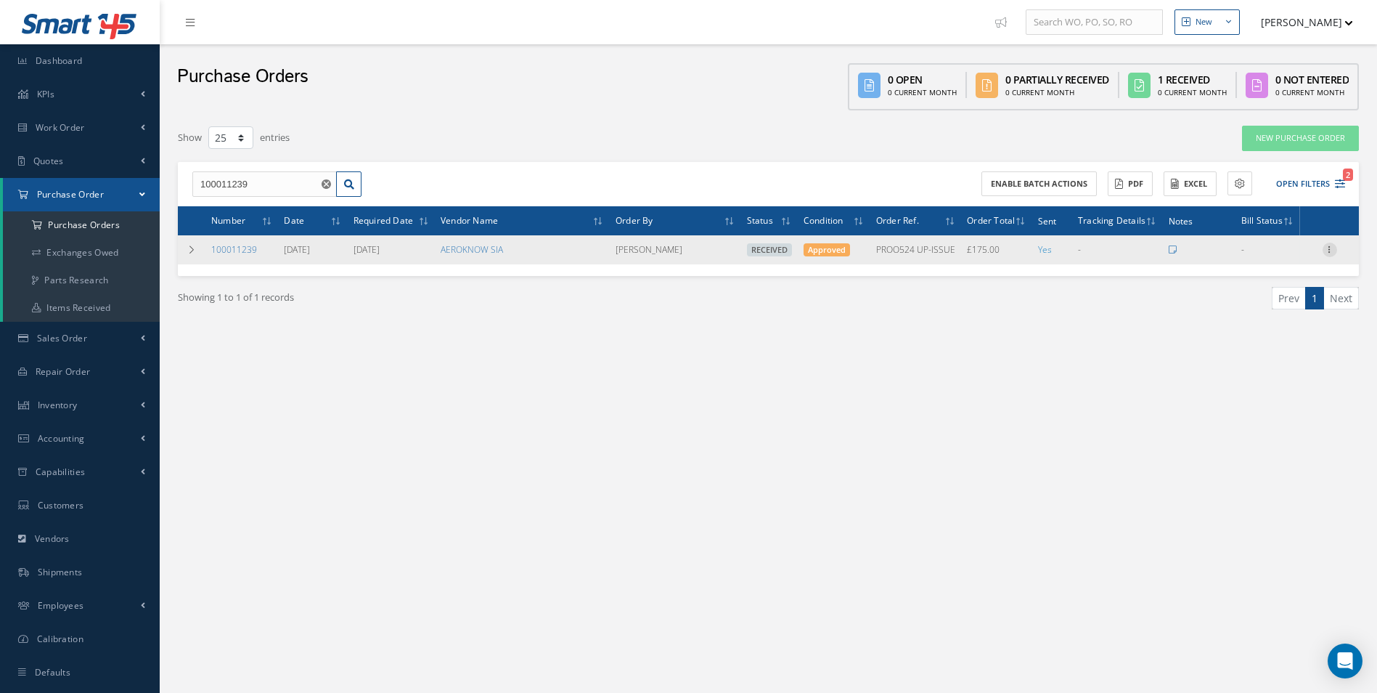
click at [1330, 254] on icon at bounding box center [1330, 248] width 15 height 12
click at [1287, 316] on link "Create Bill" at bounding box center [1263, 315] width 115 height 19
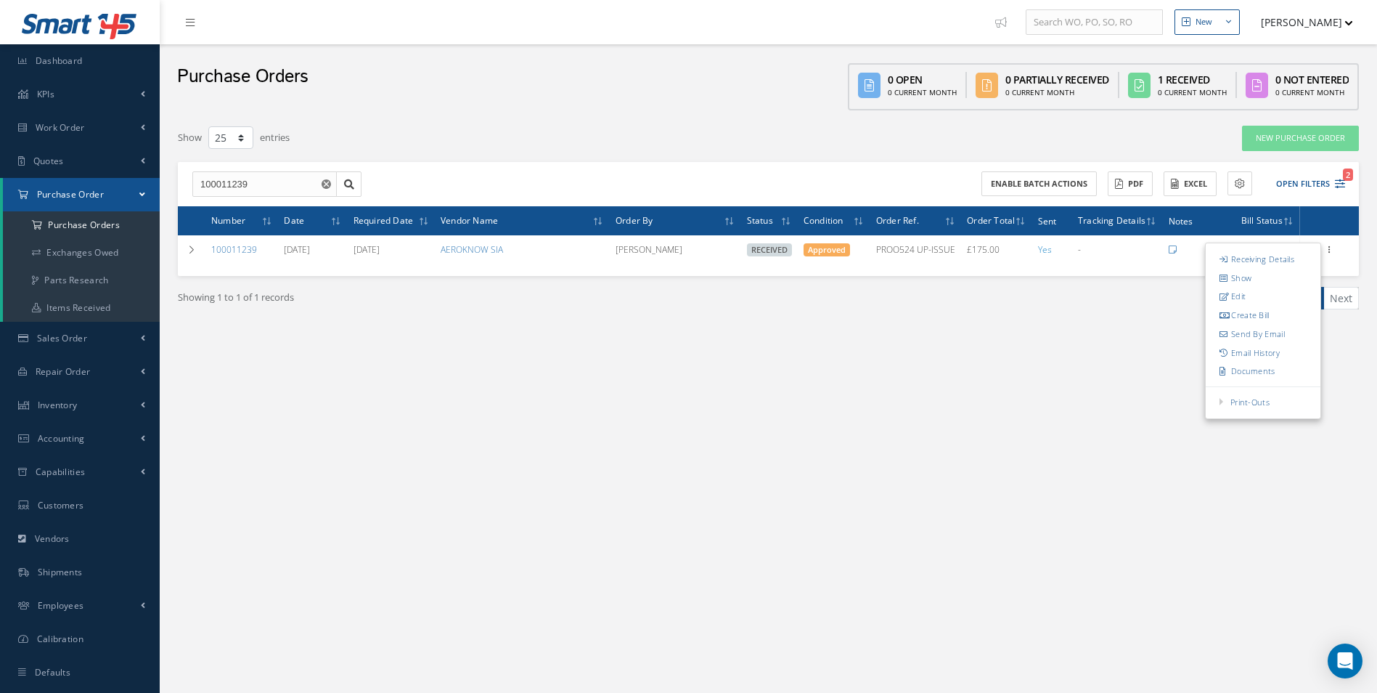
type input "0.00"
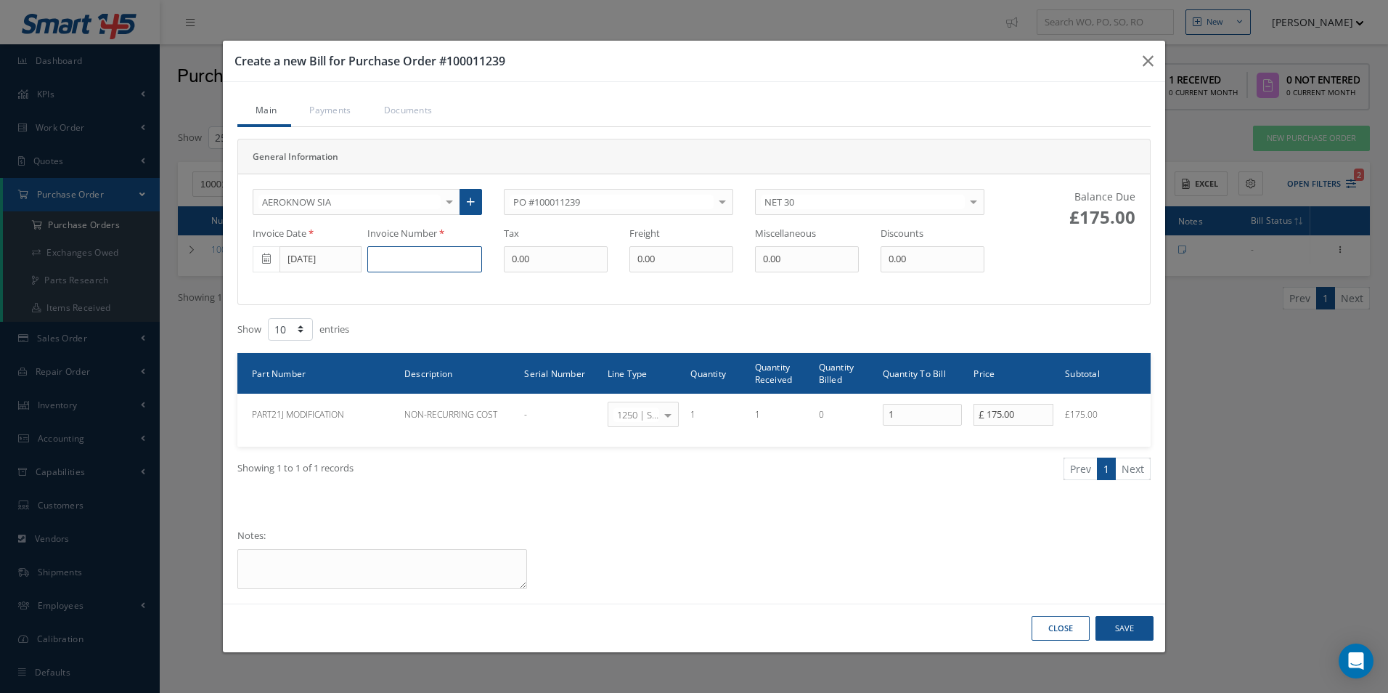
click at [404, 262] on input at bounding box center [424, 259] width 115 height 26
type input "PR00524-INV002-088-25"
click at [1146, 629] on button "Save" at bounding box center [1124, 628] width 58 height 25
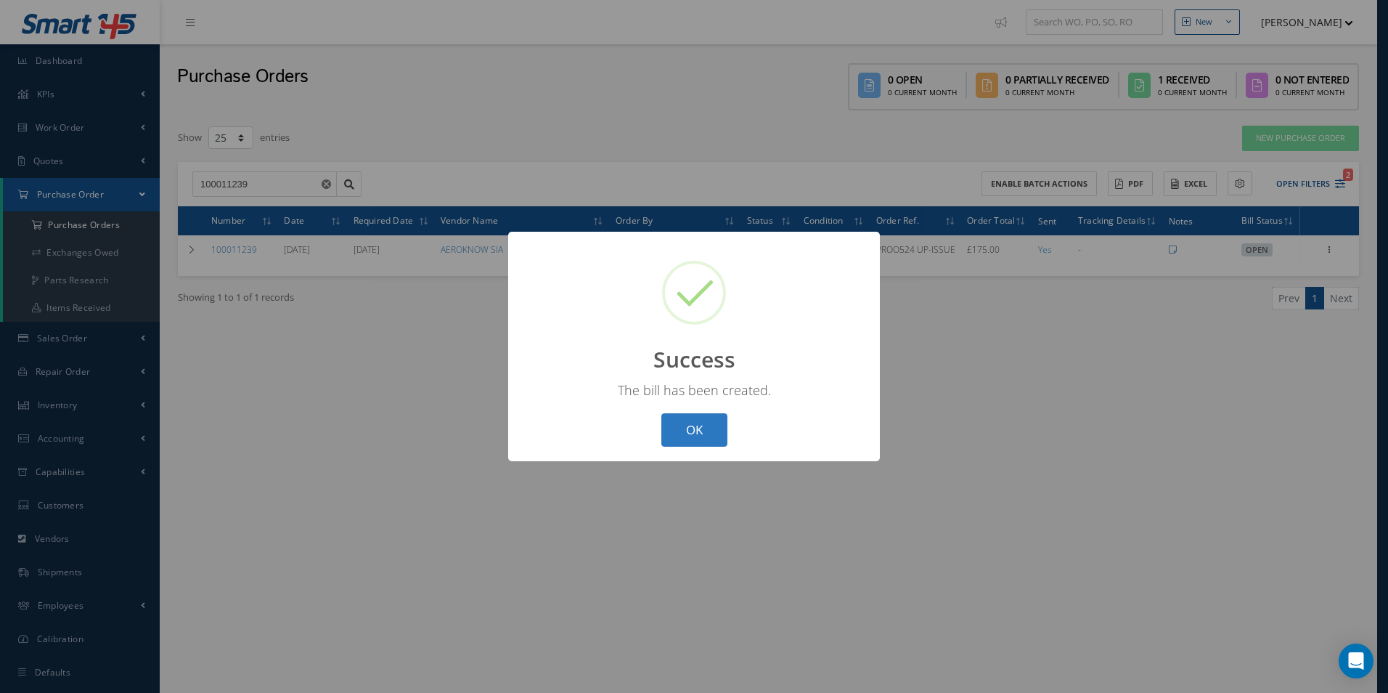
click at [704, 440] on button "OK" at bounding box center [694, 430] width 66 height 34
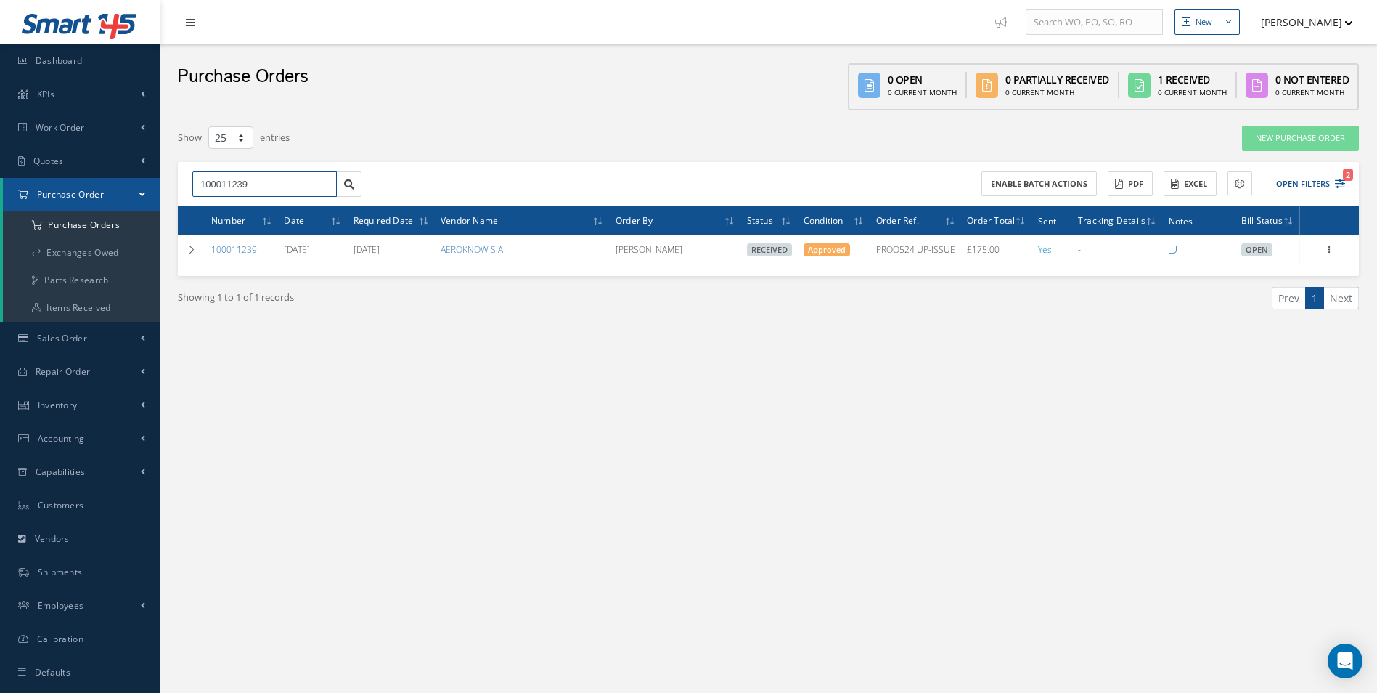
drag, startPoint x: 171, startPoint y: 188, endPoint x: 13, endPoint y: 186, distance: 158.3
click at [28, 186] on div "Smart 145 Dashboard KPIs Work Order Accounting Work Order Work Order Work Order…" at bounding box center [688, 361] width 1377 height 722
type input "100011460"
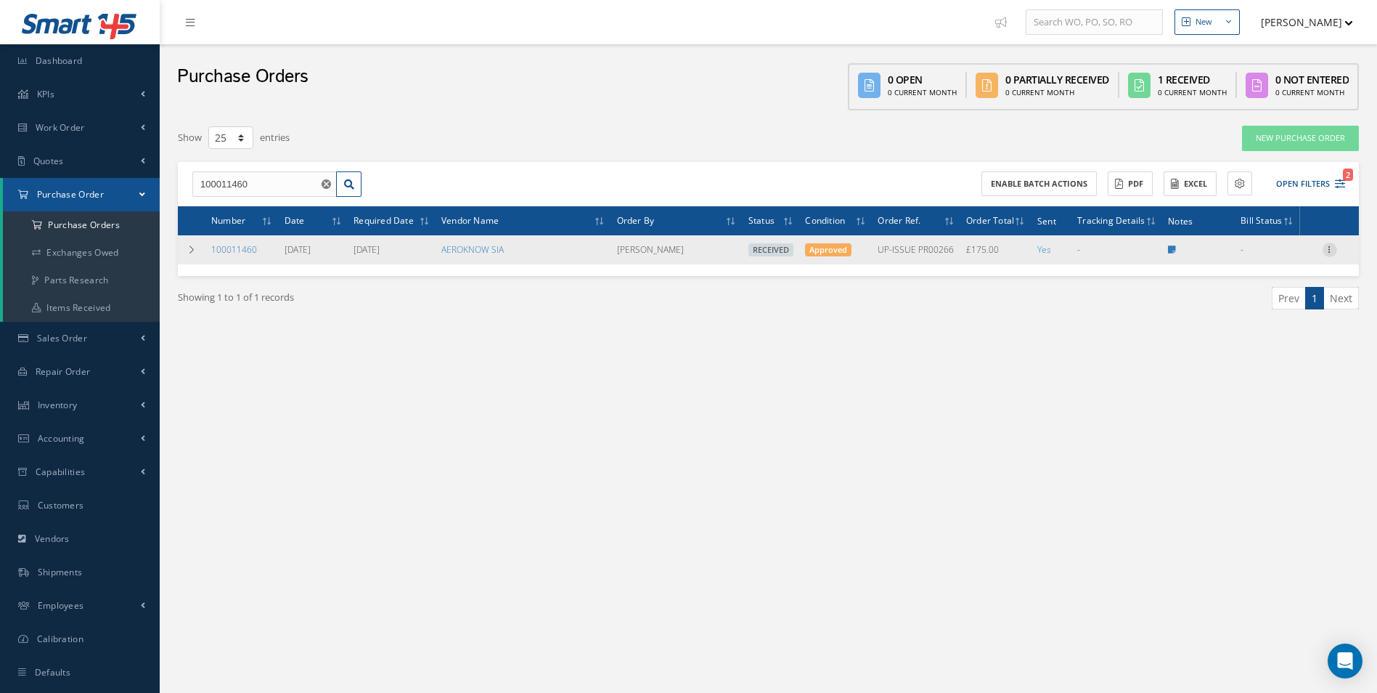
click at [1331, 245] on icon at bounding box center [1330, 248] width 15 height 12
click at [1273, 315] on link "Create Bill" at bounding box center [1263, 315] width 115 height 19
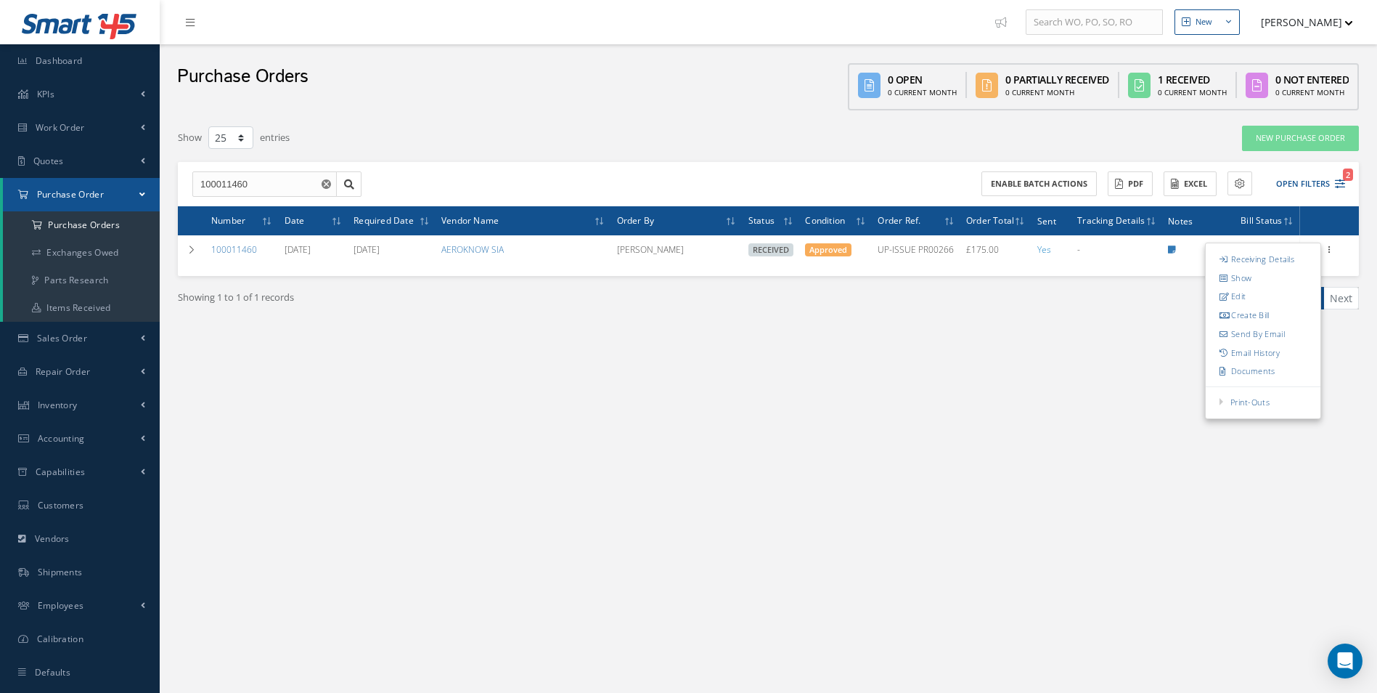
type input "0.00"
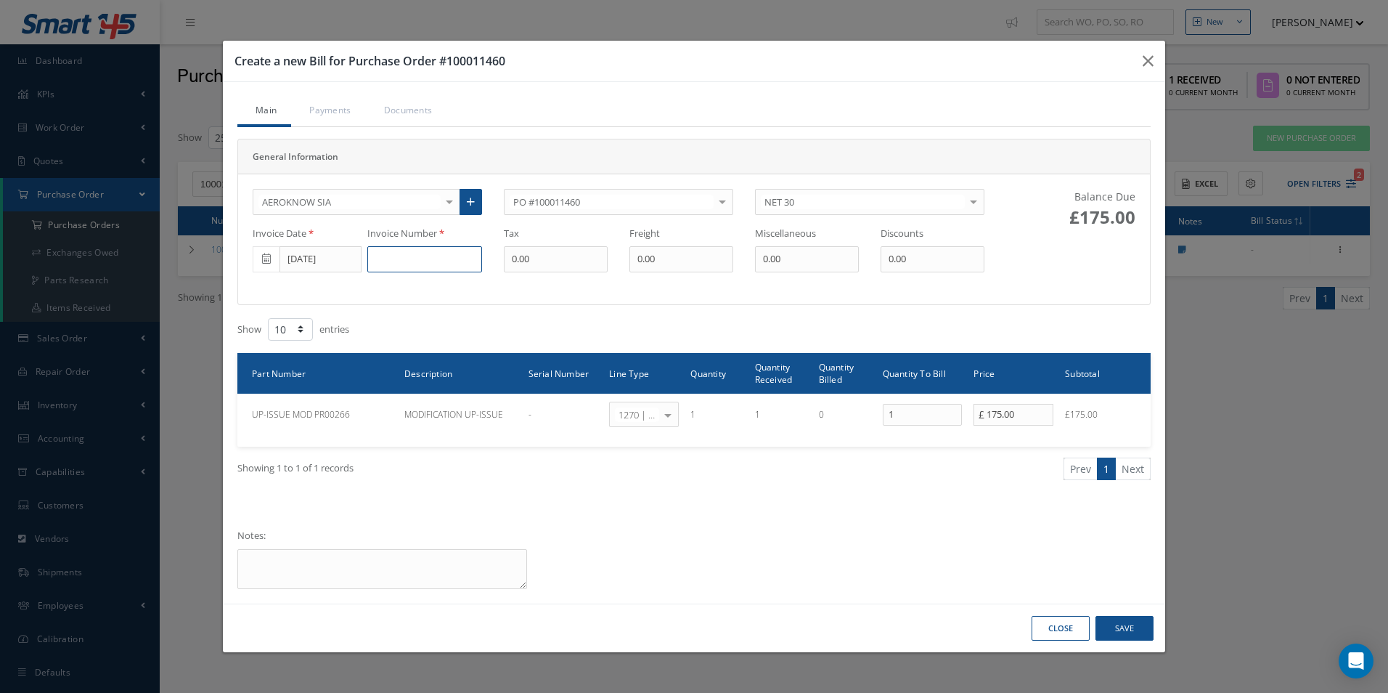
click at [420, 255] on input at bounding box center [424, 259] width 115 height 26
type input "PR00266-INV003-087-25"
click at [1122, 634] on button "Save" at bounding box center [1124, 628] width 58 height 25
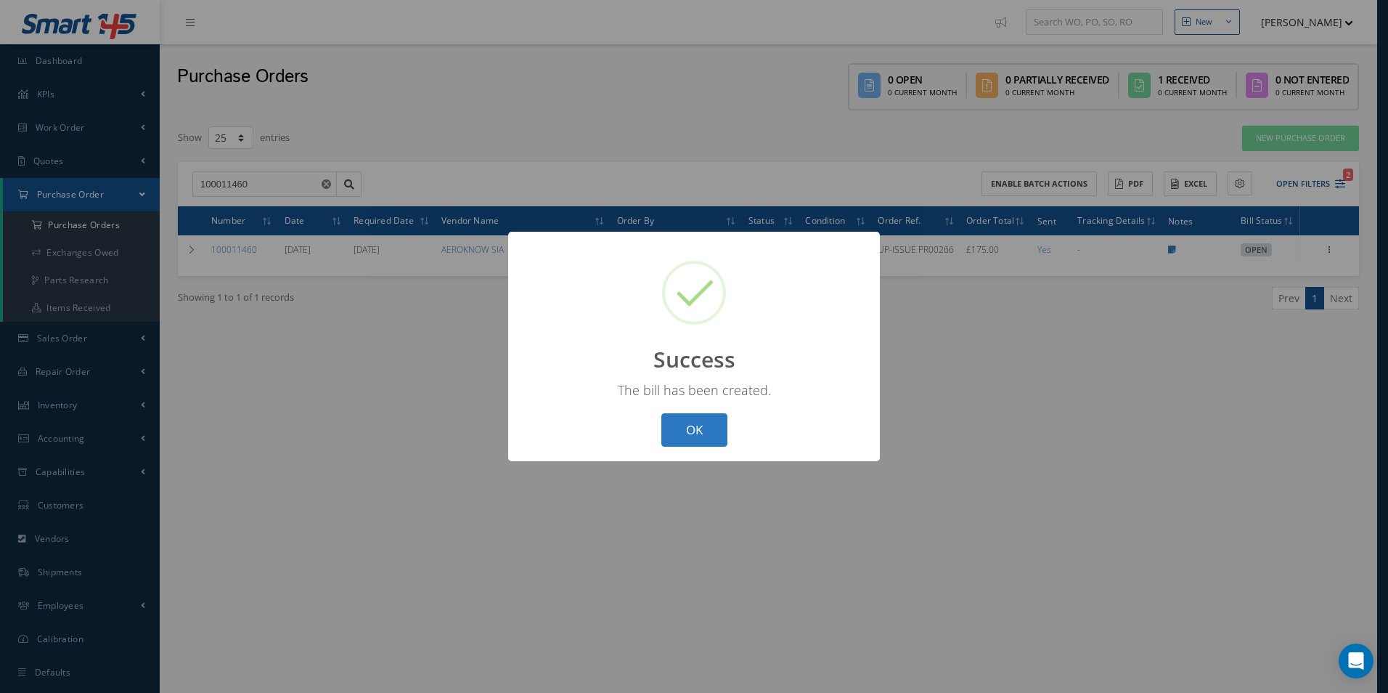
click at [701, 433] on button "OK" at bounding box center [694, 430] width 66 height 34
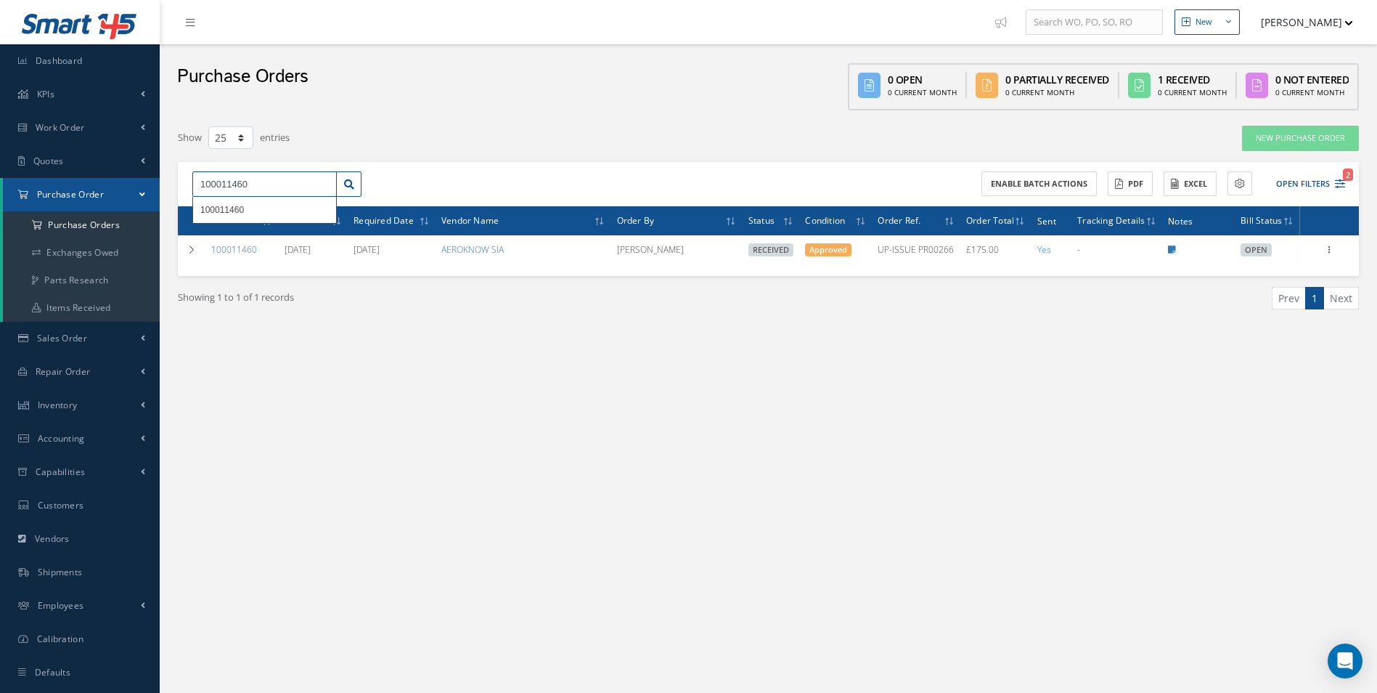
drag, startPoint x: 288, startPoint y: 179, endPoint x: 22, endPoint y: 179, distance: 266.4
click at [22, 179] on div "Smart 145 Dashboard KPIs Work Order Accounting Work Order Work Order Work Order…" at bounding box center [688, 361] width 1377 height 722
type input "100011459"
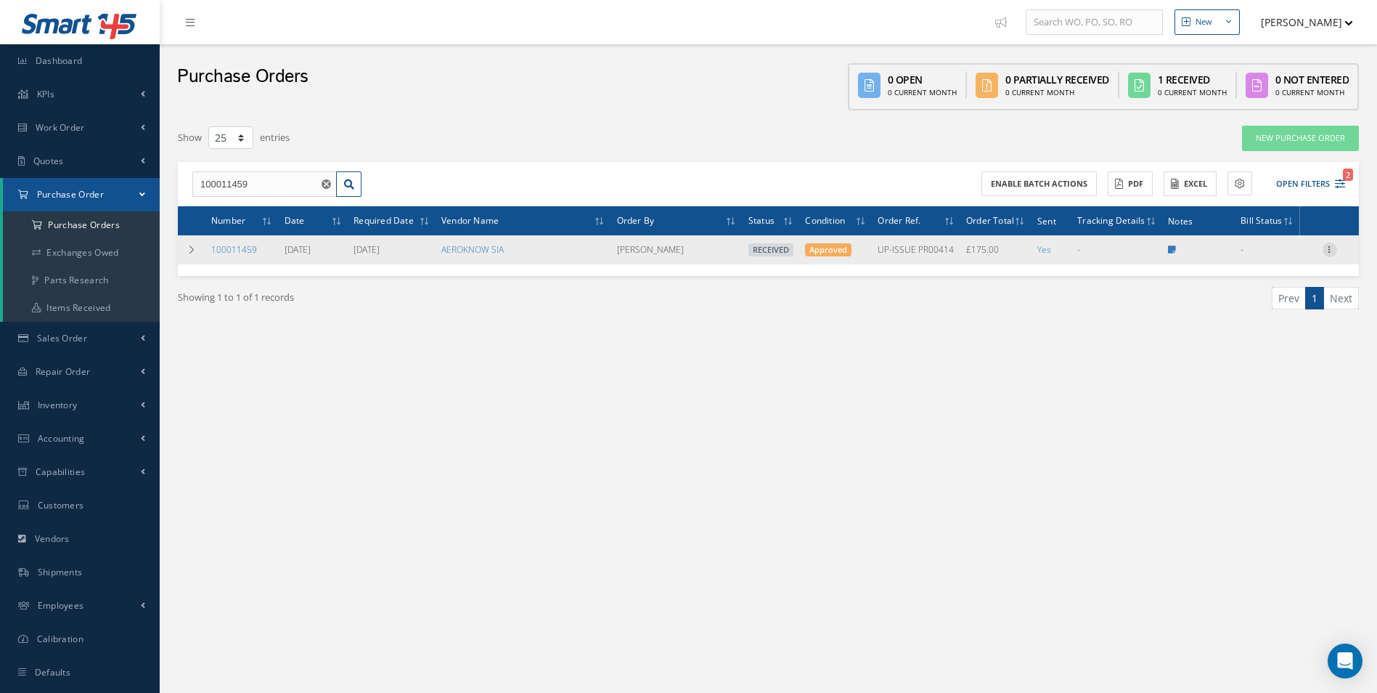
click at [1328, 250] on icon at bounding box center [1330, 248] width 15 height 12
click at [1288, 314] on link "Create Bill" at bounding box center [1263, 315] width 115 height 19
type input "0.00"
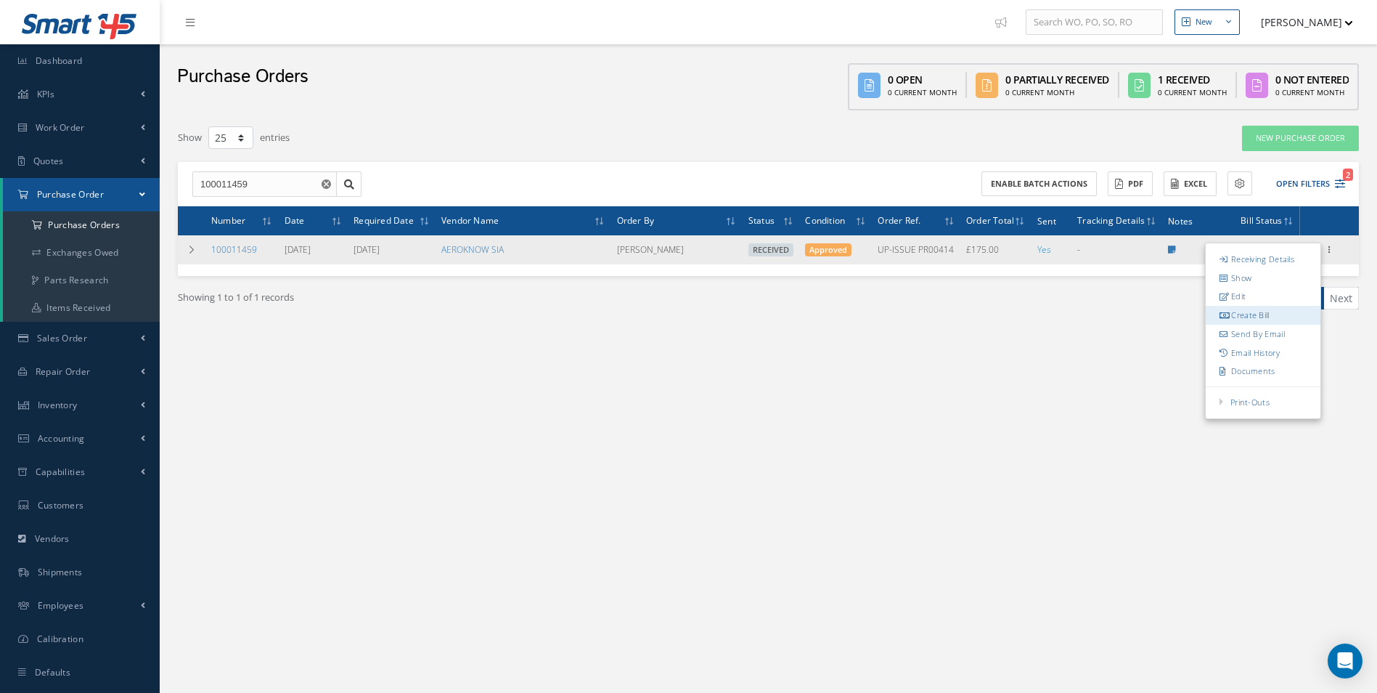
type input "0.00"
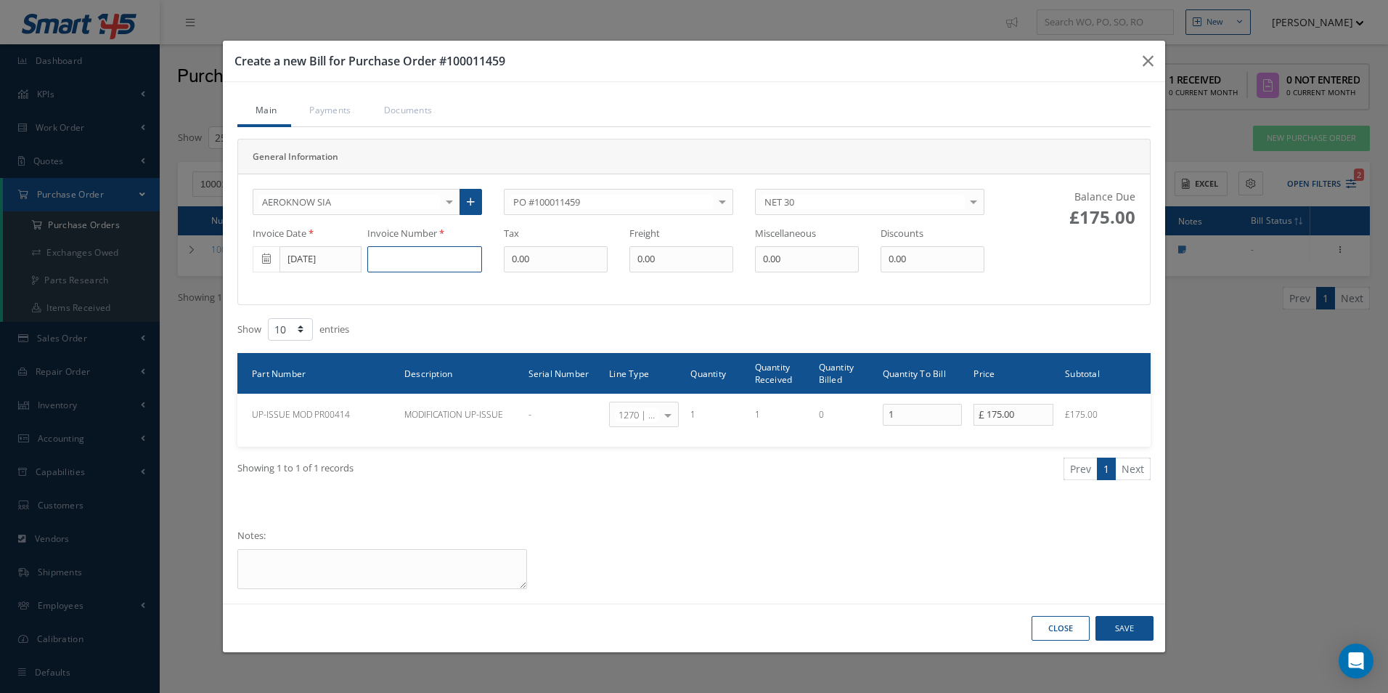
click at [388, 253] on input at bounding box center [424, 259] width 115 height 26
type input "PR00414-INV003-075-25"
click at [1123, 626] on button "Save" at bounding box center [1124, 628] width 58 height 25
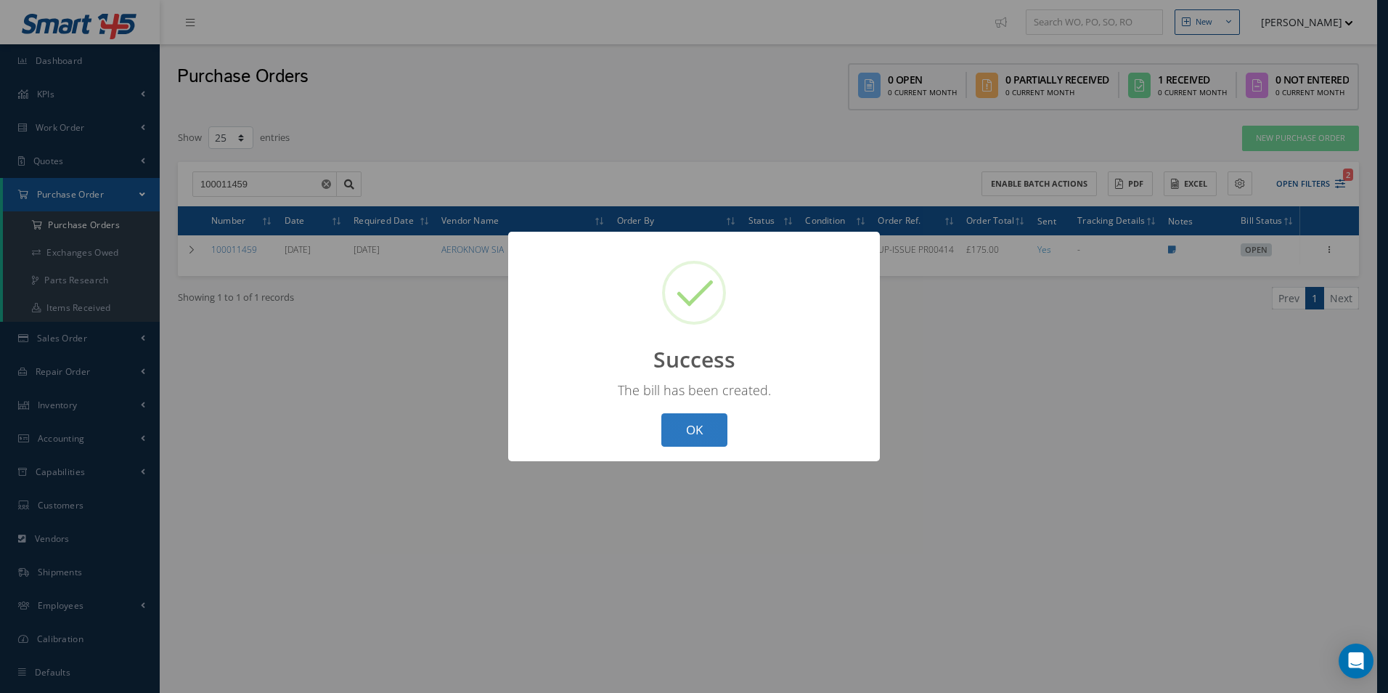
click at [674, 433] on button "OK" at bounding box center [694, 430] width 66 height 34
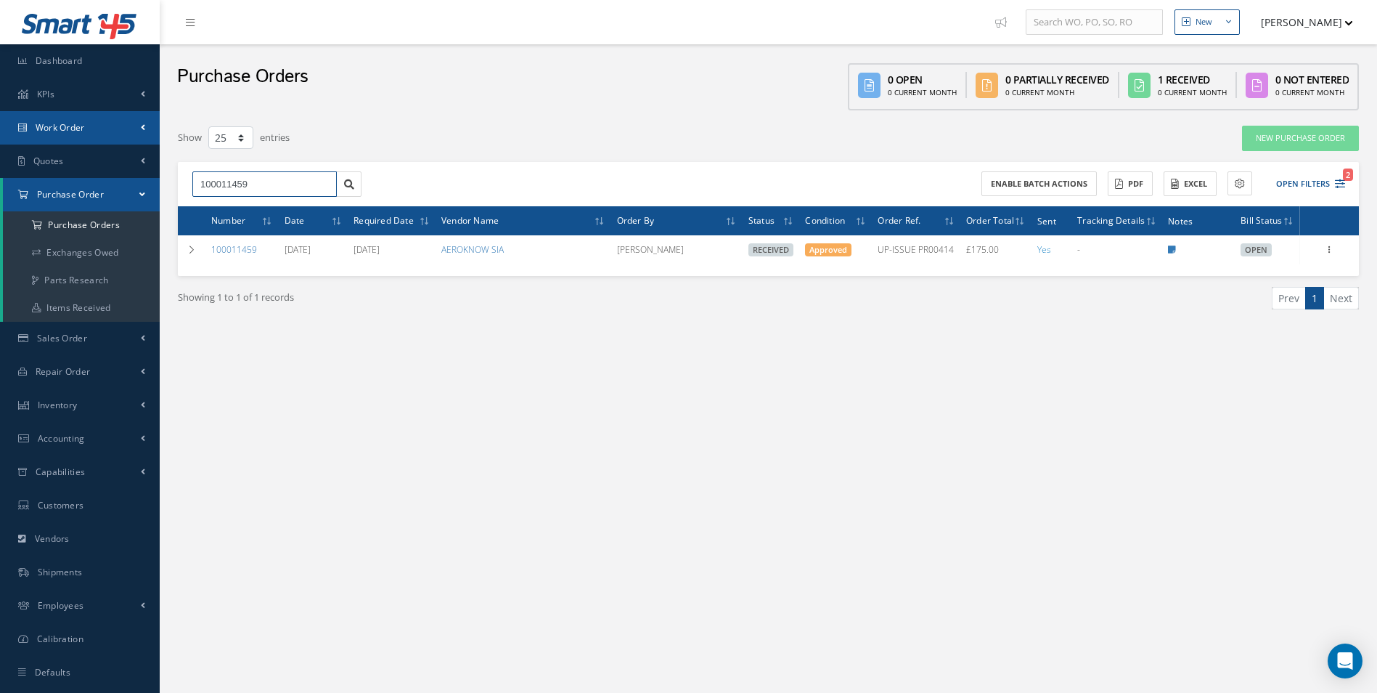
drag, startPoint x: 258, startPoint y: 183, endPoint x: 0, endPoint y: 144, distance: 261.4
click at [0, 142] on html "Smart 145 Dashboard KPIs Work Order Accounting Work Order Work Order Work Order…" at bounding box center [688, 346] width 1377 height 693
type input "100011409"
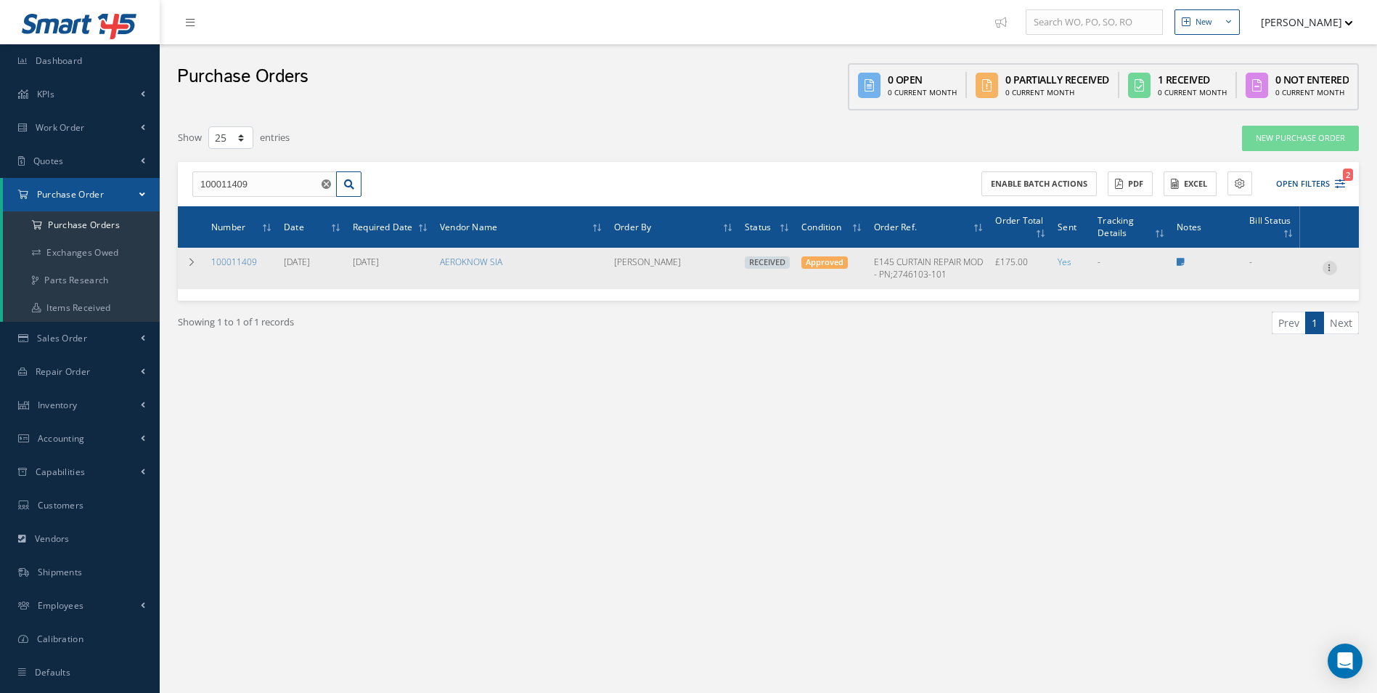
click at [1326, 272] on icon at bounding box center [1330, 267] width 15 height 12
click at [1275, 329] on link "Create Bill" at bounding box center [1263, 333] width 115 height 19
type input "0.00"
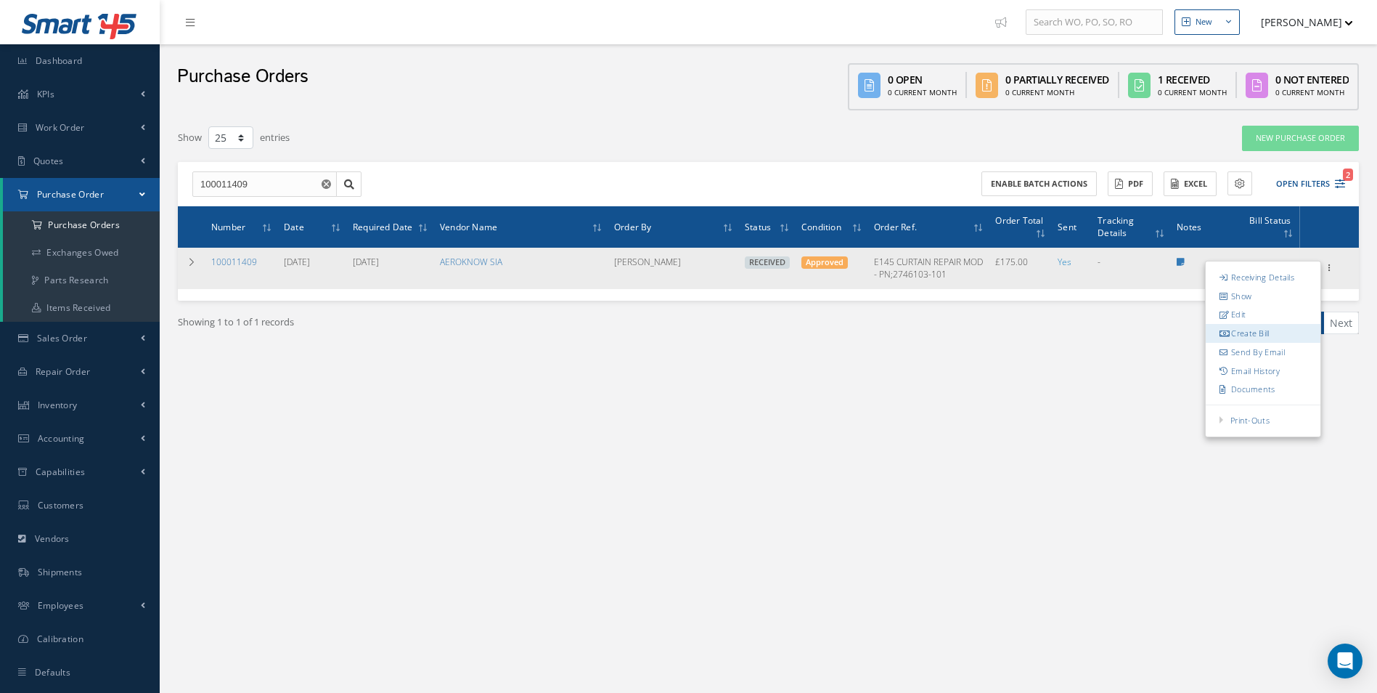
type input "0.00"
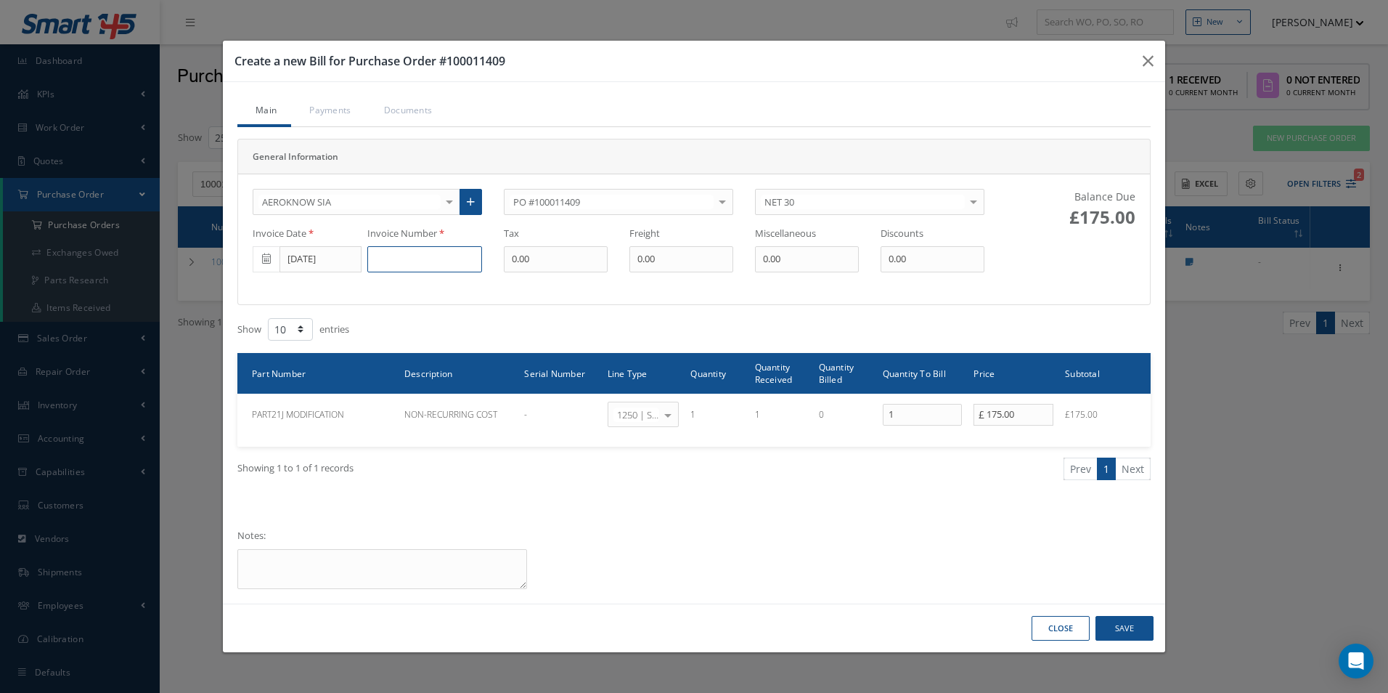
click at [388, 258] on input at bounding box center [424, 259] width 115 height 26
type input "PR00621-INV001-066-25"
click at [1133, 628] on button "Save" at bounding box center [1124, 628] width 58 height 25
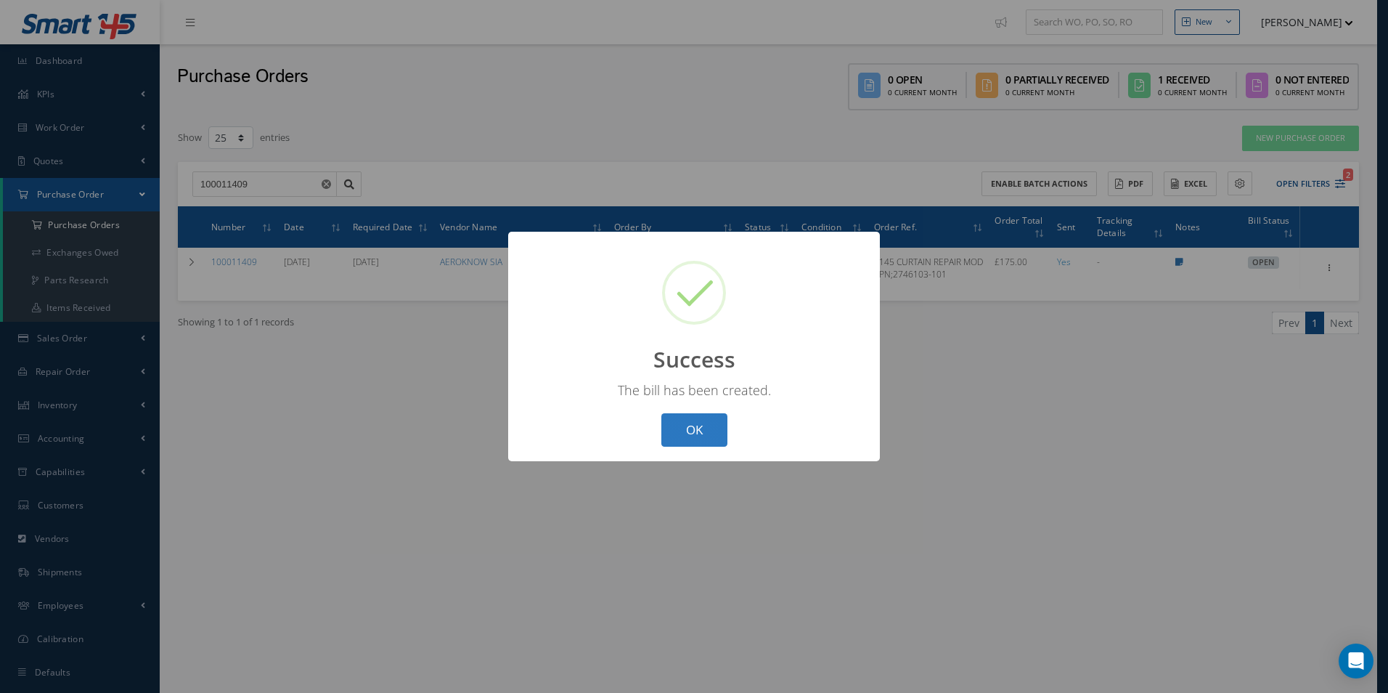
click at [719, 430] on button "OK" at bounding box center [694, 430] width 66 height 34
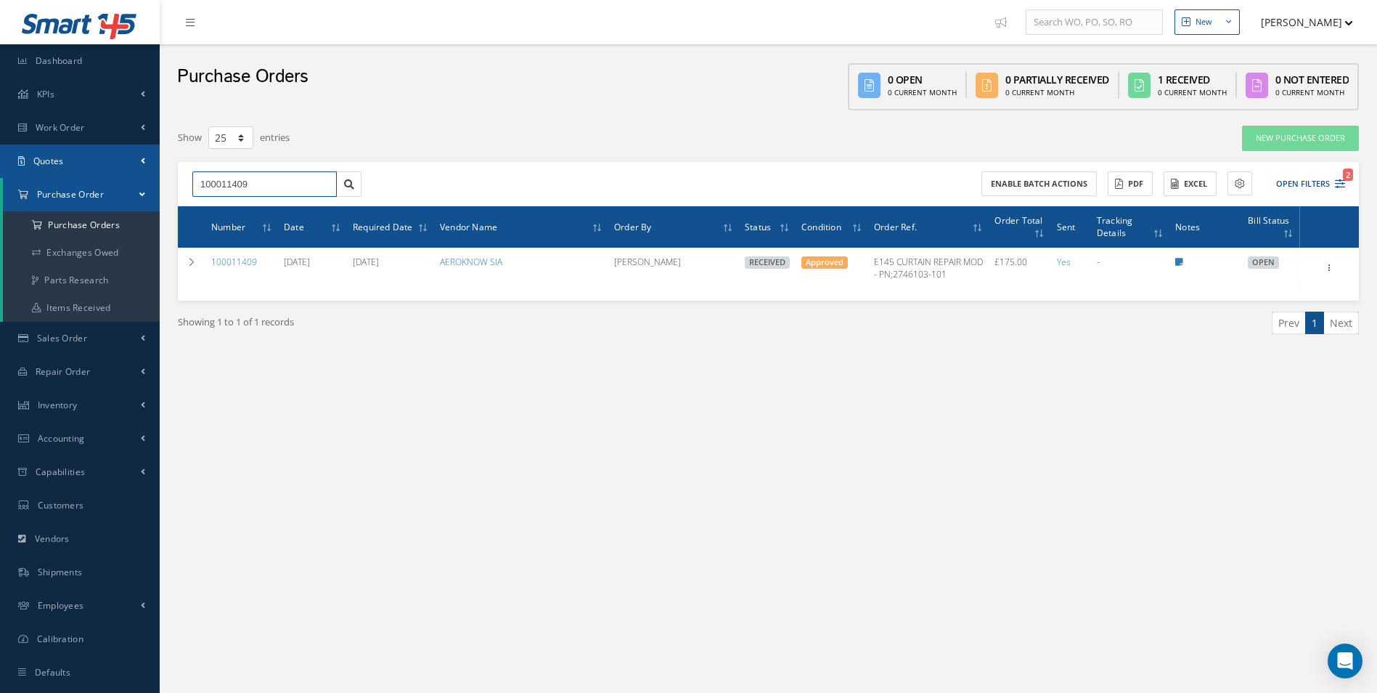
drag, startPoint x: 190, startPoint y: 182, endPoint x: 0, endPoint y: 176, distance: 190.3
click at [18, 179] on div "Smart 145 Dashboard KPIs Work Order Accounting Work Order Work Order Work Order…" at bounding box center [688, 361] width 1377 height 722
type input "100011451"
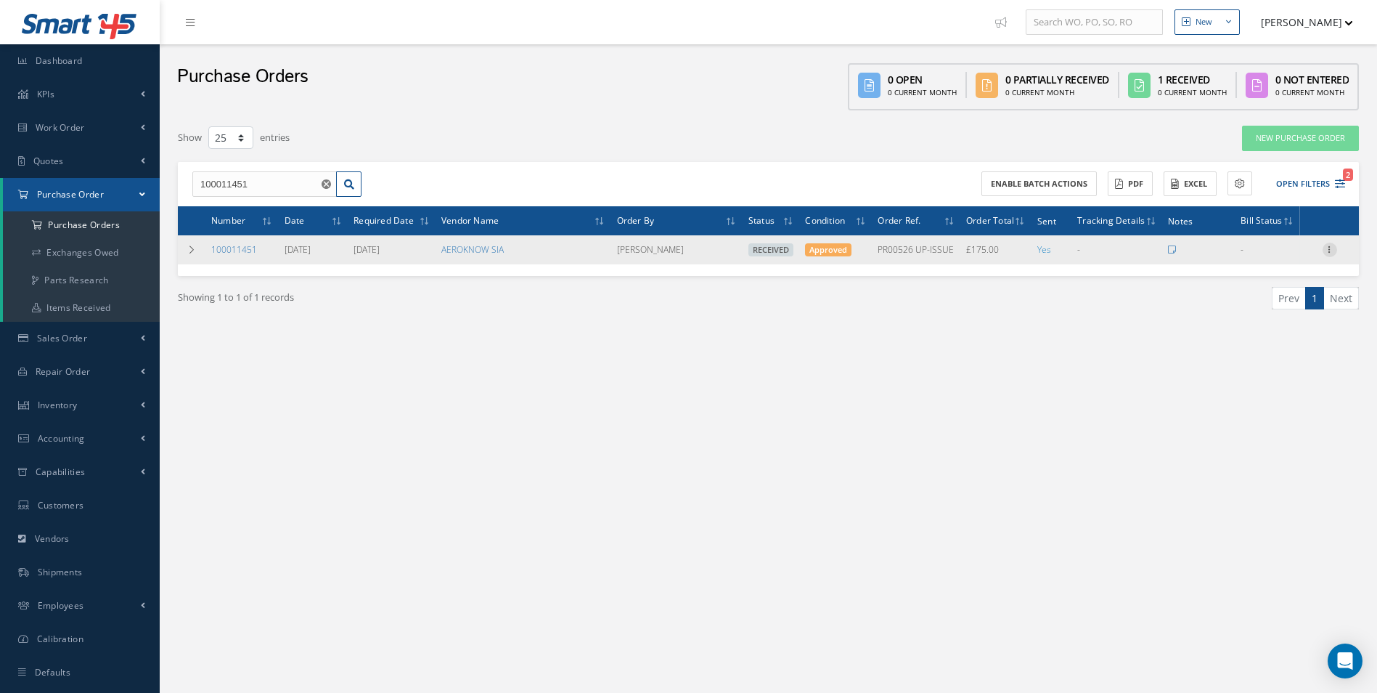
click at [1333, 251] on icon at bounding box center [1330, 248] width 15 height 12
click at [1278, 314] on link "Create Bill" at bounding box center [1263, 315] width 115 height 19
type input "0.00"
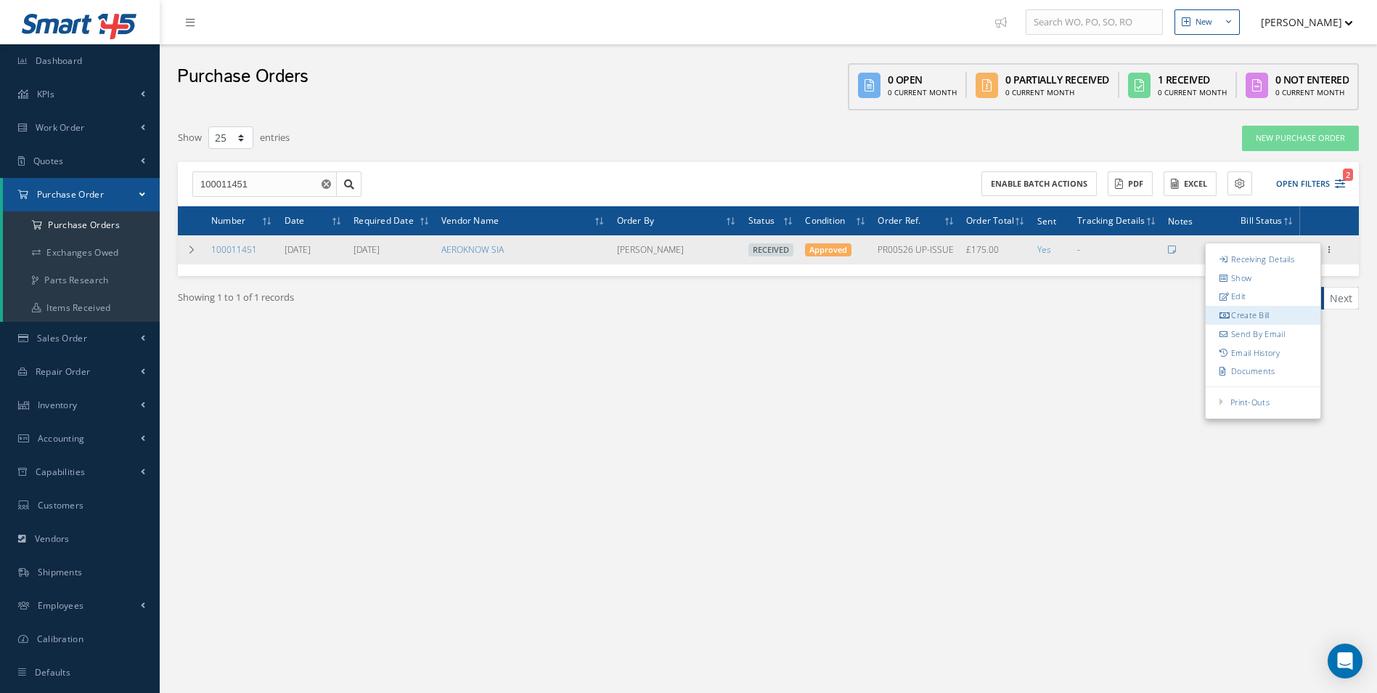
type input "0.00"
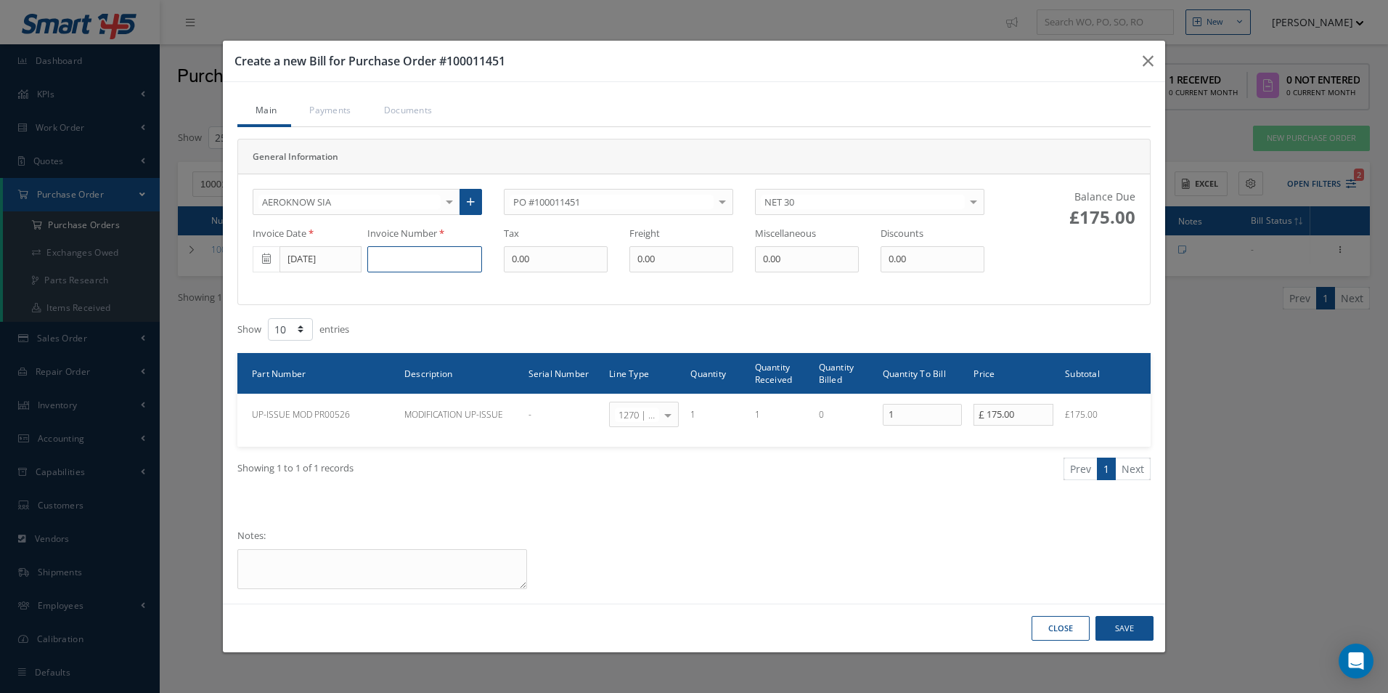
click at [423, 263] on input at bounding box center [424, 259] width 115 height 26
type input "PR00526-INV002-065-25"
click at [1141, 633] on button "Save" at bounding box center [1124, 628] width 58 height 25
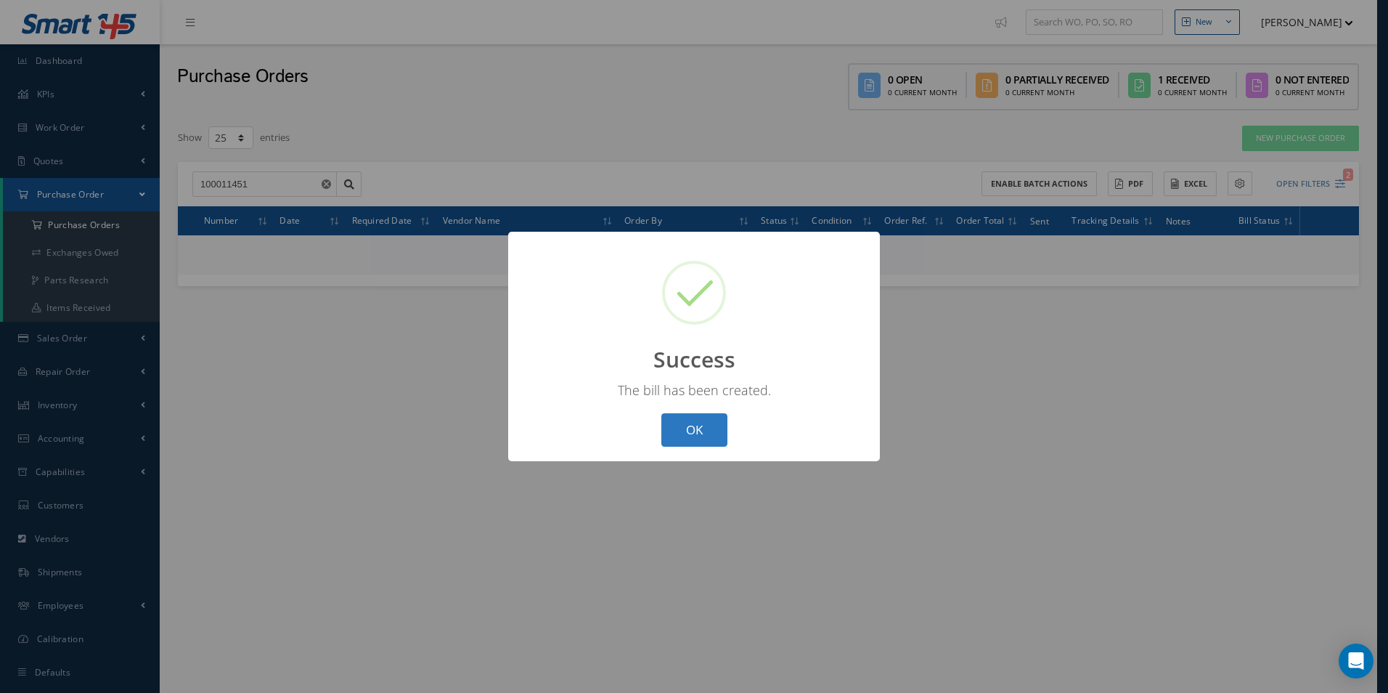
click at [721, 423] on button "OK" at bounding box center [694, 430] width 66 height 34
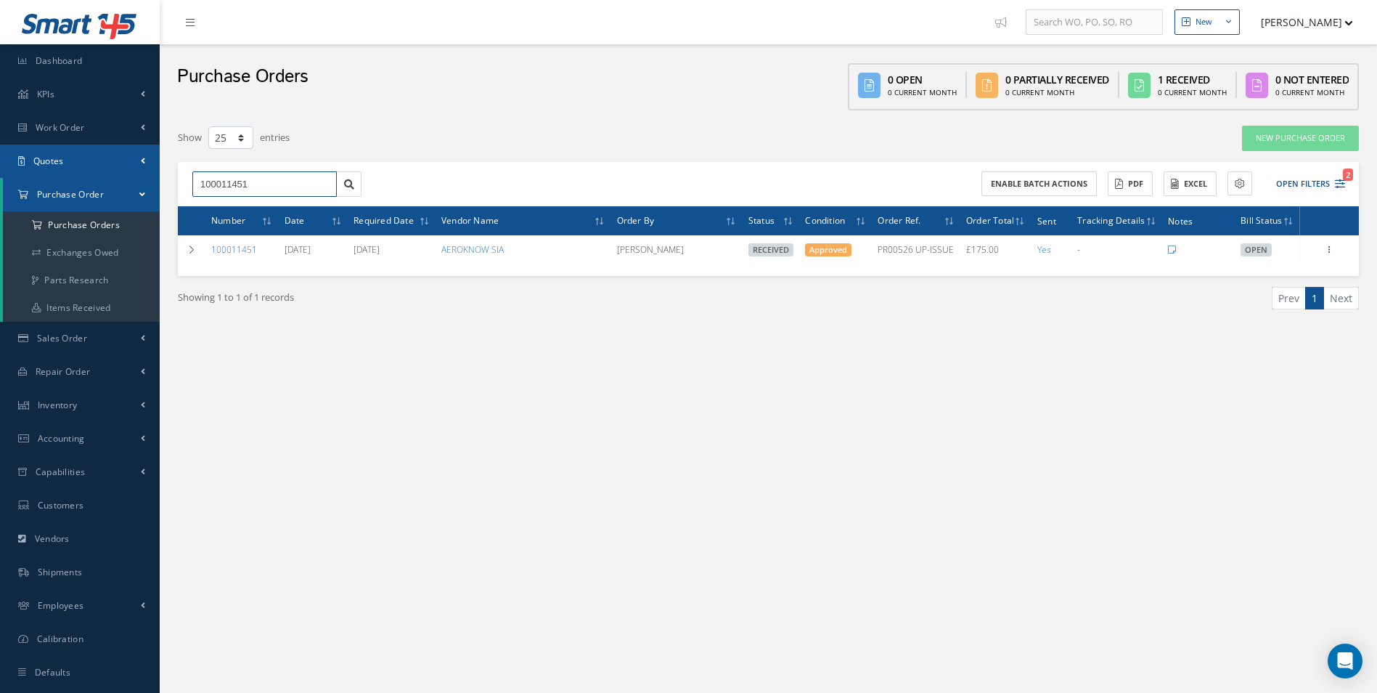
click at [12, 176] on div "Smart 145 Dashboard KPIs Work Order Accounting Work Order Work Order Work Order…" at bounding box center [688, 361] width 1377 height 722
type input "100011434"
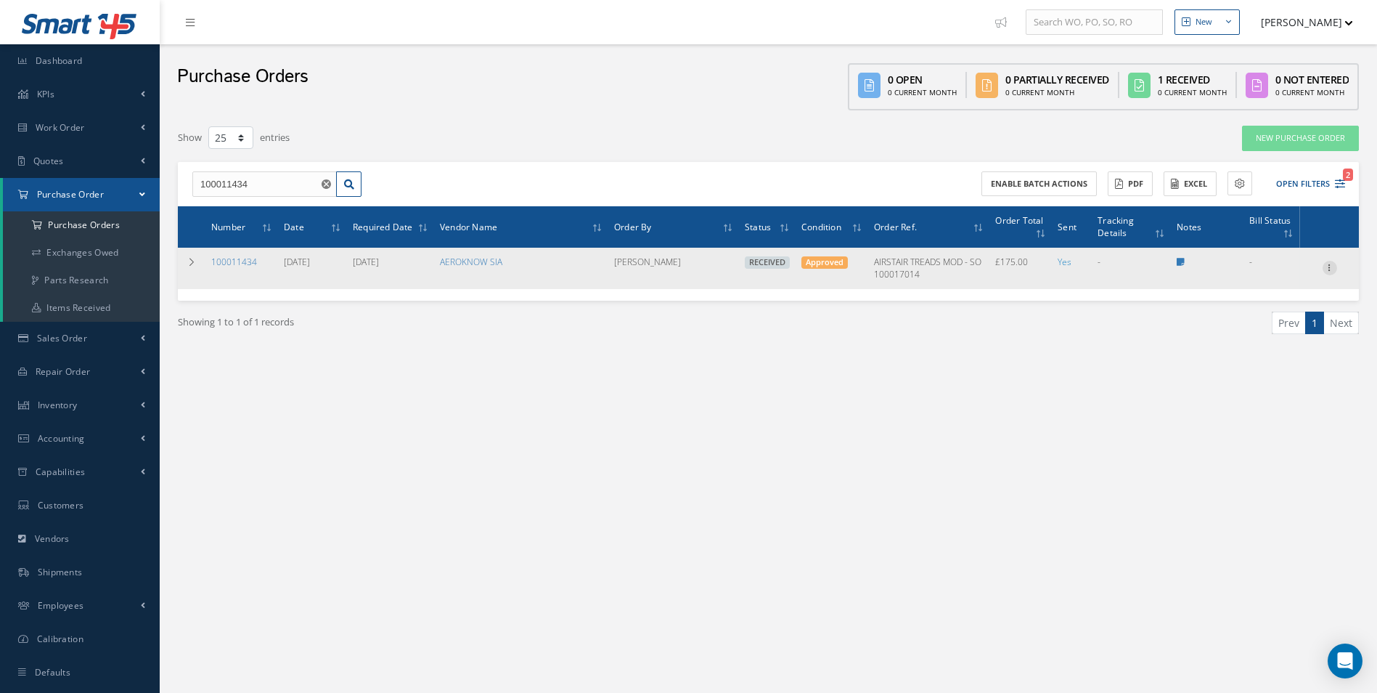
click at [1329, 274] on div at bounding box center [1330, 268] width 15 height 15
click at [1265, 337] on link "Create Bill" at bounding box center [1263, 333] width 115 height 19
type input "0.00"
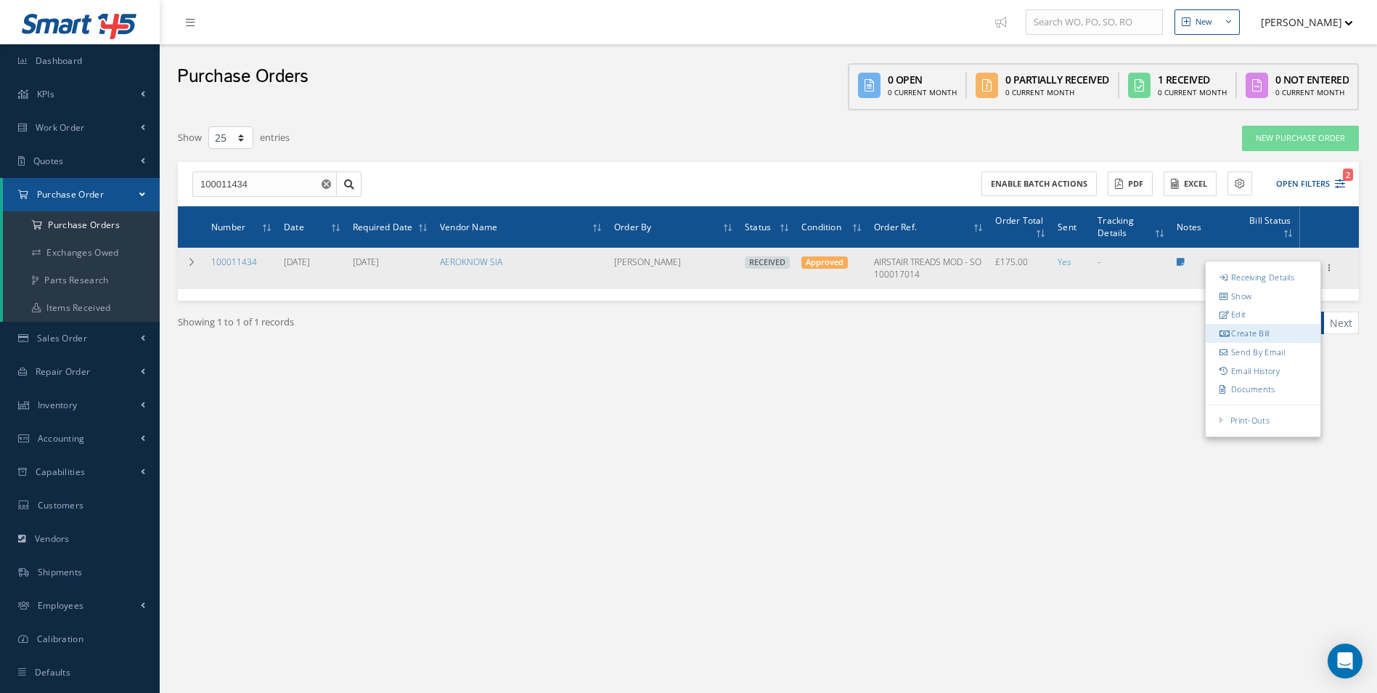
type input "0.00"
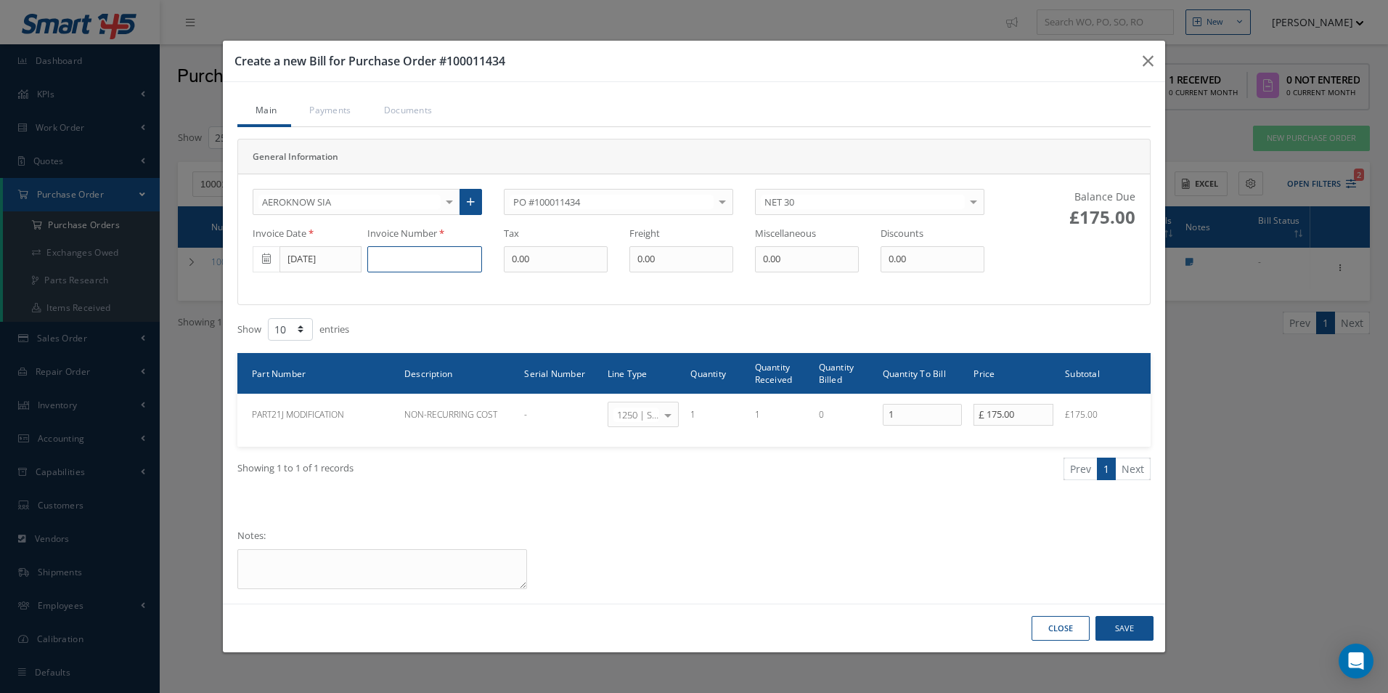
click at [398, 253] on input at bounding box center [424, 259] width 115 height 26
type input "PR00618-INV001-064-25"
click at [1140, 623] on button "Save" at bounding box center [1124, 628] width 58 height 25
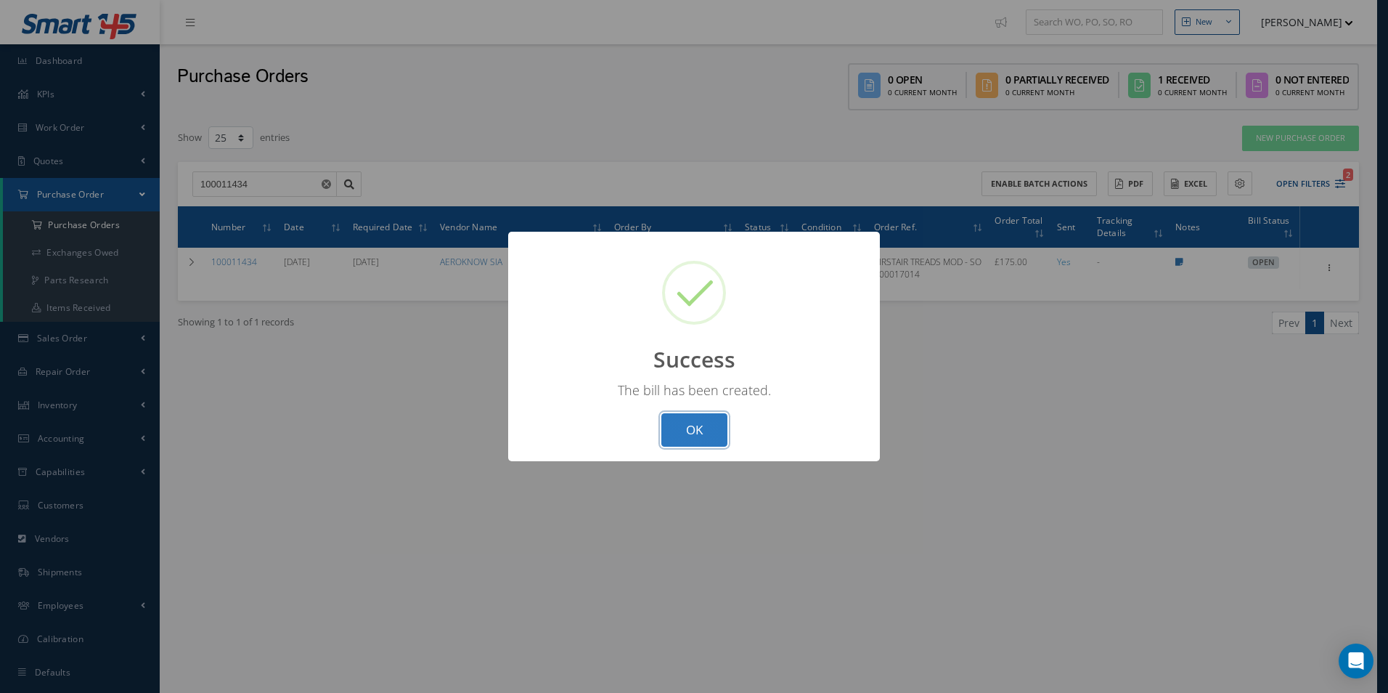
click at [697, 430] on button "OK" at bounding box center [694, 430] width 66 height 34
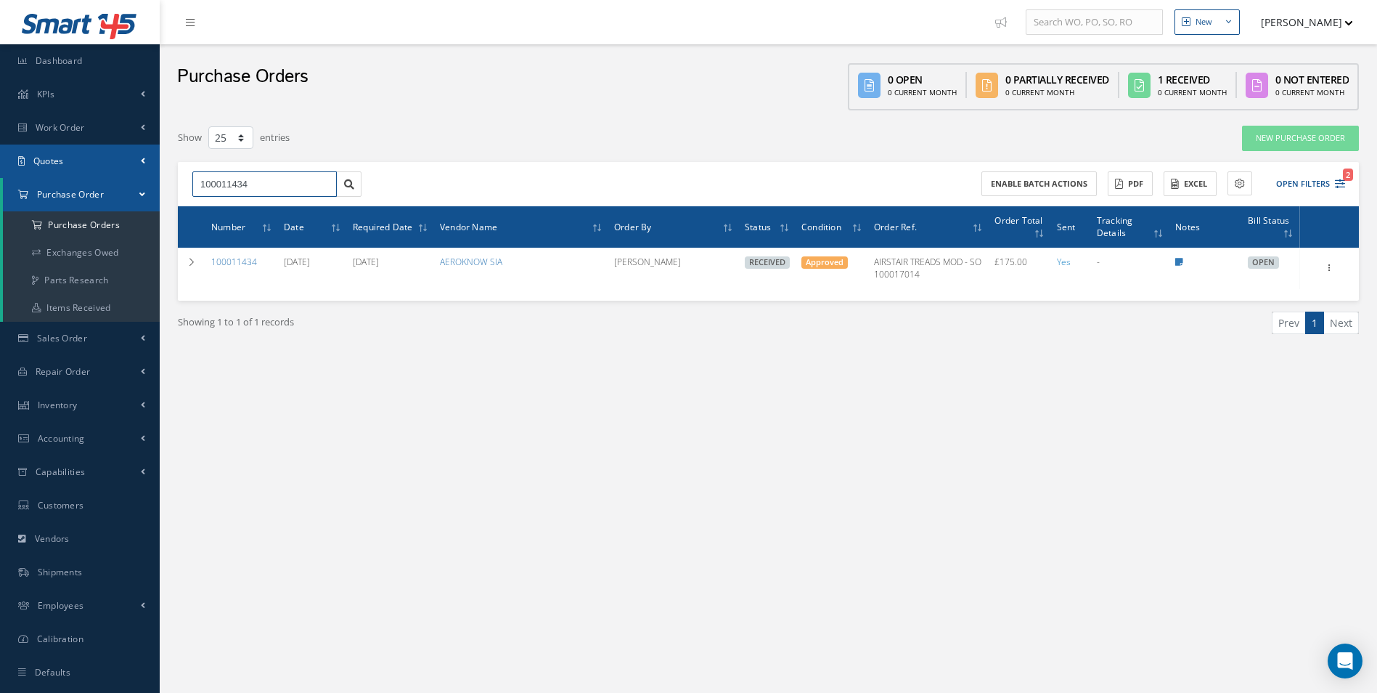
drag, startPoint x: 63, startPoint y: 171, endPoint x: 0, endPoint y: 160, distance: 64.0
click at [0, 161] on html "Smart 145 Dashboard KPIs Work Order Accounting Work Order Work Order Work Order…" at bounding box center [688, 346] width 1377 height 693
type input "100011406"
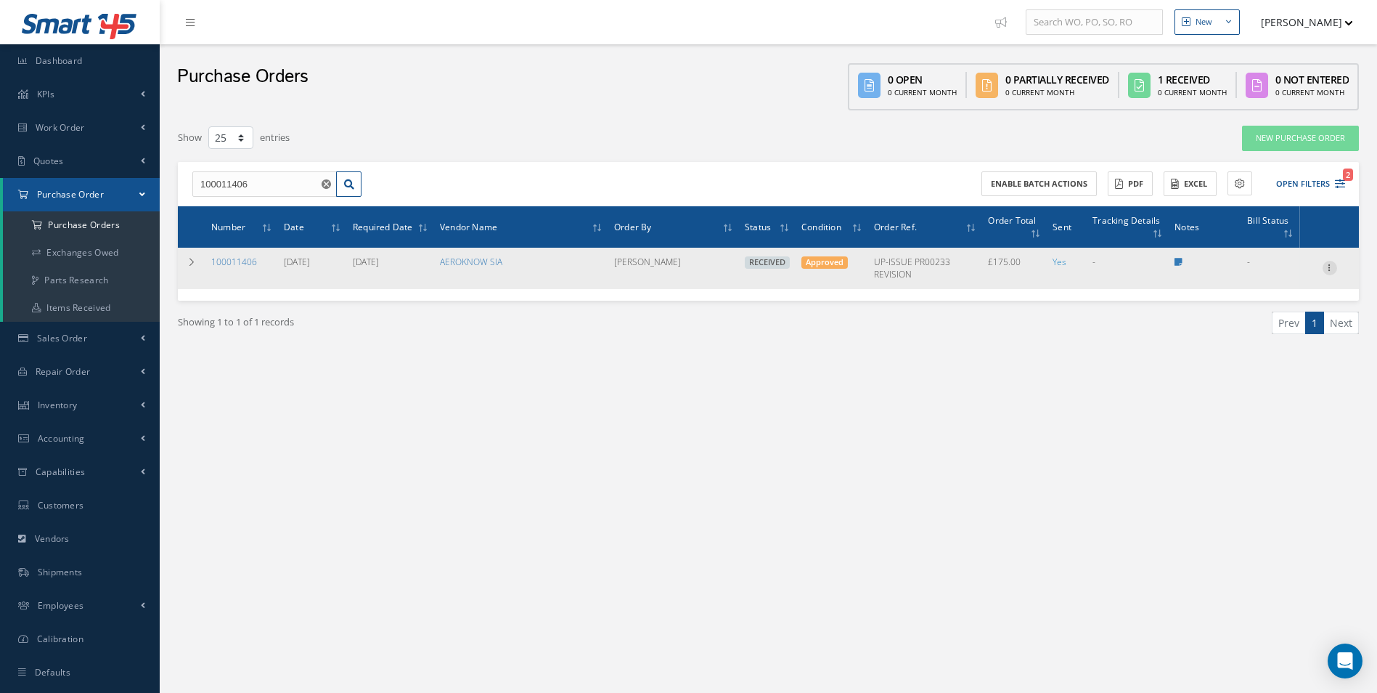
click at [1326, 268] on icon at bounding box center [1330, 267] width 15 height 12
click at [1275, 332] on link "Create Bill" at bounding box center [1263, 333] width 115 height 19
type input "0.00"
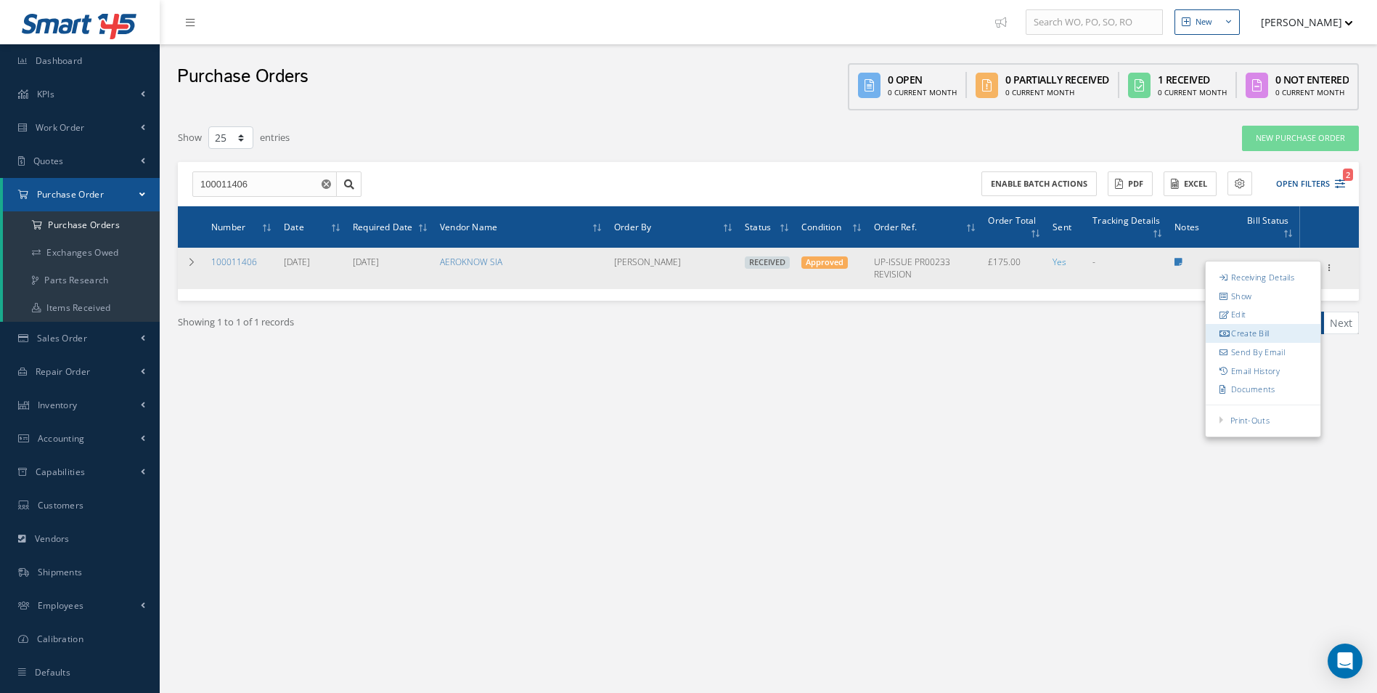
type input "0.00"
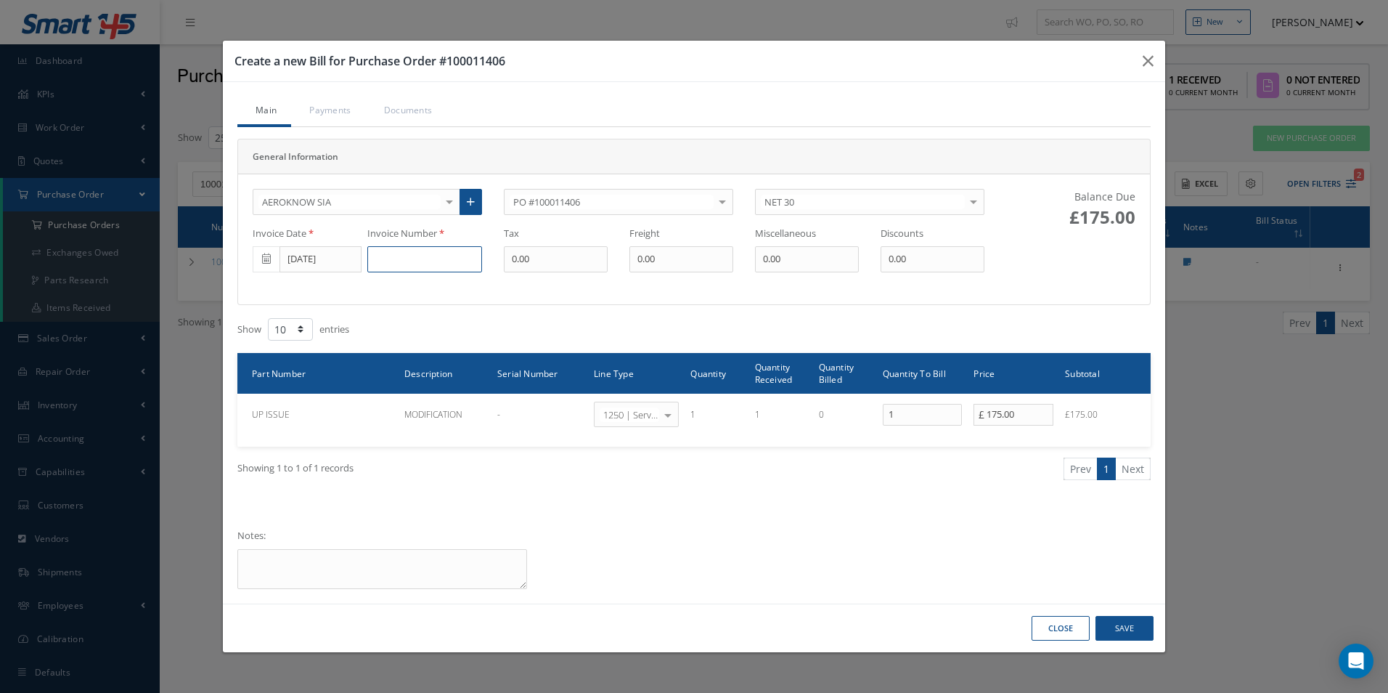
click at [409, 255] on input at bounding box center [424, 259] width 115 height 26
type input "PR00233-INV003-055-25"
click at [1132, 625] on button "Save" at bounding box center [1124, 628] width 58 height 25
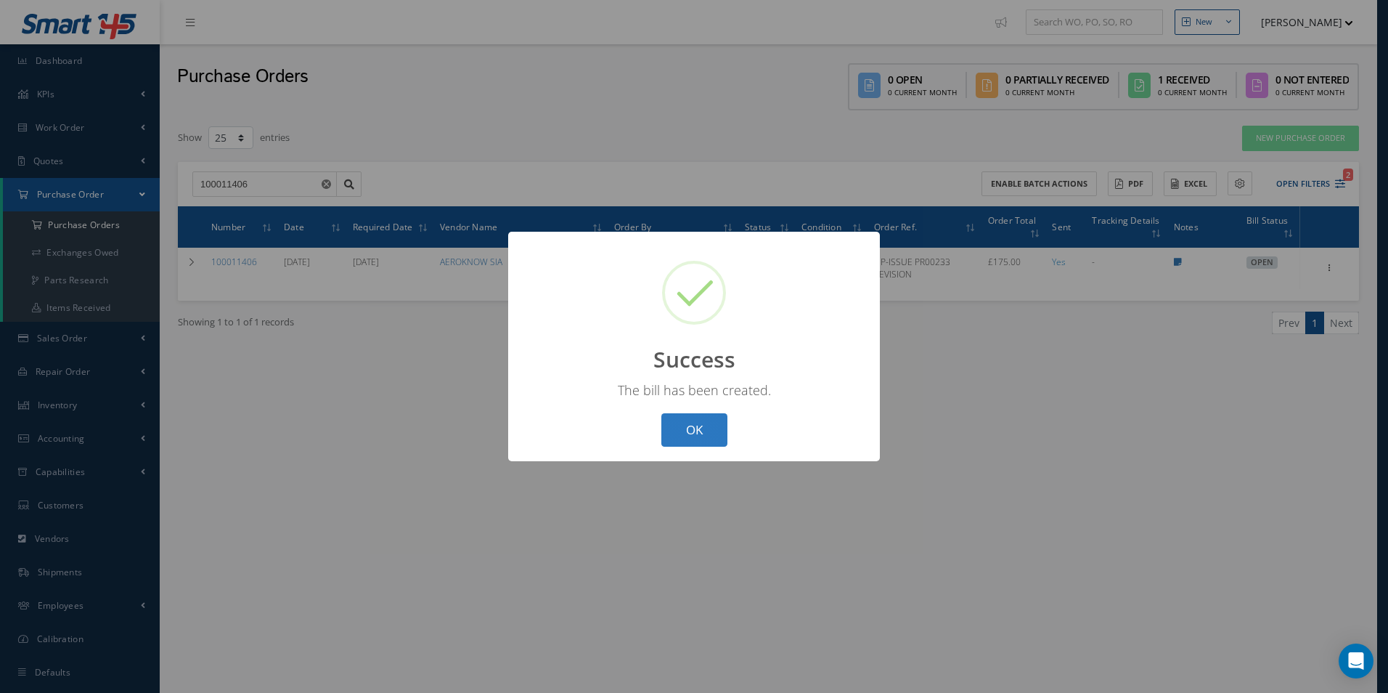
click at [698, 425] on button "OK" at bounding box center [694, 430] width 66 height 34
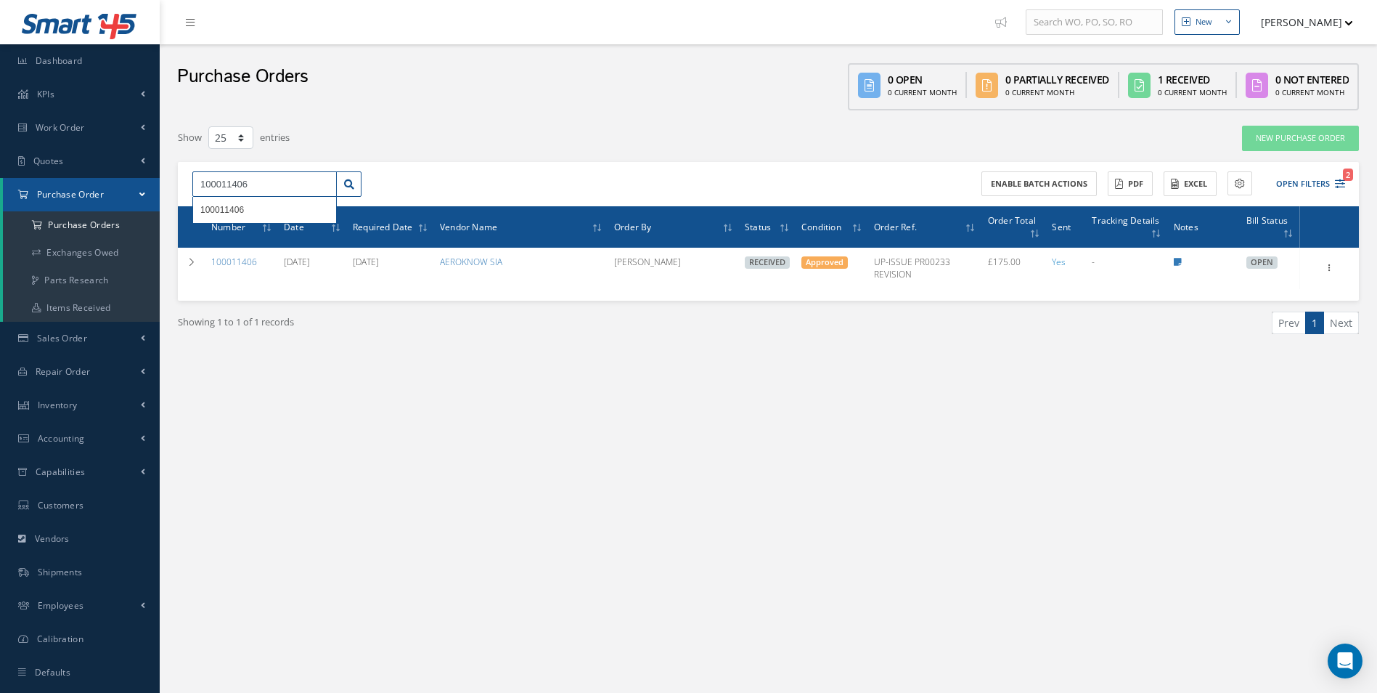
drag, startPoint x: 107, startPoint y: 177, endPoint x: 0, endPoint y: 179, distance: 106.7
click at [0, 179] on html "Smart 145 Dashboard KPIs Work Order Accounting Work Order Work Order Work Order…" at bounding box center [688, 346] width 1377 height 693
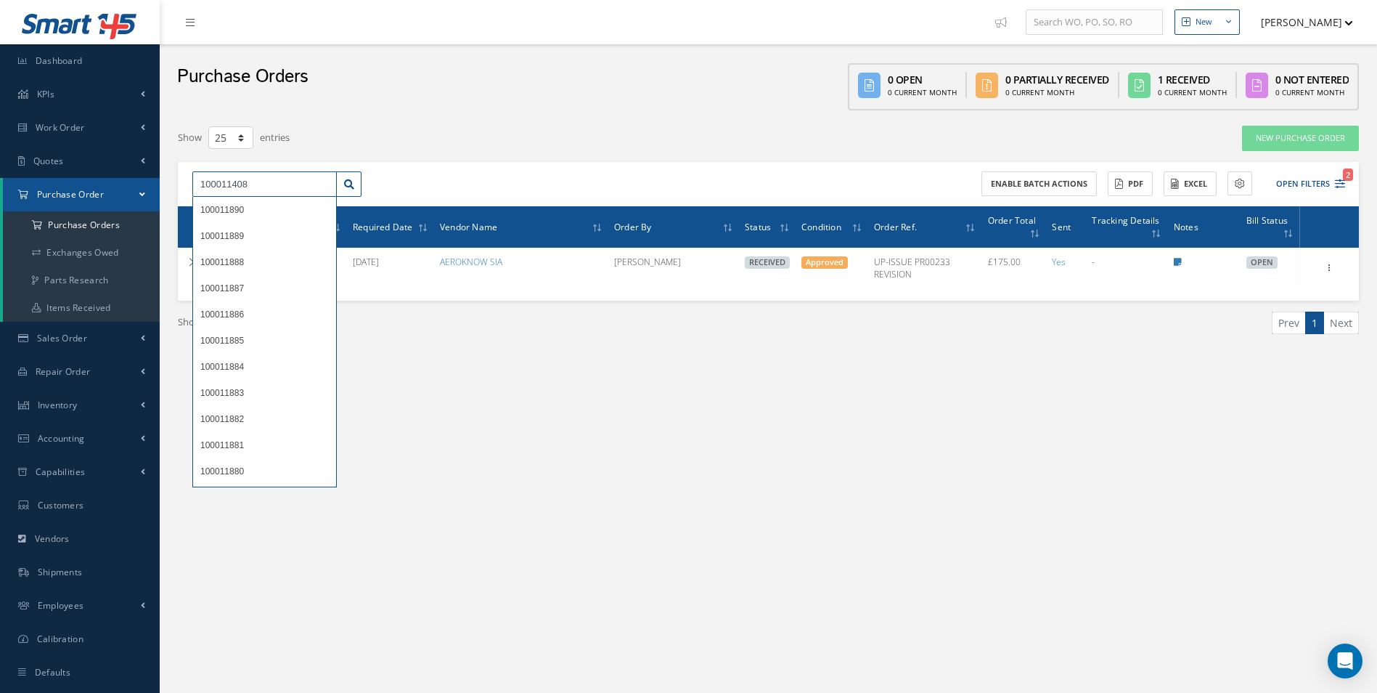
type input "100011408"
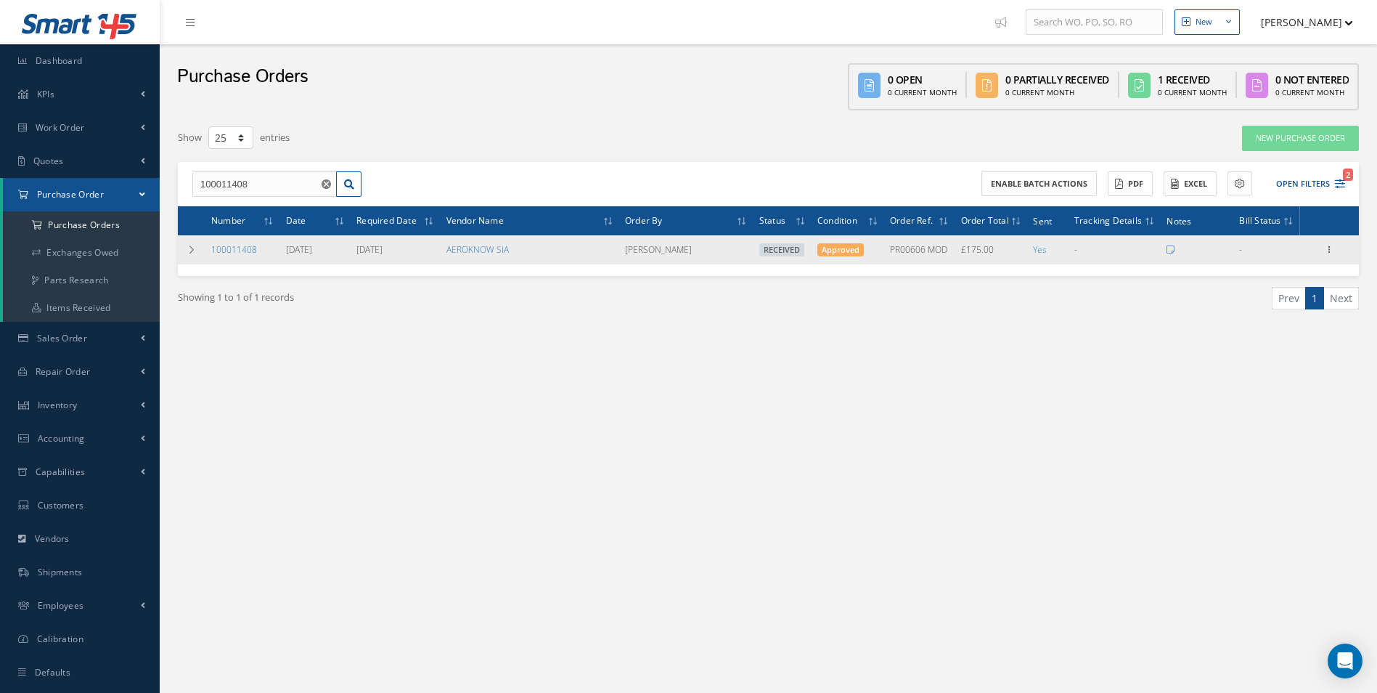
click at [1327, 258] on div "Receiving Details Show Edit Create Bill Send By Email Email History Documents P…" at bounding box center [1329, 249] width 17 height 17
click at [1335, 254] on icon at bounding box center [1330, 248] width 15 height 12
click at [1286, 310] on link "Create Bill" at bounding box center [1263, 315] width 115 height 19
type input "0.00"
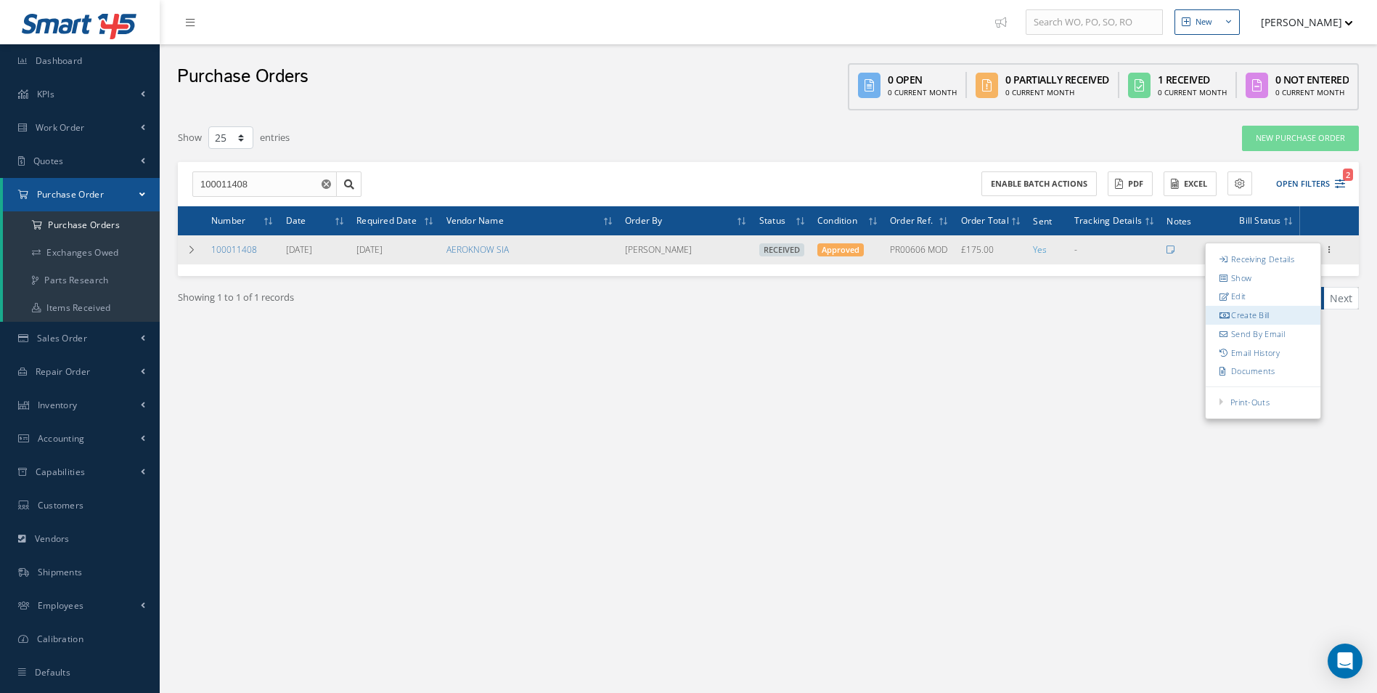
type input "0.00"
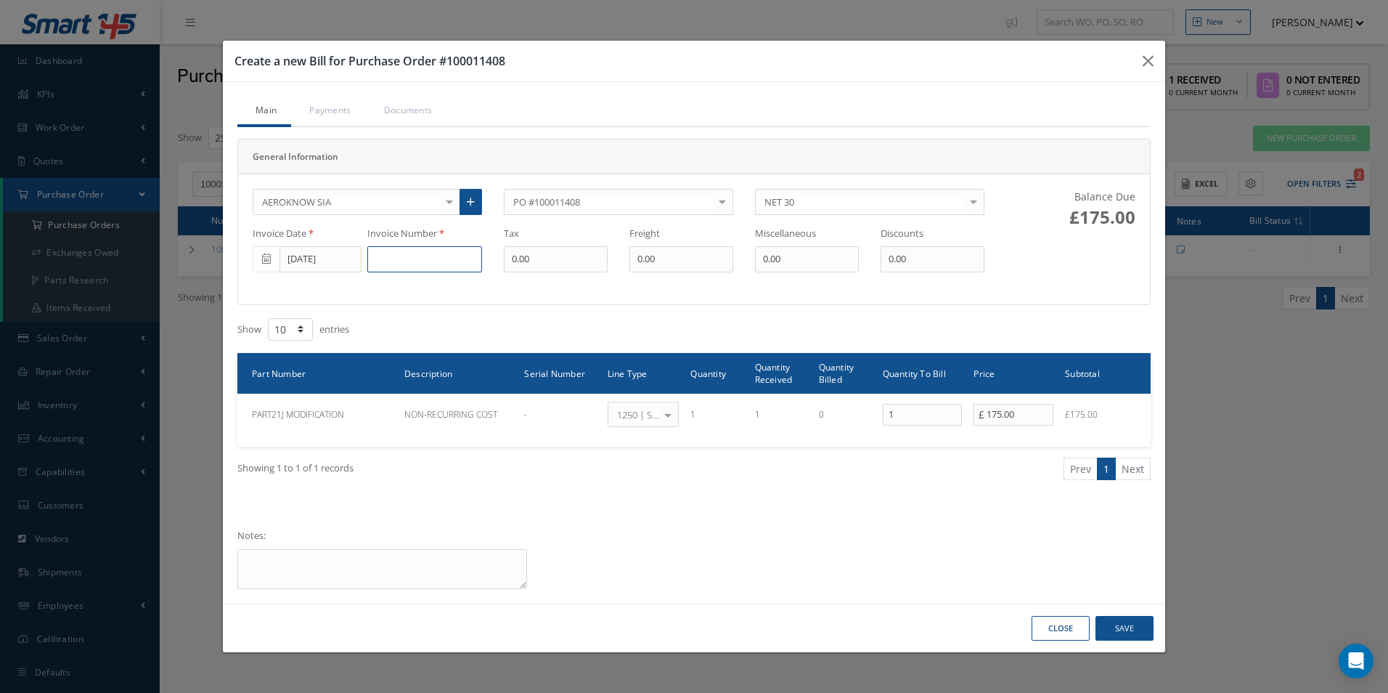
click at [425, 253] on input at bounding box center [424, 259] width 115 height 26
type input "PR00606-INV001-054-25"
click at [1146, 629] on button "Save" at bounding box center [1124, 628] width 58 height 25
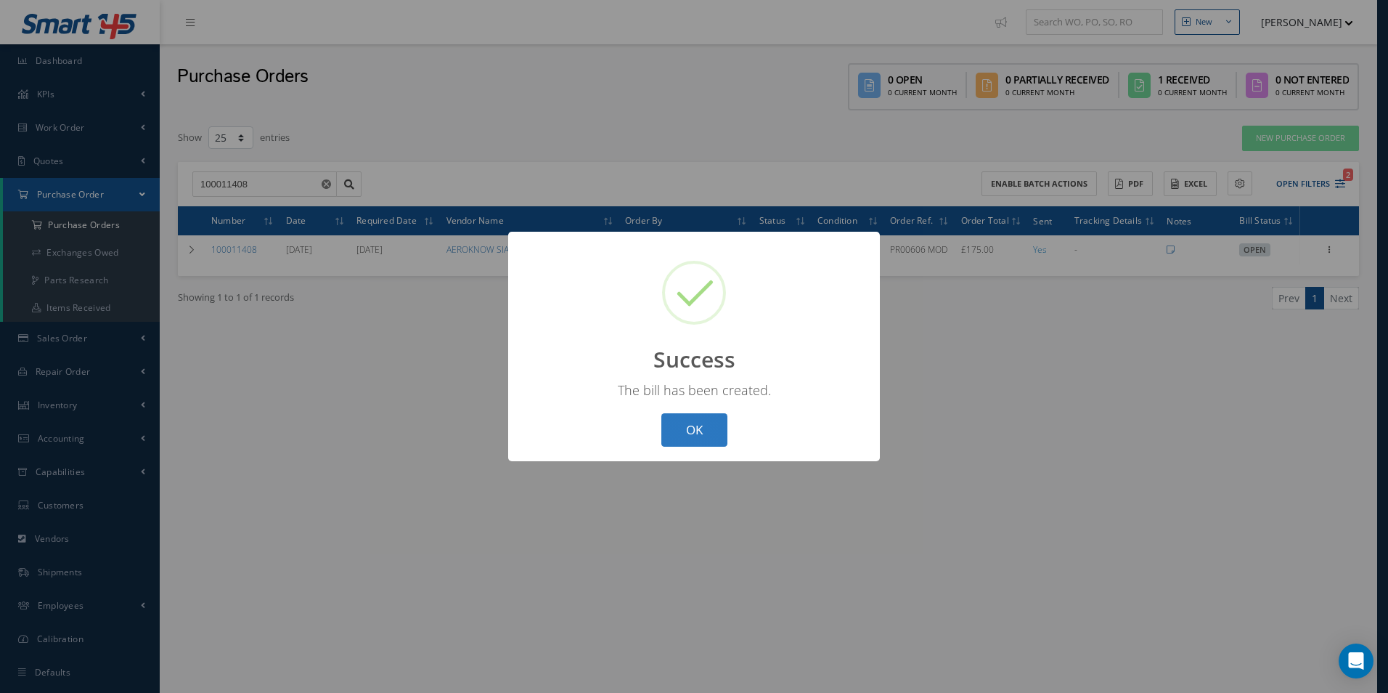
drag, startPoint x: 709, startPoint y: 429, endPoint x: 1377, endPoint y: 208, distance: 703.6
click at [710, 429] on button "OK" at bounding box center [694, 430] width 66 height 34
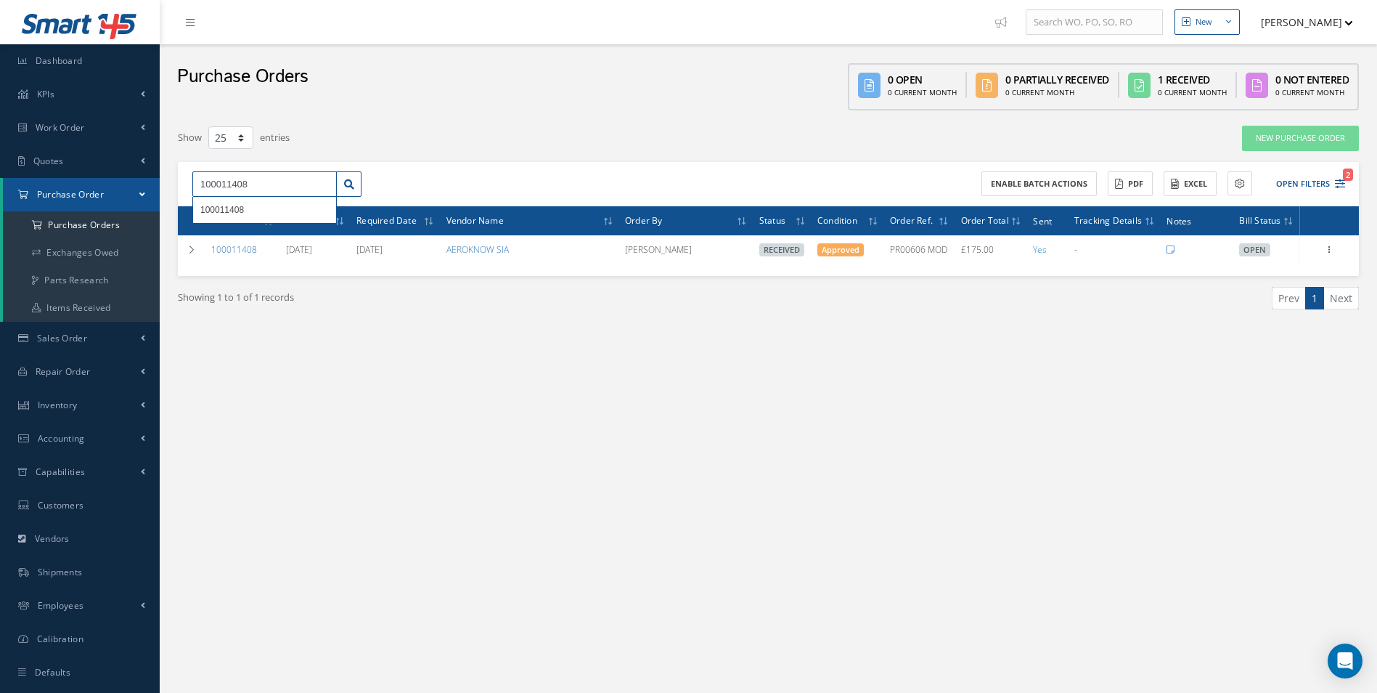
drag, startPoint x: 258, startPoint y: 192, endPoint x: 21, endPoint y: 192, distance: 236.6
click at [24, 192] on div "Smart 145 Dashboard KPIs Work Order Accounting Work Order Work Order Work Order…" at bounding box center [688, 361] width 1377 height 722
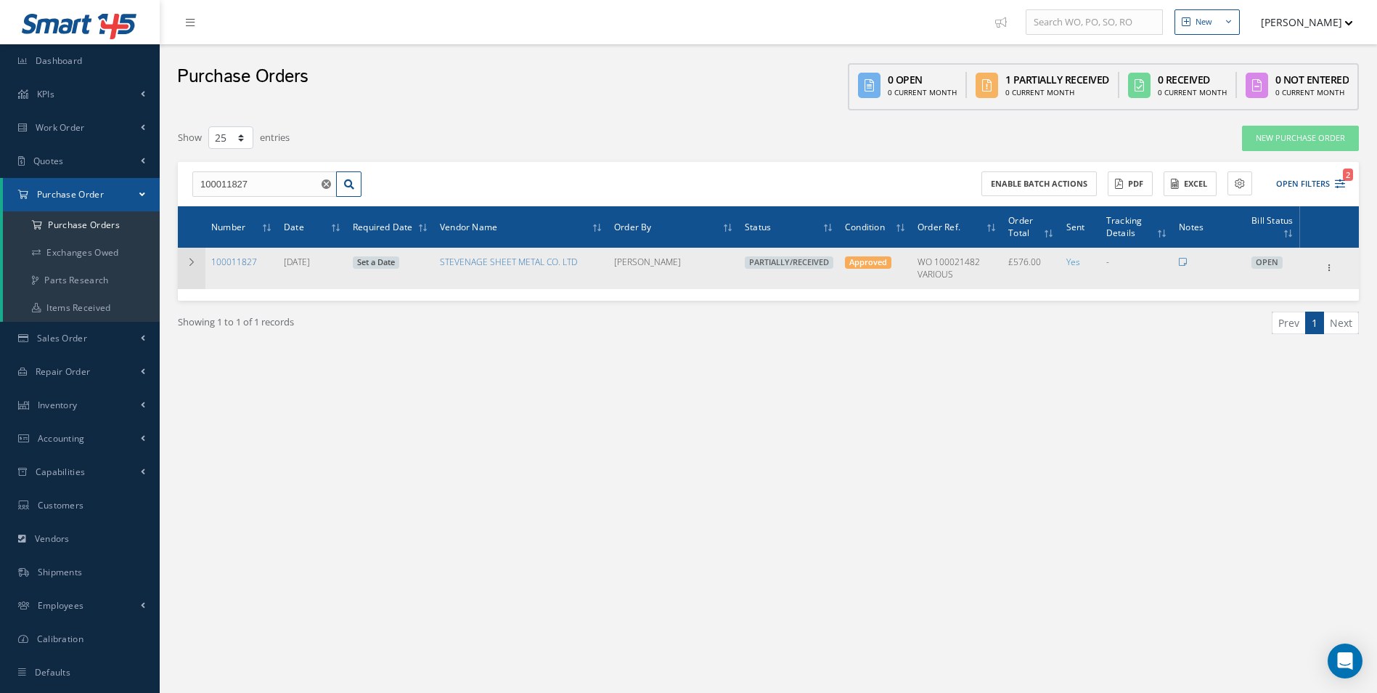
click at [186, 256] on td at bounding box center [192, 268] width 28 height 41
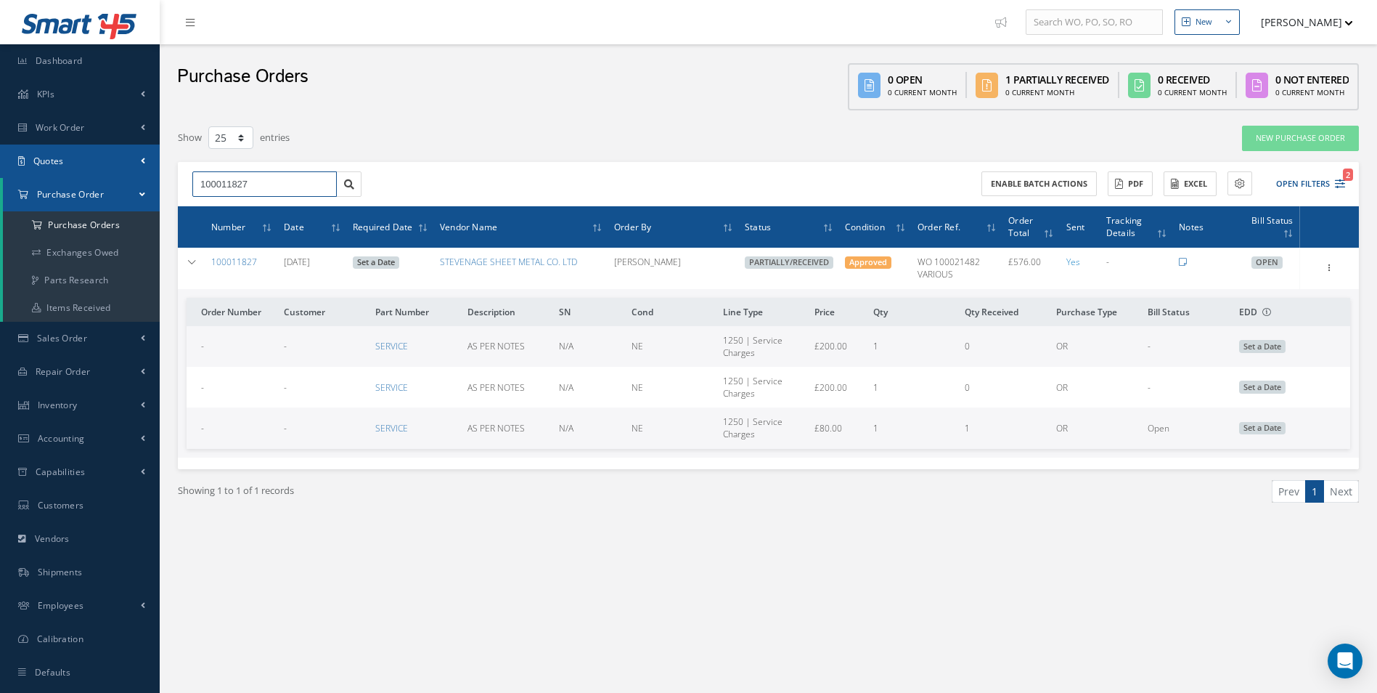
click at [0, 152] on html "Smart 145 Dashboard KPIs Work Order Accounting Work Order Work Order Work Order…" at bounding box center [688, 346] width 1377 height 693
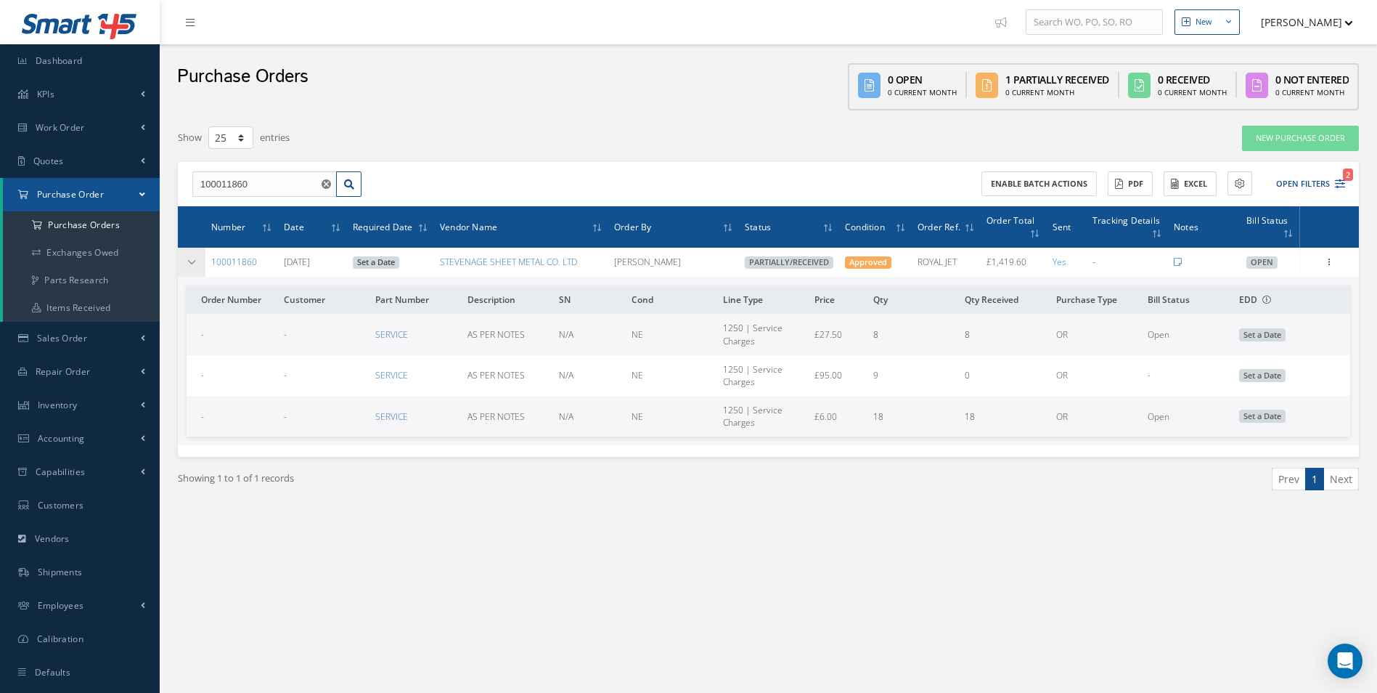
click at [190, 258] on icon at bounding box center [192, 262] width 10 height 9
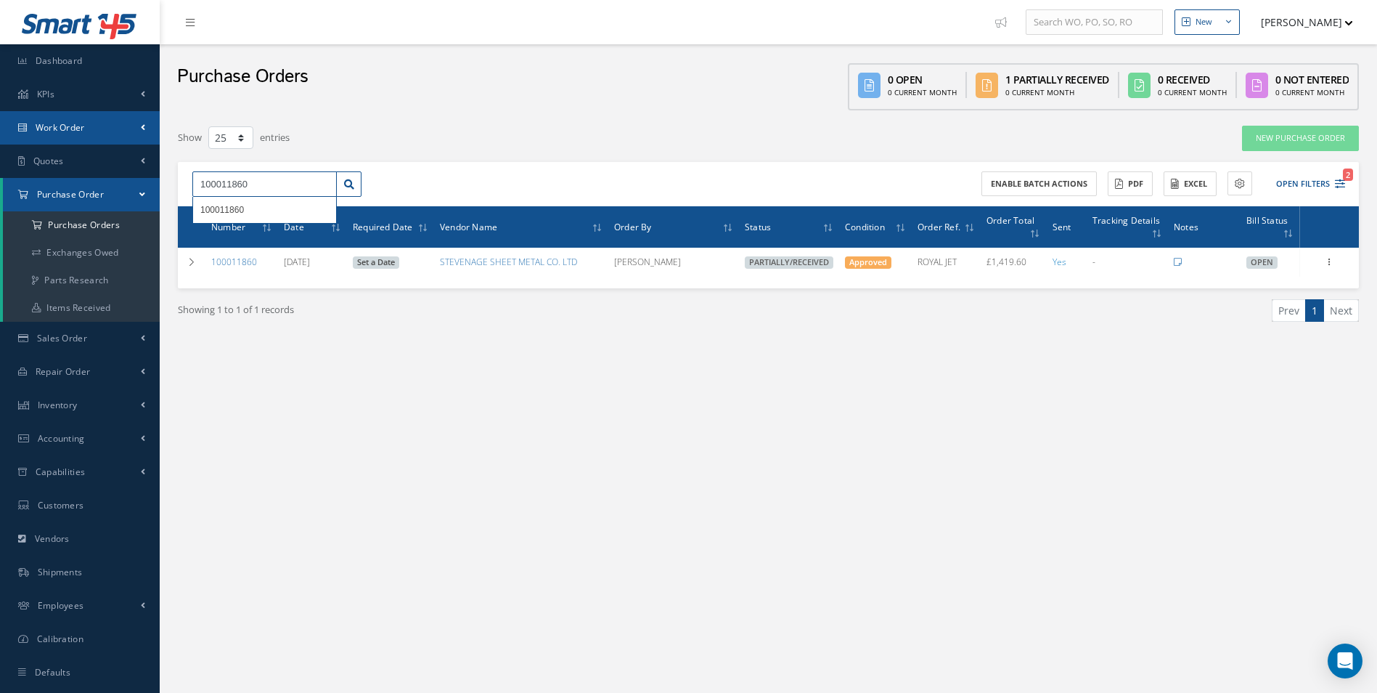
drag, startPoint x: 101, startPoint y: 163, endPoint x: 0, endPoint y: 142, distance: 103.1
click at [0, 142] on html "Smart 145 Dashboard KPIs Work Order Accounting Work Order Work Order Work Order…" at bounding box center [688, 346] width 1377 height 693
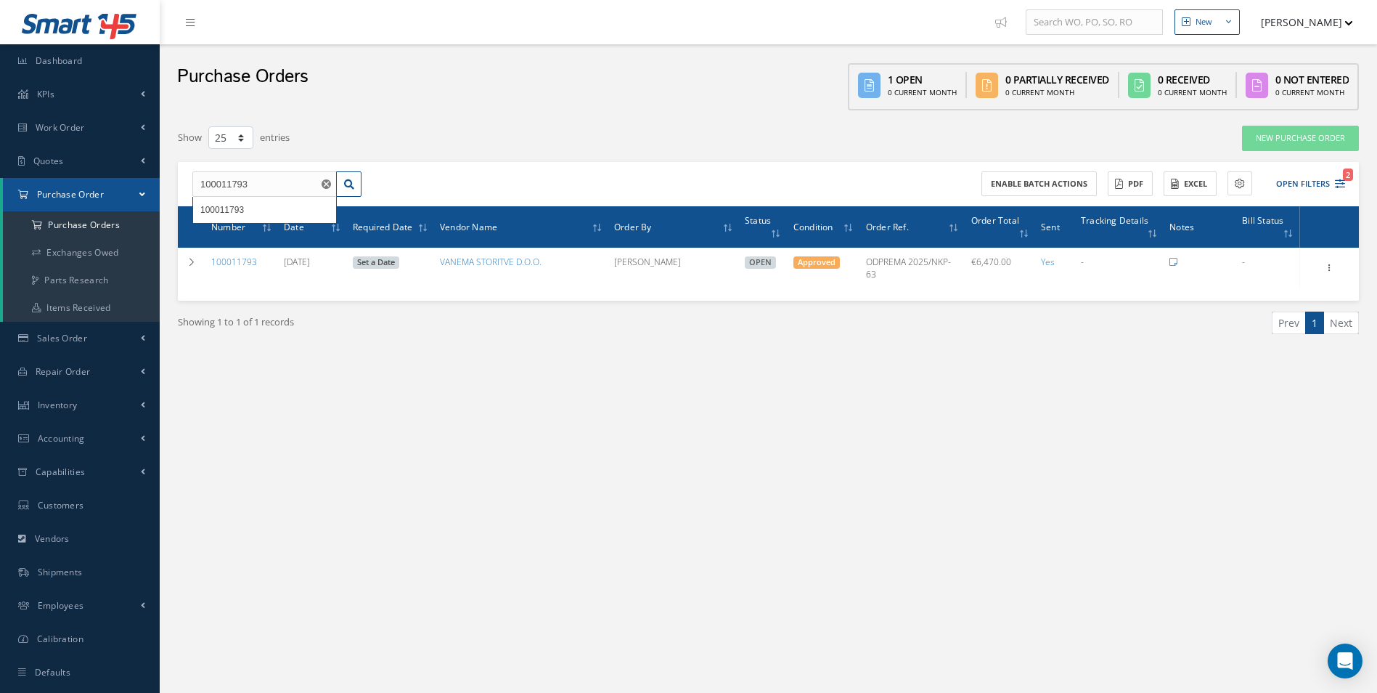
click at [624, 405] on div "New New Work Order New Purchase Order New Customer Quote New Sales Order New Re…" at bounding box center [768, 361] width 1217 height 722
drag, startPoint x: 268, startPoint y: 187, endPoint x: 0, endPoint y: 123, distance: 275.4
click at [0, 130] on html "Smart 145 Dashboard KPIs Work Order Accounting Work Order Work Order Work Order…" at bounding box center [688, 346] width 1377 height 693
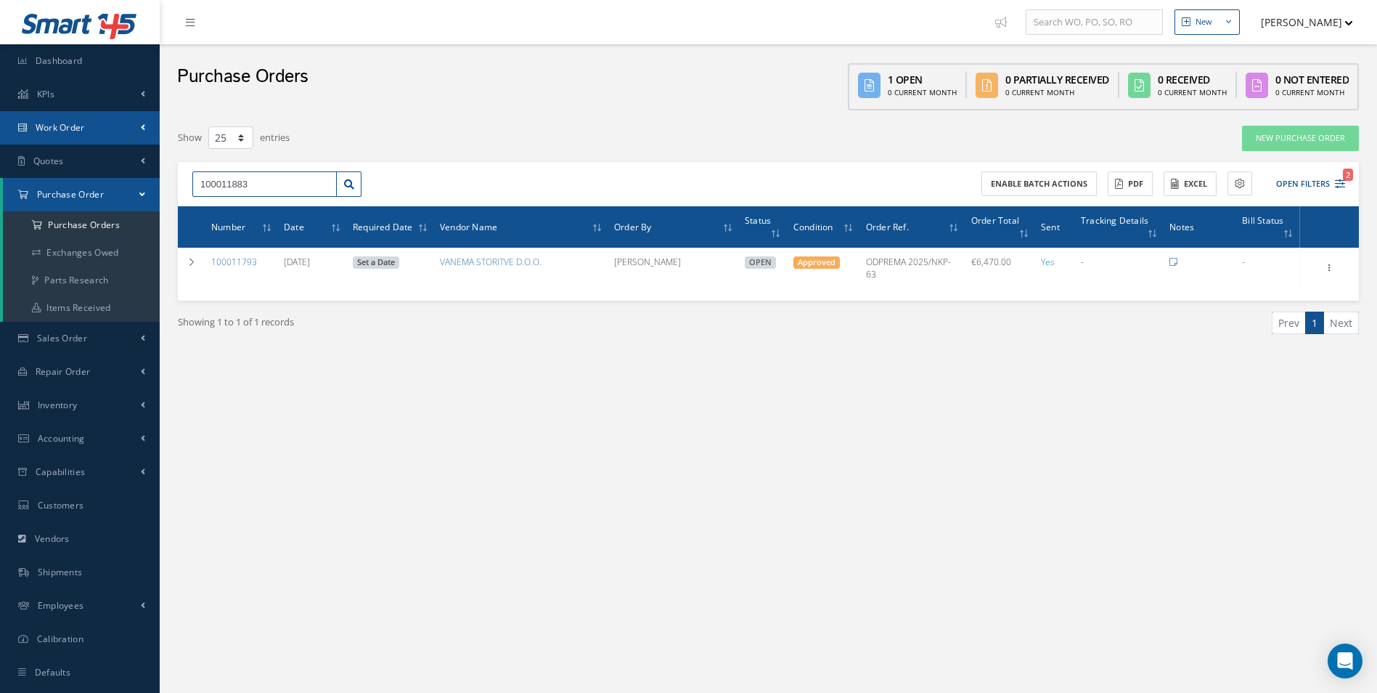
type input "100011883"
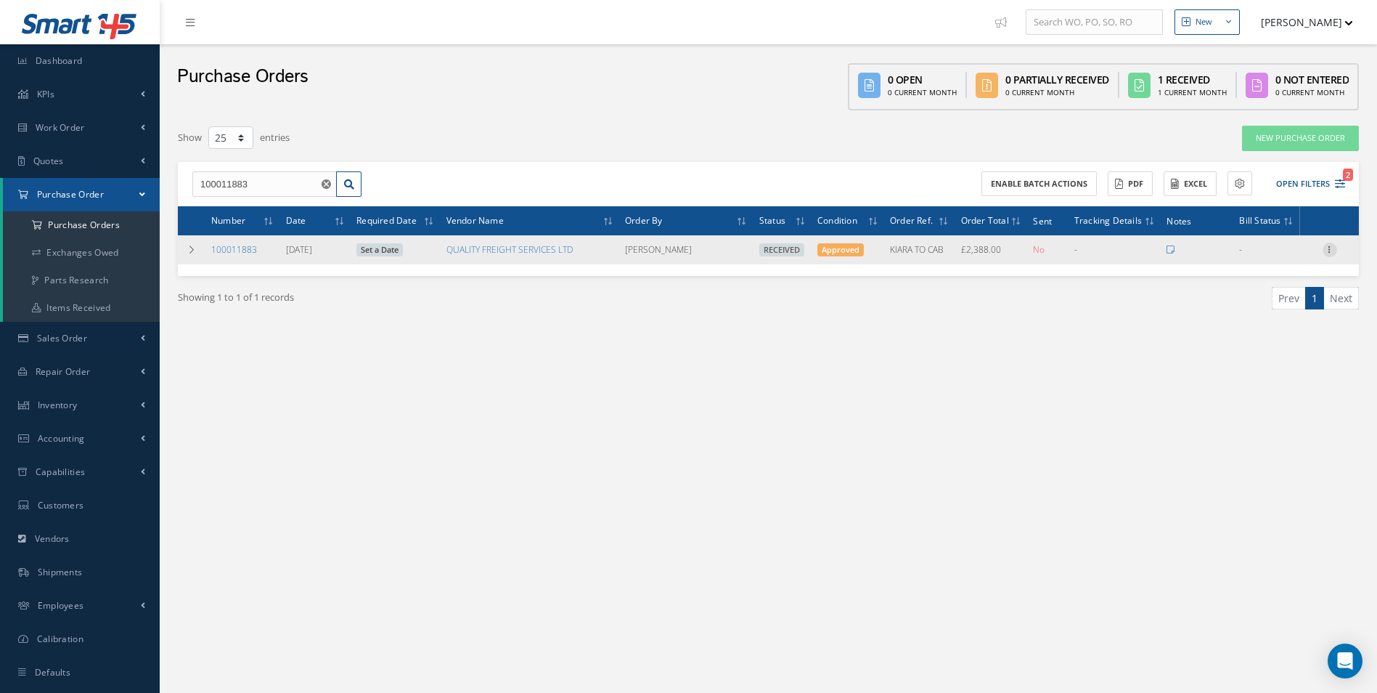
click at [1331, 252] on icon at bounding box center [1330, 248] width 15 height 12
click at [1283, 310] on link "Create Bill" at bounding box center [1263, 315] width 115 height 19
type input "398.00"
type input "0.00"
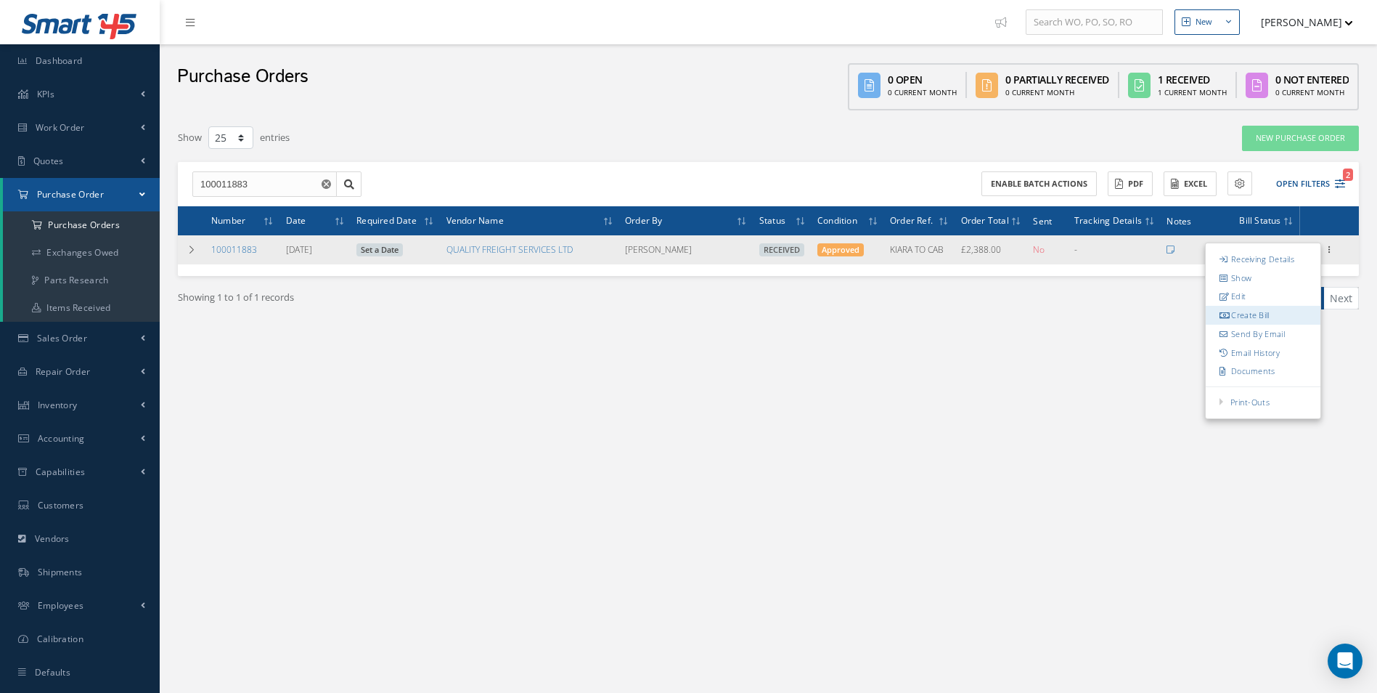
type input "0.00"
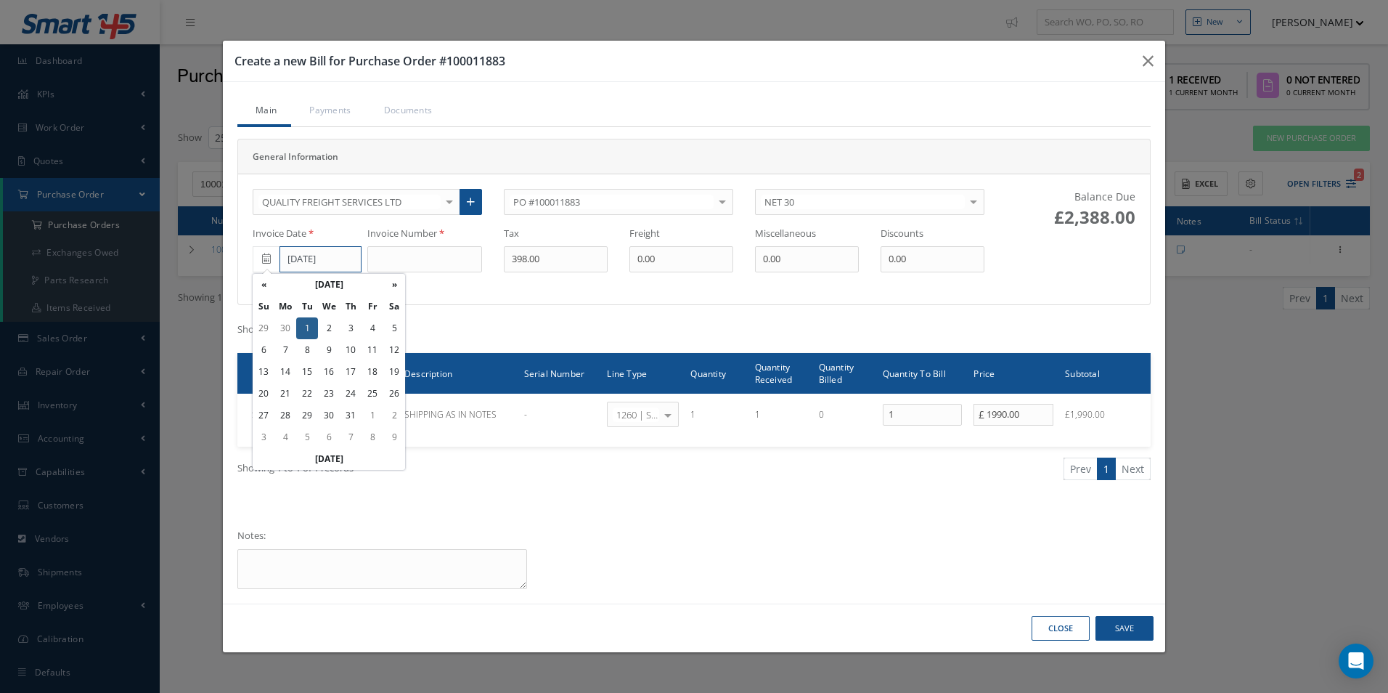
click at [344, 258] on input "07/01/2025" at bounding box center [320, 259] width 82 height 26
click at [397, 285] on th "»" at bounding box center [394, 285] width 22 height 22
click at [309, 351] on td "5" at bounding box center [307, 350] width 22 height 22
type input "[DATE]"
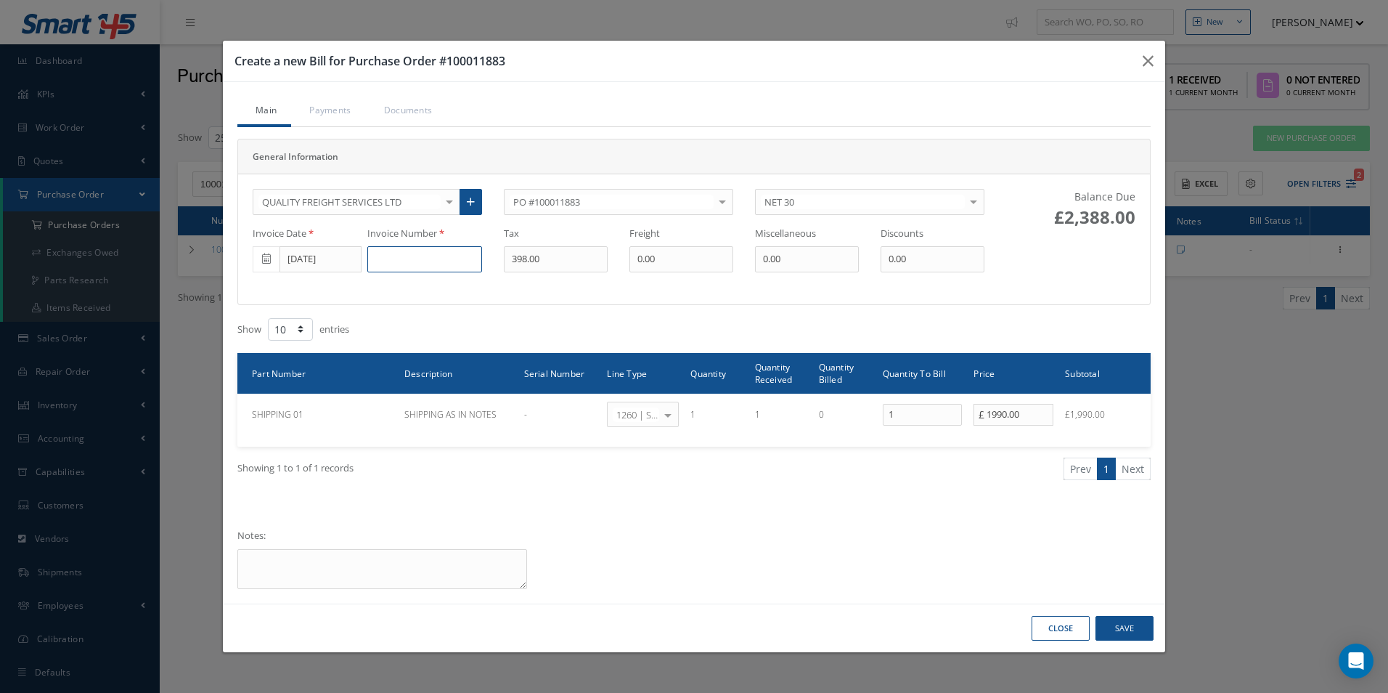
click at [392, 268] on input at bounding box center [424, 259] width 115 height 26
type input "646788"
type input "0"
click at [1143, 629] on button "Save" at bounding box center [1124, 628] width 58 height 25
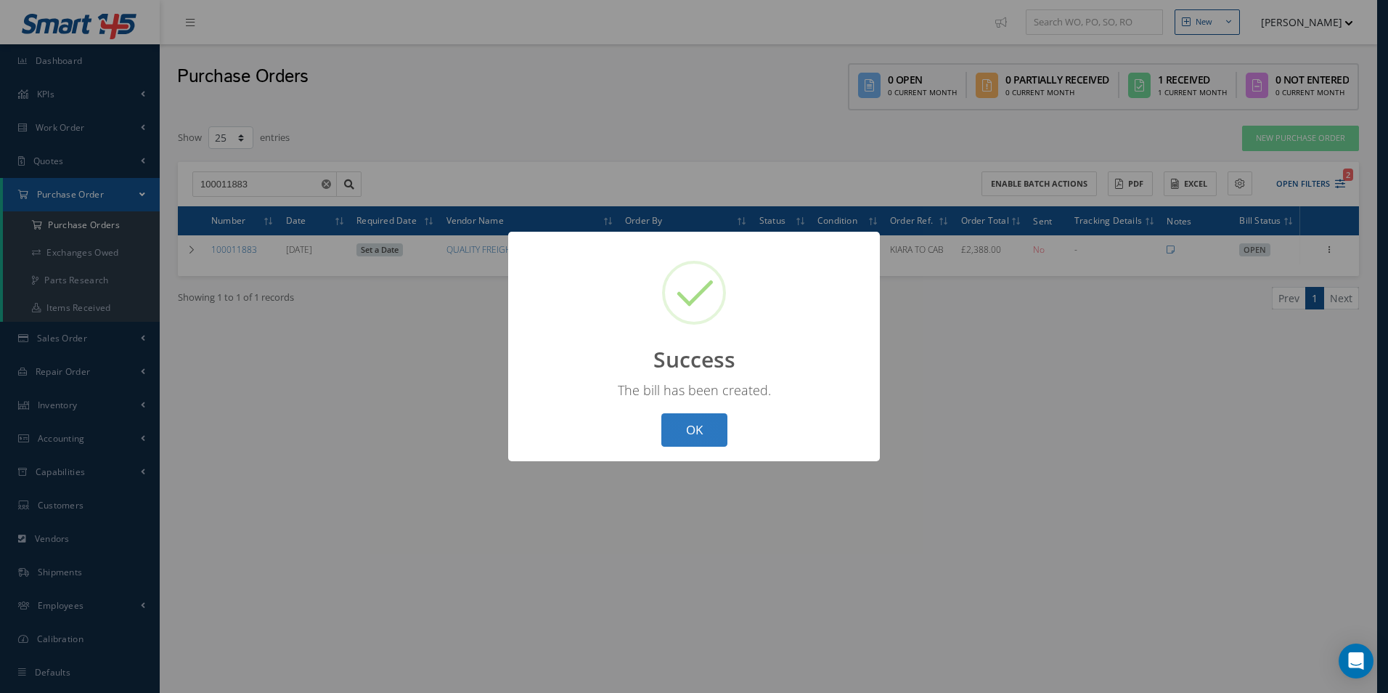
click at [700, 436] on button "OK" at bounding box center [694, 430] width 66 height 34
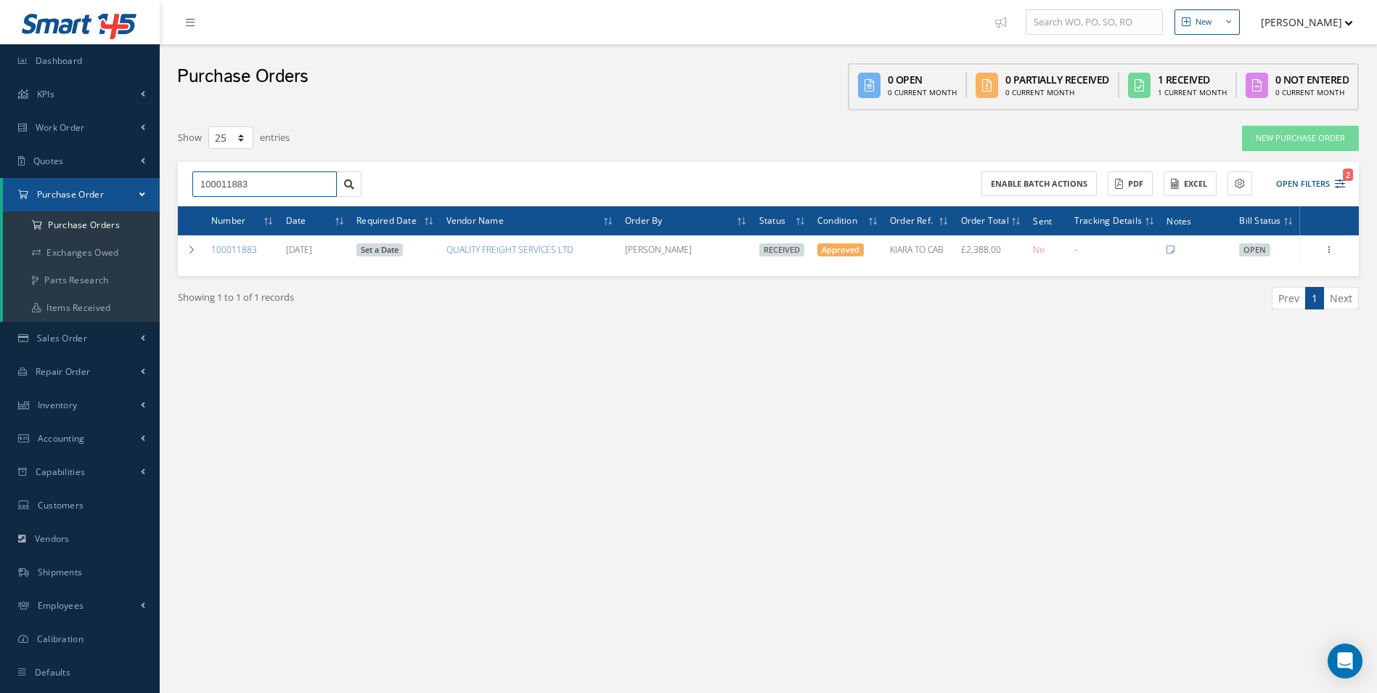
drag, startPoint x: 123, startPoint y: 180, endPoint x: 0, endPoint y: 181, distance: 123.4
click at [16, 177] on div "Smart 145 Dashboard KPIs Work Order Accounting Work Order Work Order Work Order…" at bounding box center [688, 361] width 1377 height 722
type input "100011889"
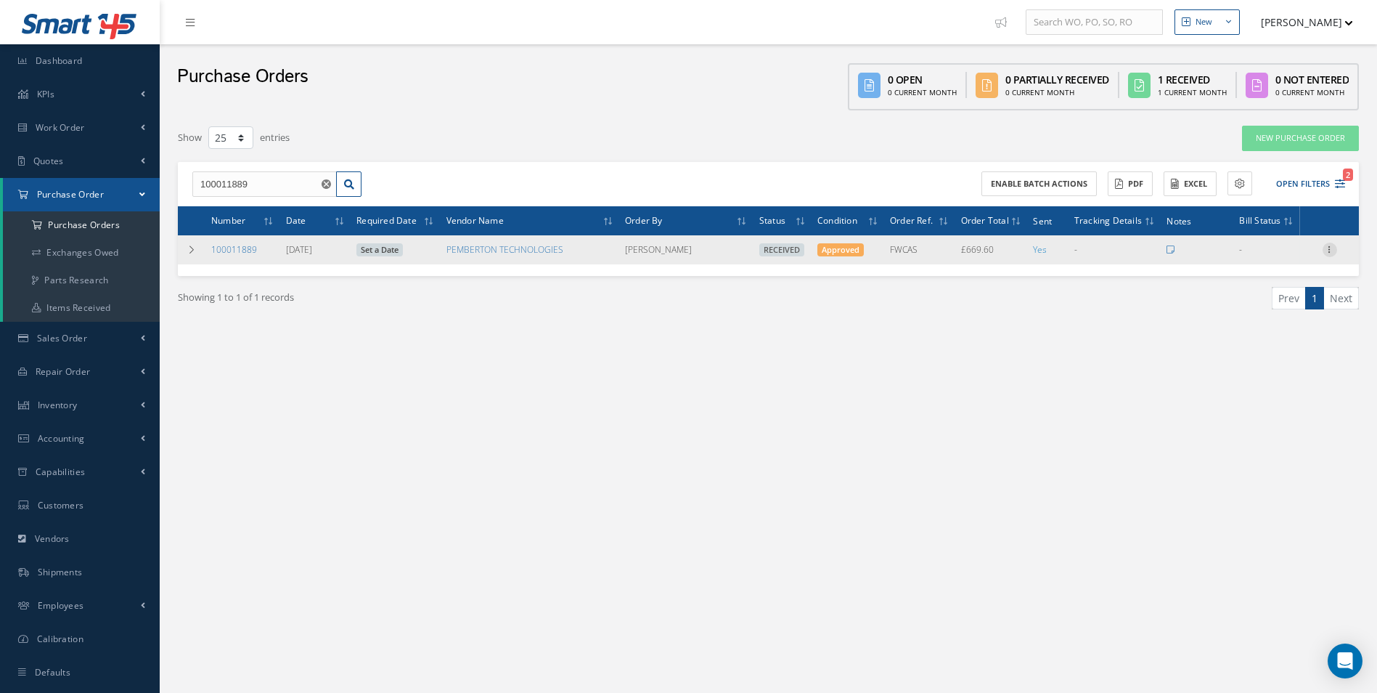
click at [1325, 254] on icon at bounding box center [1330, 248] width 15 height 12
click at [1271, 306] on link "Create Bill" at bounding box center [1263, 315] width 115 height 19
type input "111.60"
type input "0.00"
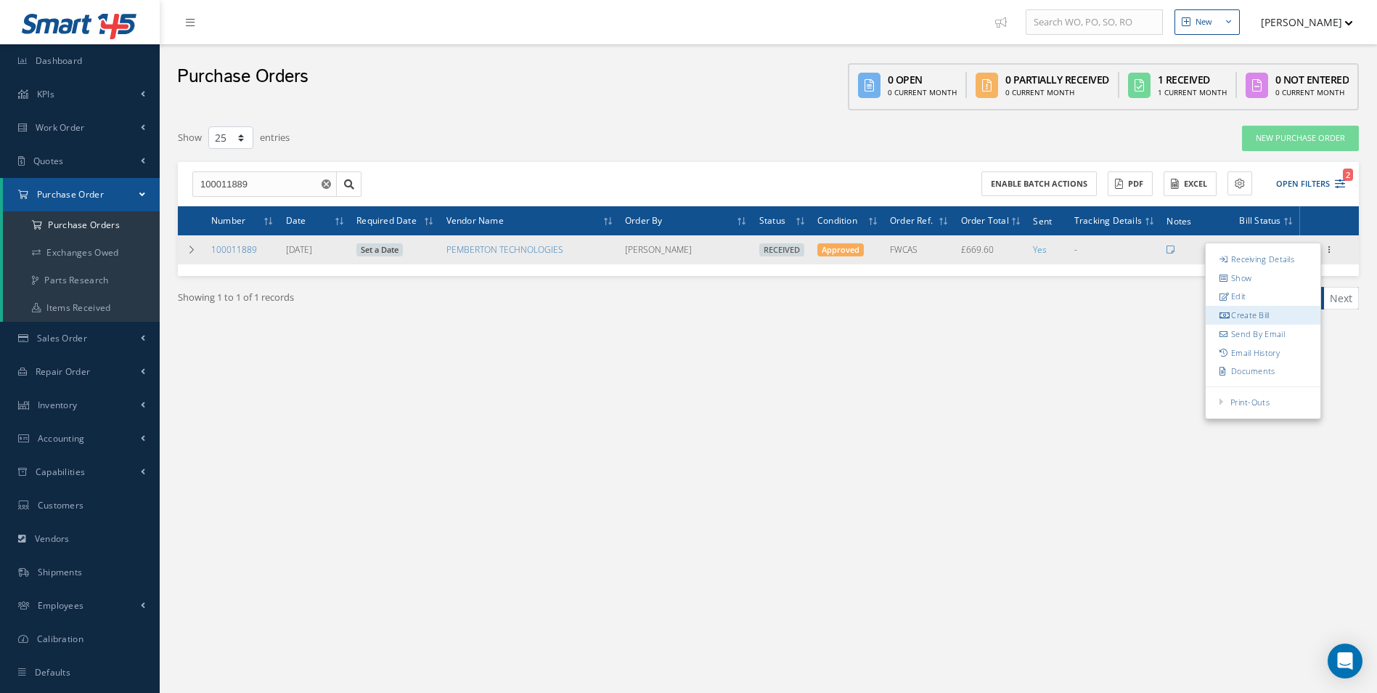
type input "0.00"
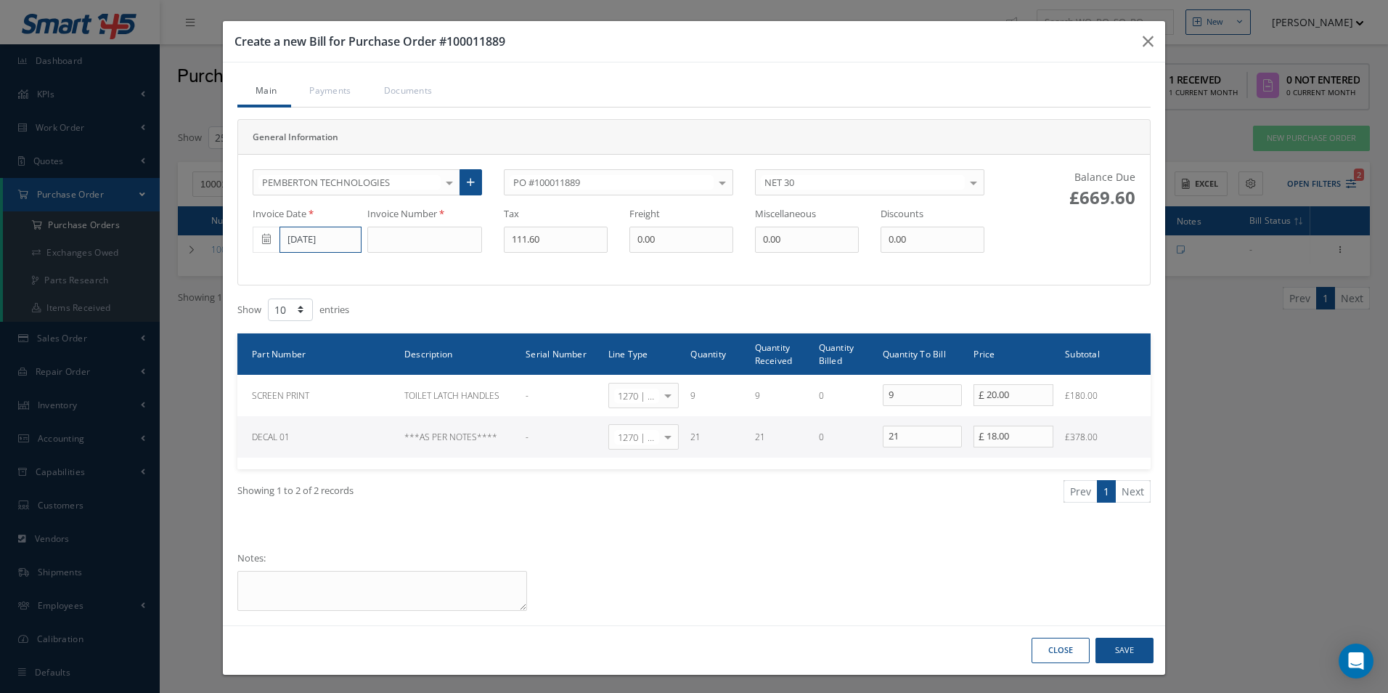
click at [336, 247] on input "[DATE]" at bounding box center [320, 239] width 82 height 26
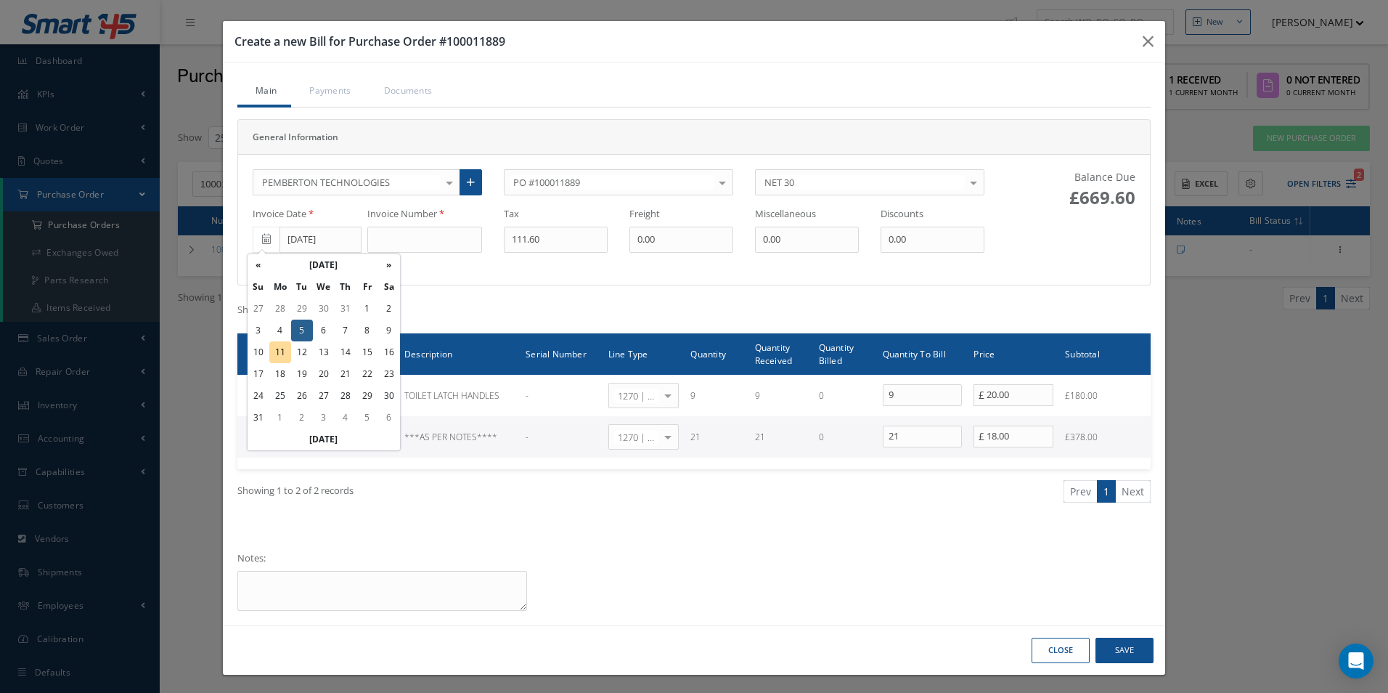
drag, startPoint x: 282, startPoint y: 355, endPoint x: 292, endPoint y: 347, distance: 12.4
click at [283, 355] on td "11" at bounding box center [280, 352] width 22 height 22
type input "[DATE]"
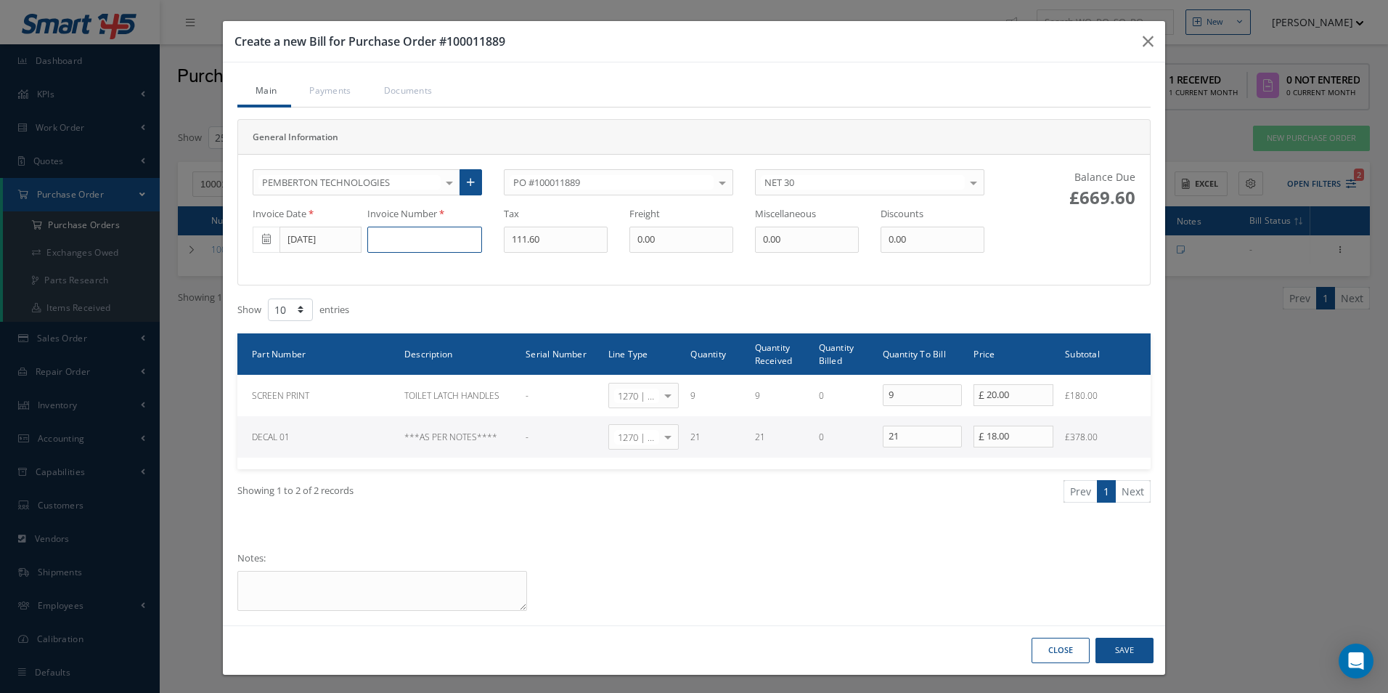
click at [403, 236] on input at bounding box center [424, 239] width 115 height 26
type input "6345"
click at [1127, 653] on button "Save" at bounding box center [1124, 649] width 58 height 25
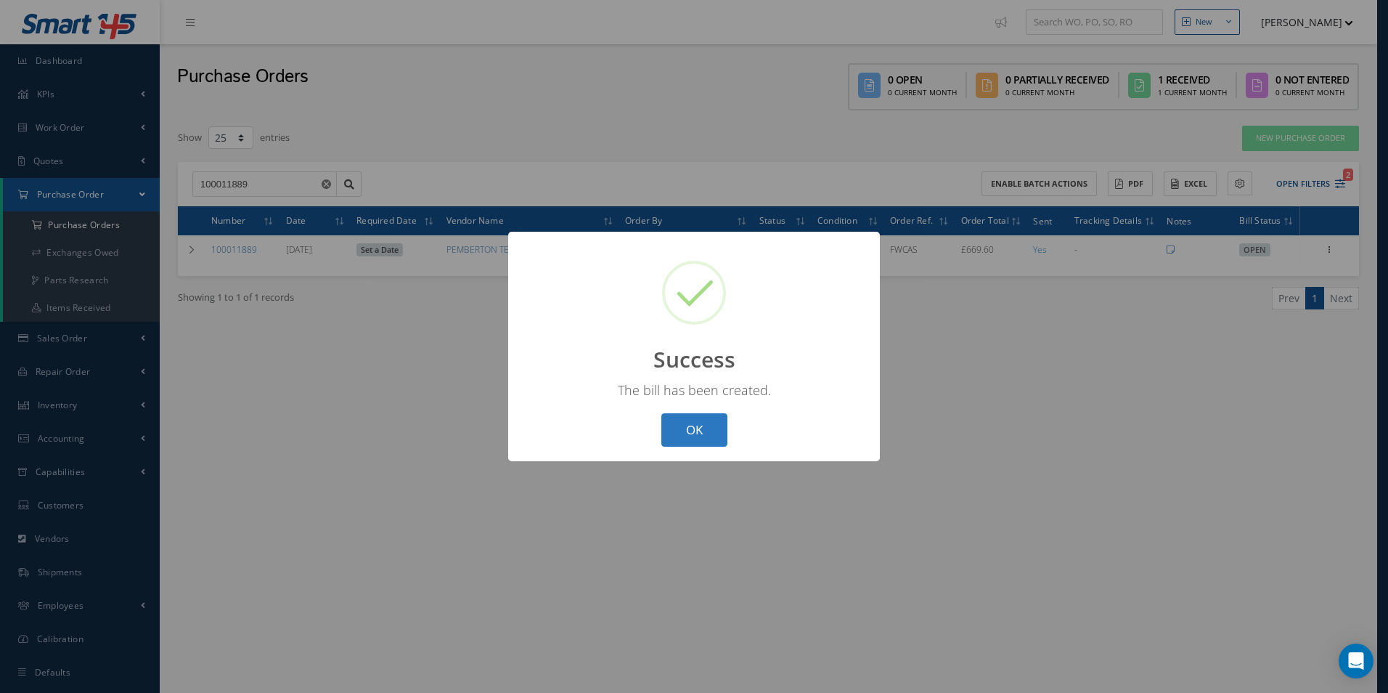
click at [701, 435] on button "OK" at bounding box center [694, 430] width 66 height 34
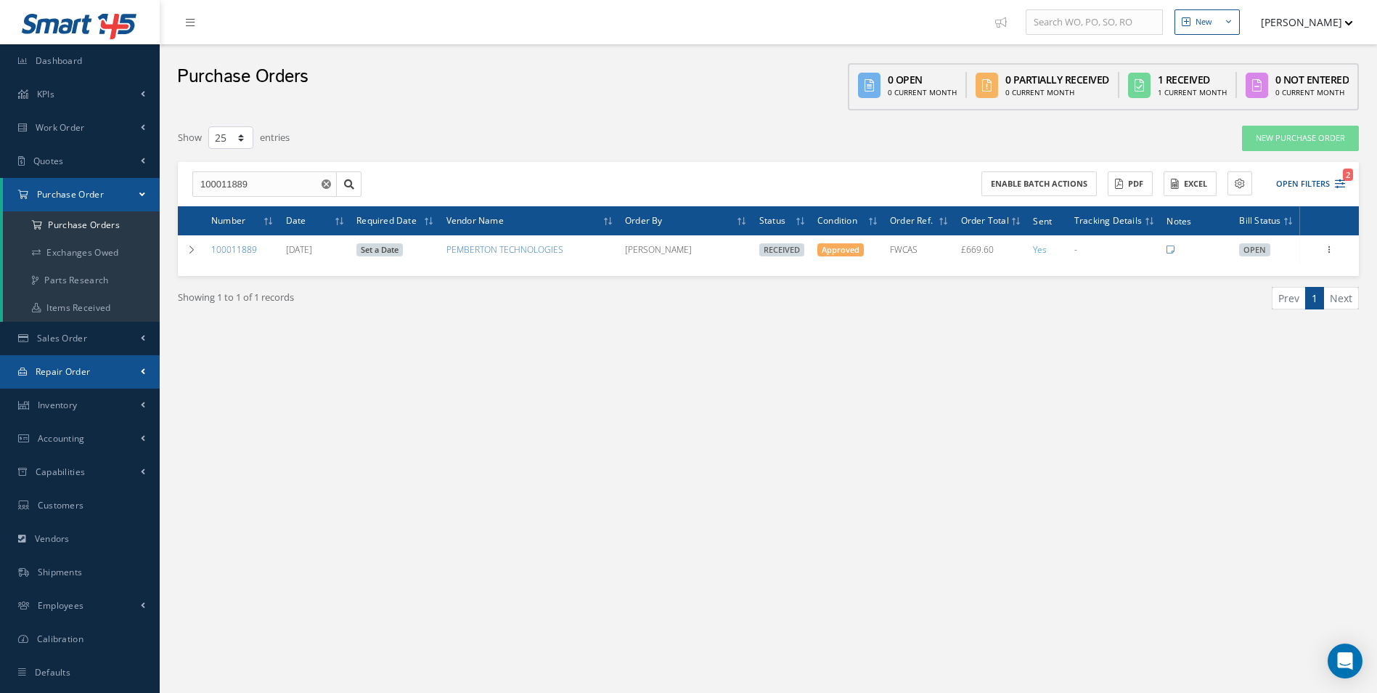
click at [78, 367] on span "Repair Order" at bounding box center [63, 371] width 55 height 12
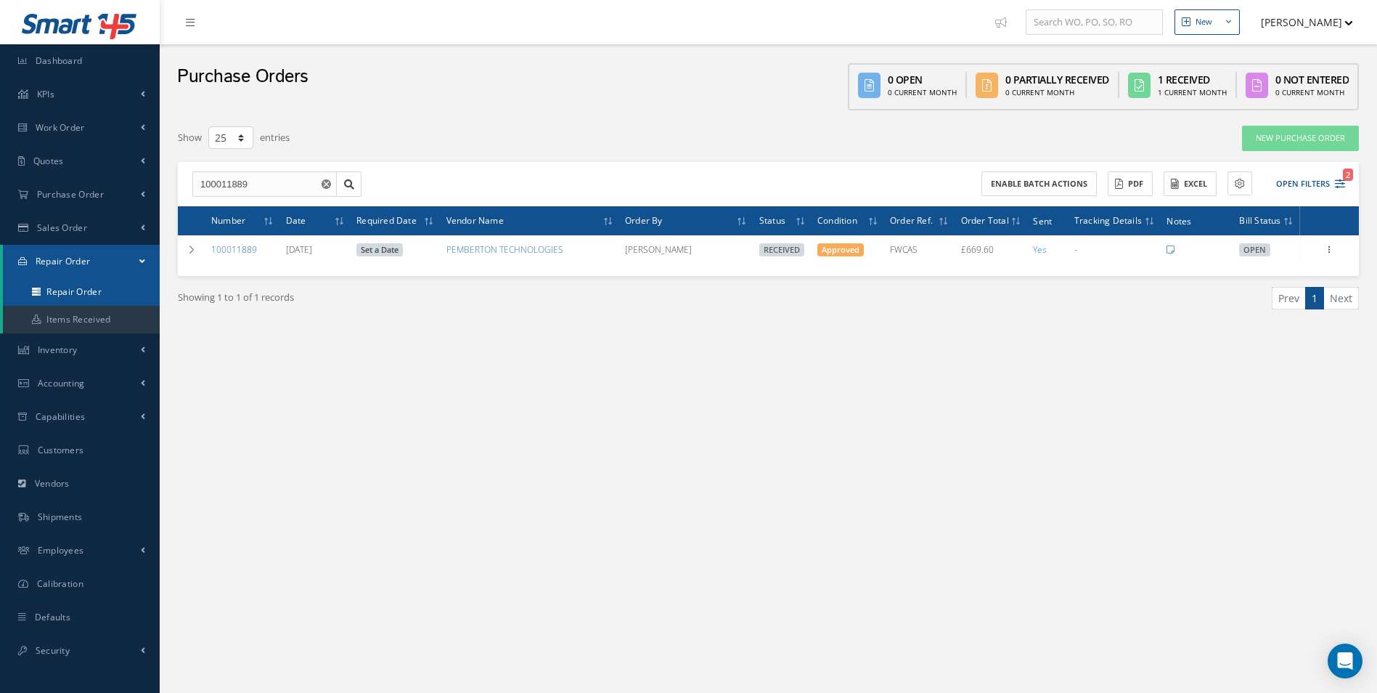
click at [94, 295] on link "Repair Order" at bounding box center [81, 292] width 157 height 28
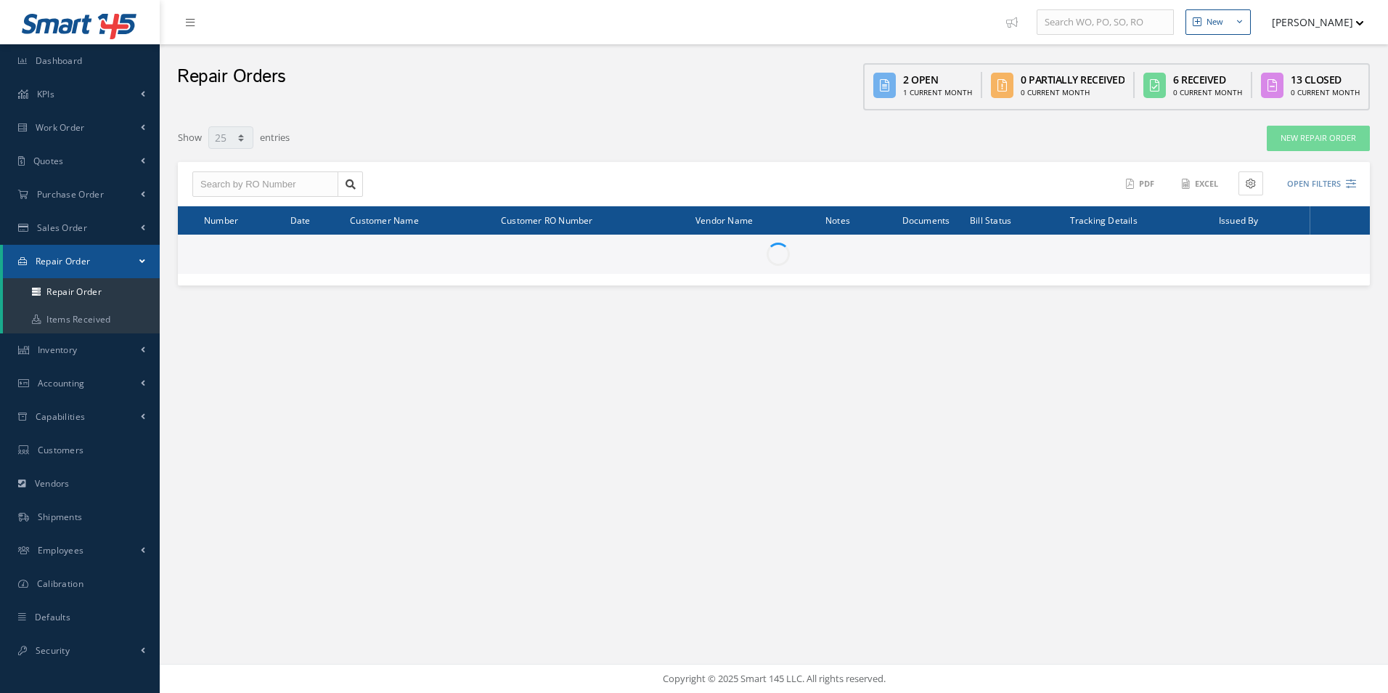
select select "25"
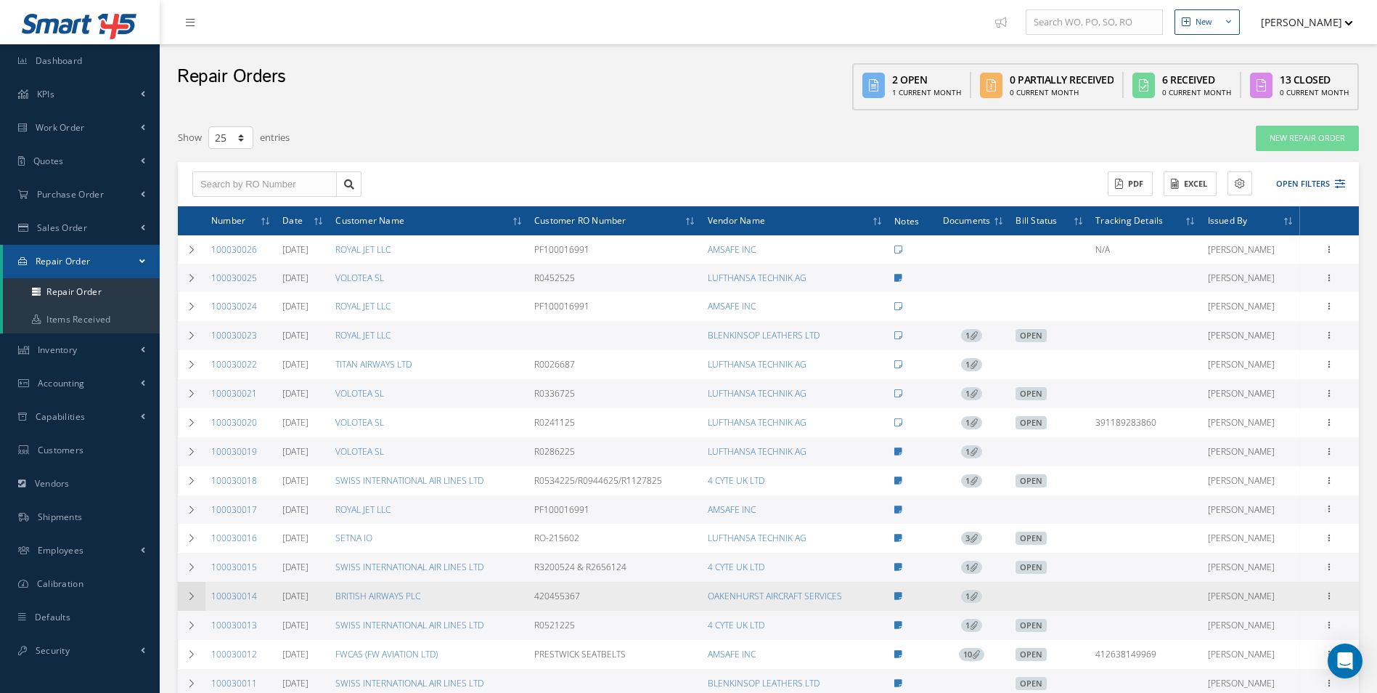
click at [187, 597] on td at bounding box center [192, 595] width 28 height 29
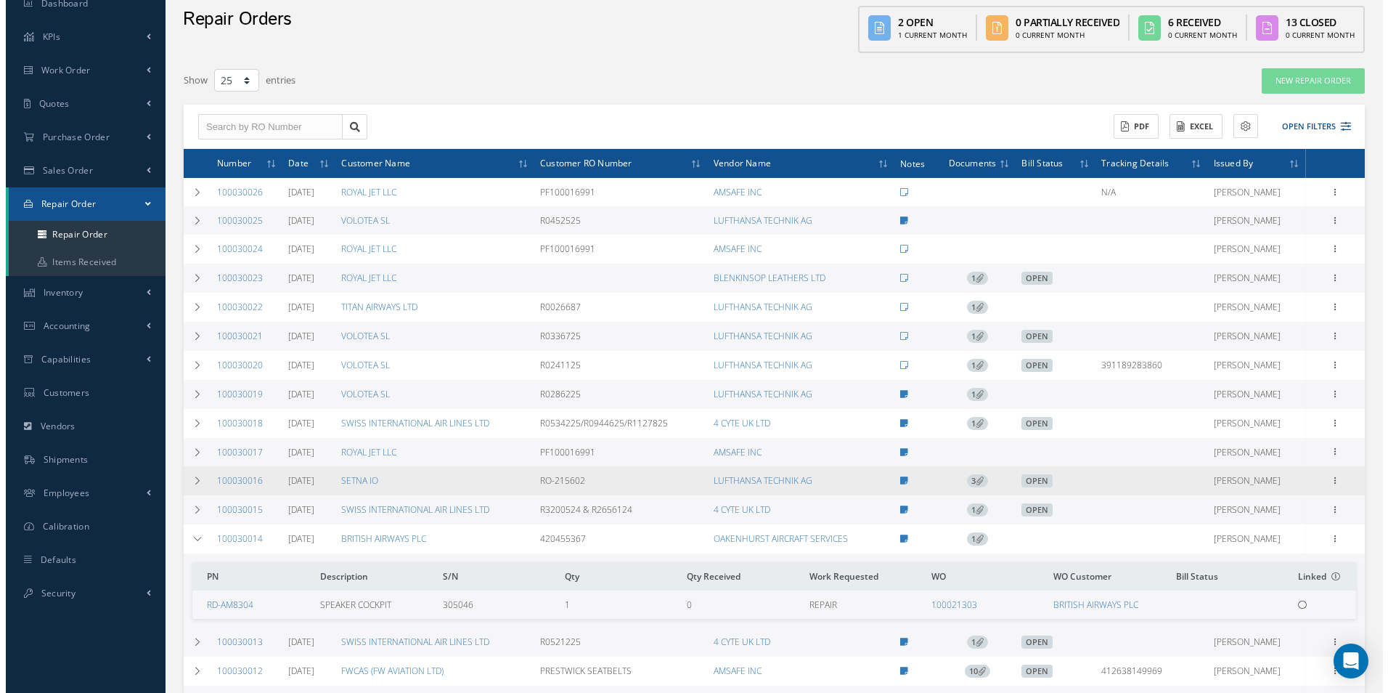
scroll to position [145, 0]
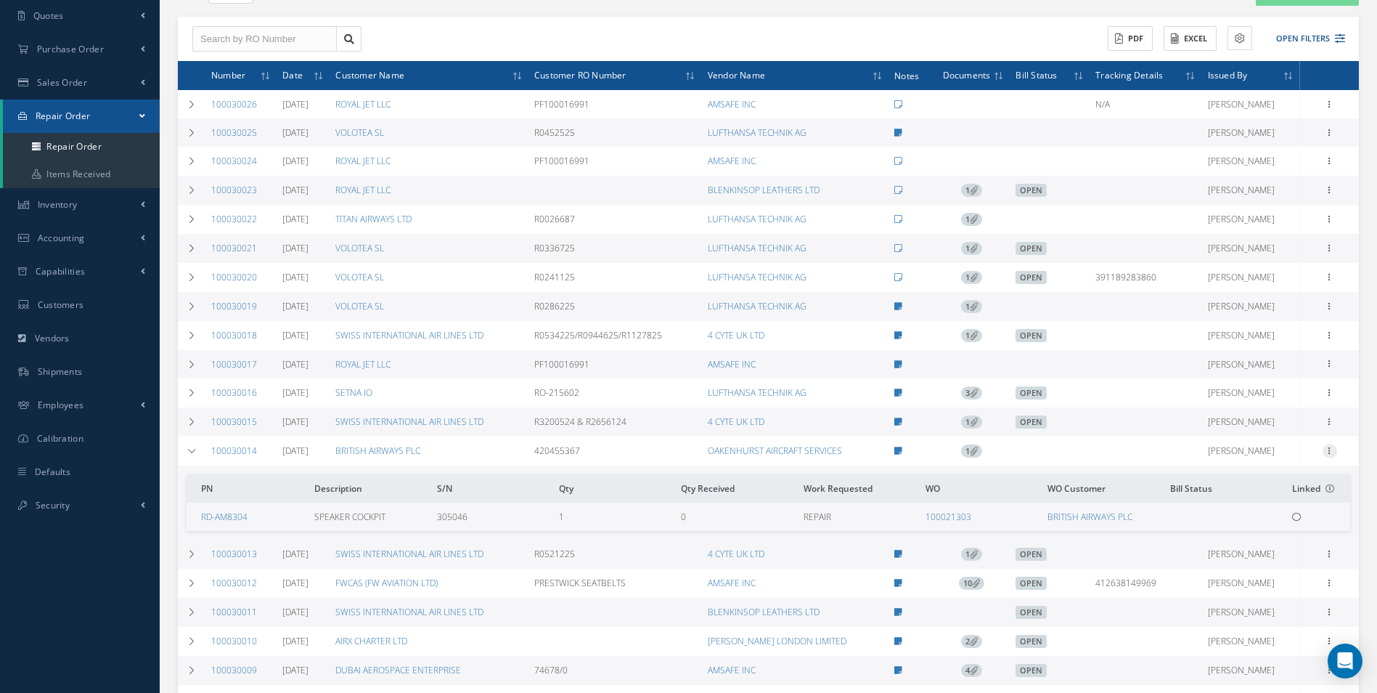
click at [1331, 454] on icon at bounding box center [1330, 450] width 15 height 12
click at [1278, 555] on link "Create Bill" at bounding box center [1263, 553] width 115 height 19
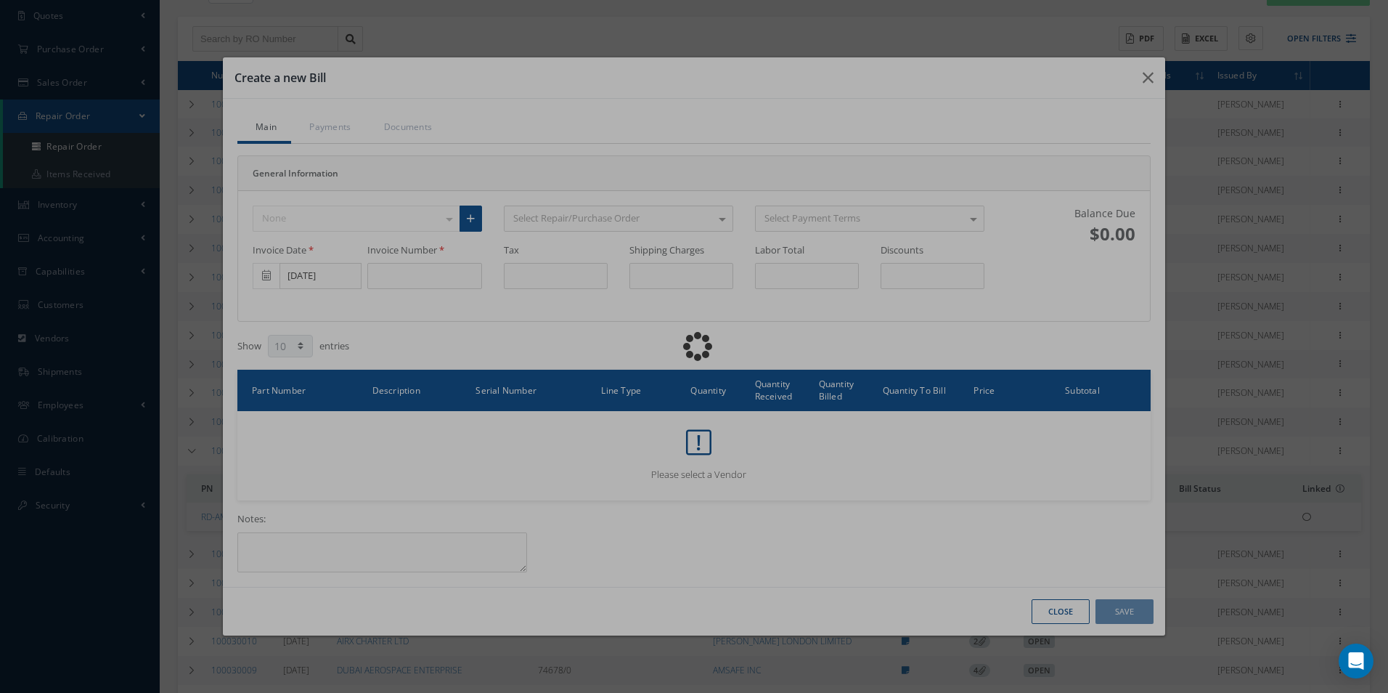
type input "0.00"
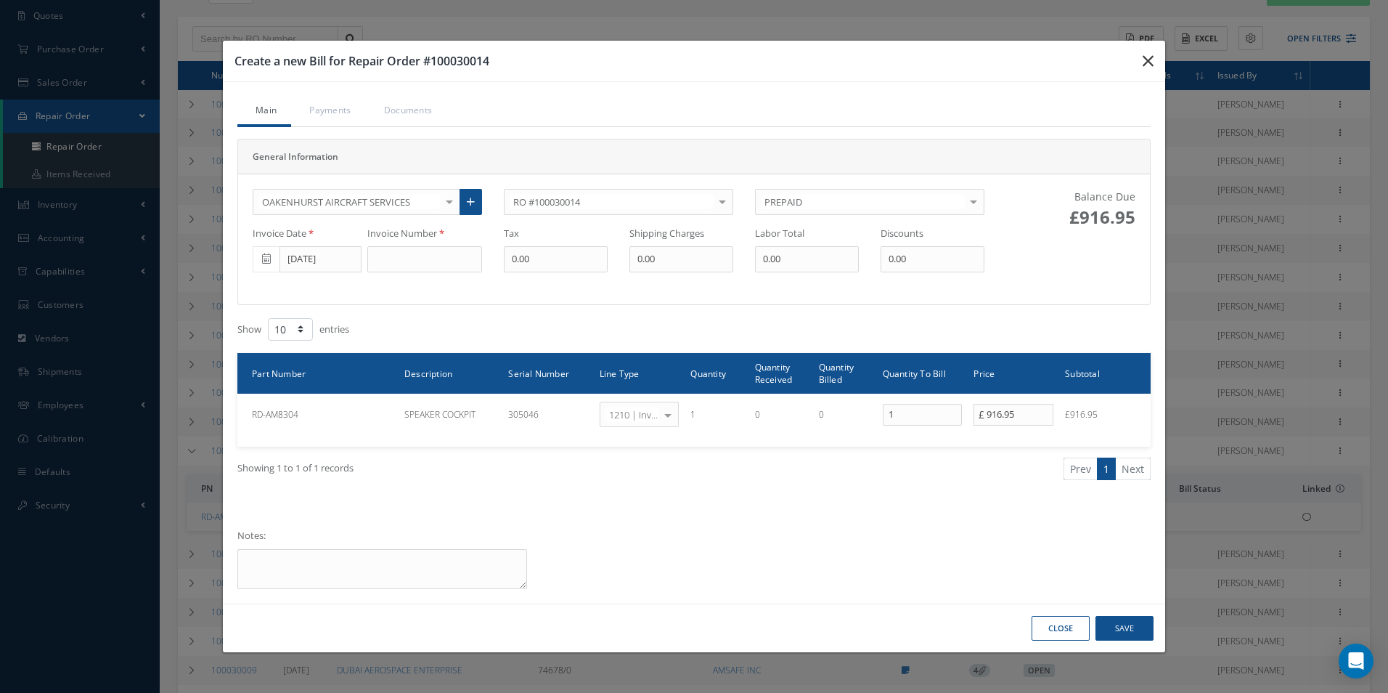
click at [1144, 57] on icon "button" at bounding box center [1148, 60] width 11 height 17
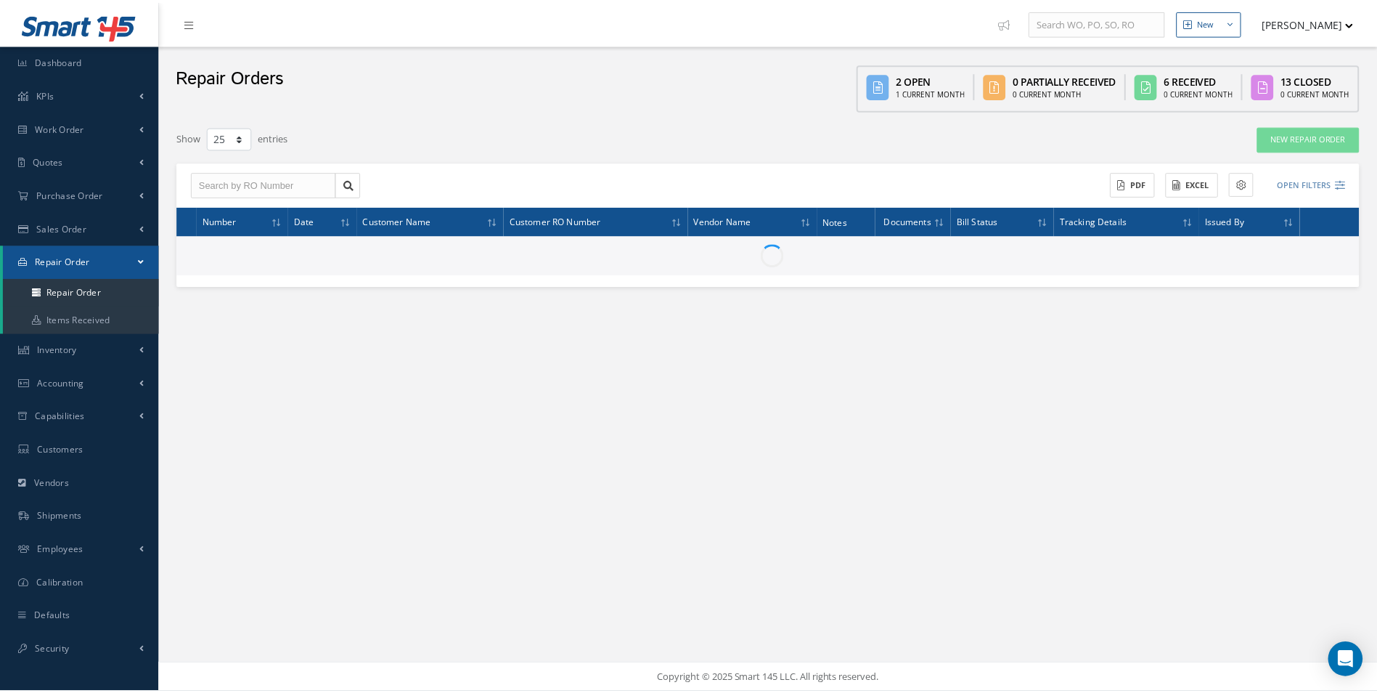
scroll to position [0, 0]
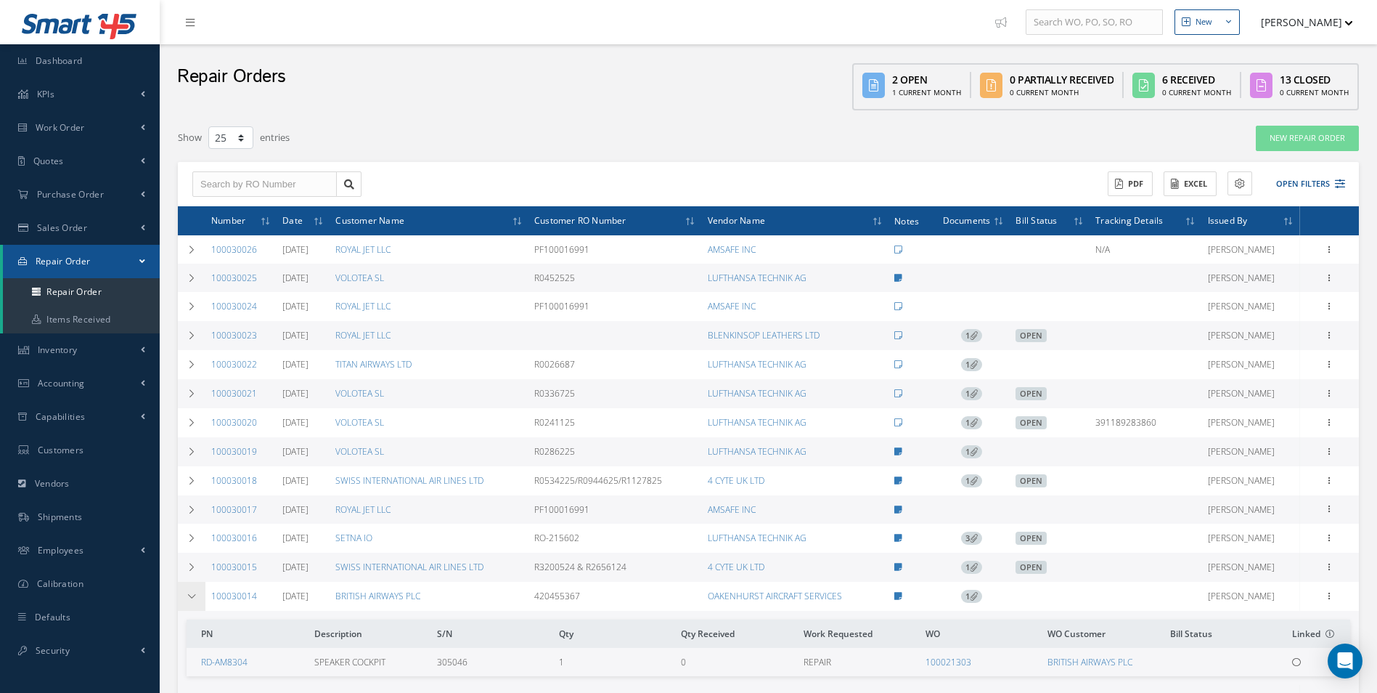
click at [196, 595] on icon at bounding box center [192, 596] width 10 height 9
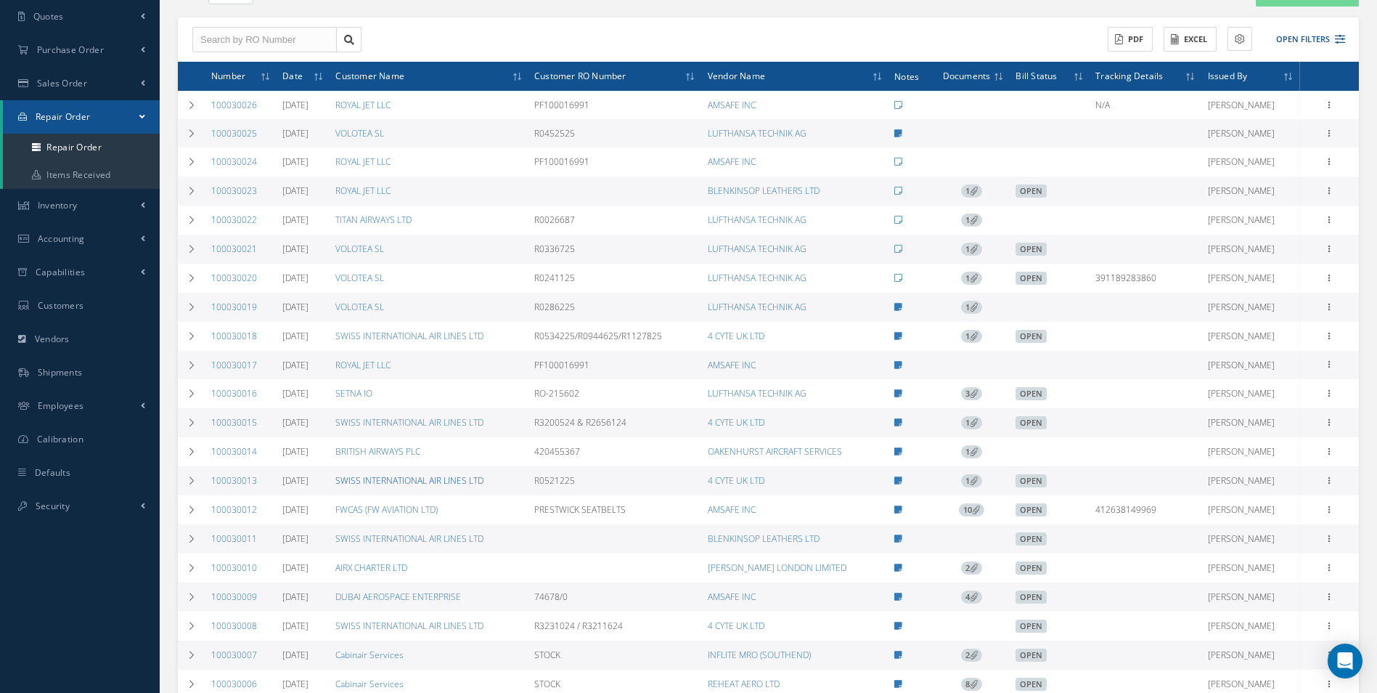
scroll to position [145, 0]
click at [176, 448] on div "Filters RO Number Customer RO Number Customer Name Vendor Name Open Vendor Quot…" at bounding box center [768, 438] width 1203 height 916
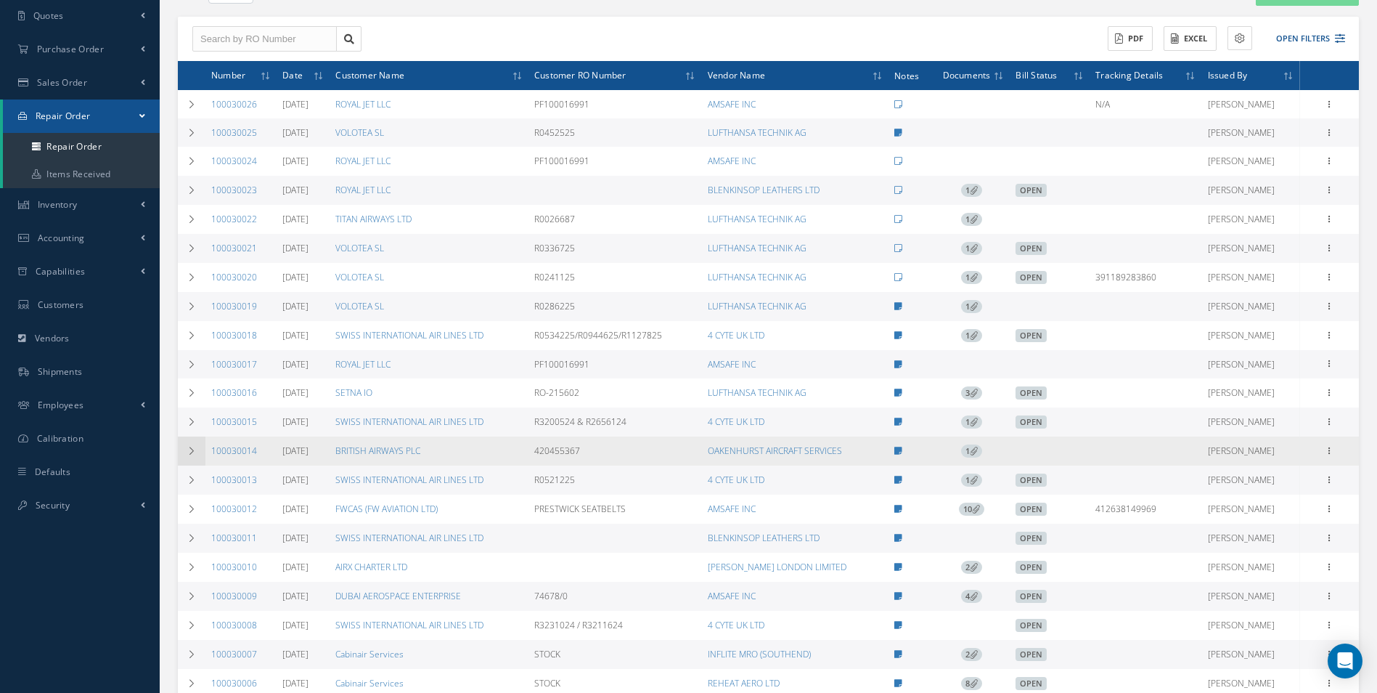
click at [184, 448] on td at bounding box center [192, 450] width 28 height 29
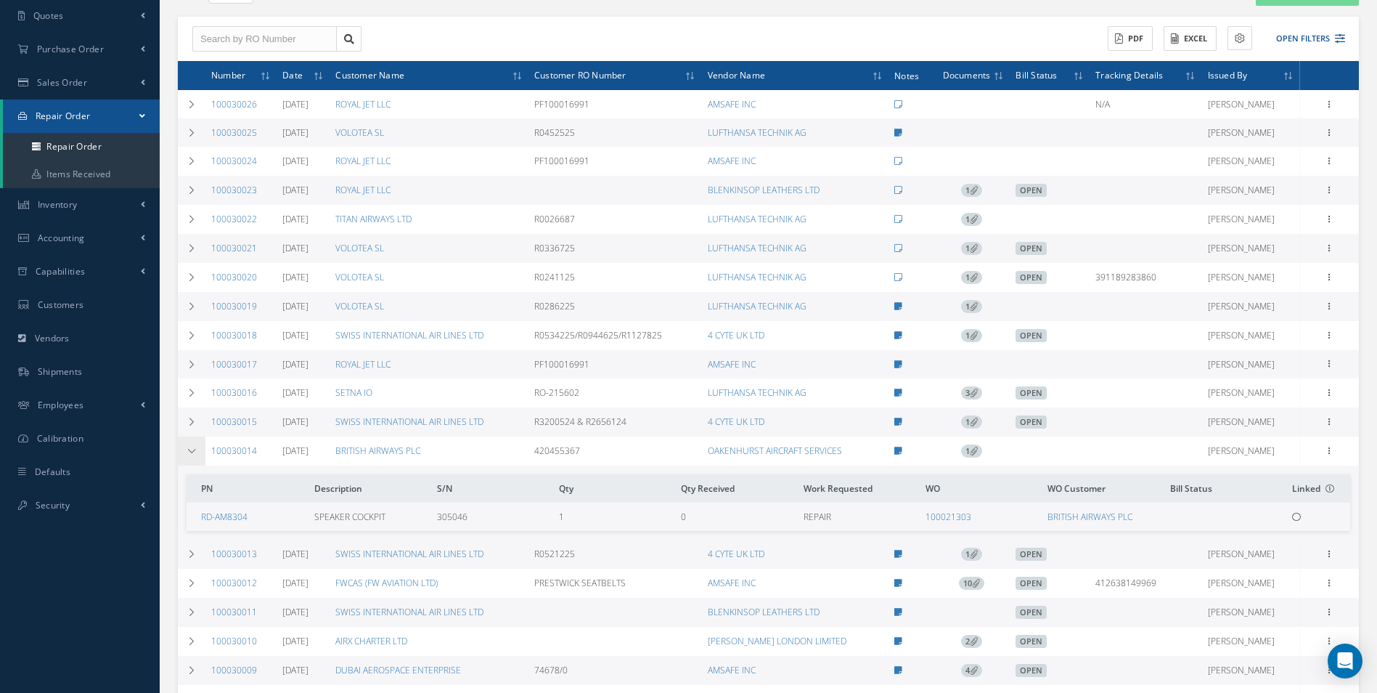
click at [197, 453] on td at bounding box center [192, 450] width 28 height 29
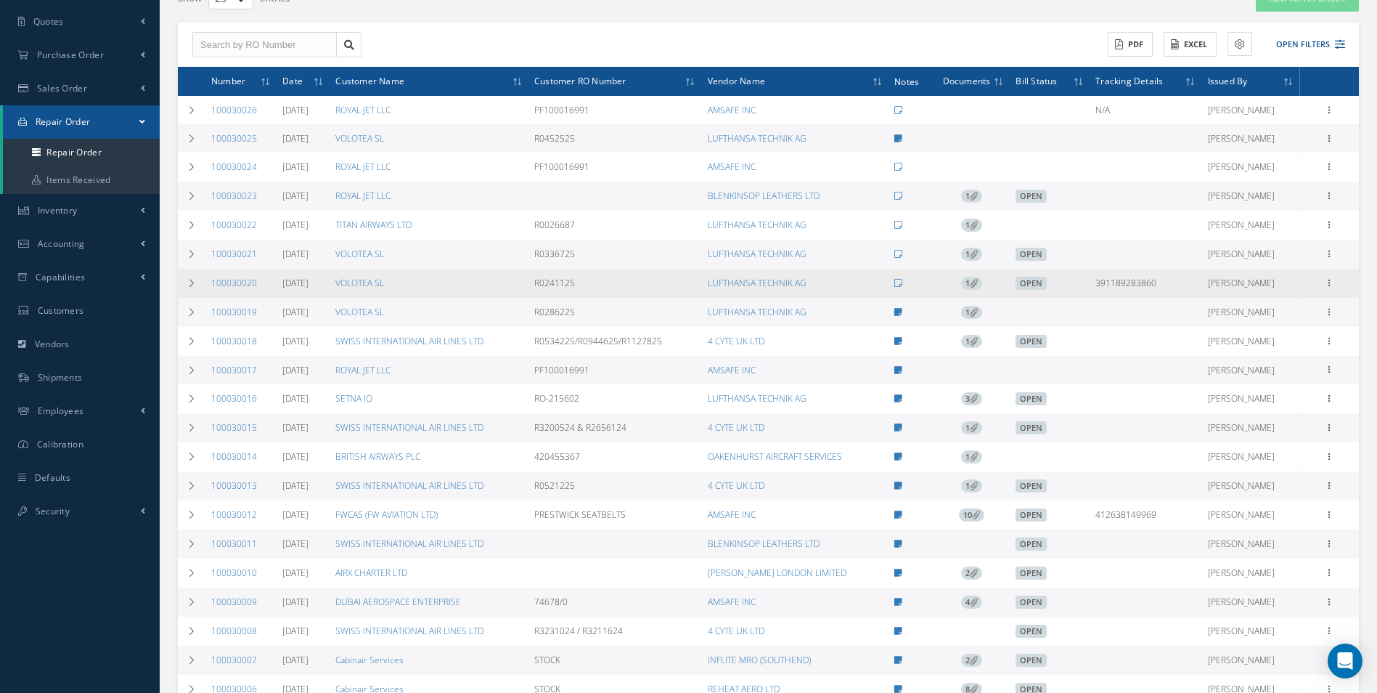
scroll to position [0, 0]
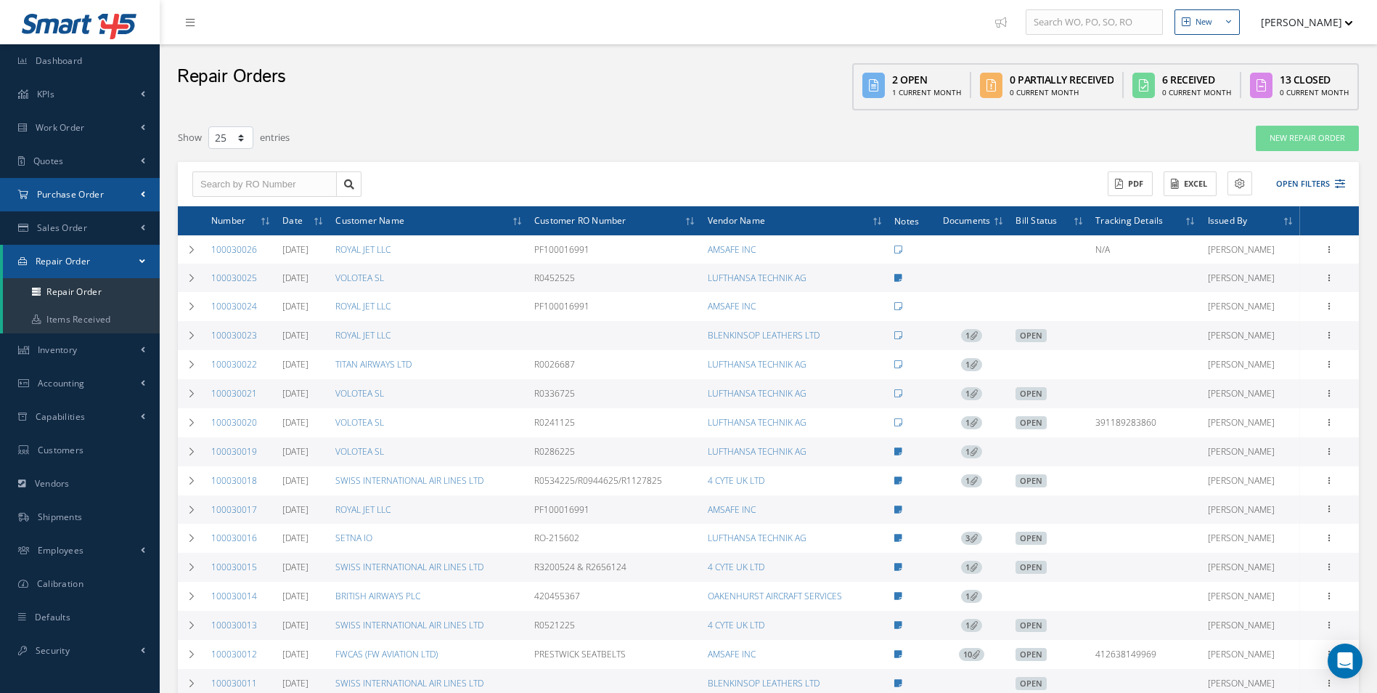
click at [140, 203] on link "Purchase Order" at bounding box center [80, 194] width 160 height 33
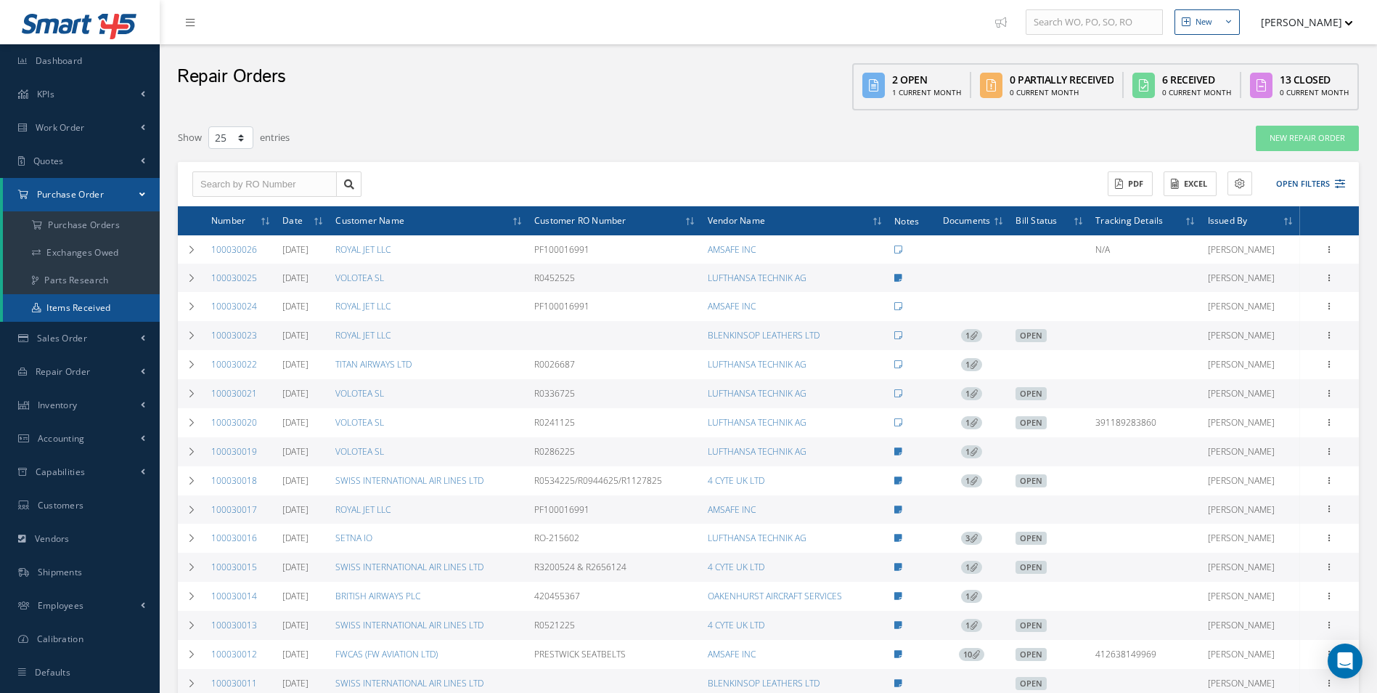
click at [97, 309] on link "Items Received" at bounding box center [81, 308] width 157 height 28
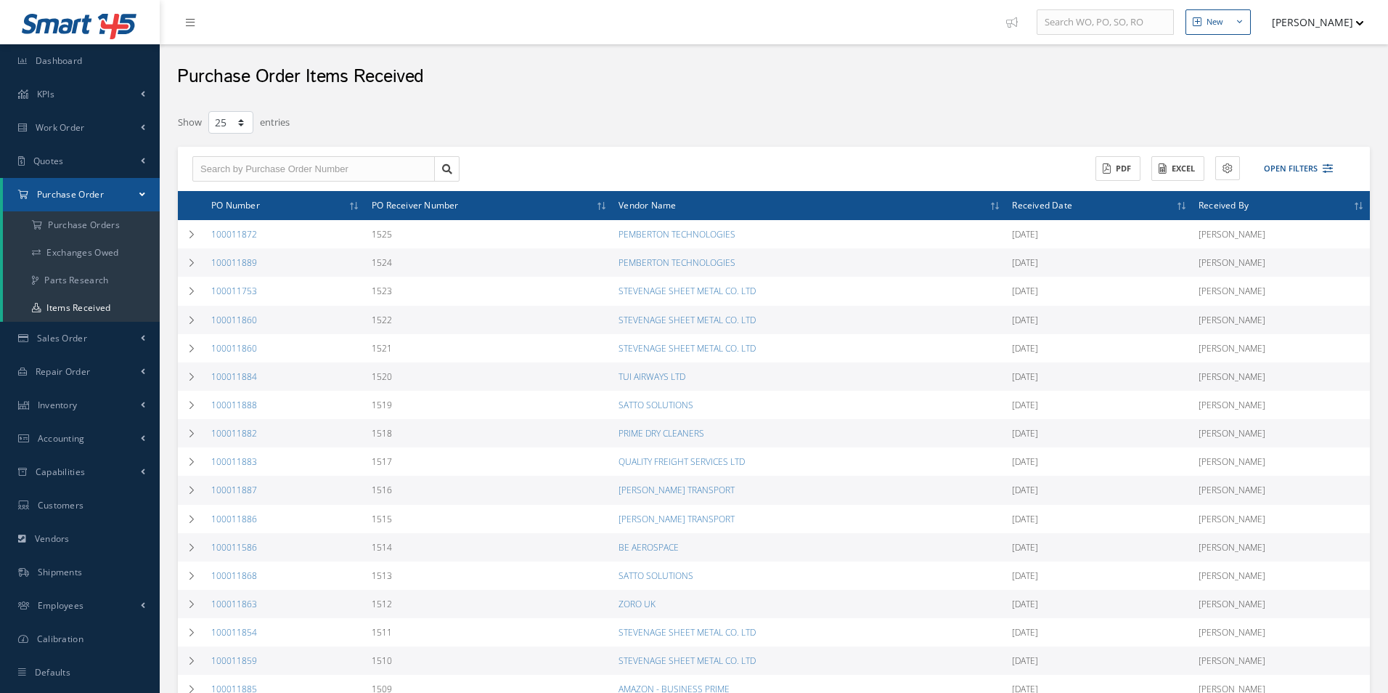
select select "25"
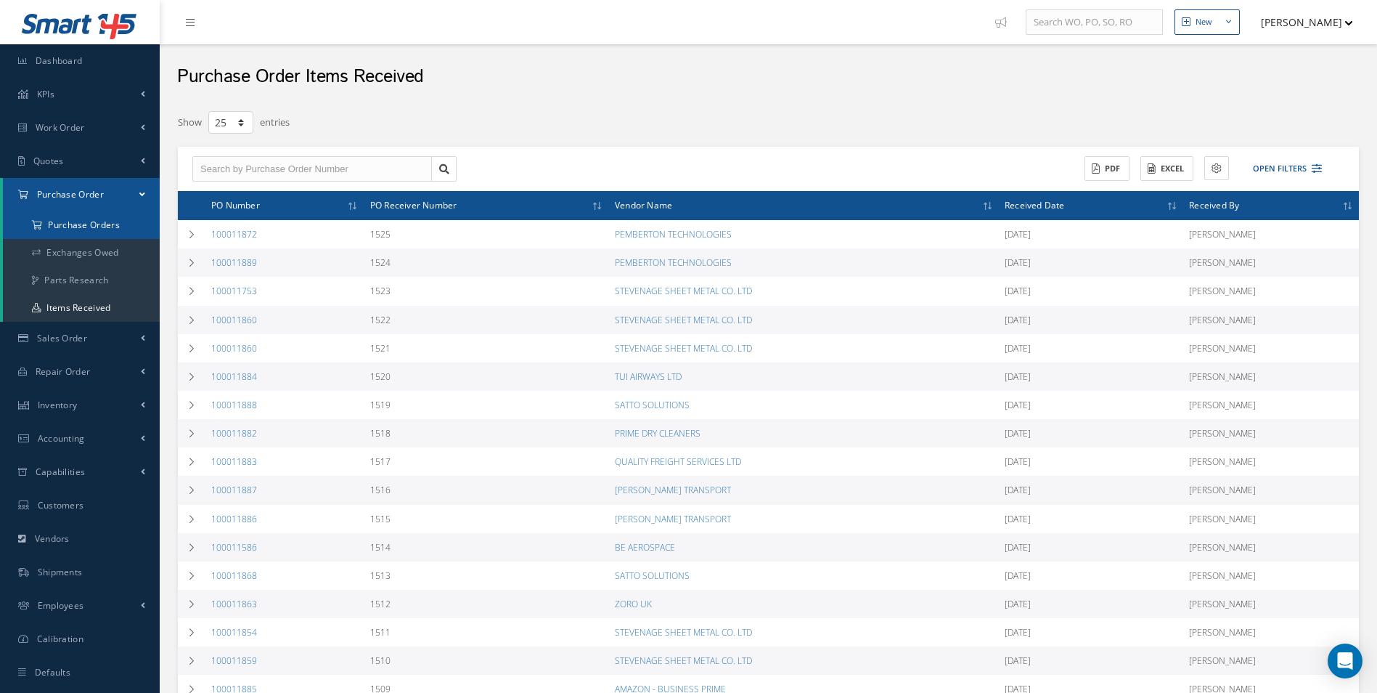
click at [101, 224] on a=1&status_id=2&status_id=3&status_id=5&collapsedFilters"] "Purchase Orders" at bounding box center [81, 225] width 157 height 28
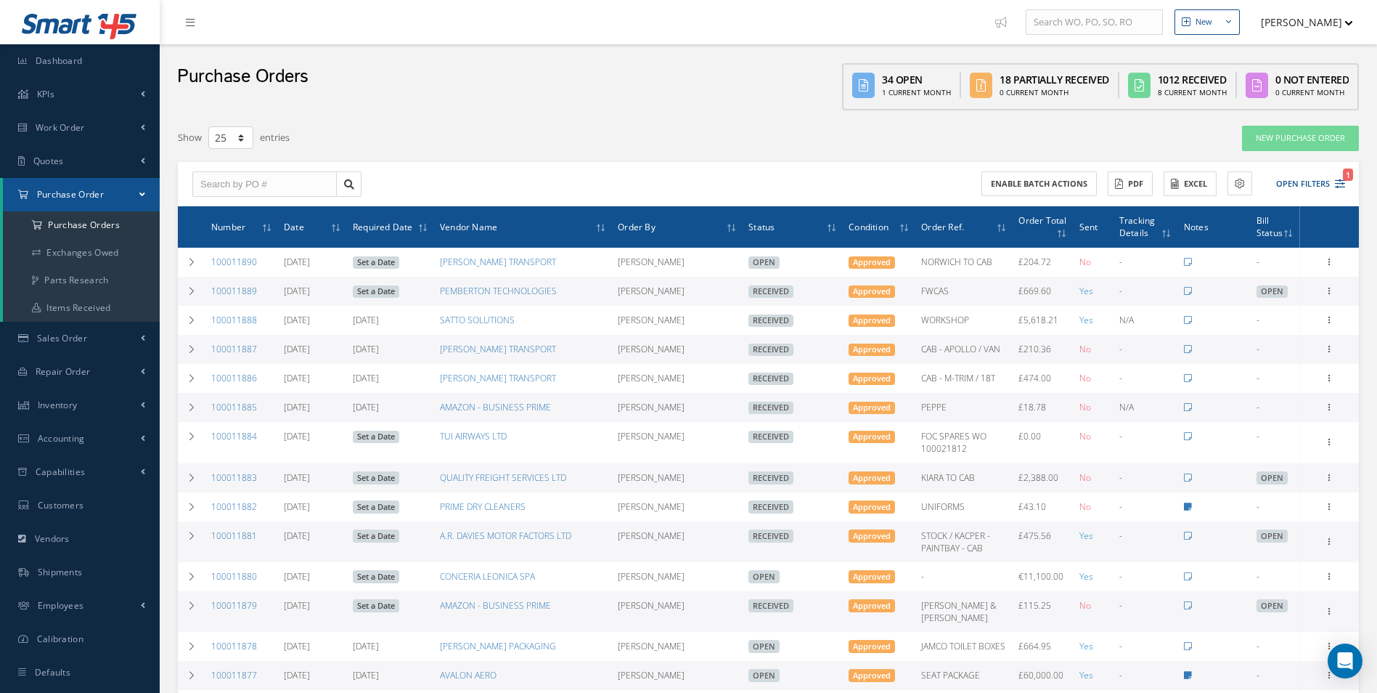
select select "25"
click at [269, 189] on input "text" at bounding box center [264, 184] width 144 height 26
type input "100011872"
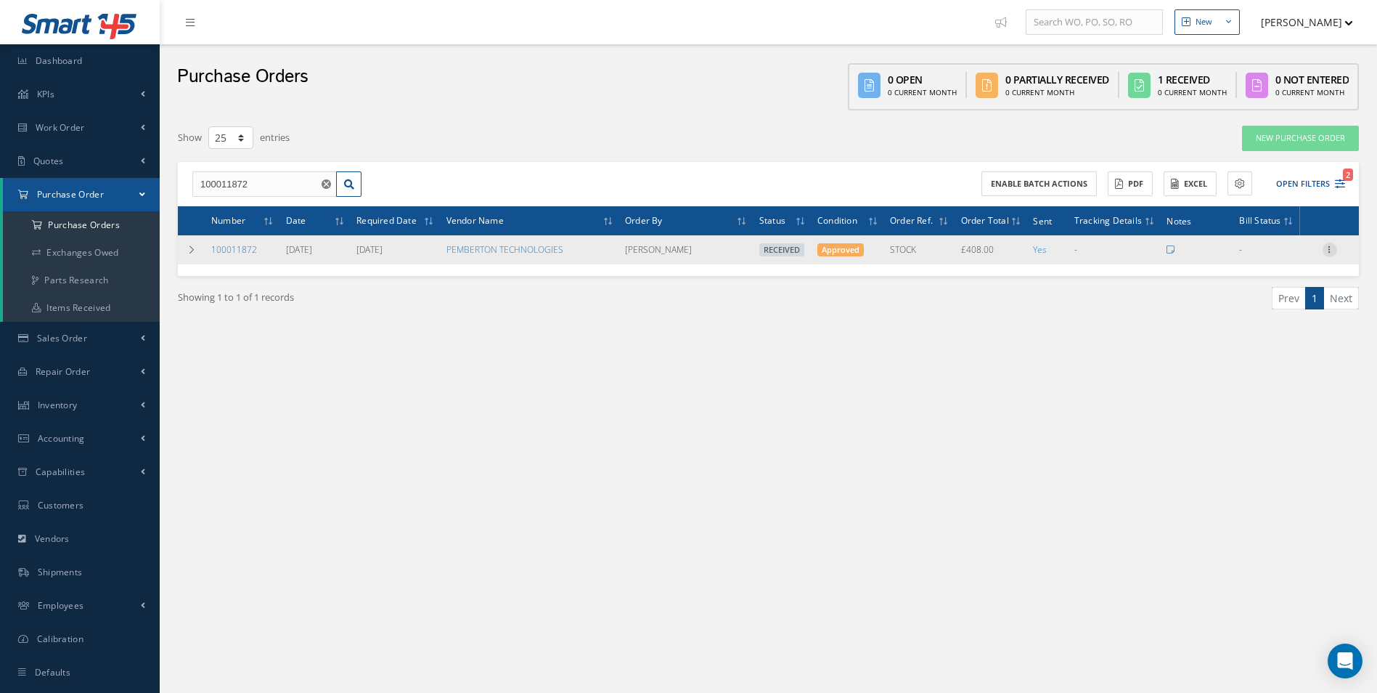
click at [1329, 251] on icon at bounding box center [1330, 248] width 15 height 12
click at [1274, 309] on link "Create Bill" at bounding box center [1263, 315] width 115 height 19
type input "68.00"
type input "0.00"
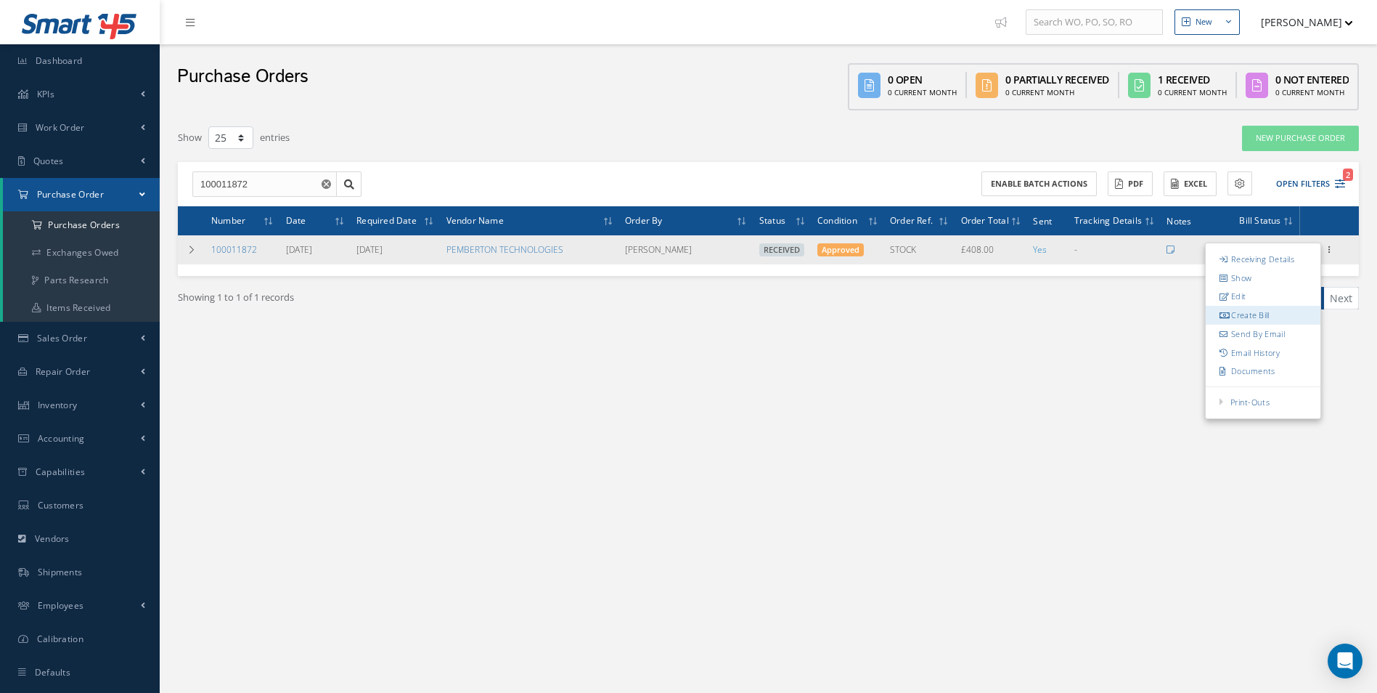
type input "0.00"
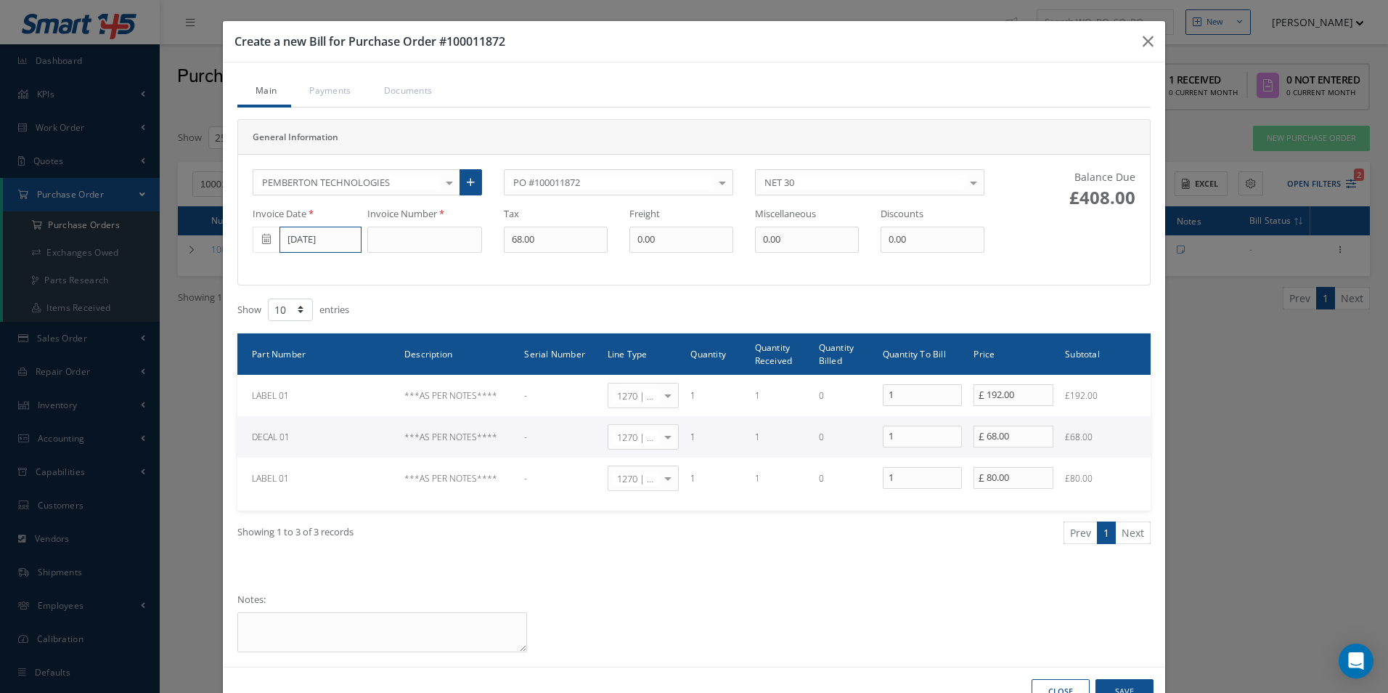
click at [290, 245] on input "[DATE]" at bounding box center [320, 239] width 82 height 26
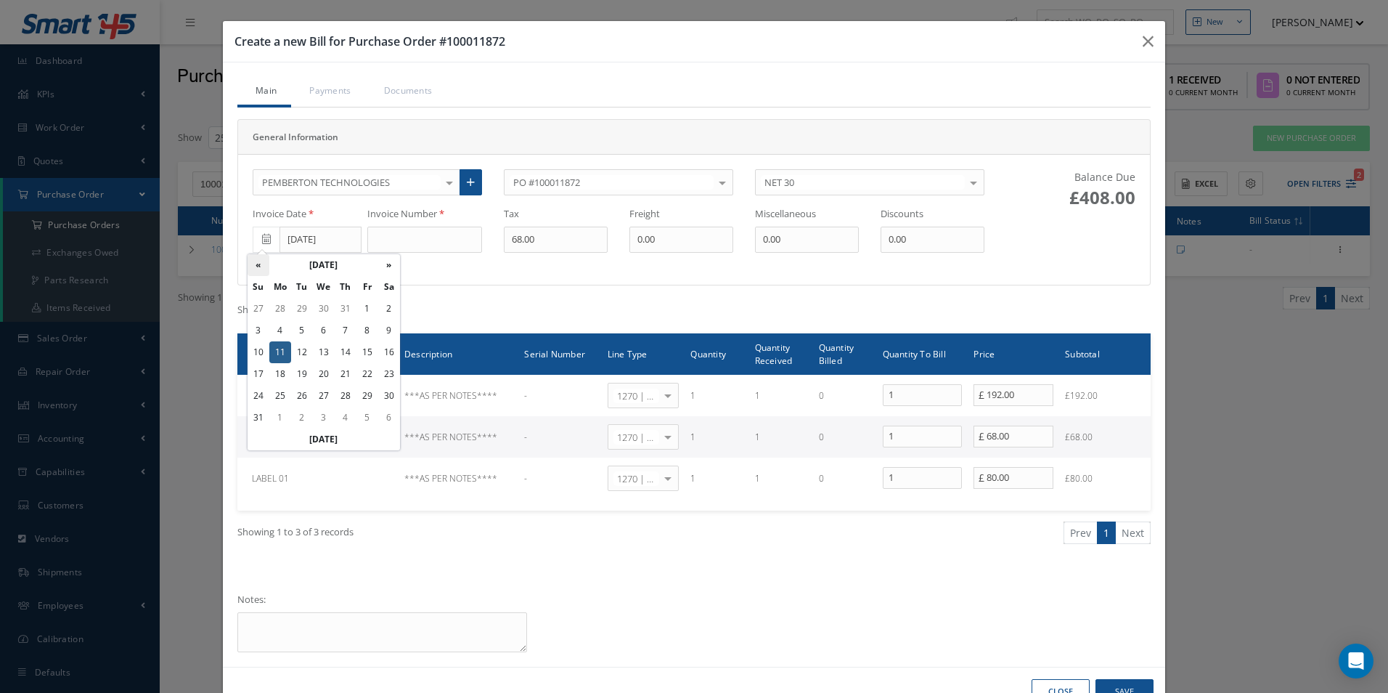
click at [259, 268] on th "«" at bounding box center [259, 265] width 22 height 22
click at [326, 396] on td "30" at bounding box center [324, 396] width 22 height 22
type input "[DATE]"
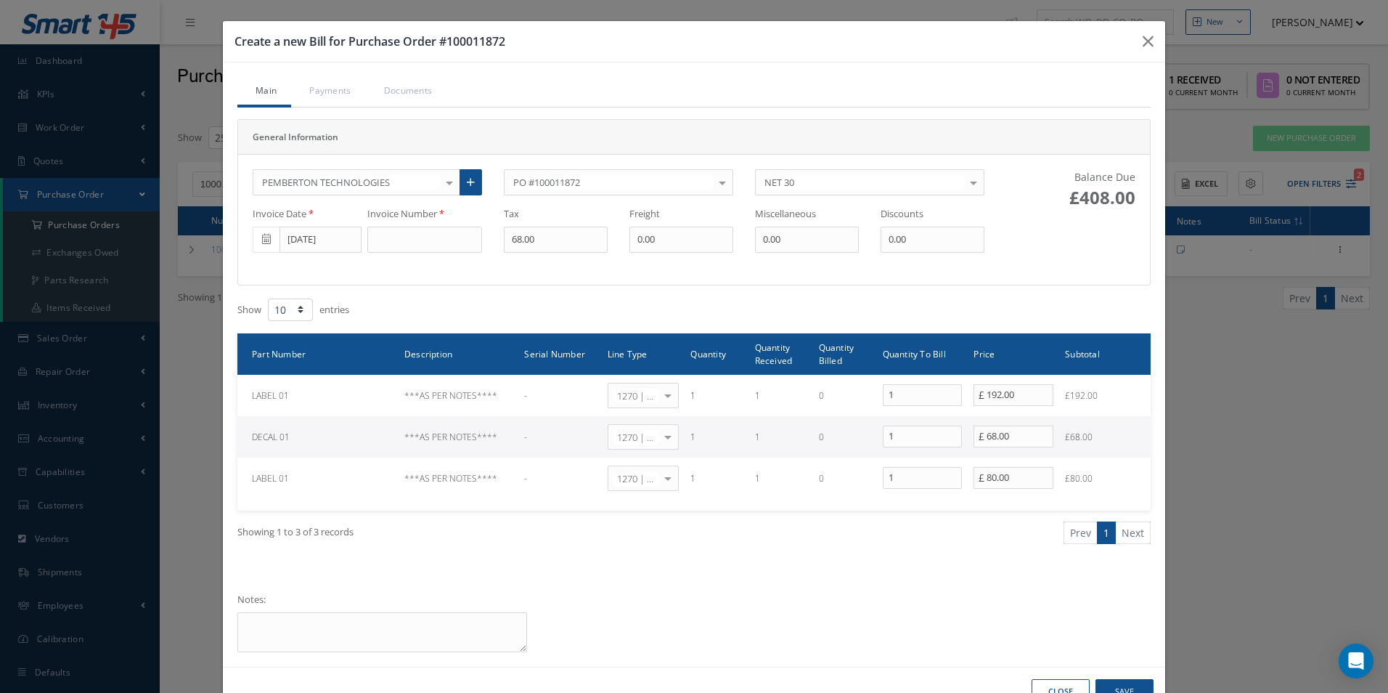
drag, startPoint x: 418, startPoint y: 232, endPoint x: 420, endPoint y: 239, distance: 7.6
click at [420, 236] on div "Invoice Number" at bounding box center [430, 230] width 126 height 46
click at [425, 248] on input at bounding box center [424, 239] width 115 height 26
type input "6342"
click at [1130, 684] on button "Save" at bounding box center [1124, 691] width 58 height 25
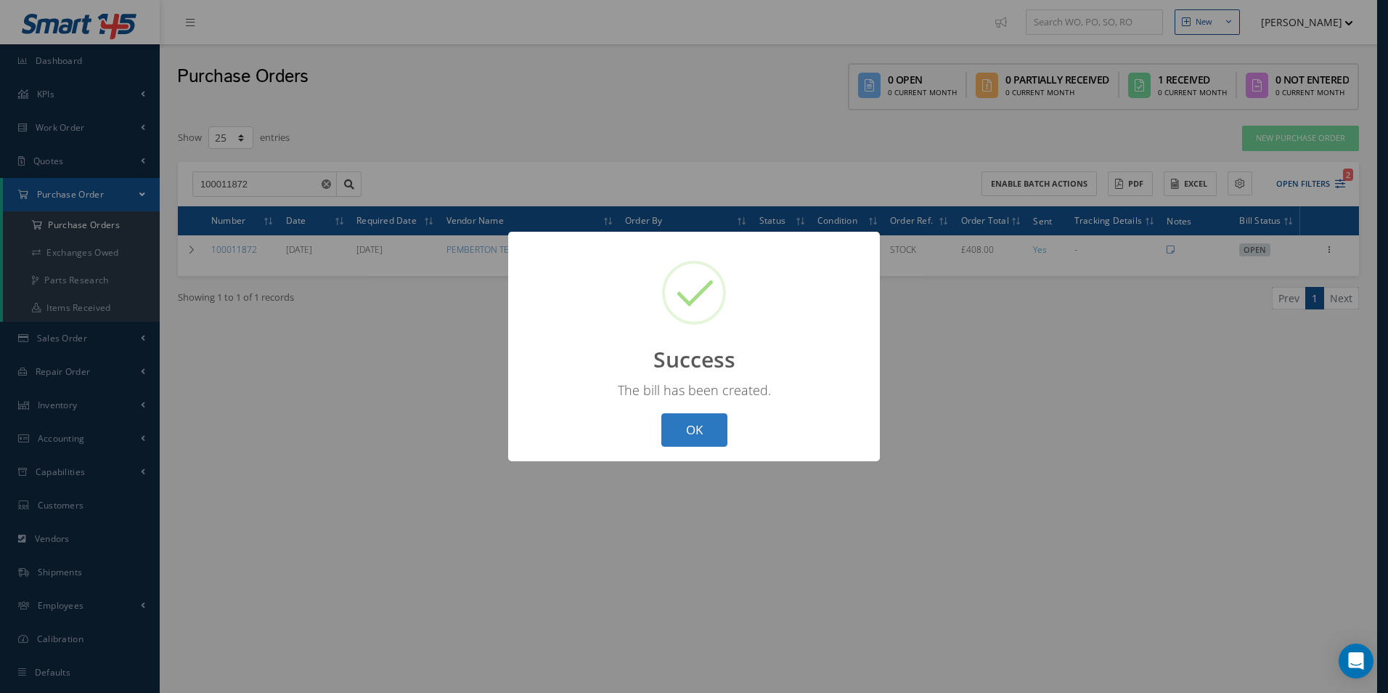
click at [707, 436] on button "OK" at bounding box center [694, 430] width 66 height 34
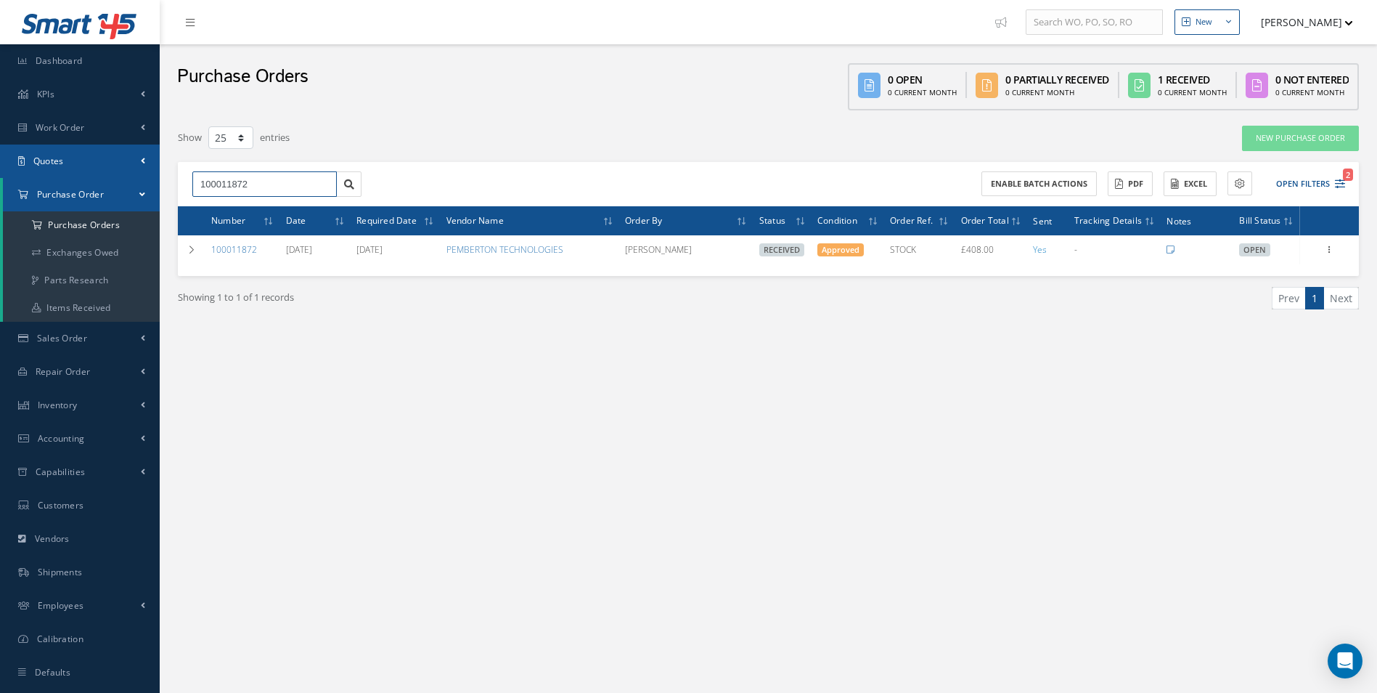
drag, startPoint x: 263, startPoint y: 190, endPoint x: 0, endPoint y: 166, distance: 263.9
click at [0, 166] on html "Smart 145 Dashboard KPIs Work Order Accounting Work Order Work Order Work Order…" at bounding box center [688, 346] width 1377 height 693
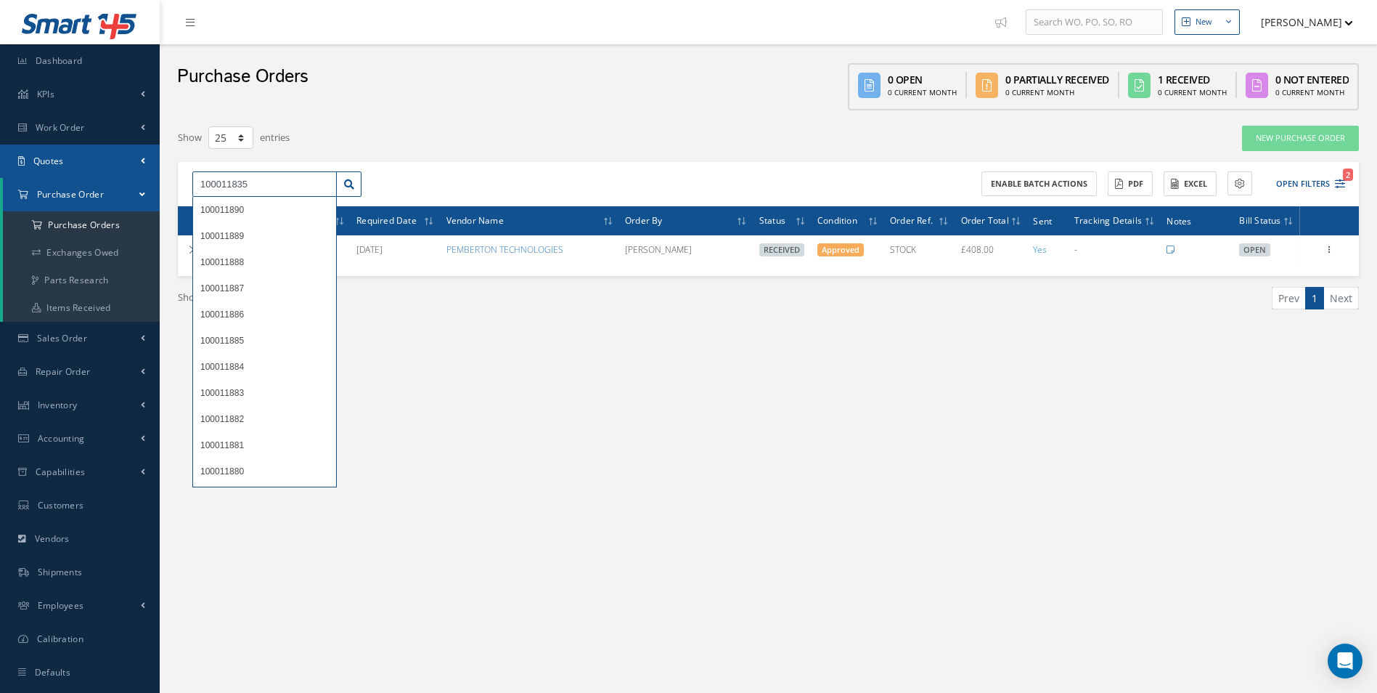
type input "100011835"
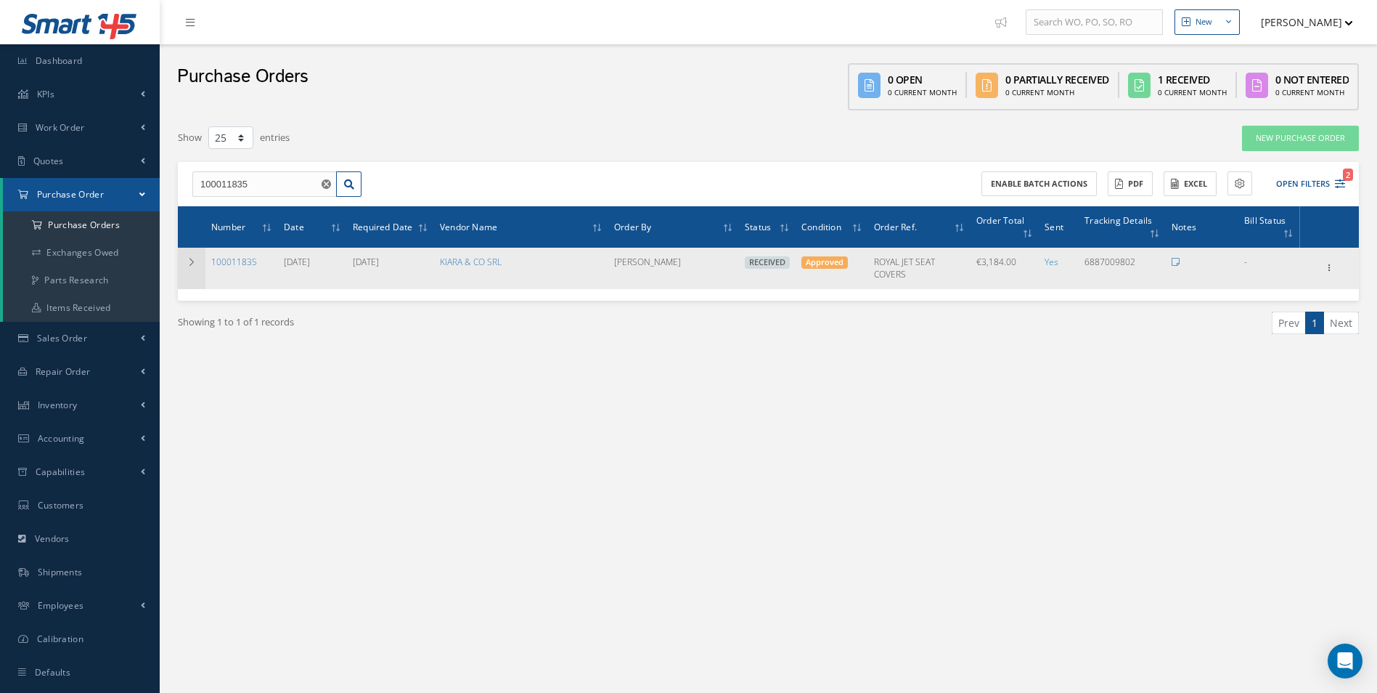
click at [195, 266] on icon at bounding box center [192, 262] width 10 height 9
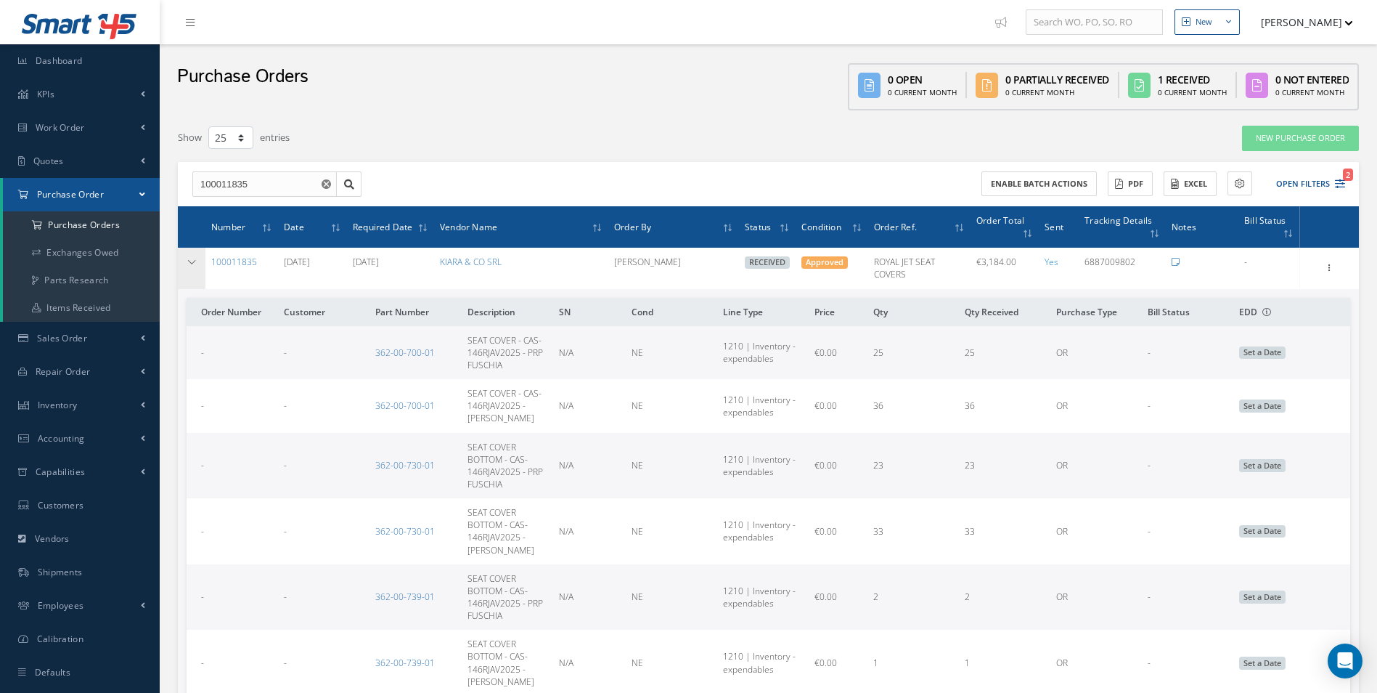
click at [199, 269] on td at bounding box center [192, 268] width 28 height 41
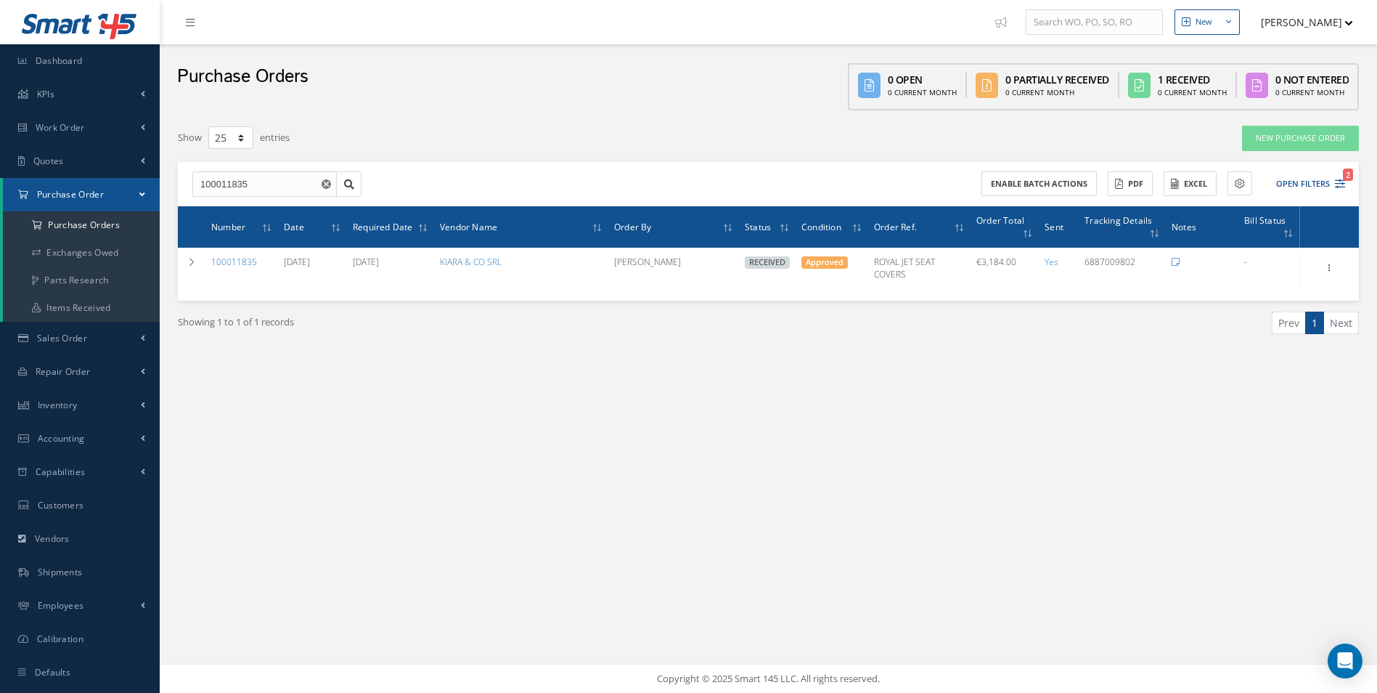
click at [324, 187] on use "Reset" at bounding box center [326, 183] width 9 height 9
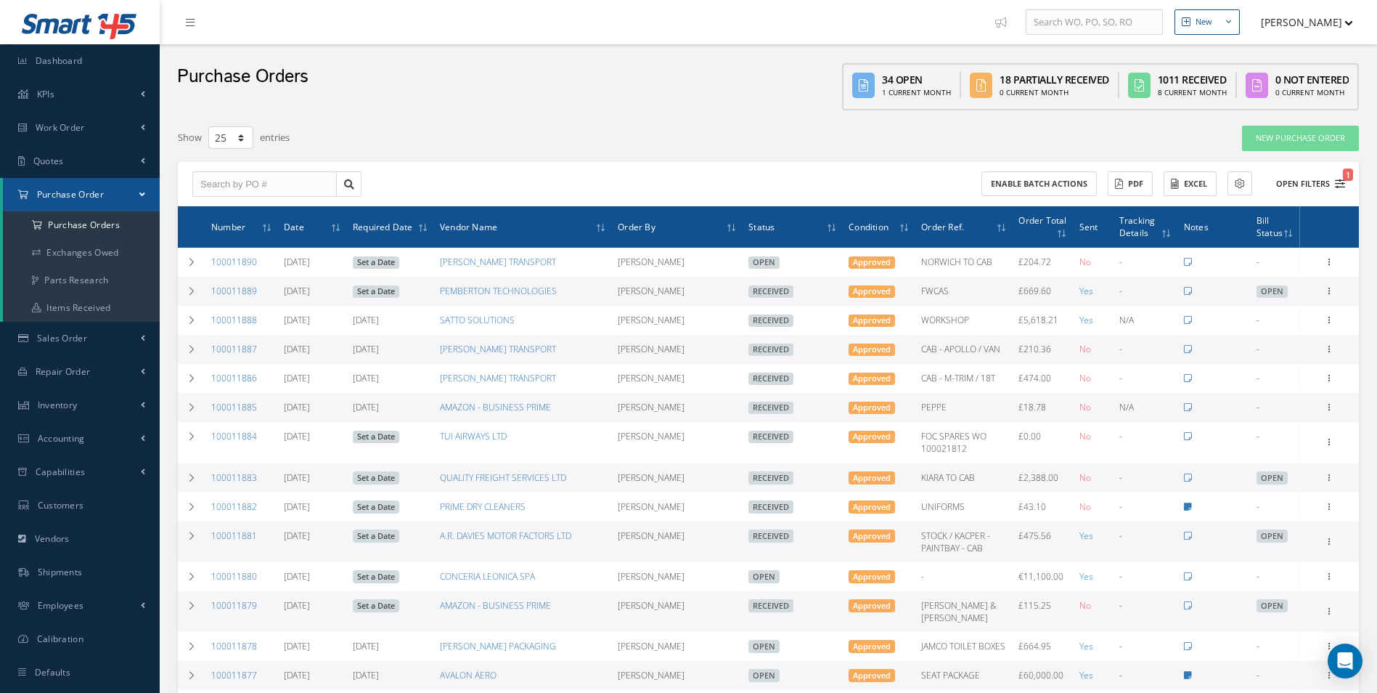
click at [1305, 180] on button "Open Filters 1" at bounding box center [1304, 184] width 82 height 24
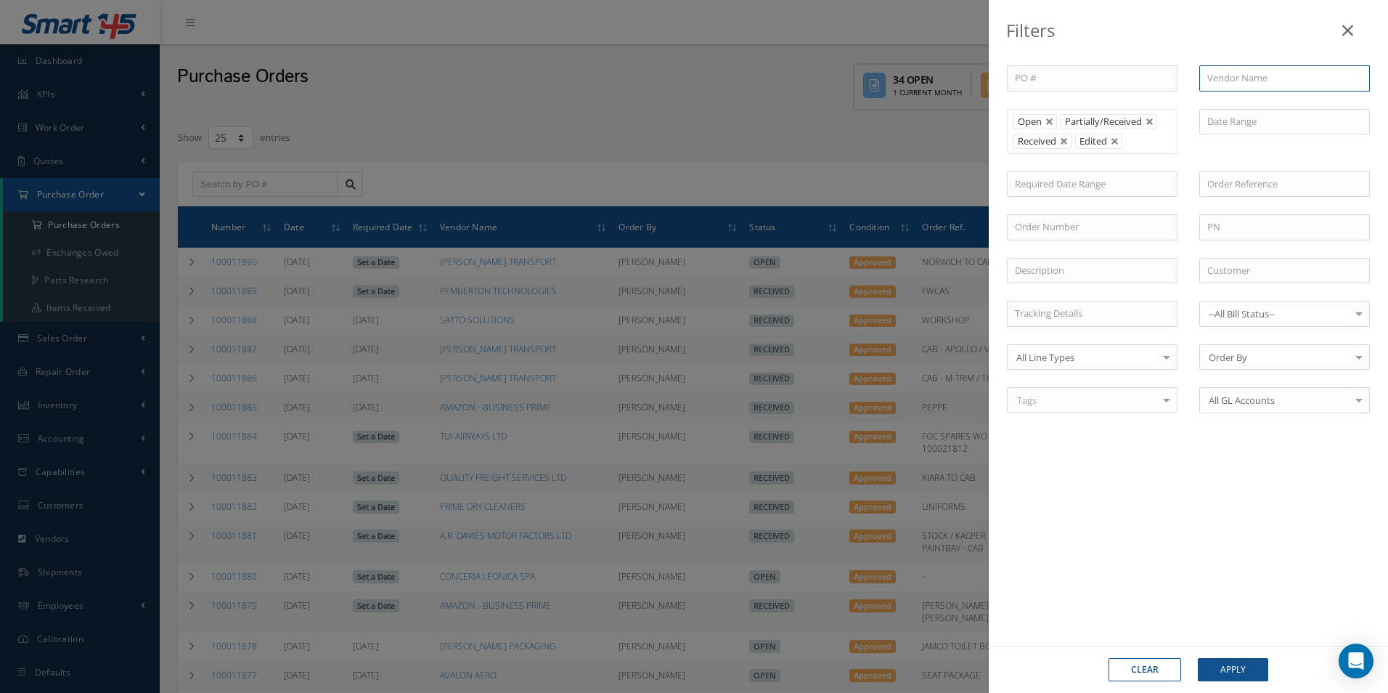
click at [1275, 89] on input "text" at bounding box center [1284, 78] width 171 height 26
type input "kiara"
click at [1250, 672] on button "Apply" at bounding box center [1233, 669] width 70 height 23
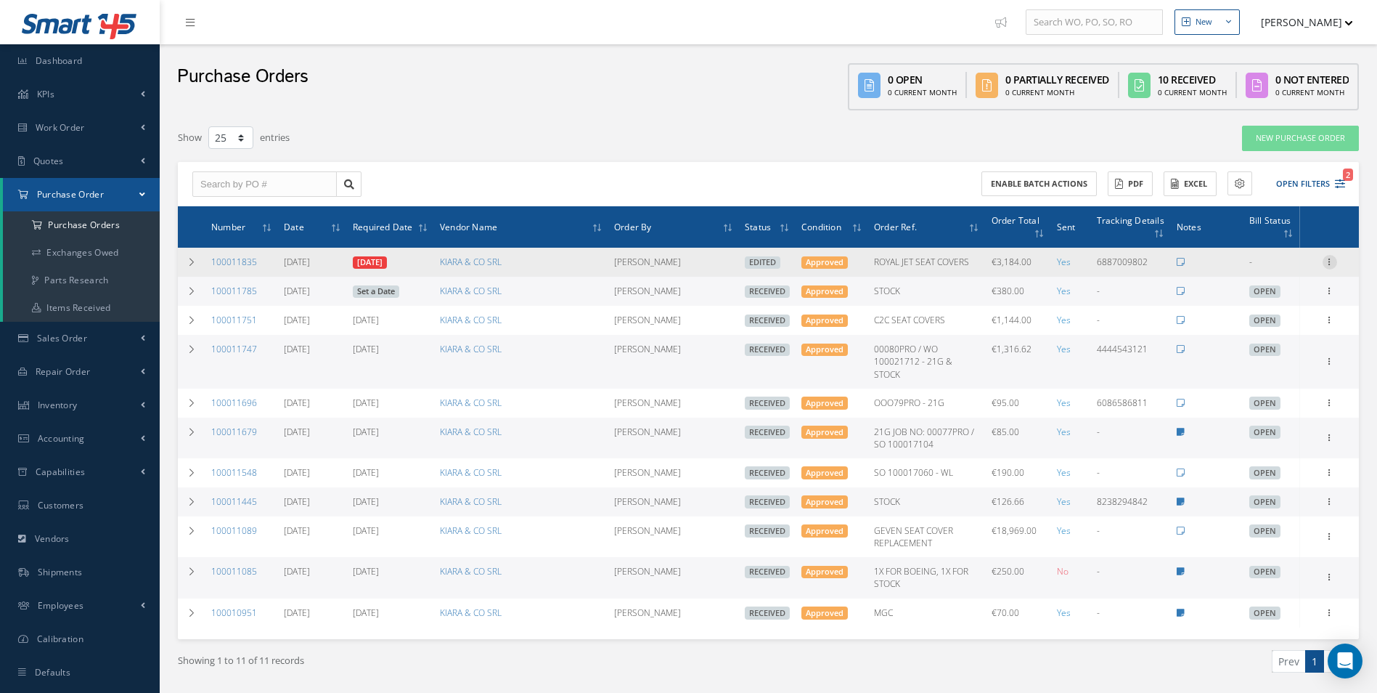
click at [1327, 261] on icon at bounding box center [1330, 261] width 15 height 12
click at [1282, 268] on link "Enter/Update" at bounding box center [1263, 271] width 115 height 19
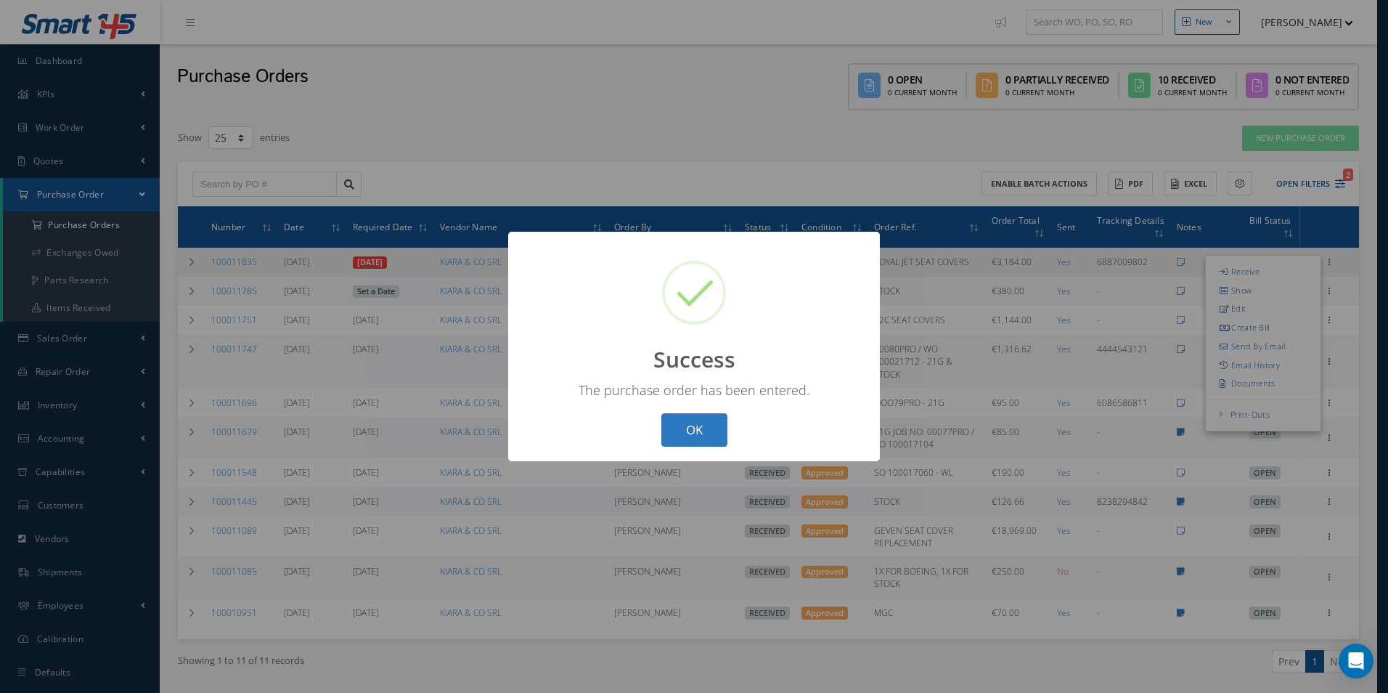
drag, startPoint x: 710, startPoint y: 444, endPoint x: 703, endPoint y: 436, distance: 10.3
click at [708, 442] on button "OK" at bounding box center [694, 430] width 66 height 34
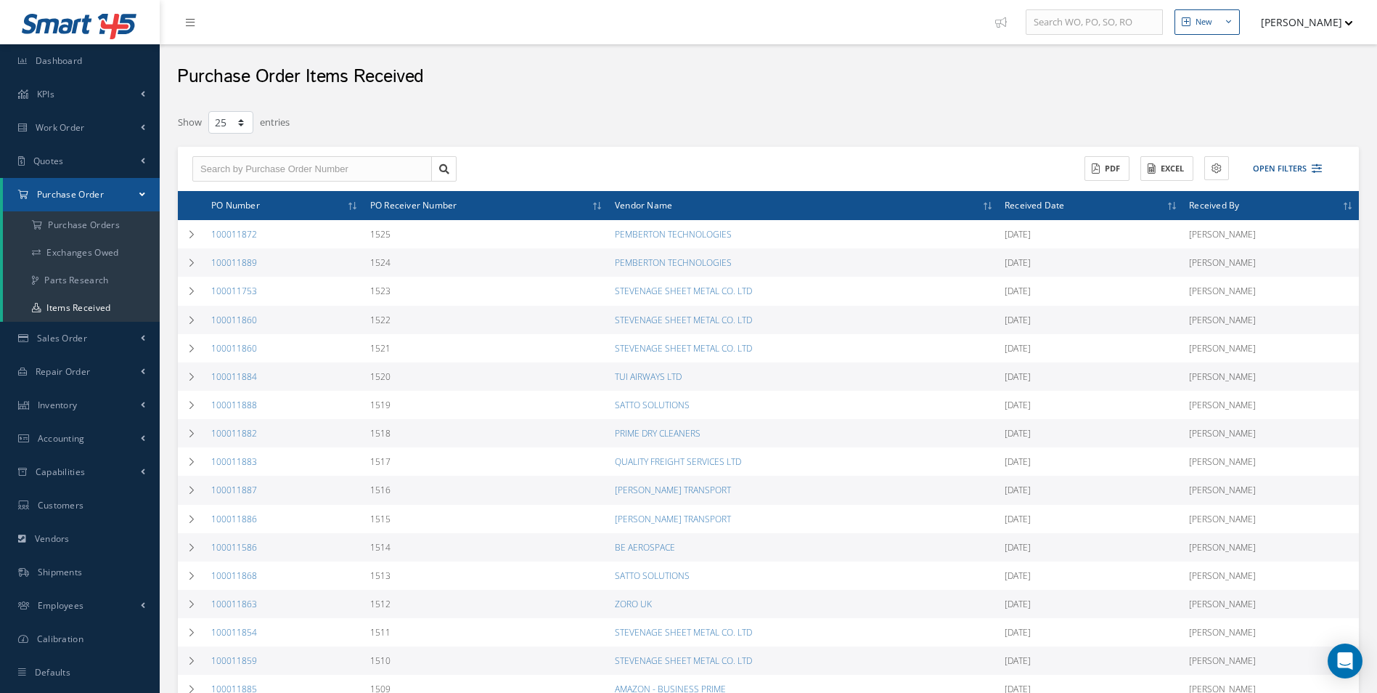
select select "25"
click at [312, 181] on input "text" at bounding box center [312, 169] width 240 height 26
paste input "100011835"
type input "100011835"
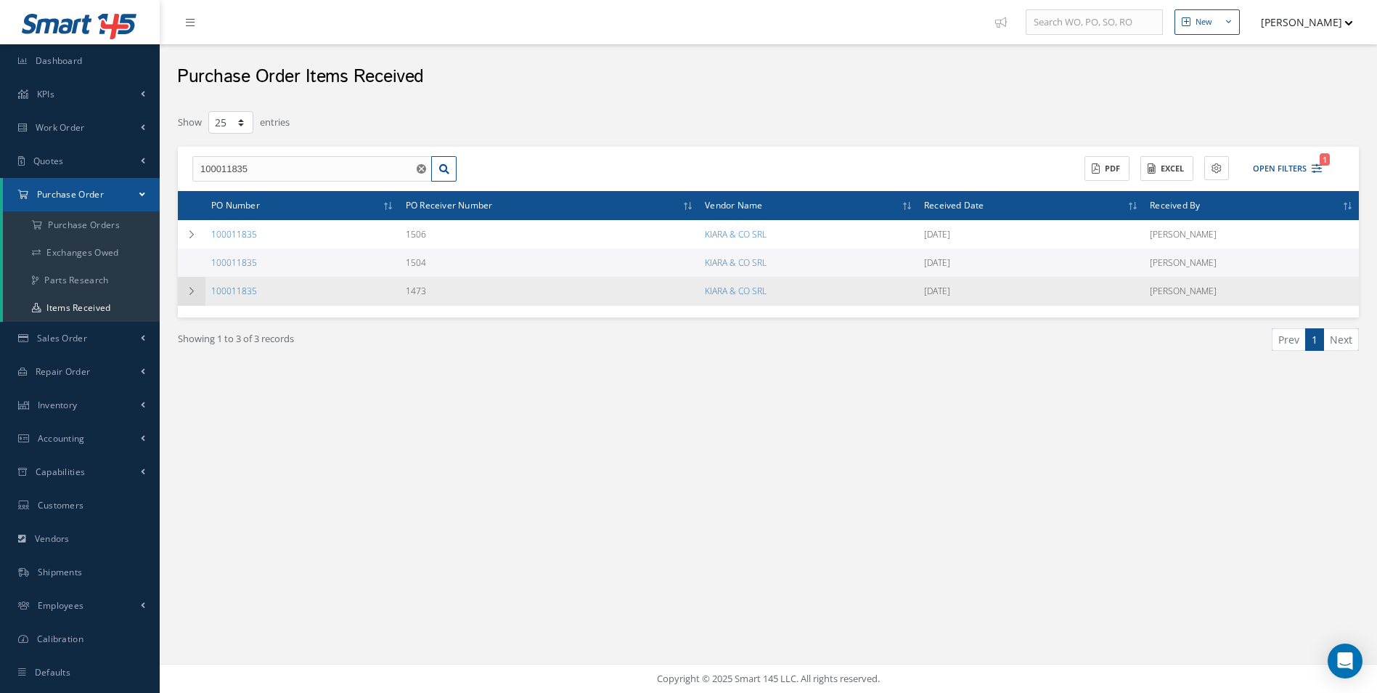
click at [186, 295] on td at bounding box center [192, 291] width 28 height 28
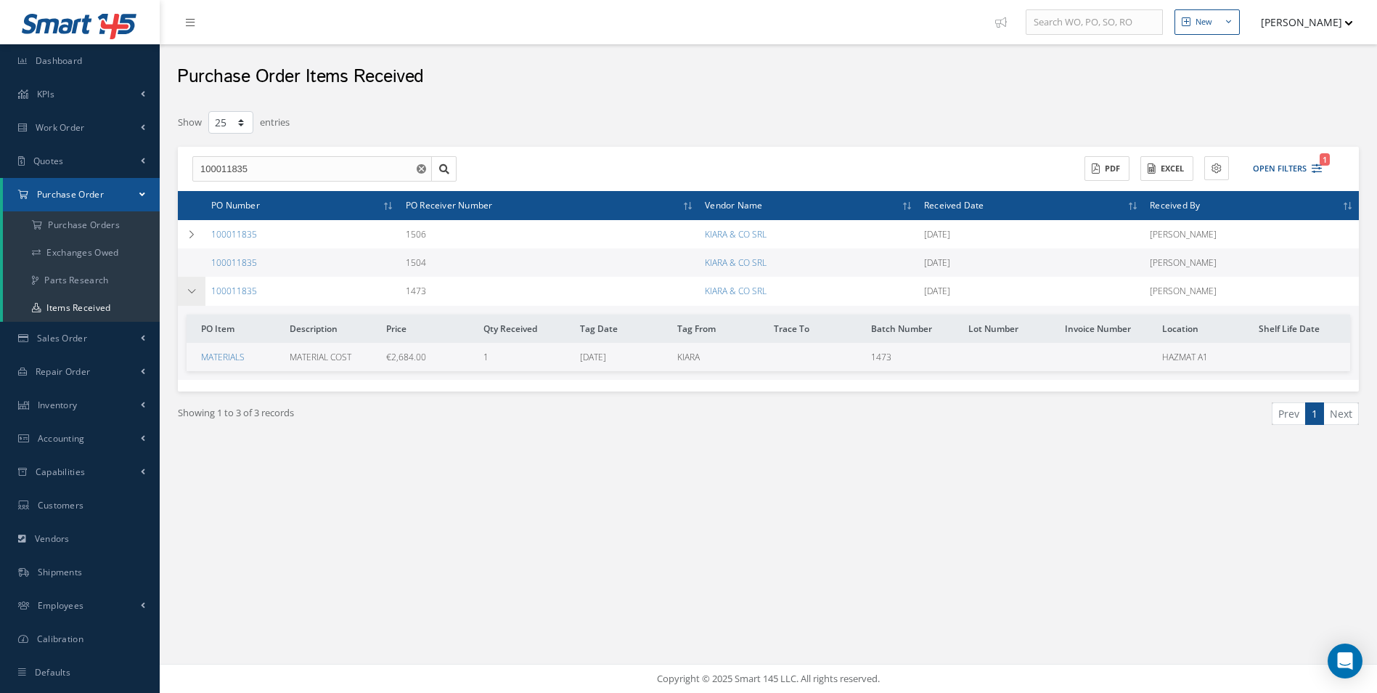
click at [186, 295] on td at bounding box center [192, 291] width 28 height 28
